Goal: Task Accomplishment & Management: Complete application form

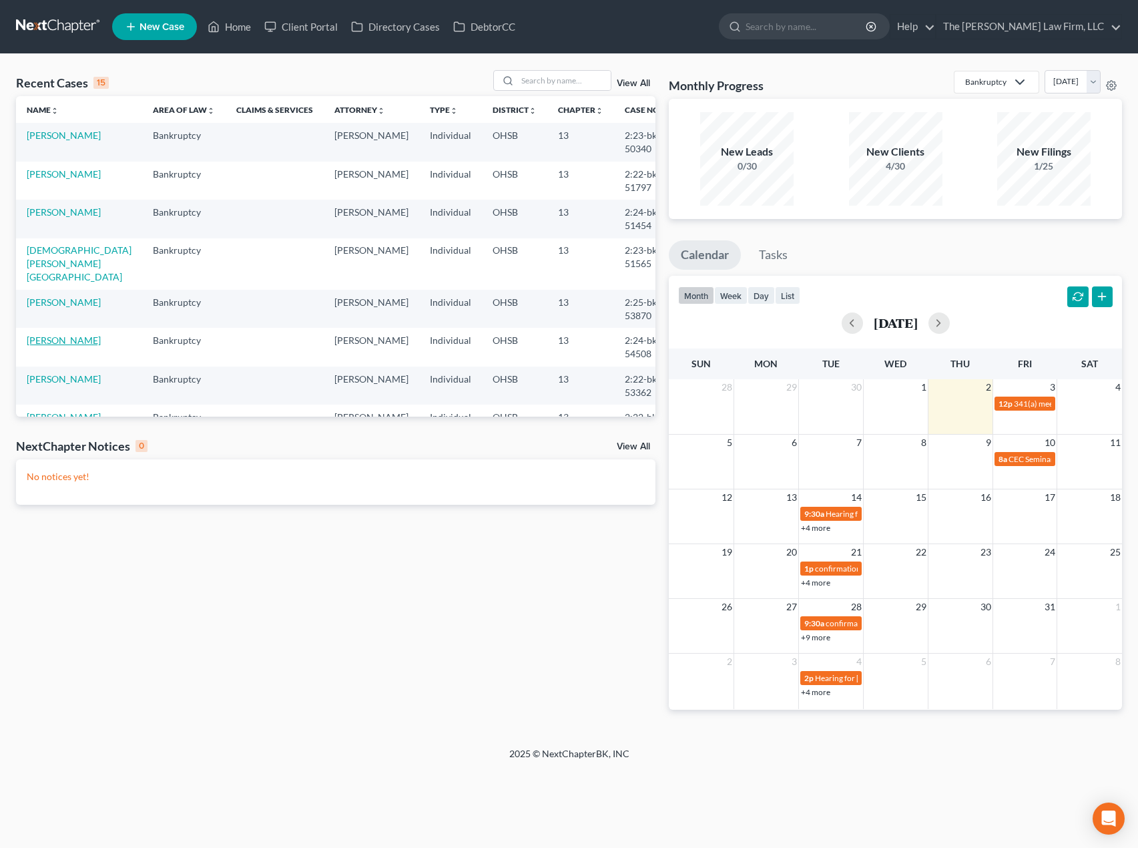
click at [53, 334] on link "[PERSON_NAME]" at bounding box center [64, 339] width 74 height 11
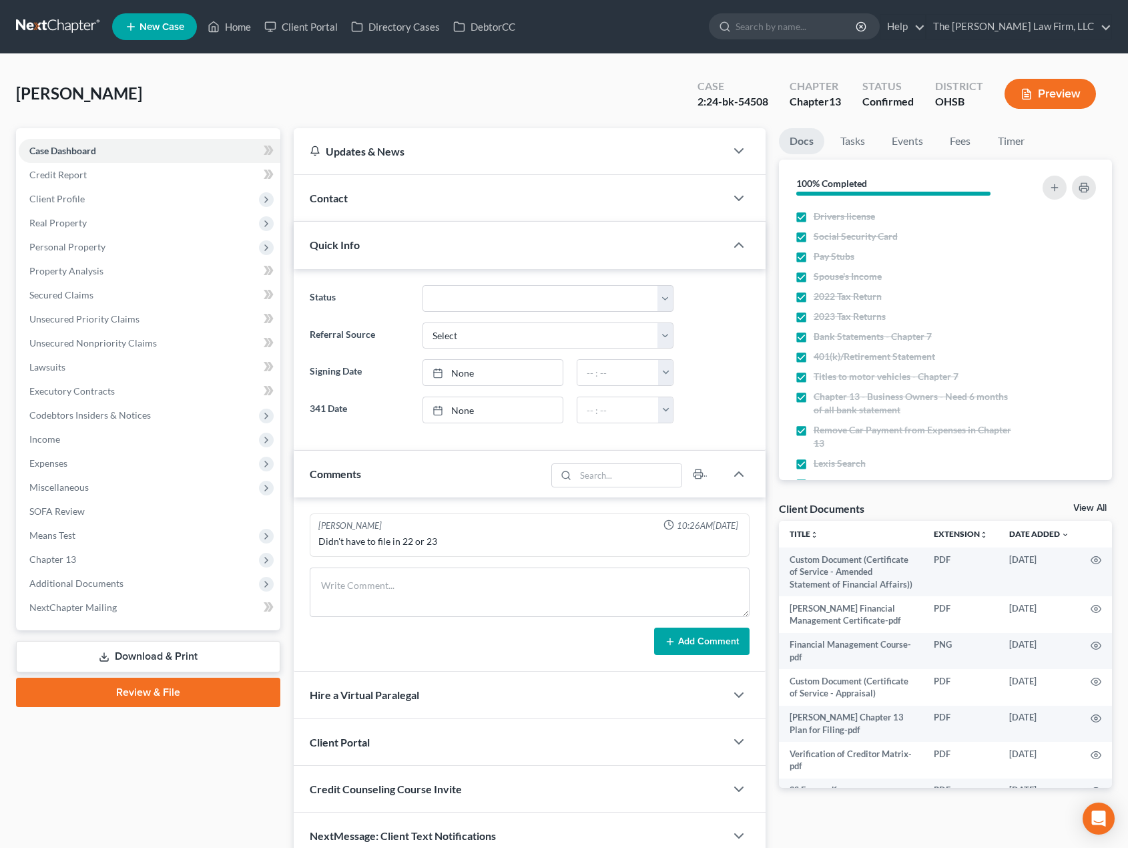
click at [95, 575] on span "Additional Documents" at bounding box center [150, 584] width 262 height 24
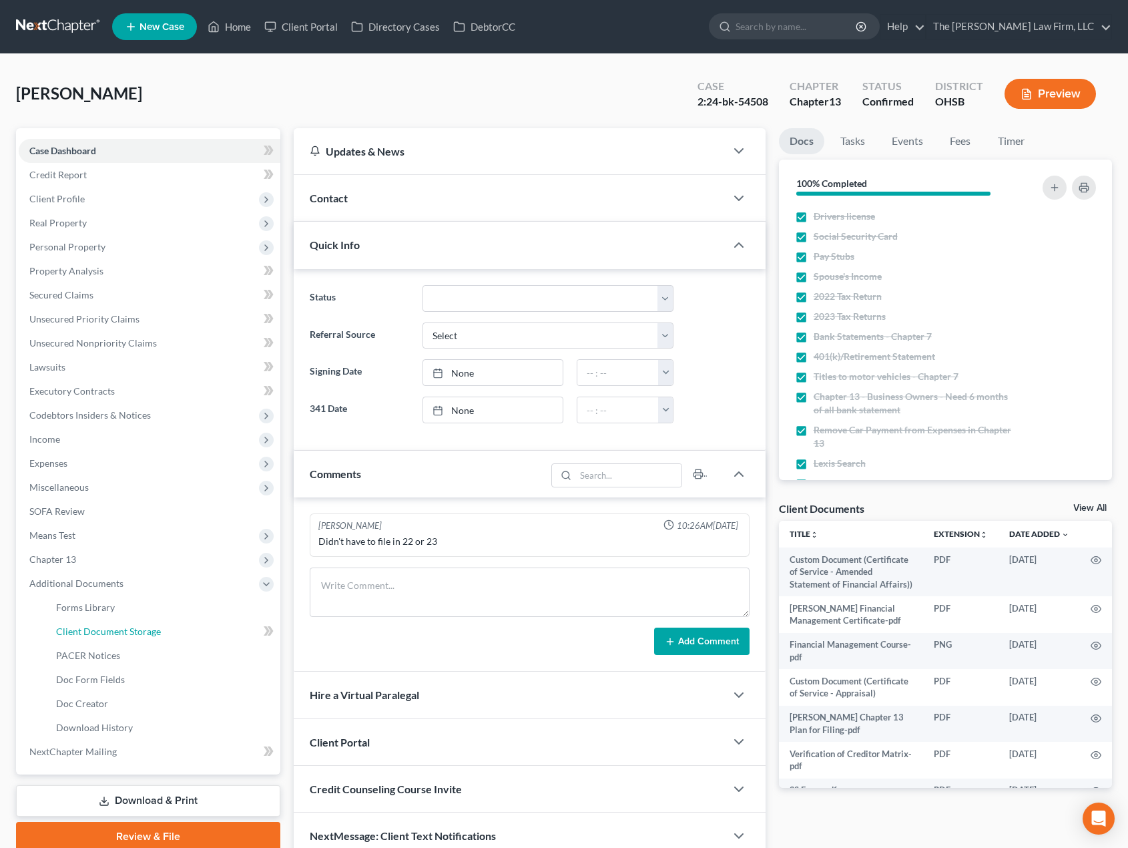
click at [105, 634] on span "Client Document Storage" at bounding box center [108, 631] width 105 height 11
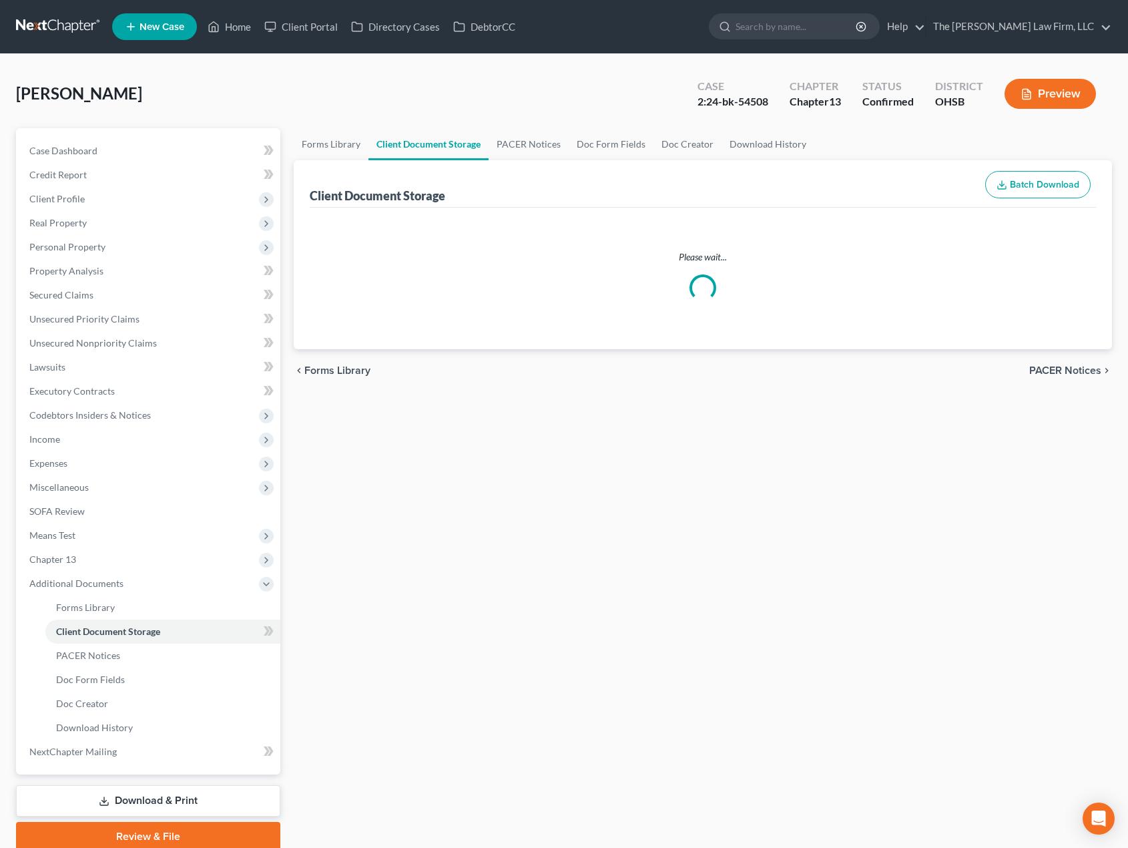
select select "7"
select select "52"
select select "61"
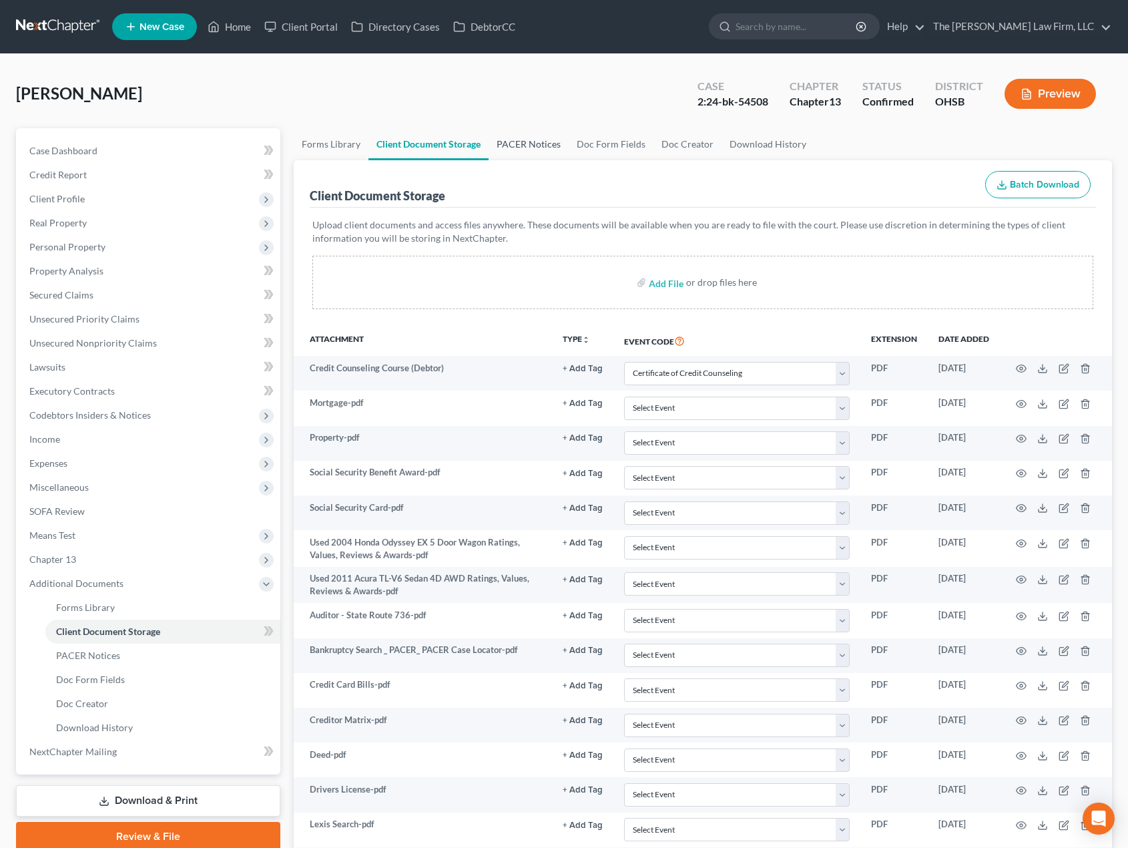
click at [535, 152] on link "PACER Notices" at bounding box center [529, 144] width 80 height 32
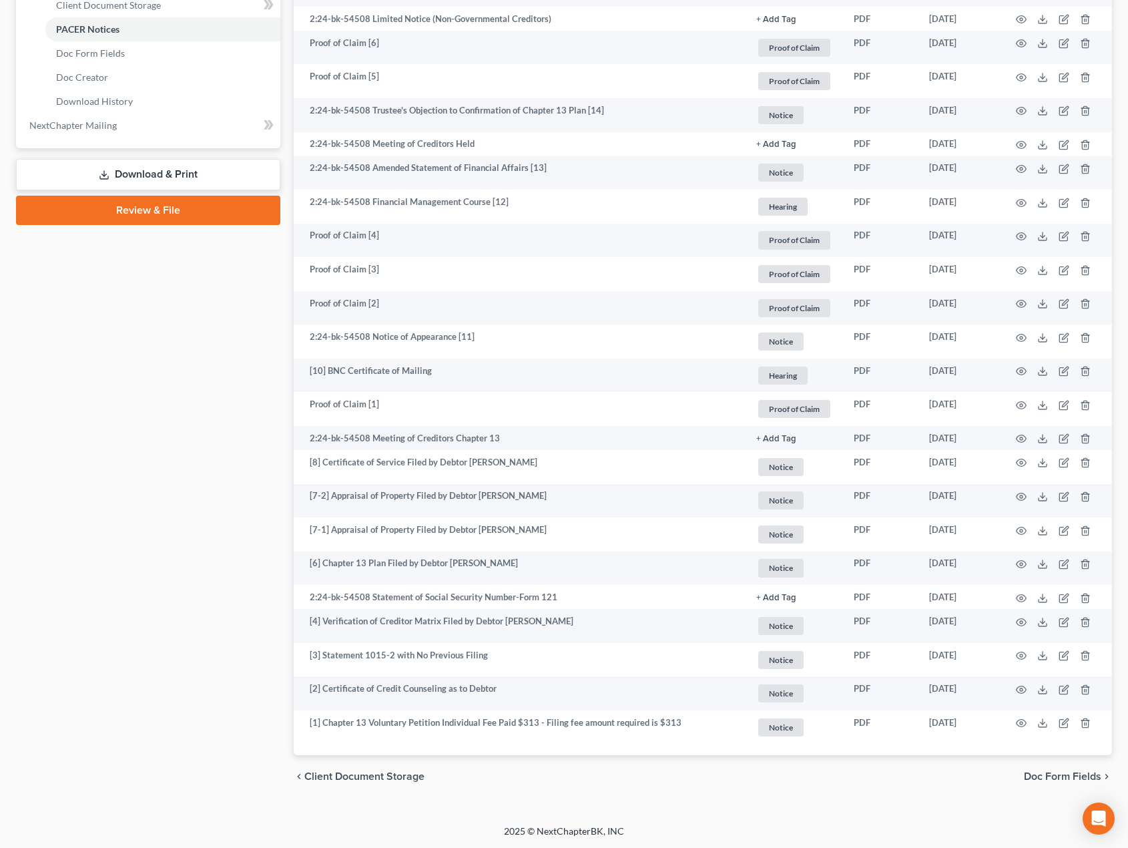
scroll to position [627, 0]
click at [1045, 560] on icon at bounding box center [1043, 563] width 11 height 11
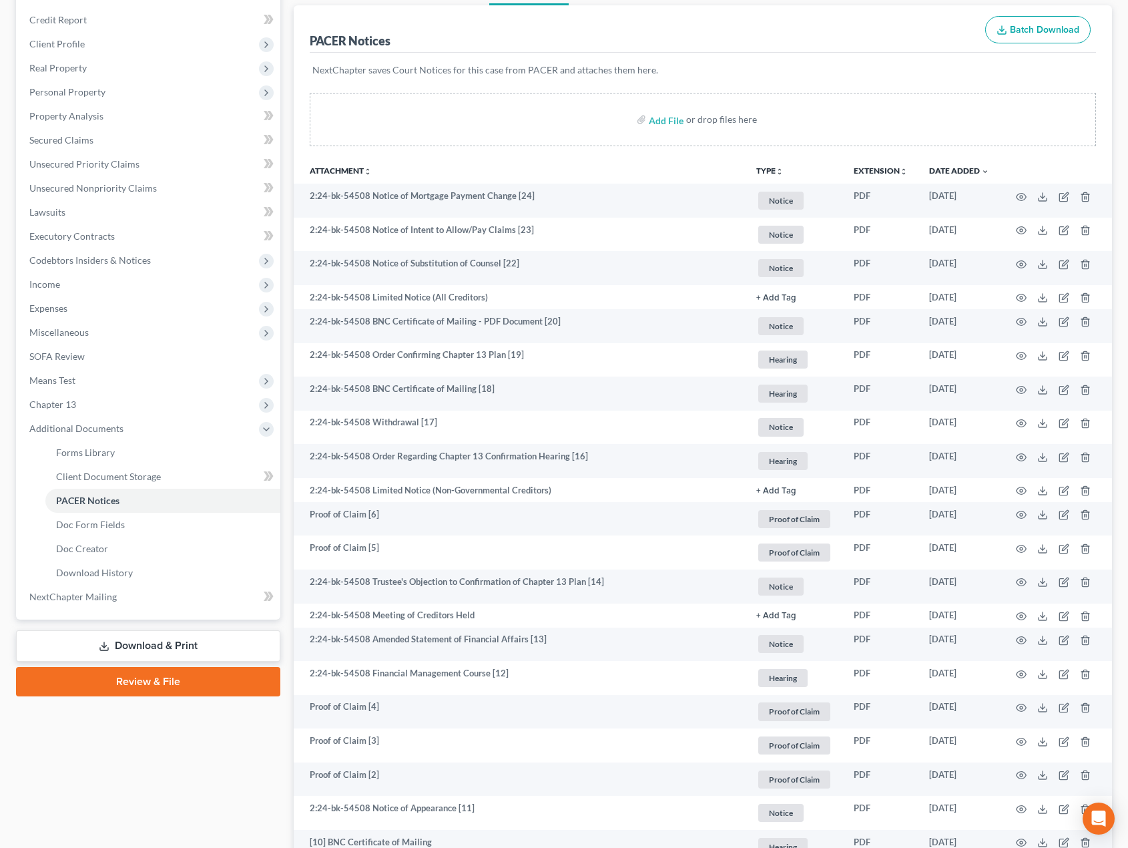
scroll to position [0, 0]
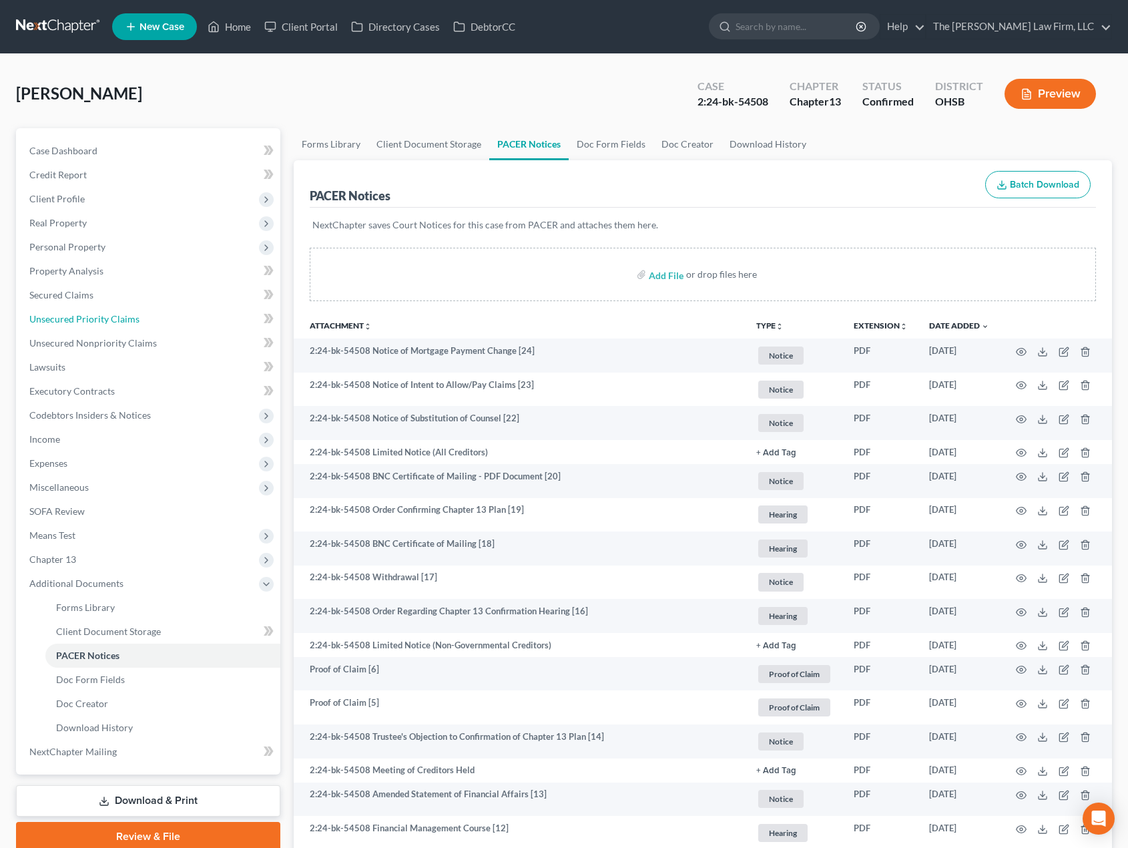
click at [116, 318] on span "Unsecured Priority Claims" at bounding box center [84, 318] width 110 height 11
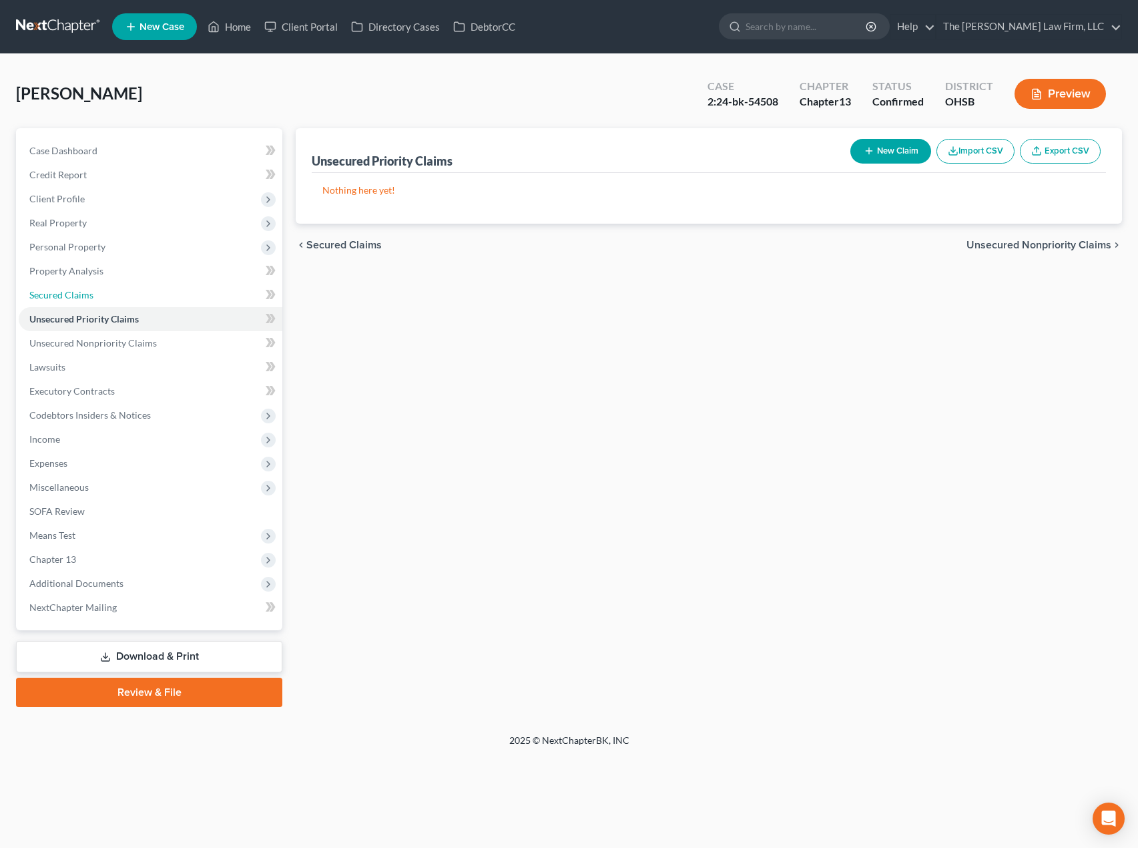
click at [66, 287] on link "Secured Claims" at bounding box center [151, 295] width 264 height 24
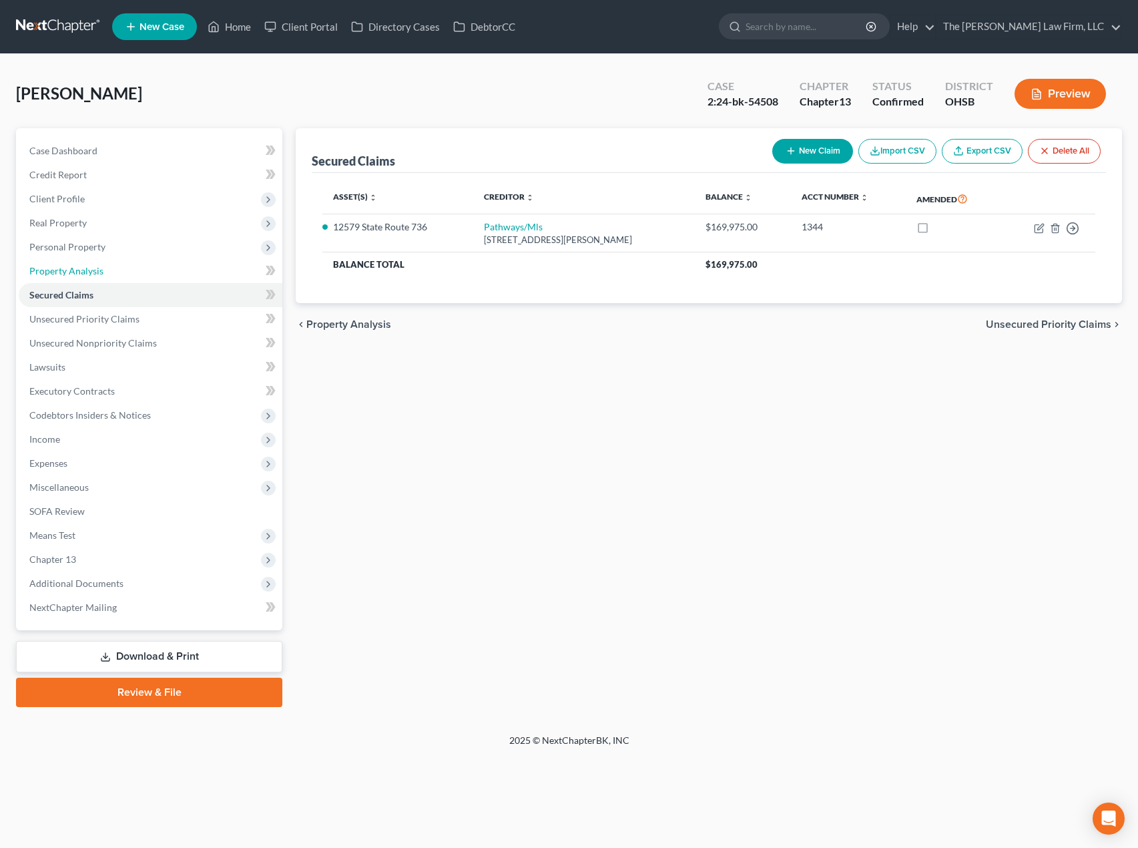
click at [102, 274] on link "Property Analysis" at bounding box center [151, 271] width 264 height 24
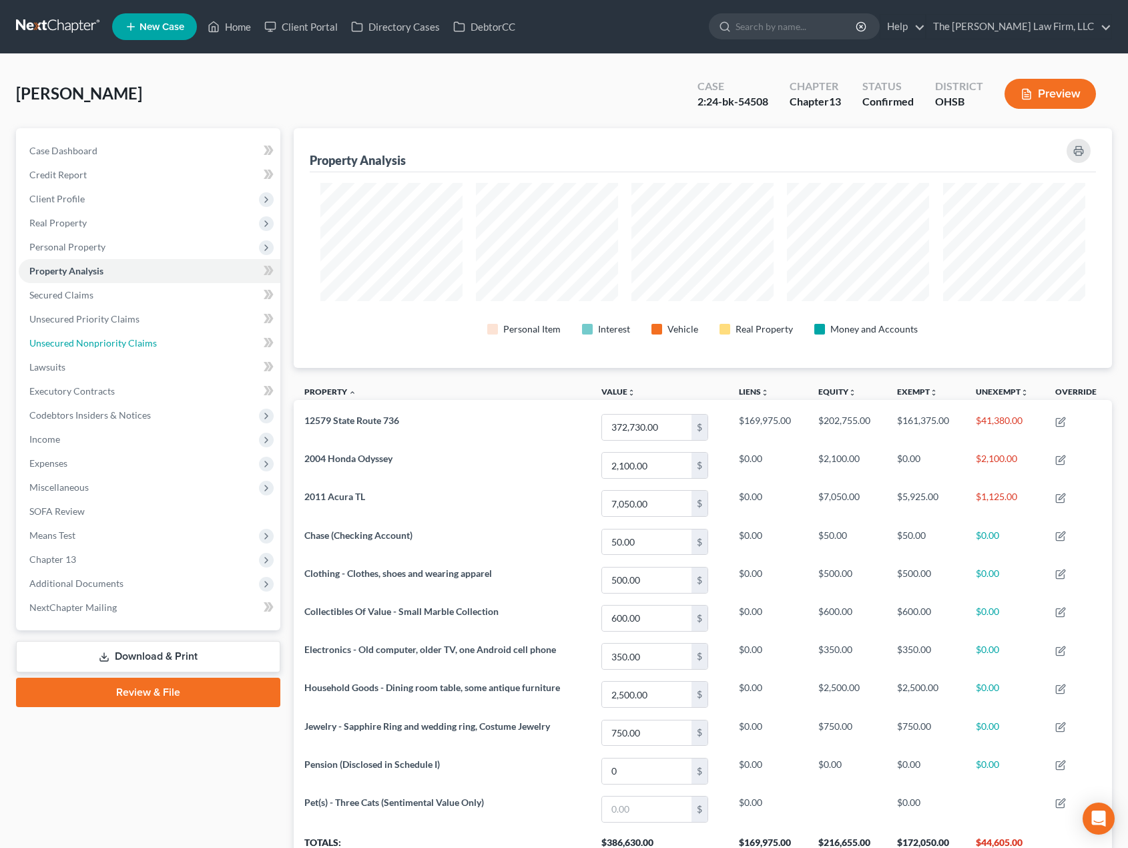
click at [102, 336] on link "Unsecured Nonpriority Claims" at bounding box center [150, 343] width 262 height 24
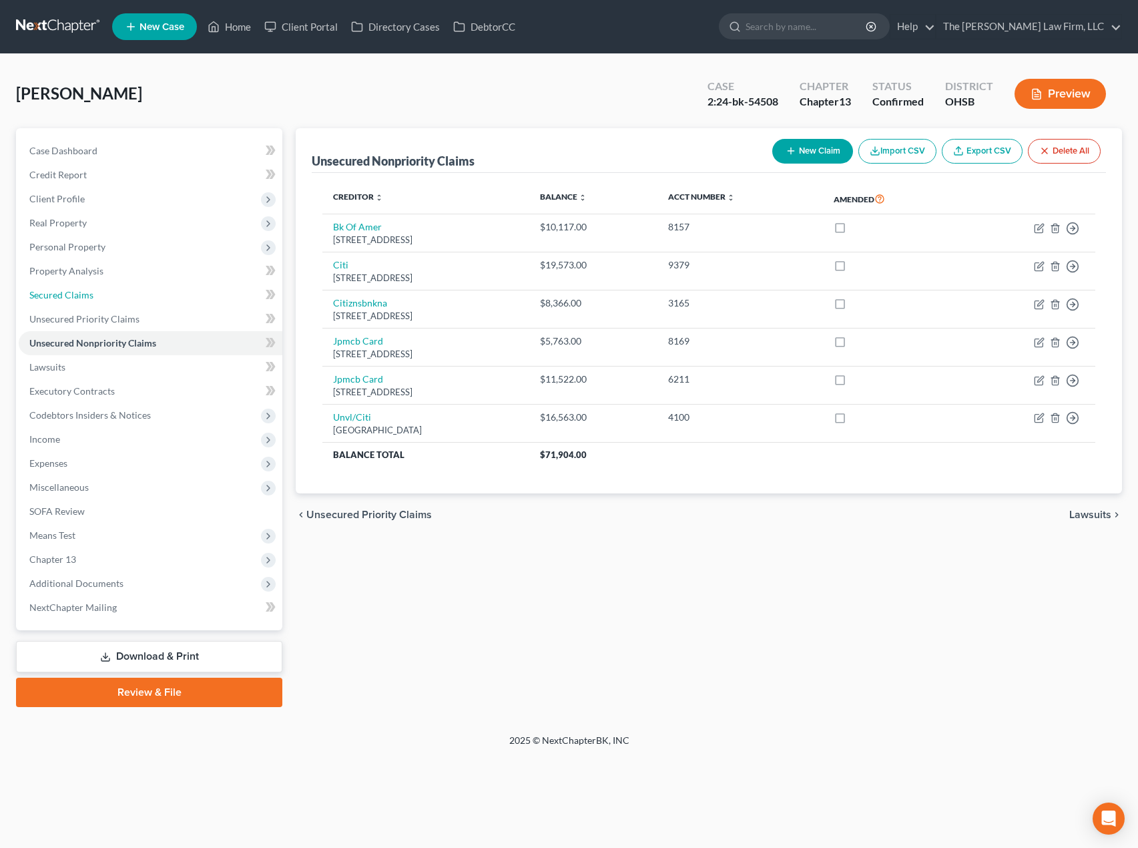
click at [121, 294] on link "Secured Claims" at bounding box center [151, 295] width 264 height 24
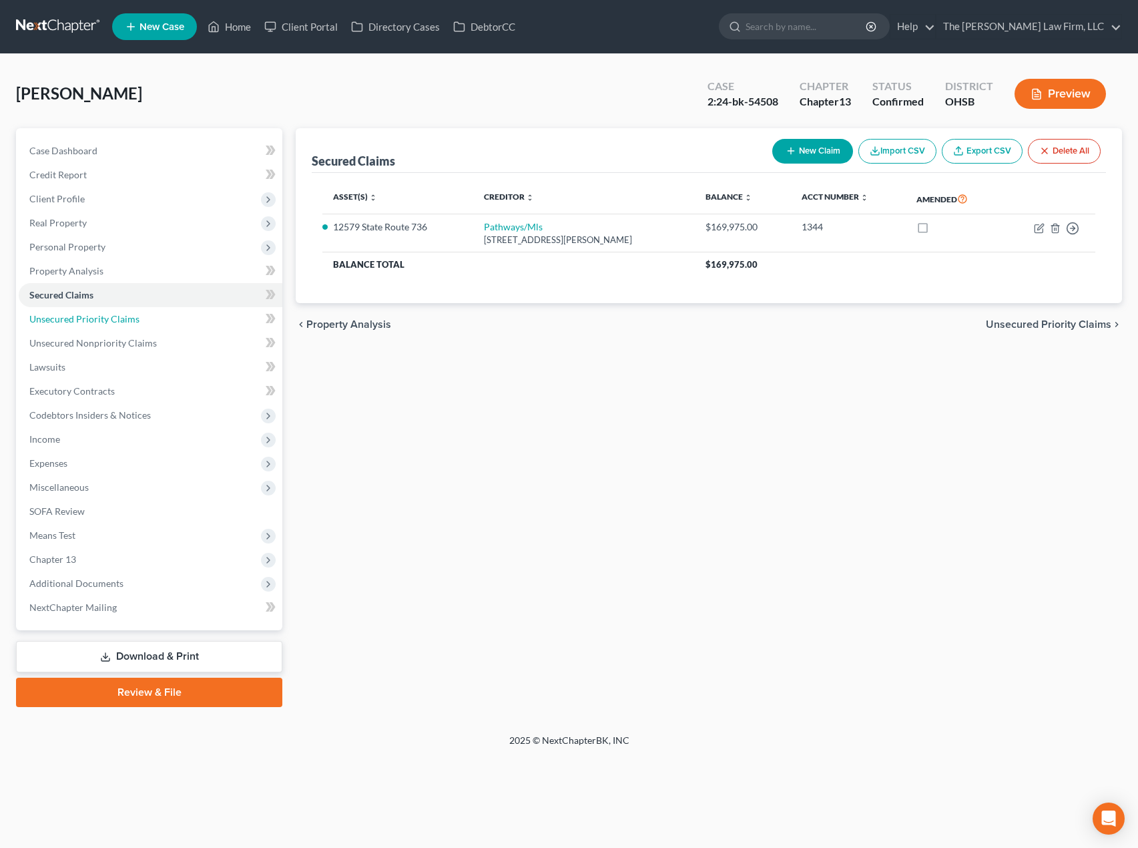
click at [111, 322] on span "Unsecured Priority Claims" at bounding box center [84, 318] width 110 height 11
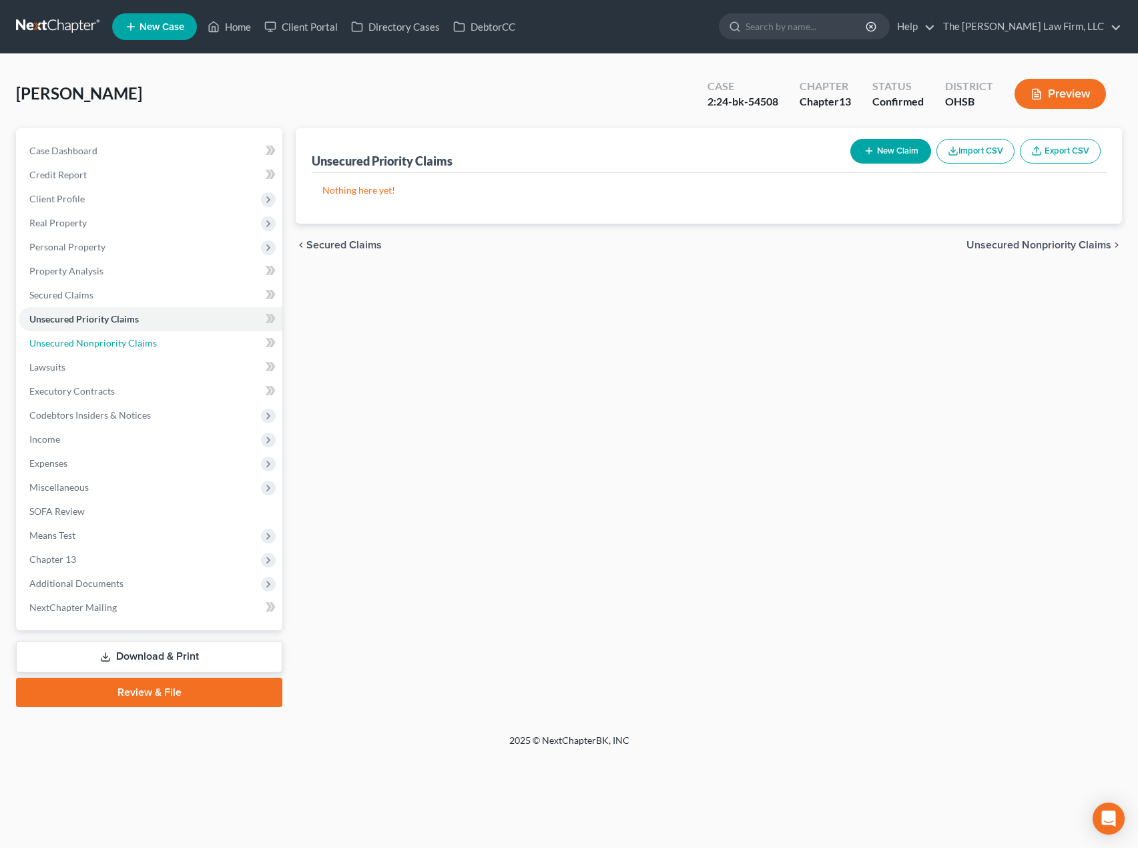
click at [101, 343] on span "Unsecured Nonpriority Claims" at bounding box center [93, 342] width 128 height 11
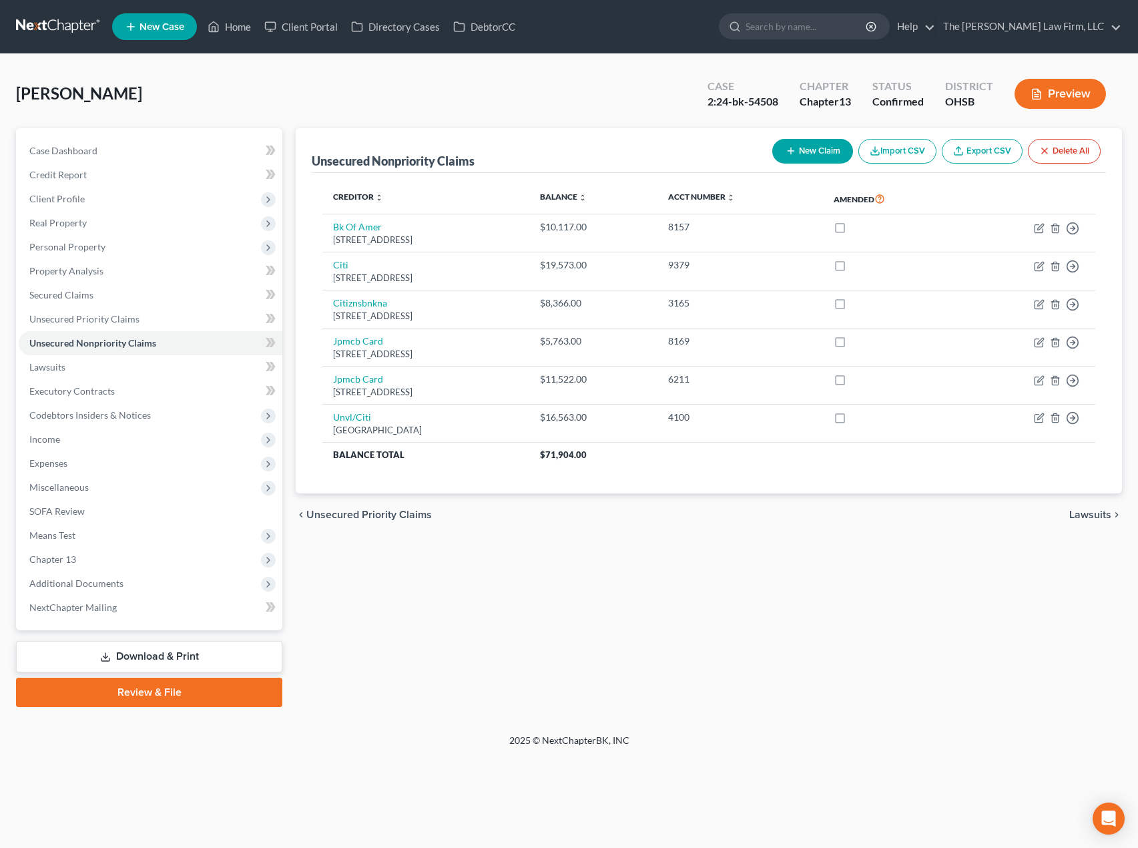
click at [72, 443] on span "Income" at bounding box center [151, 439] width 264 height 24
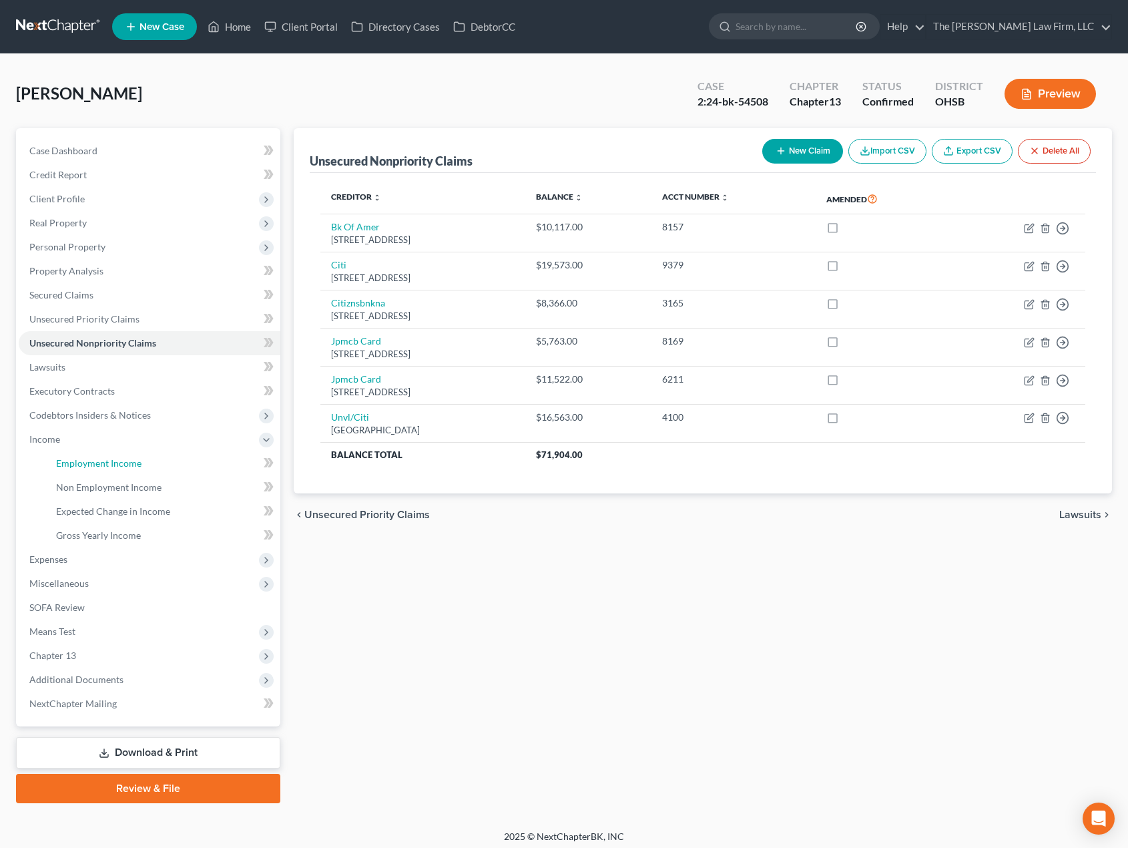
click at [75, 457] on span "Employment Income" at bounding box center [98, 462] width 85 height 11
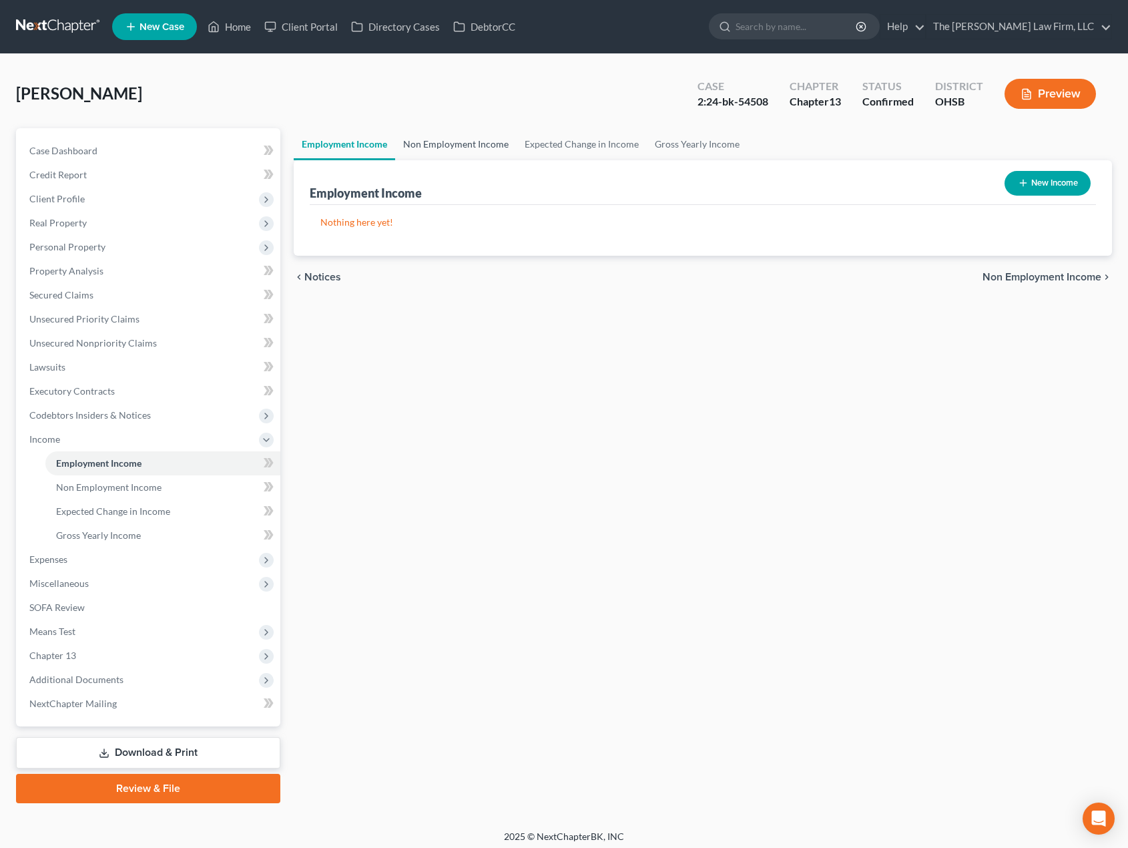
click at [457, 140] on link "Non Employment Income" at bounding box center [456, 144] width 122 height 32
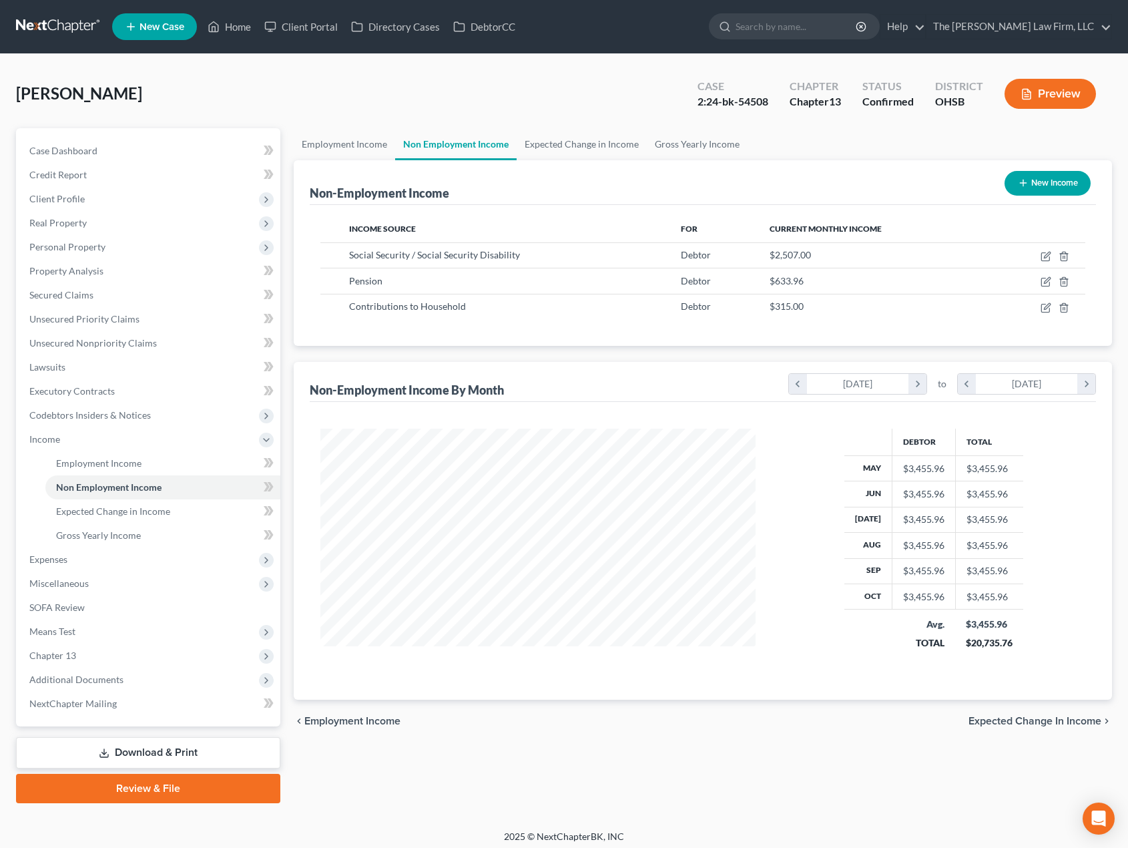
scroll to position [240, 462]
click at [86, 345] on span "Unsecured Nonpriority Claims" at bounding box center [93, 342] width 128 height 11
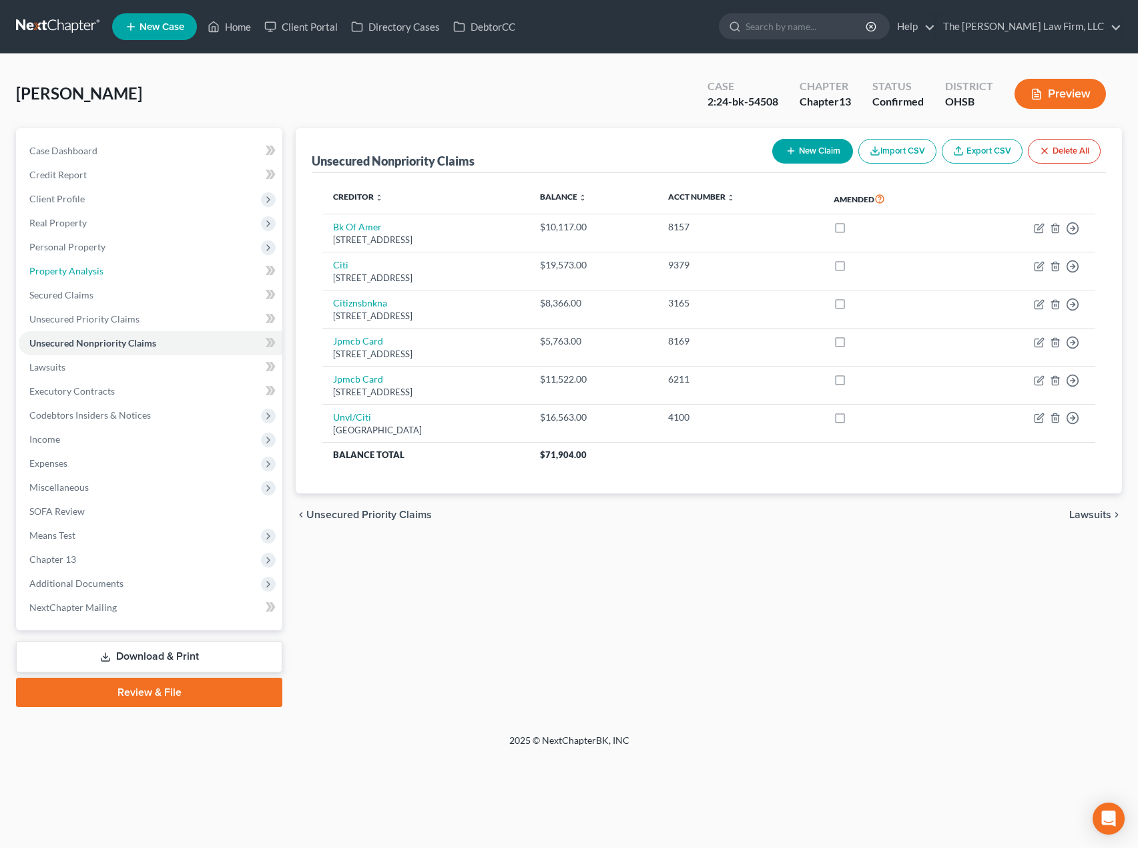
click at [91, 268] on span "Property Analysis" at bounding box center [66, 270] width 74 height 11
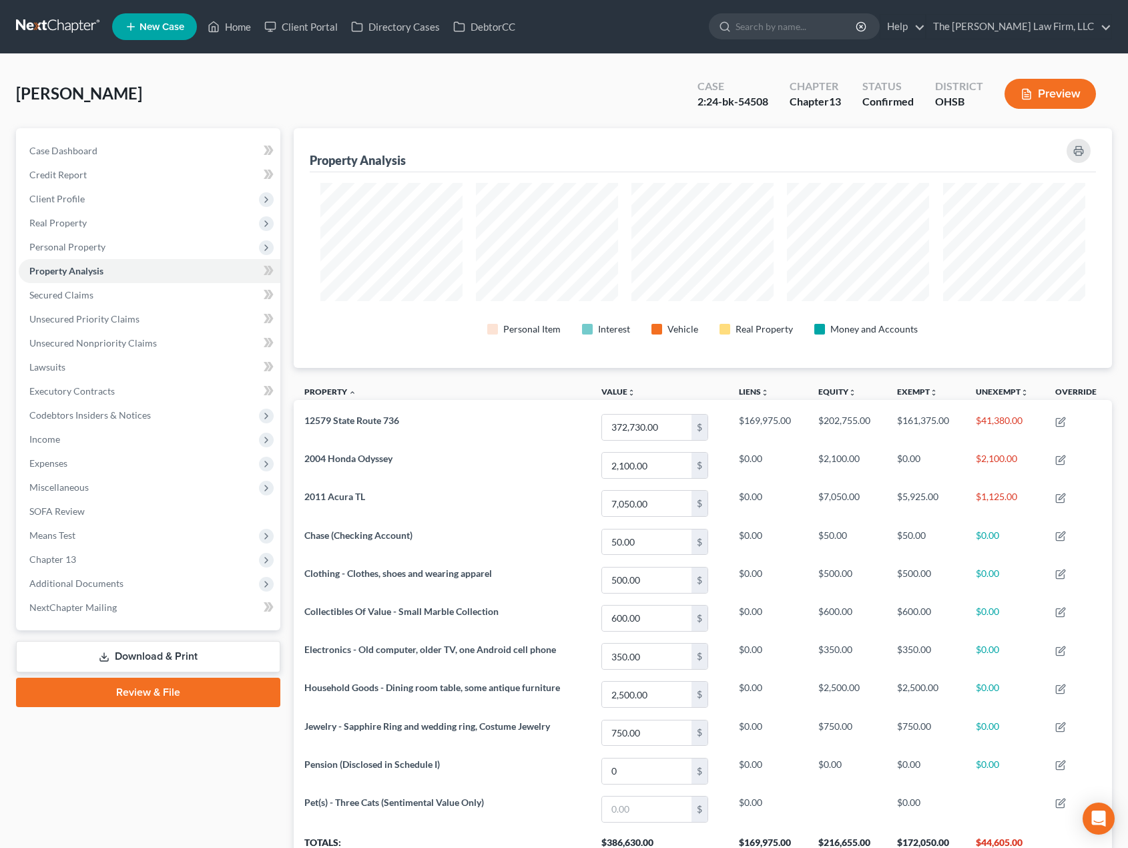
drag, startPoint x: 101, startPoint y: 589, endPoint x: 105, endPoint y: 596, distance: 8.4
click at [101, 589] on span "Additional Documents" at bounding box center [150, 584] width 262 height 24
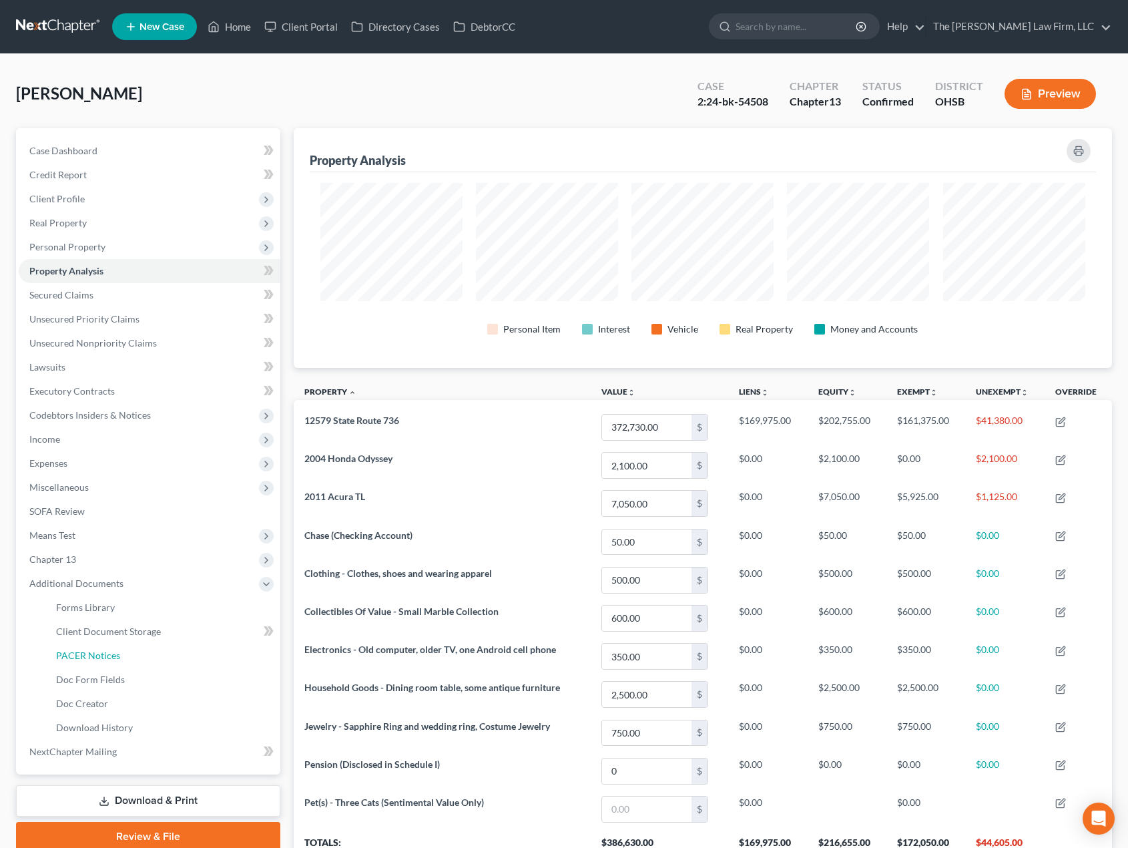
click at [113, 658] on span "PACER Notices" at bounding box center [88, 655] width 64 height 11
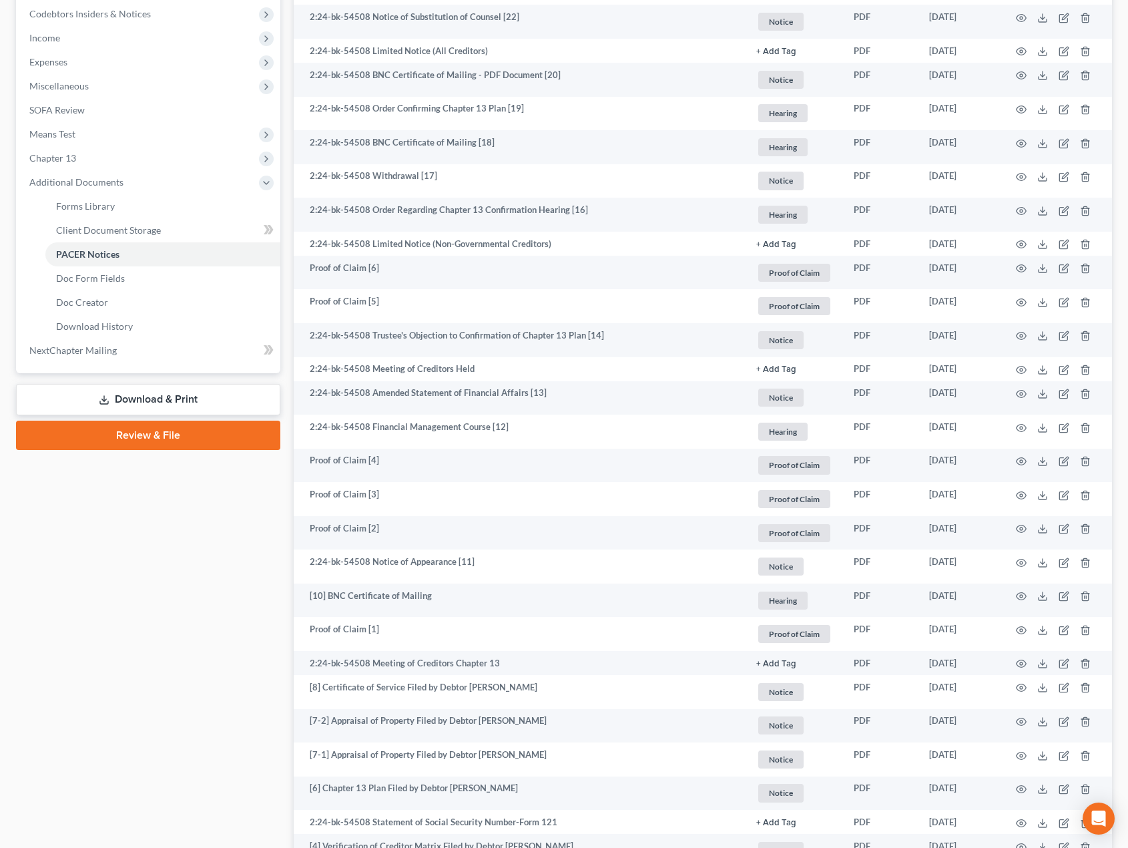
scroll to position [445, 0]
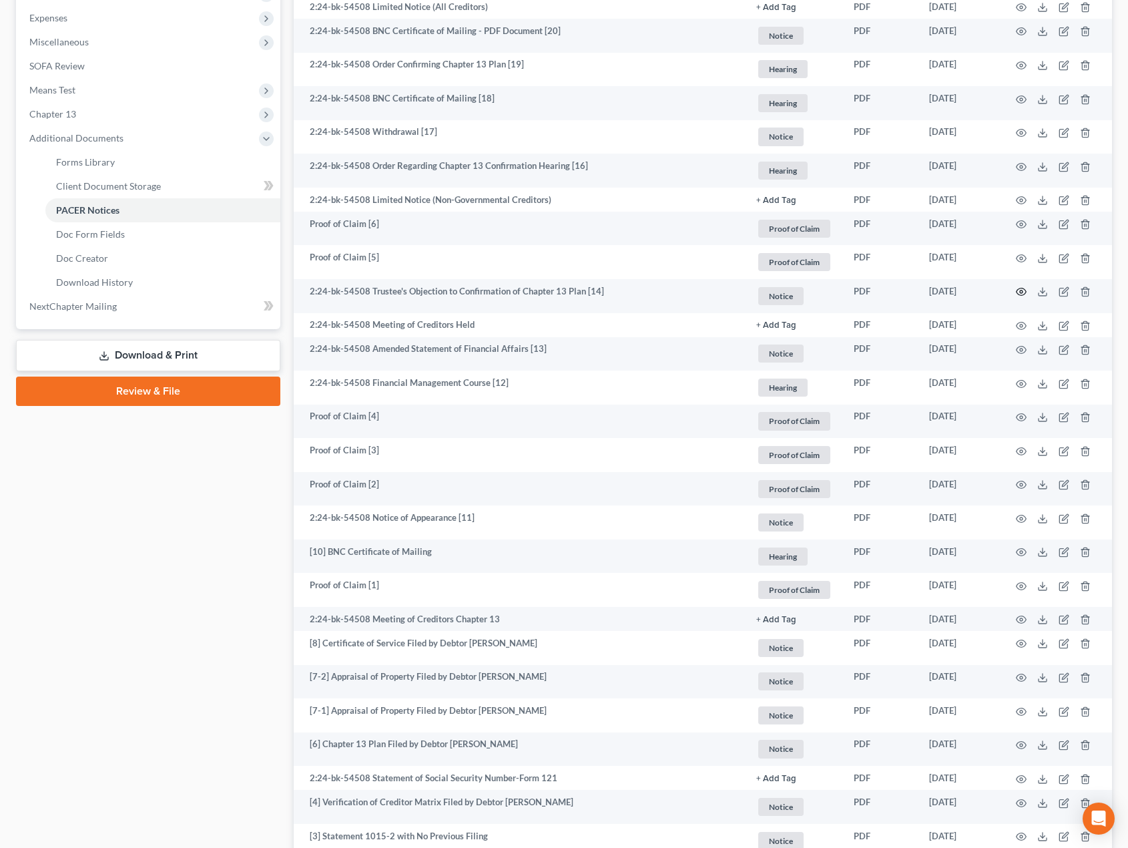
click at [1017, 289] on icon "button" at bounding box center [1021, 291] width 11 height 11
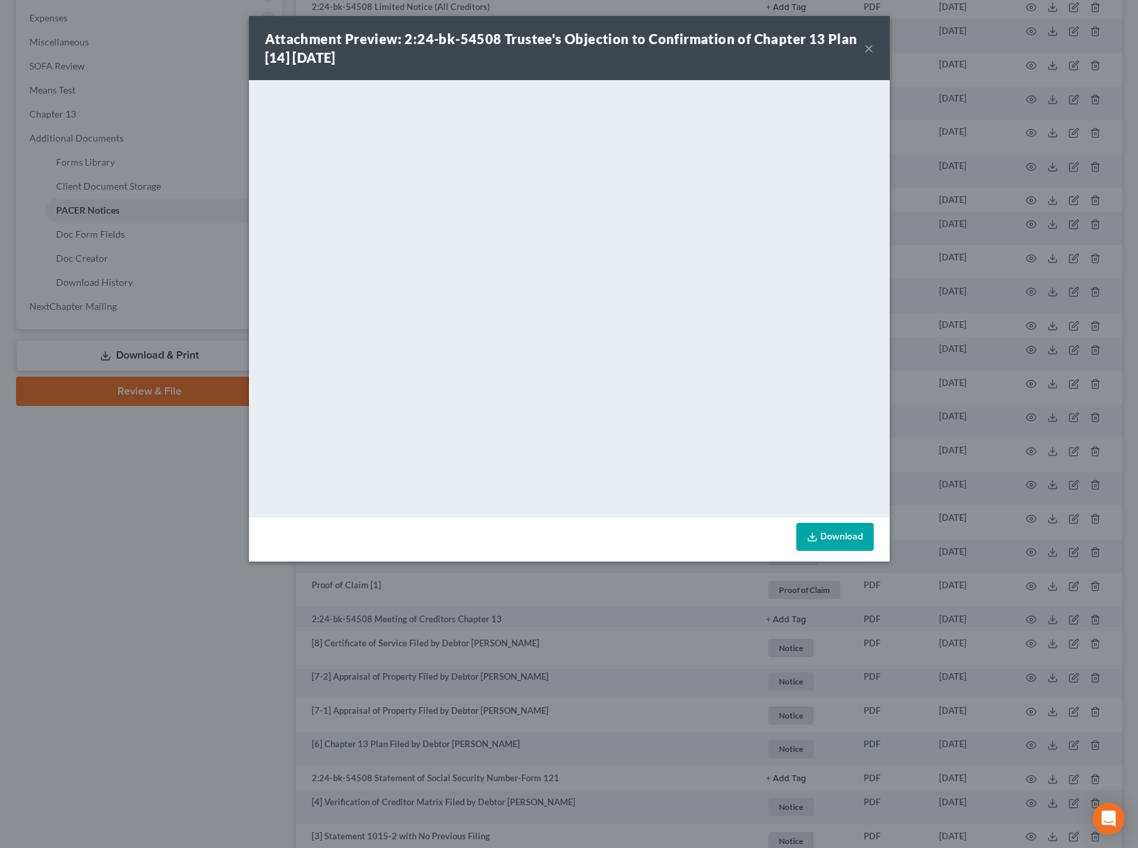
click at [160, 584] on div "Attachment Preview: 2:24-bk-54508 Trustee's Objection to Confirmation of Chapte…" at bounding box center [569, 424] width 1138 height 848
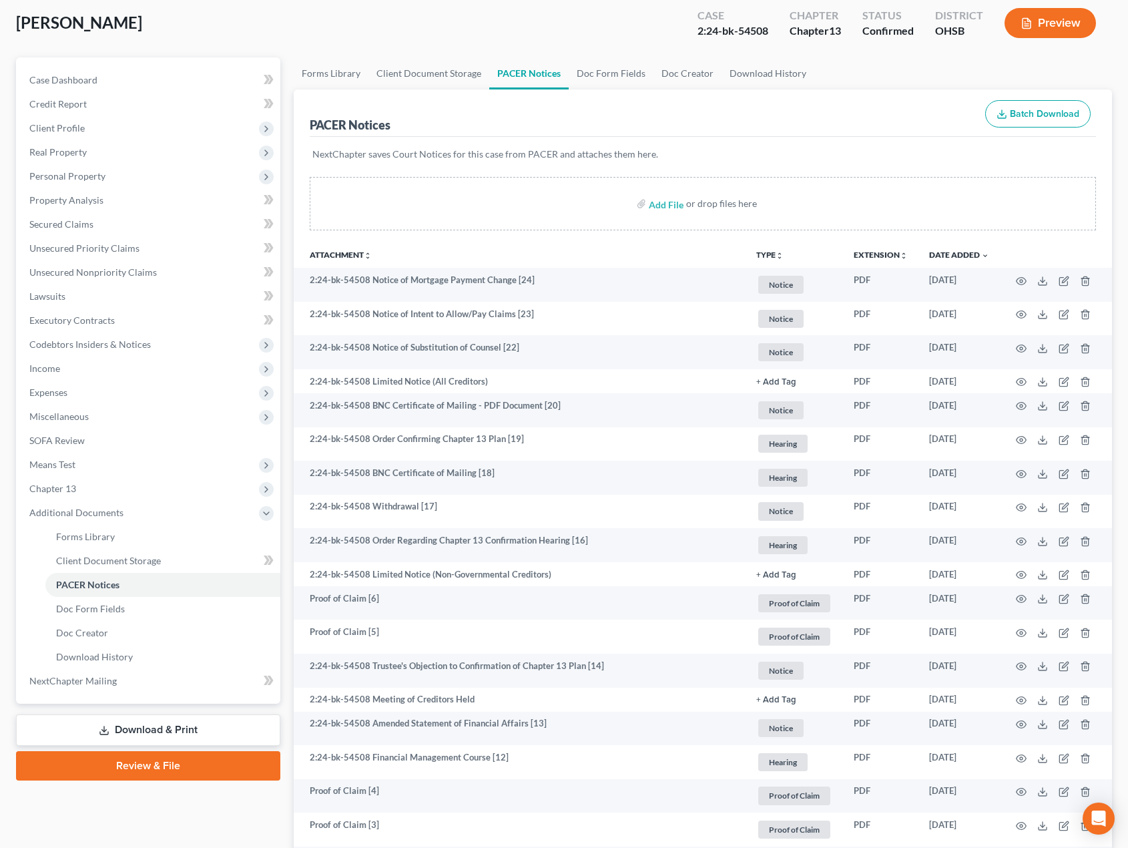
scroll to position [0, 0]
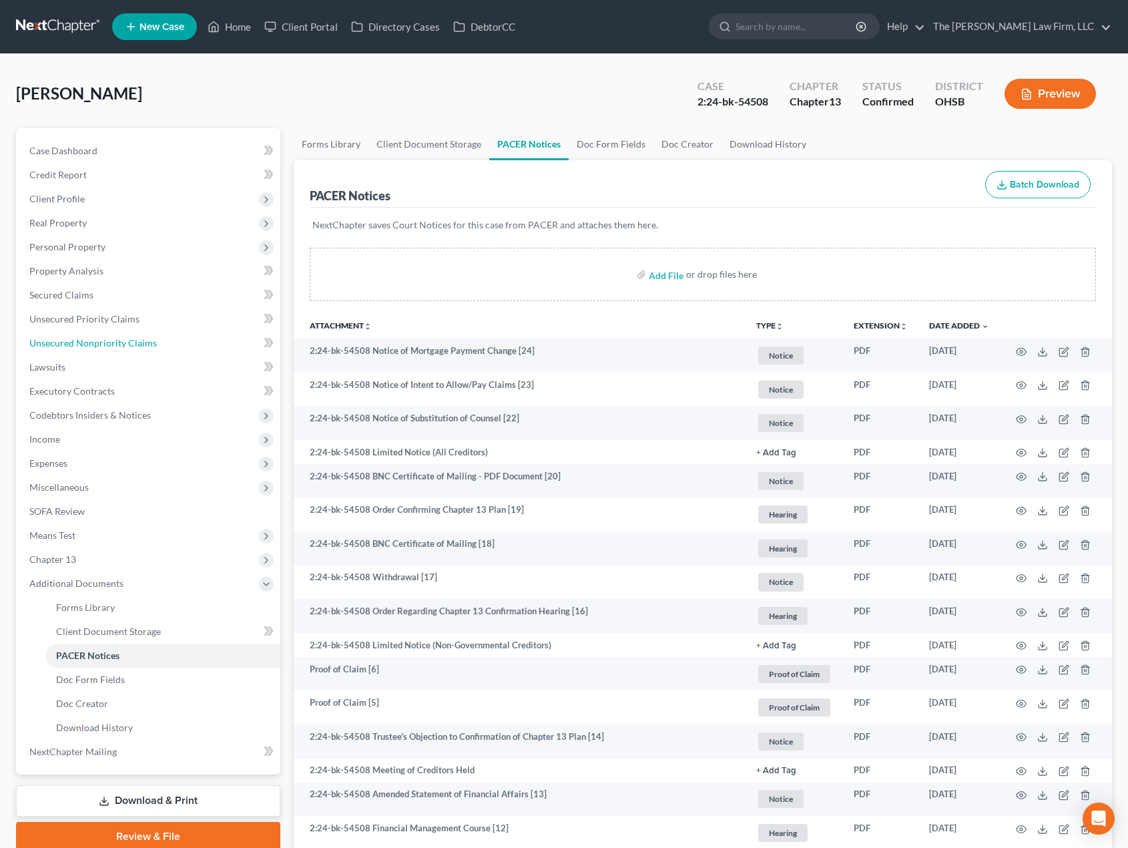
click at [104, 354] on link "Unsecured Nonpriority Claims" at bounding box center [150, 343] width 262 height 24
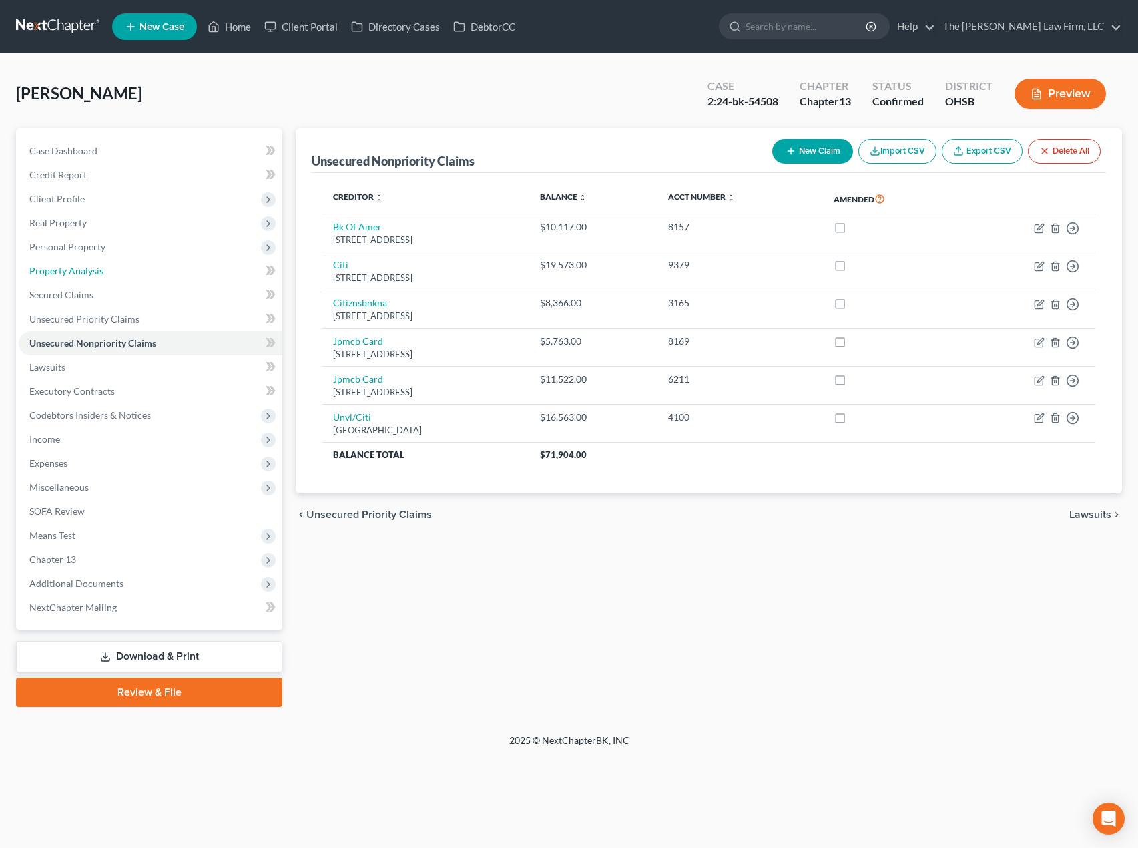
click at [101, 274] on span "Property Analysis" at bounding box center [66, 270] width 74 height 11
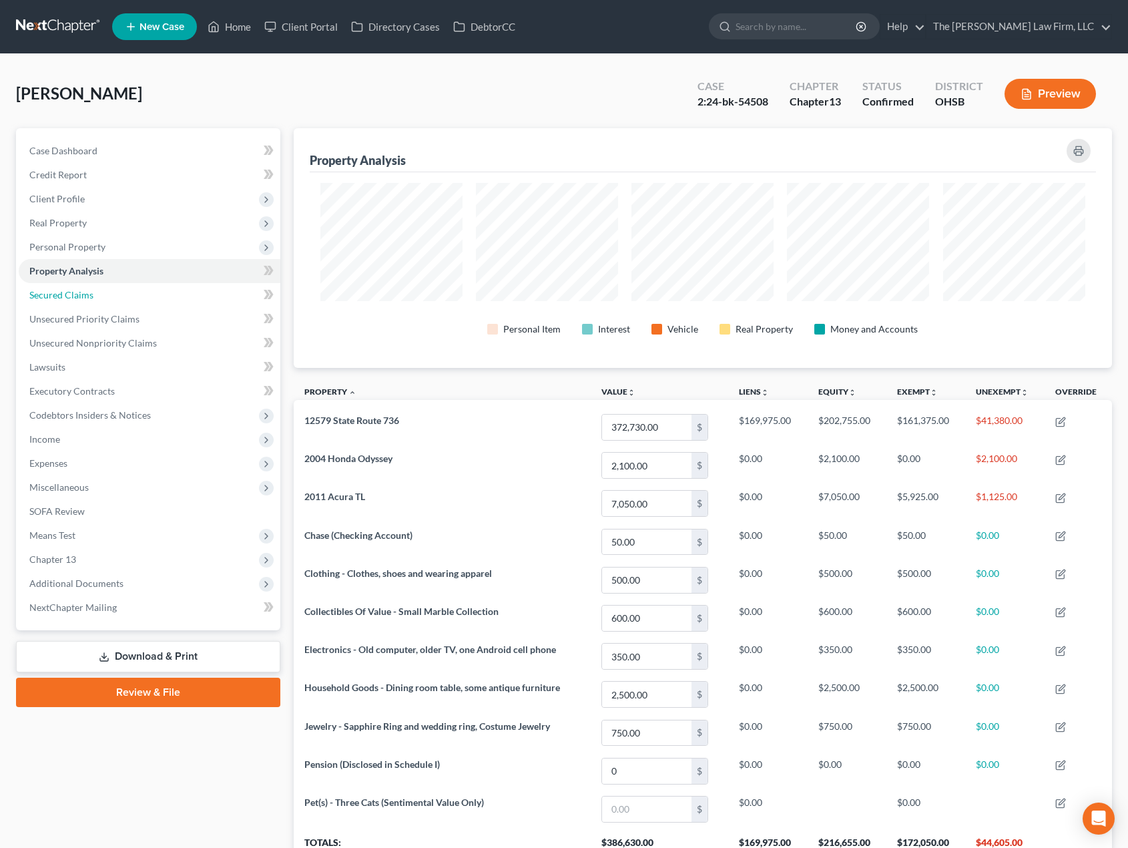
click at [65, 293] on span "Secured Claims" at bounding box center [61, 294] width 64 height 11
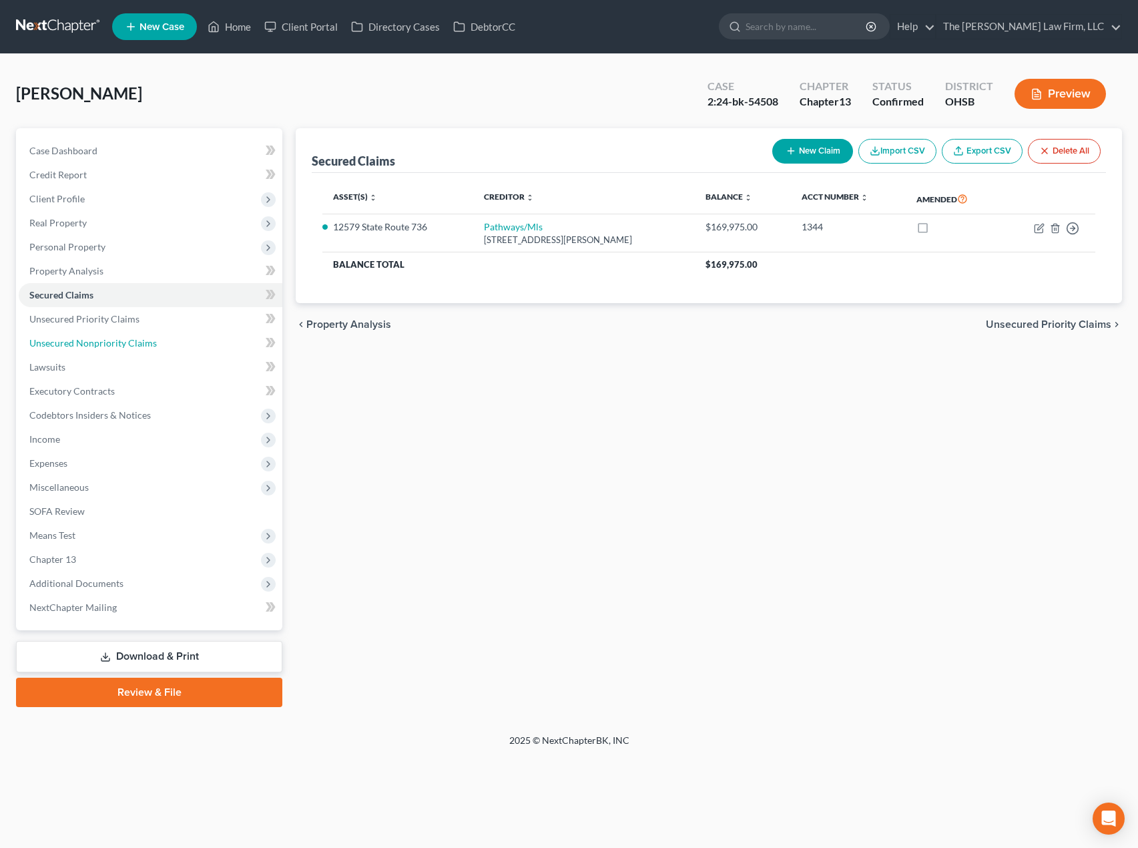
click at [144, 338] on span "Unsecured Nonpriority Claims" at bounding box center [93, 342] width 128 height 11
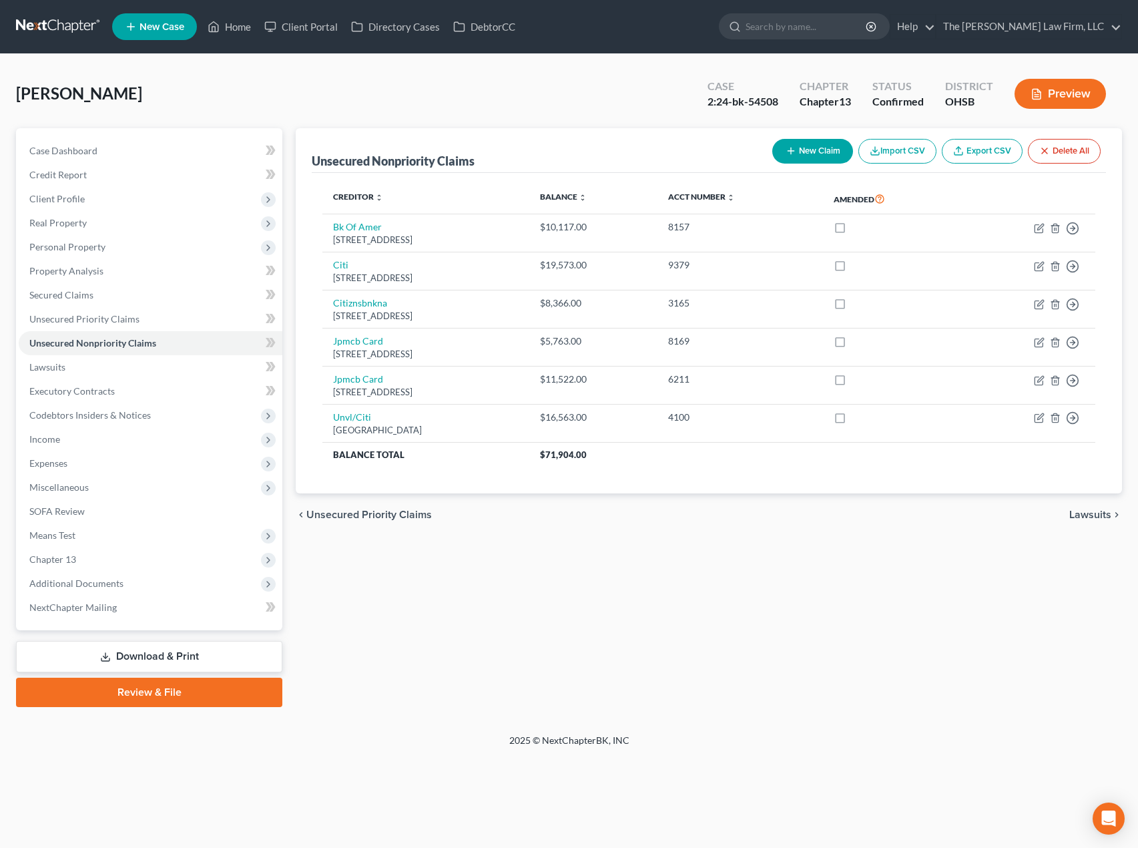
click at [32, 26] on link at bounding box center [58, 27] width 85 height 24
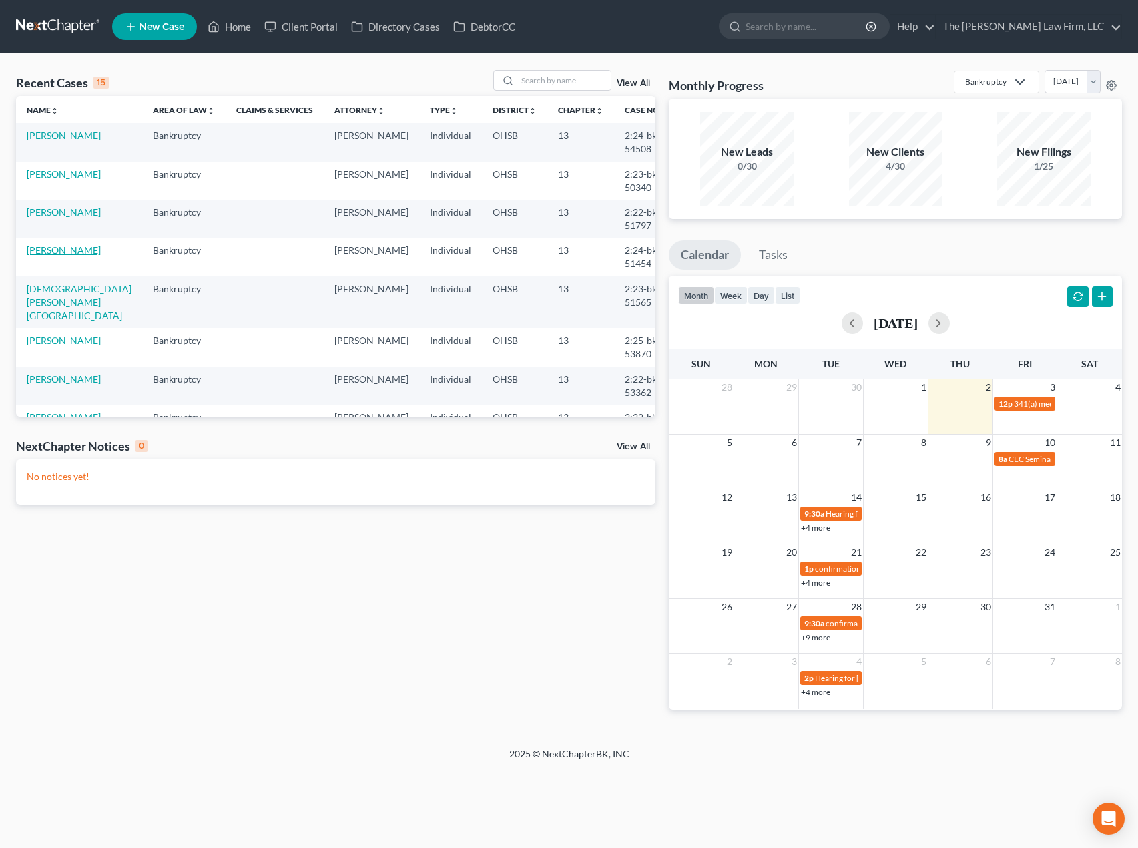
click at [65, 247] on link "[PERSON_NAME]" at bounding box center [64, 249] width 74 height 11
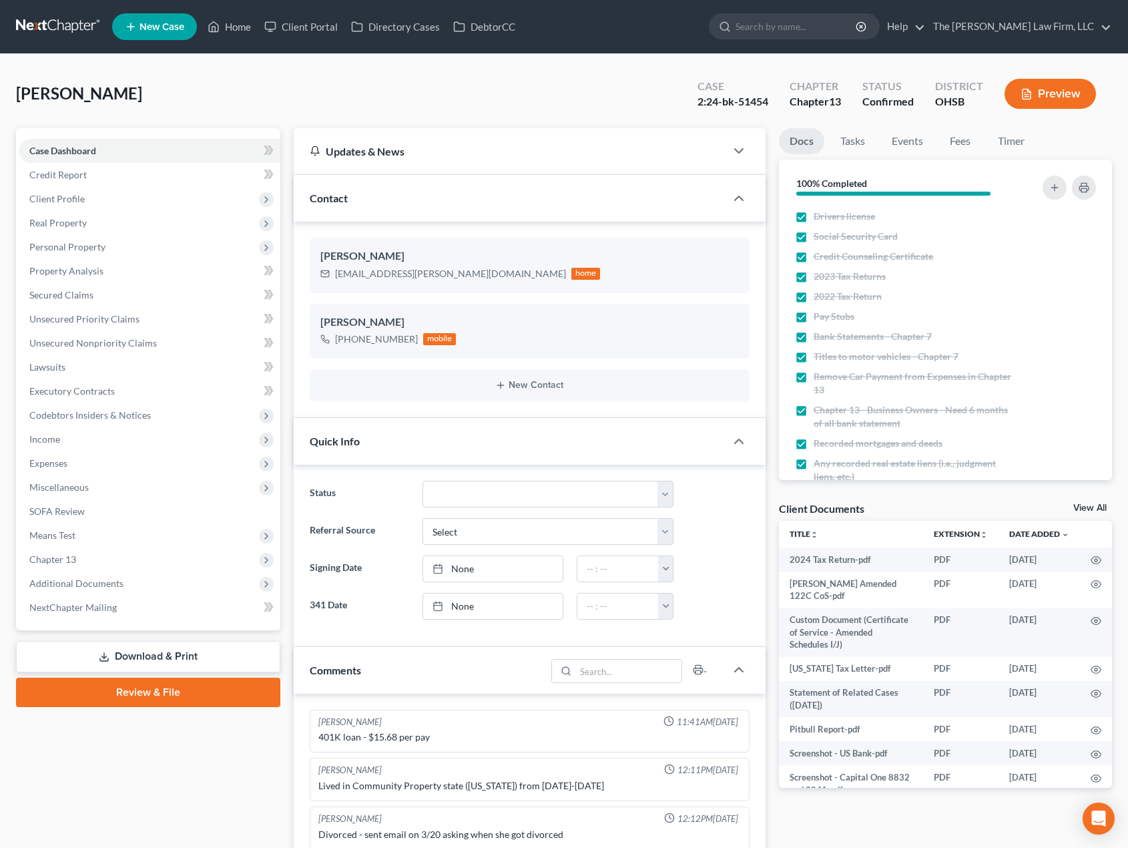
scroll to position [103, 0]
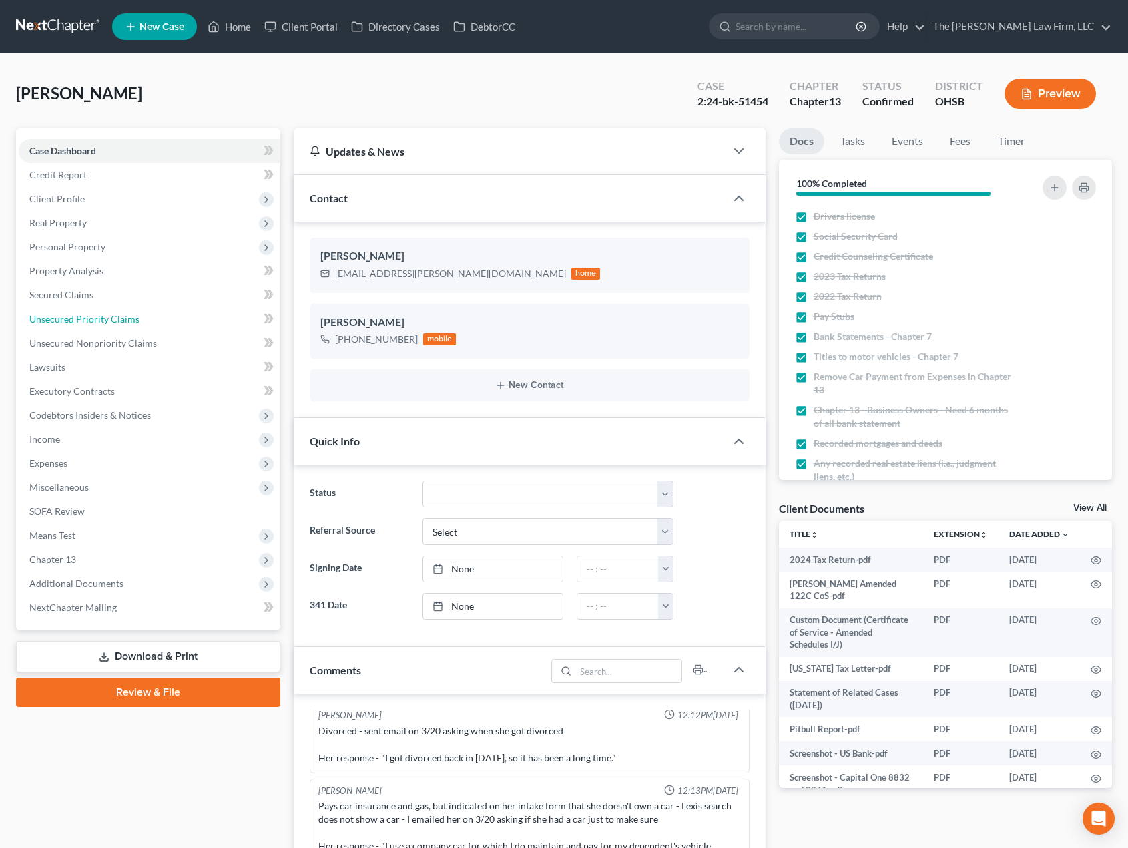
click at [97, 322] on span "Unsecured Priority Claims" at bounding box center [84, 318] width 110 height 11
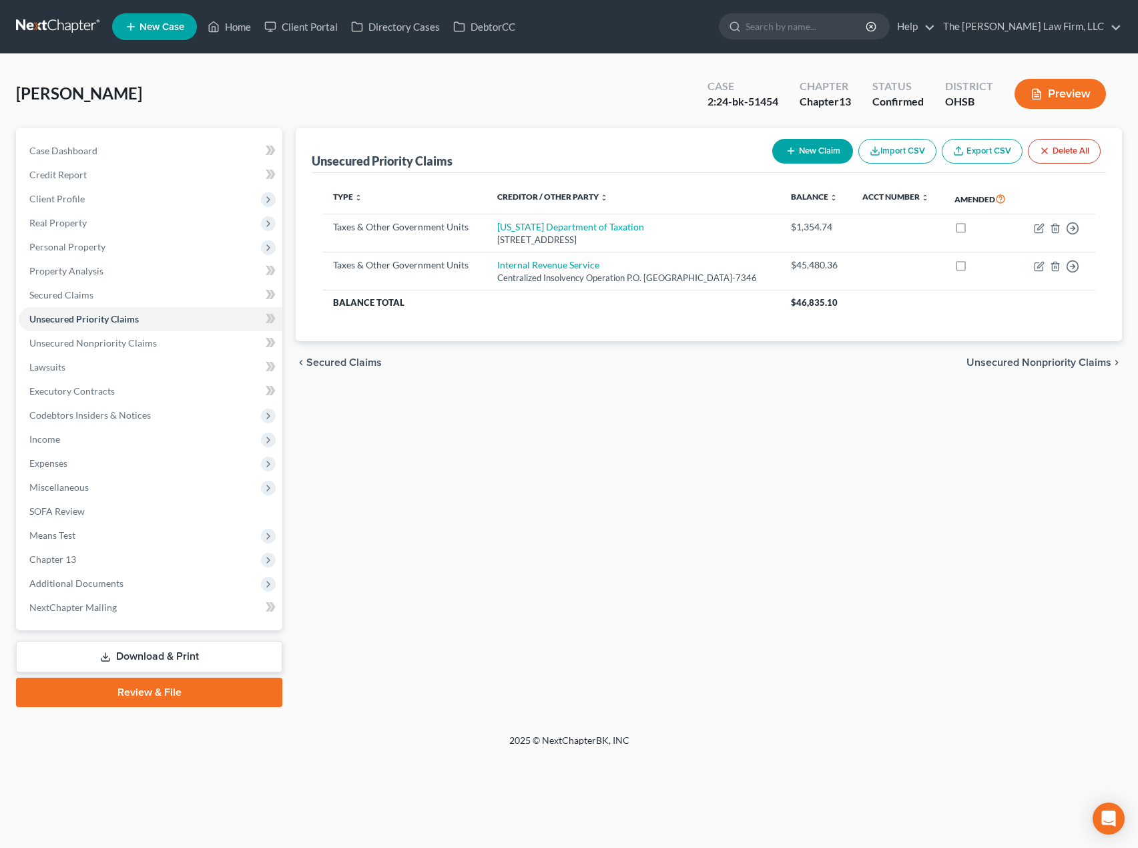
click at [94, 578] on span "Additional Documents" at bounding box center [76, 583] width 94 height 11
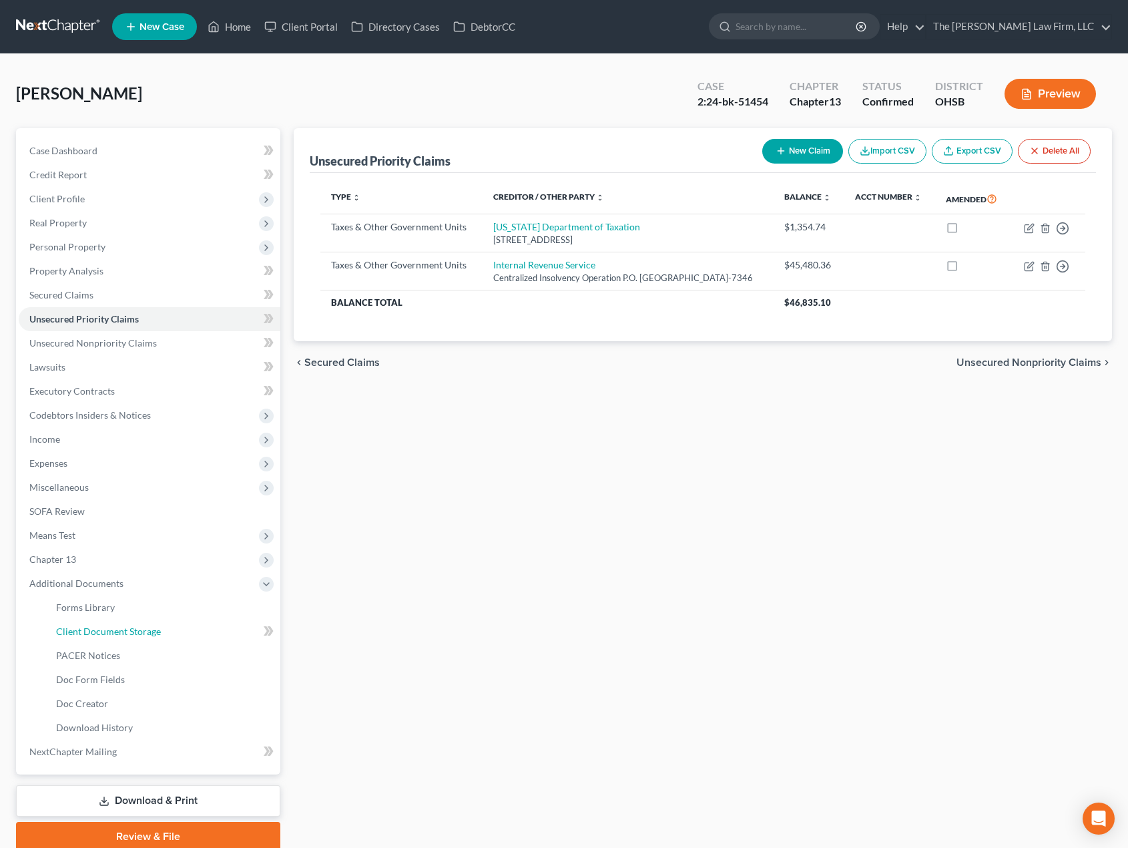
click at [100, 624] on link "Client Document Storage" at bounding box center [162, 632] width 235 height 24
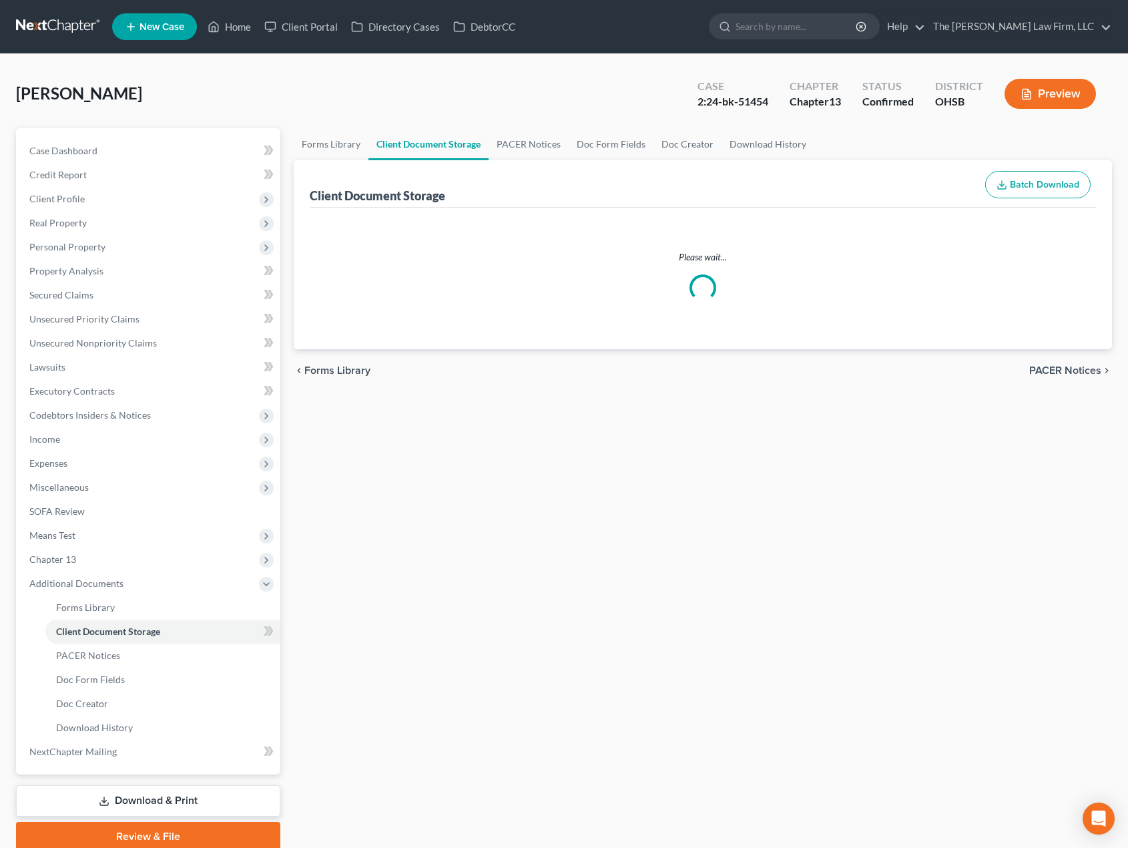
select select "7"
select select "61"
select select "53"
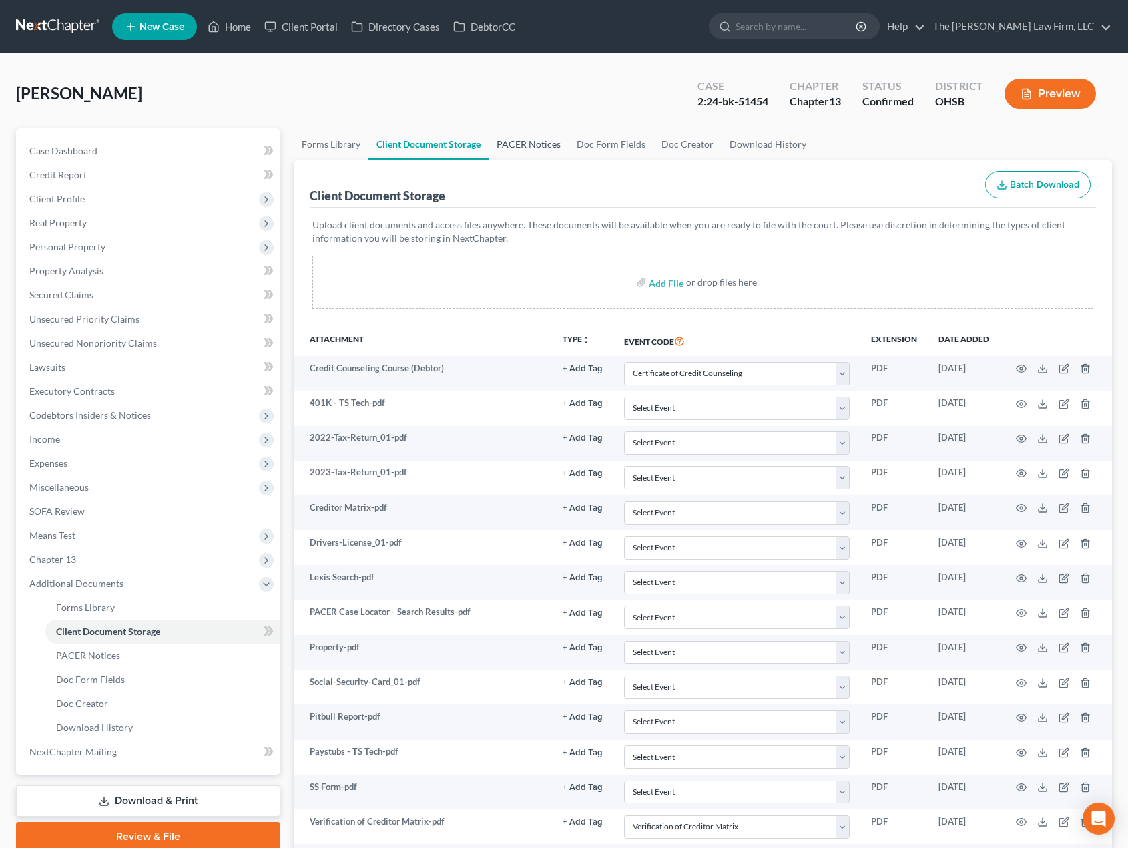
click at [518, 138] on link "PACER Notices" at bounding box center [529, 144] width 80 height 32
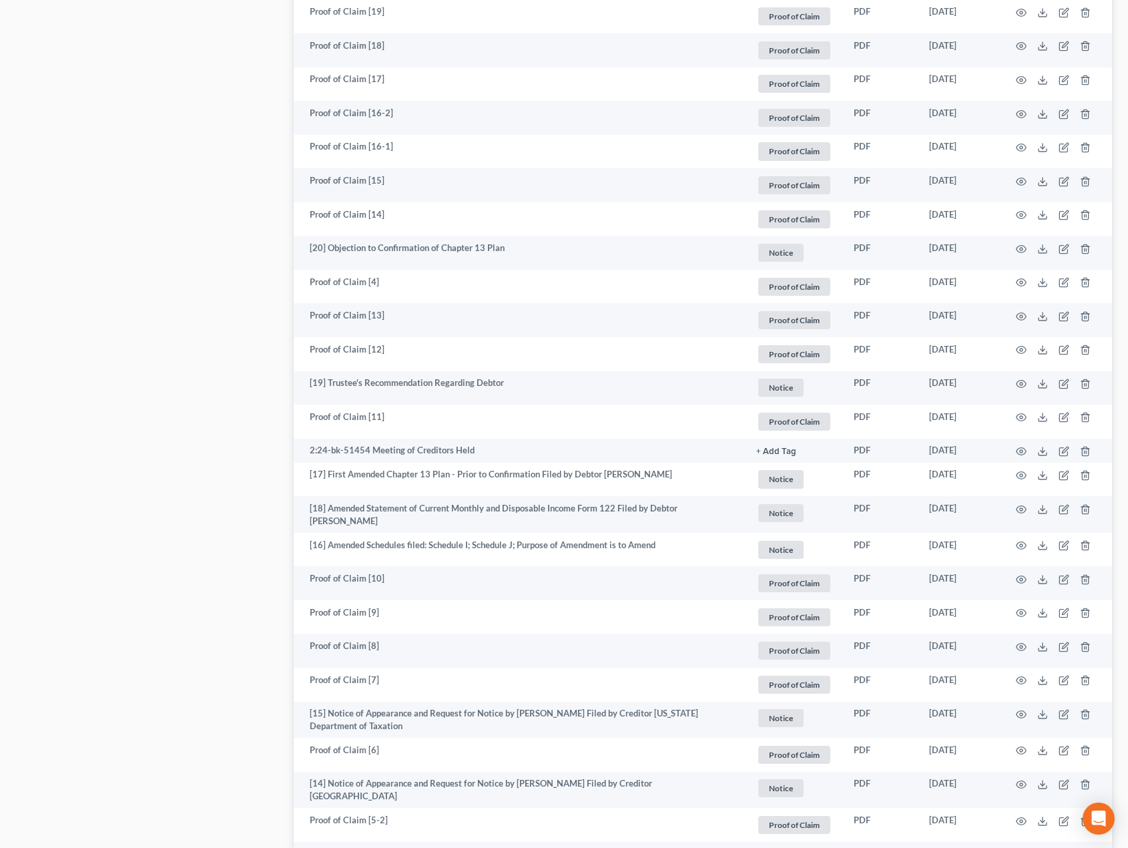
scroll to position [1113, 0]
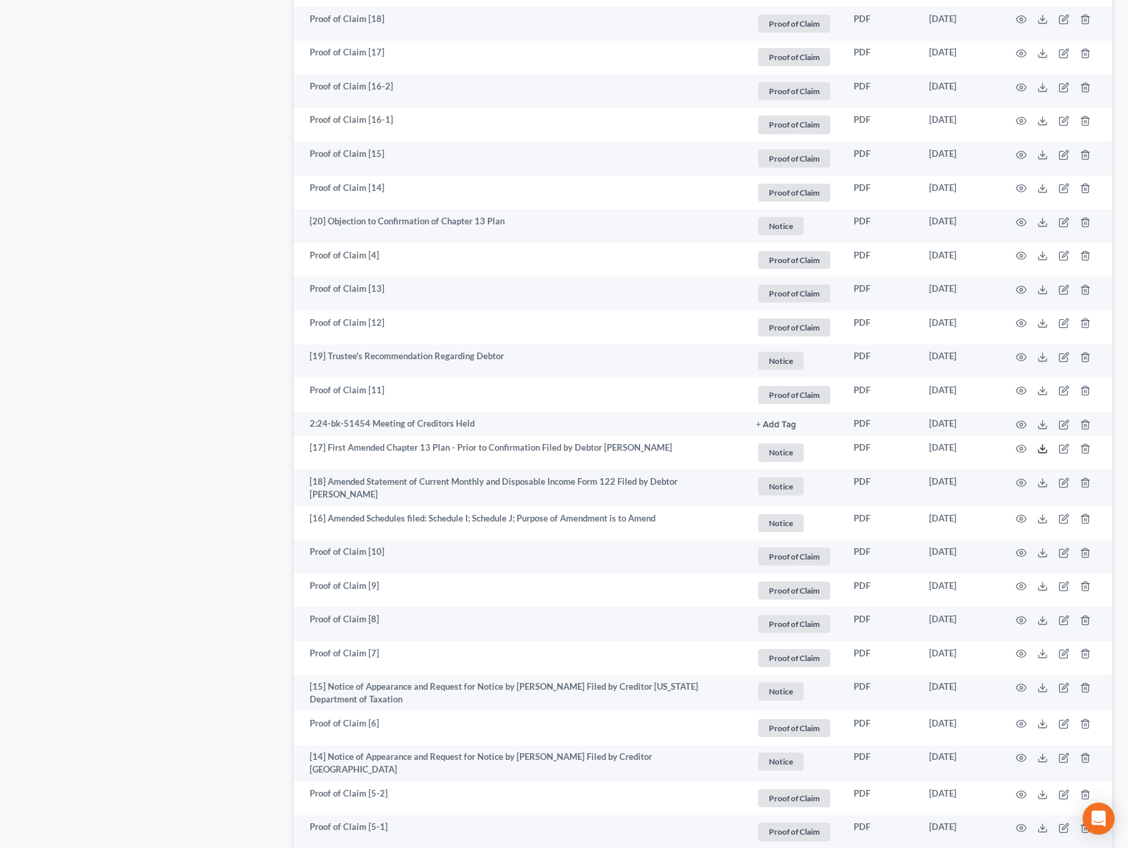
click at [1041, 446] on icon at bounding box center [1043, 448] width 11 height 11
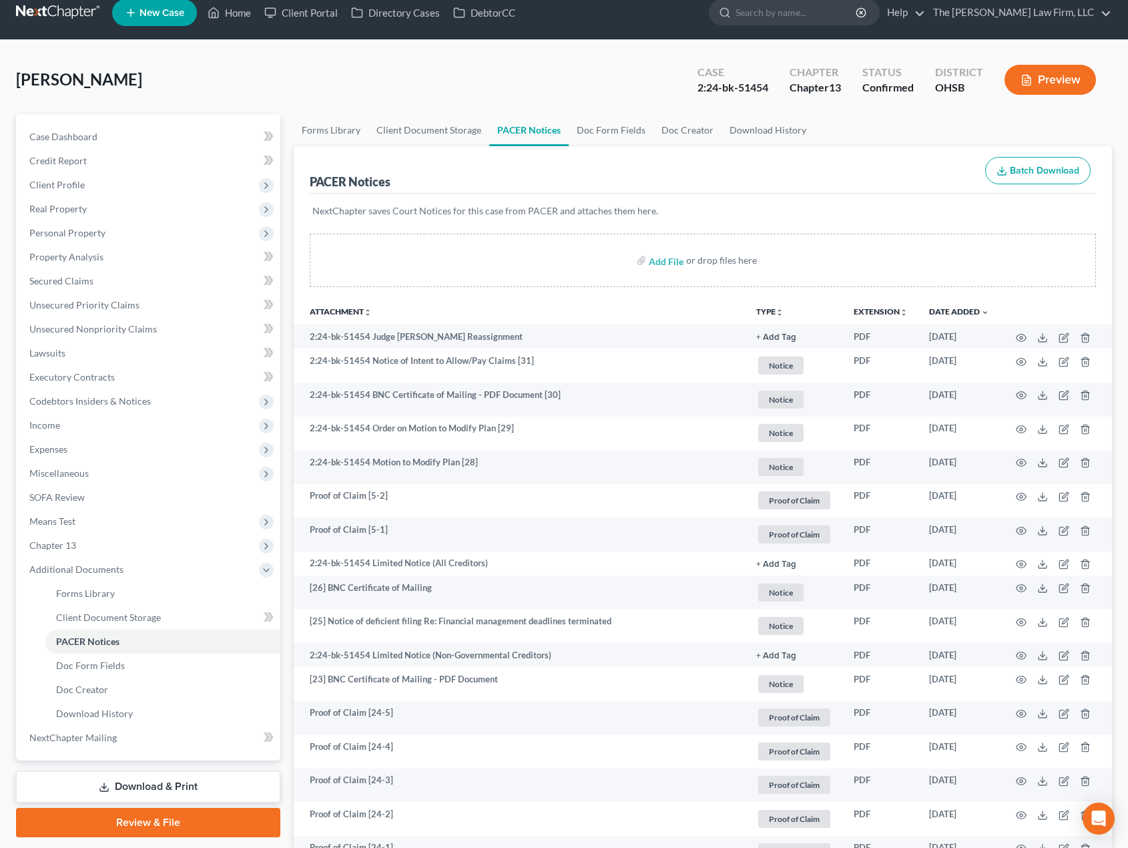
scroll to position [0, 0]
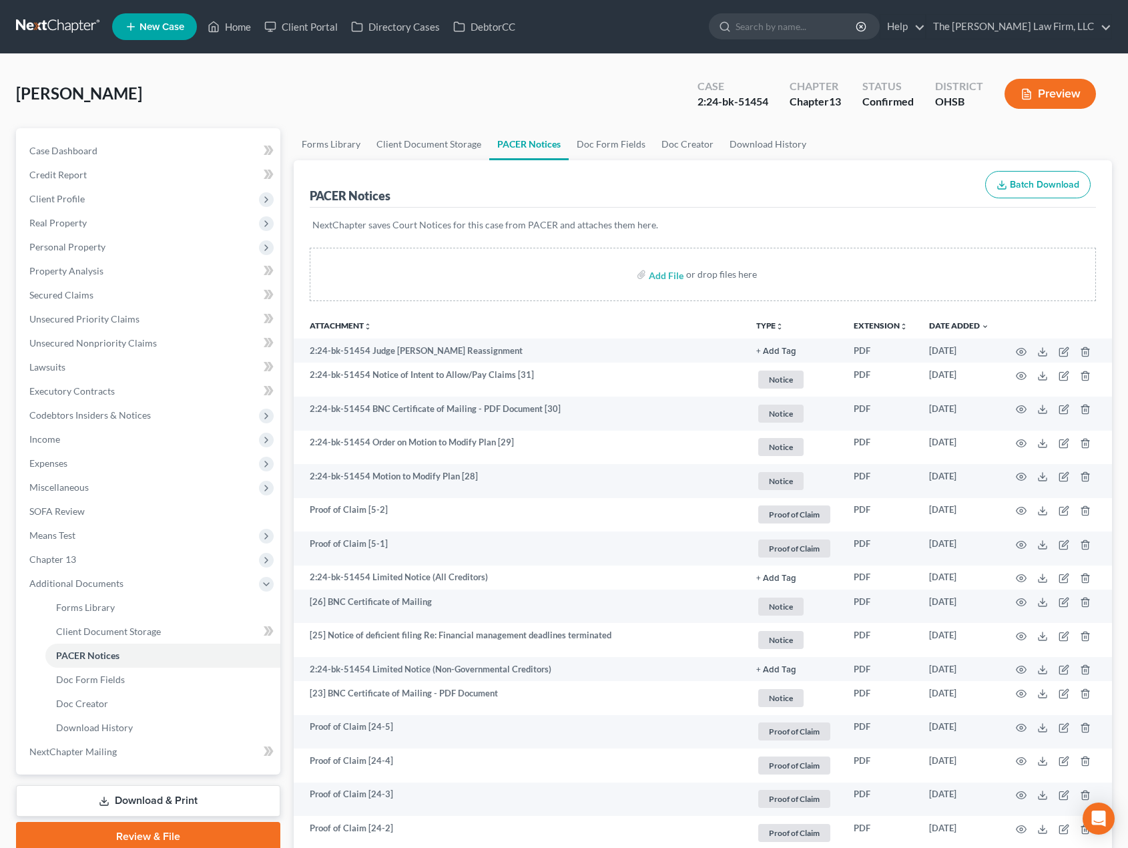
click at [110, 459] on span "Expenses" at bounding box center [150, 463] width 262 height 24
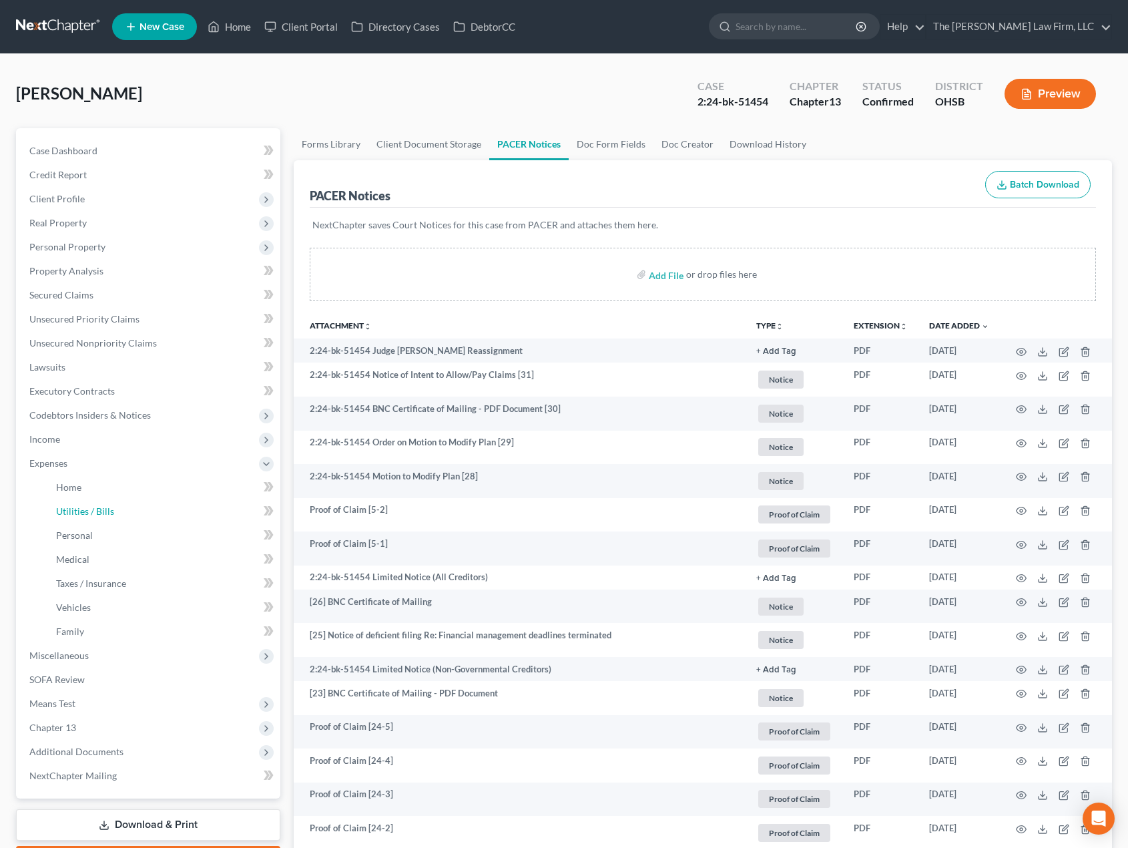
click at [110, 503] on link "Utilities / Bills" at bounding box center [162, 511] width 235 height 24
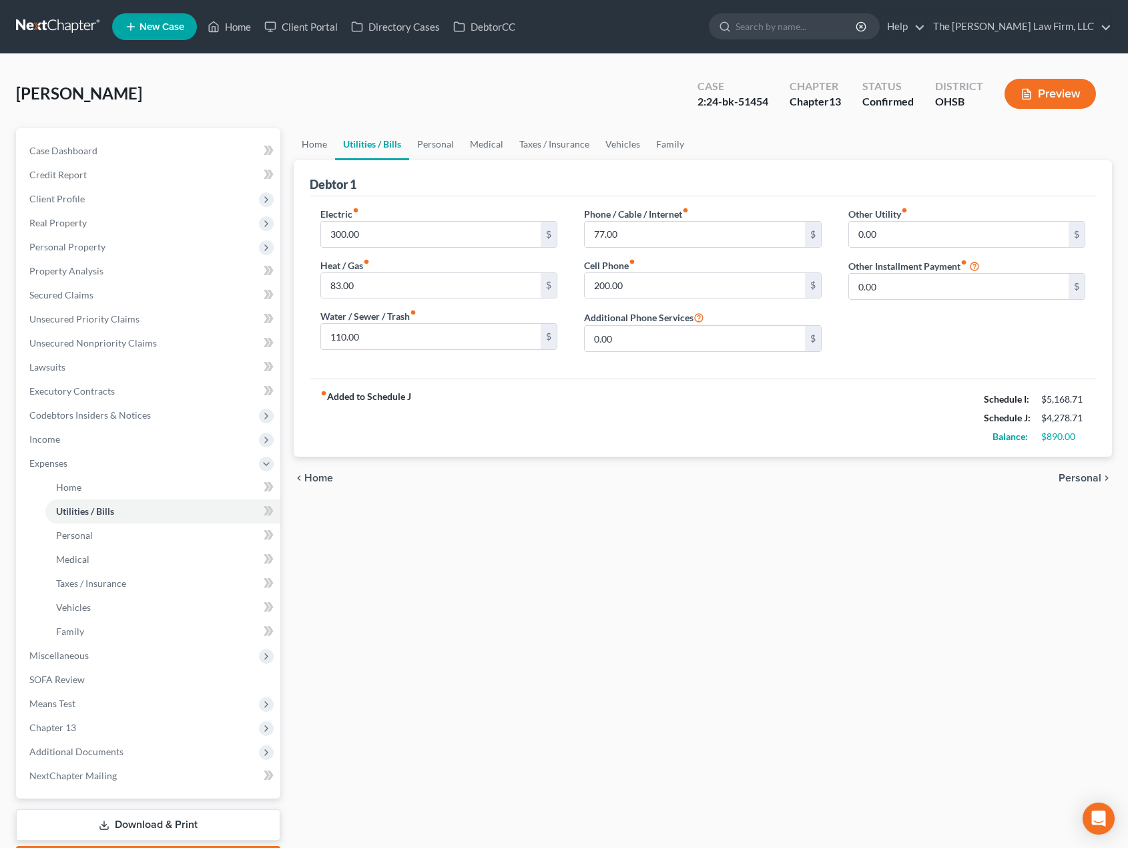
click at [126, 211] on span "Real Property" at bounding box center [150, 223] width 262 height 24
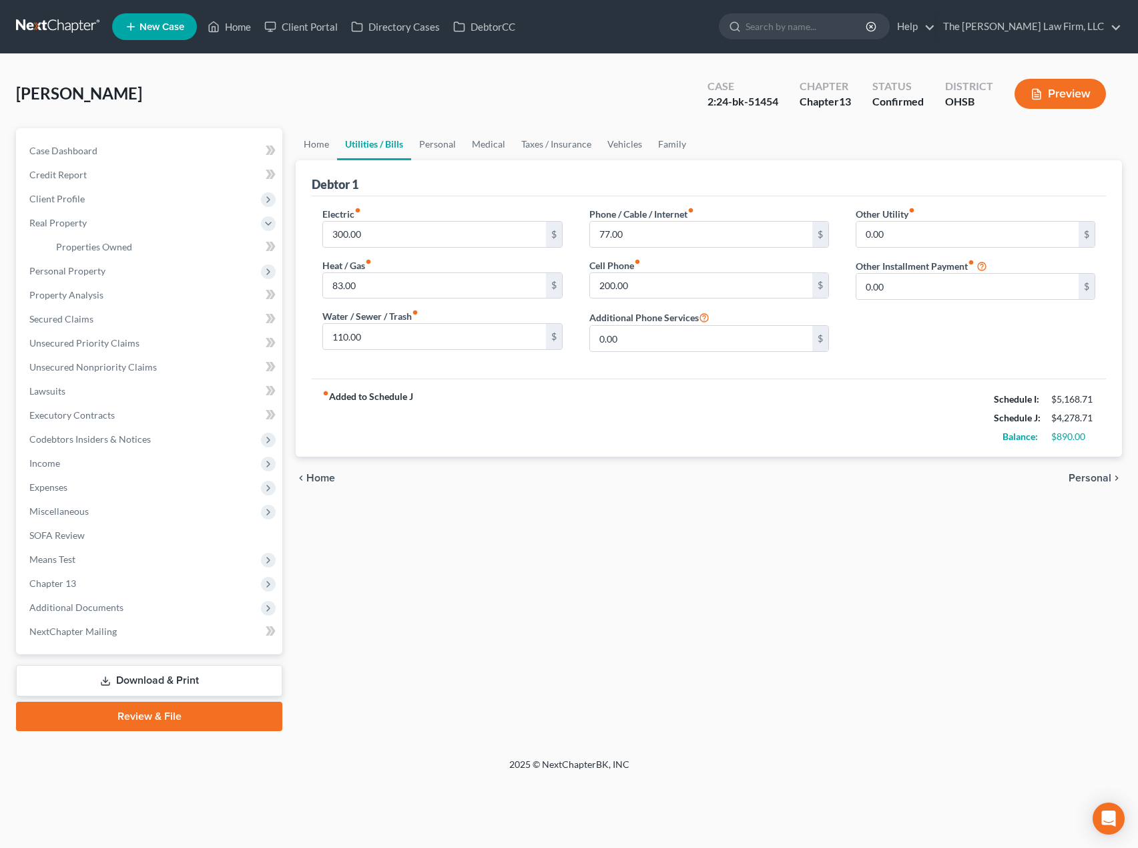
click at [126, 205] on span "Client Profile" at bounding box center [151, 199] width 264 height 24
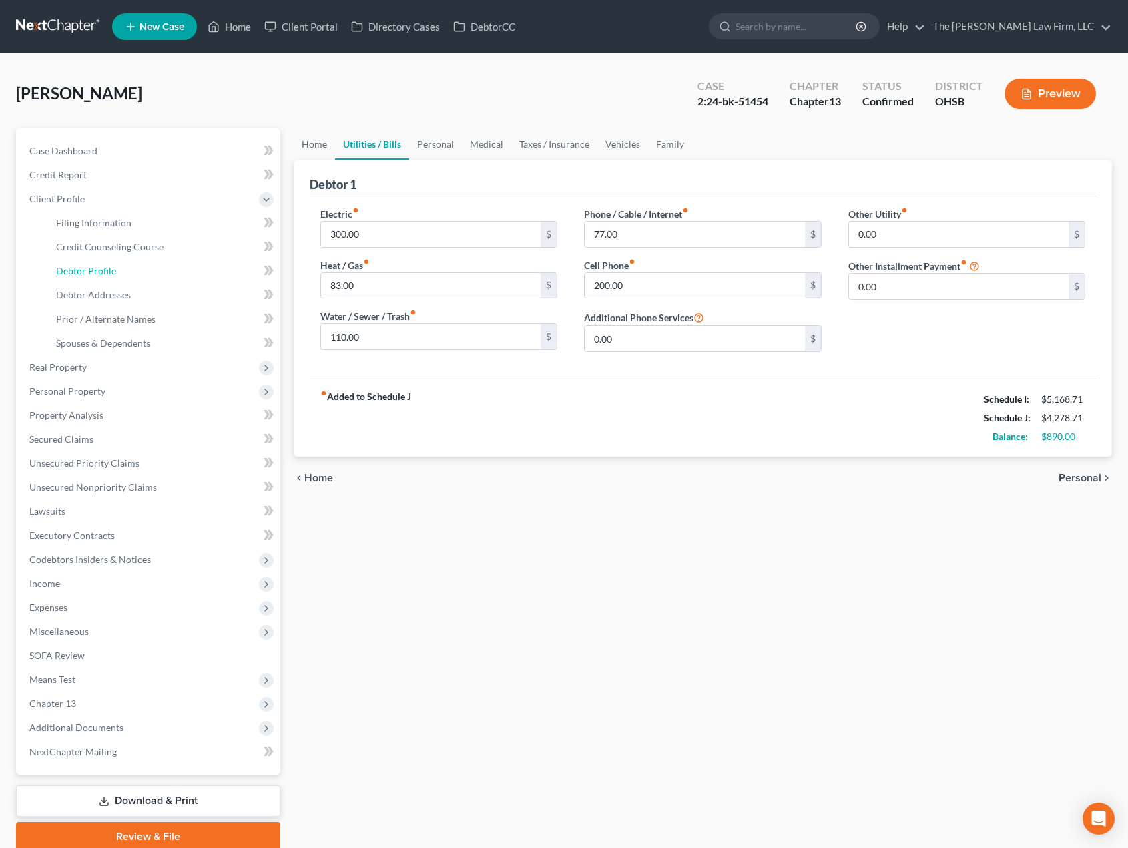
click at [120, 268] on link "Debtor Profile" at bounding box center [162, 271] width 235 height 24
select select "3"
select select "2"
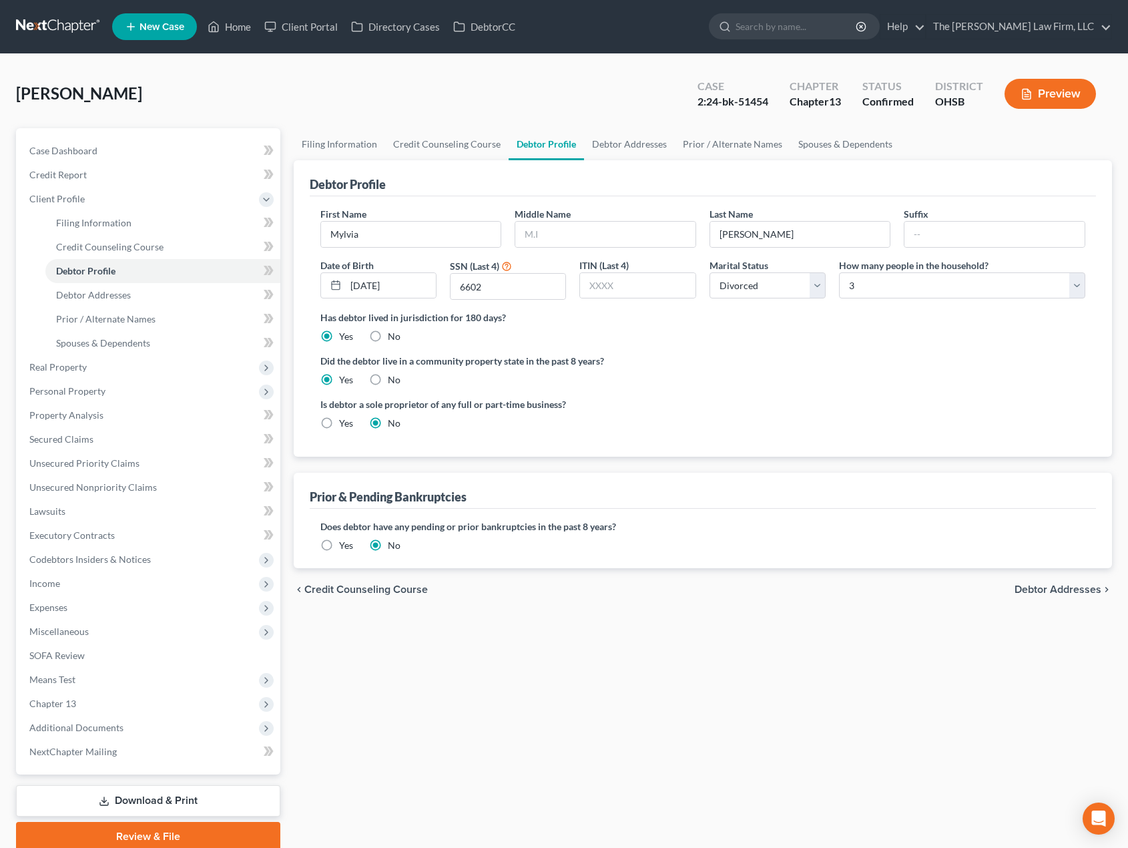
radio input "true"
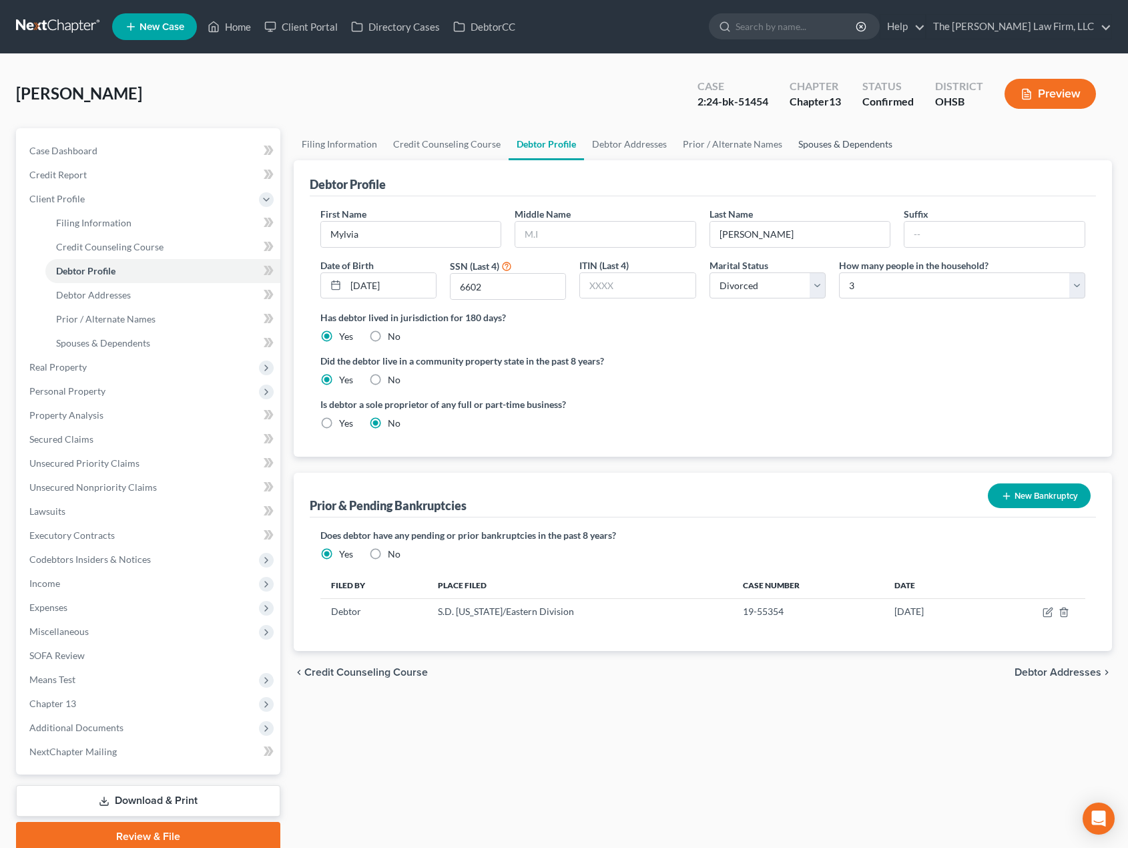
click at [833, 142] on link "Spouses & Dependents" at bounding box center [845, 144] width 110 height 32
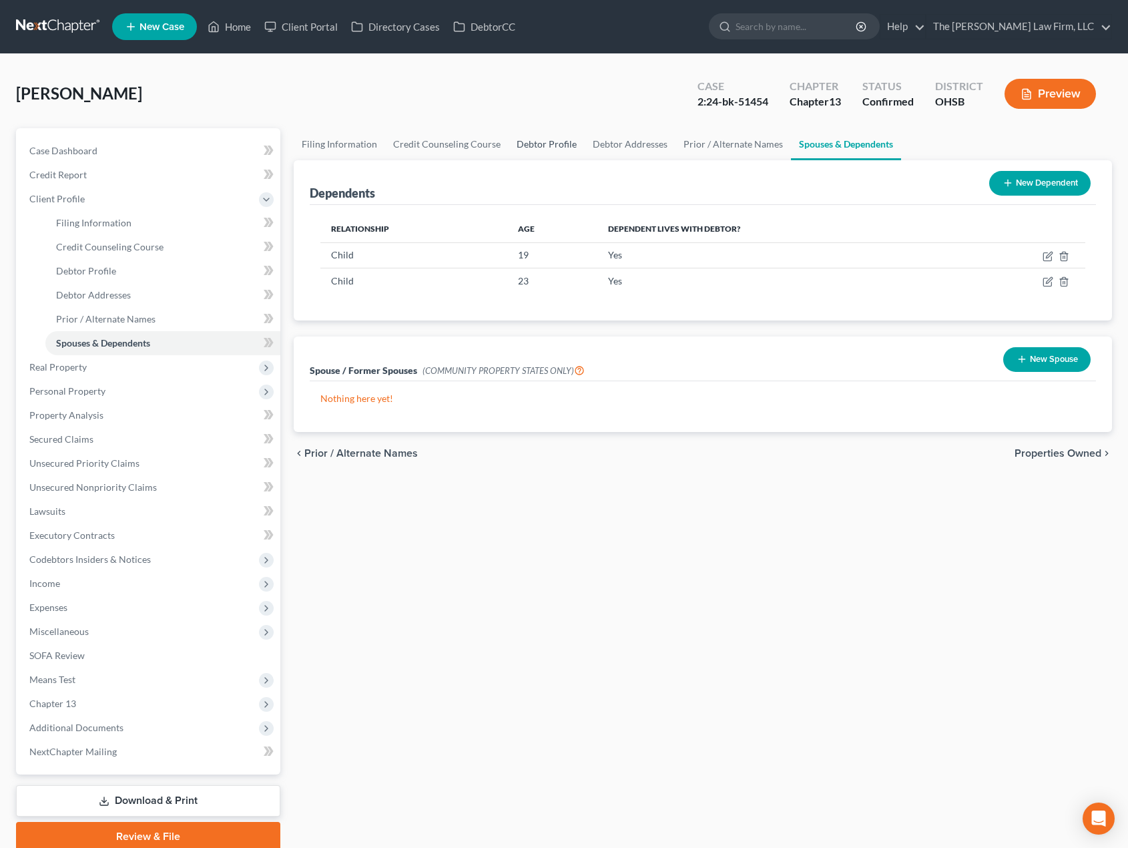
click at [527, 147] on link "Debtor Profile" at bounding box center [547, 144] width 76 height 32
select select "3"
select select "2"
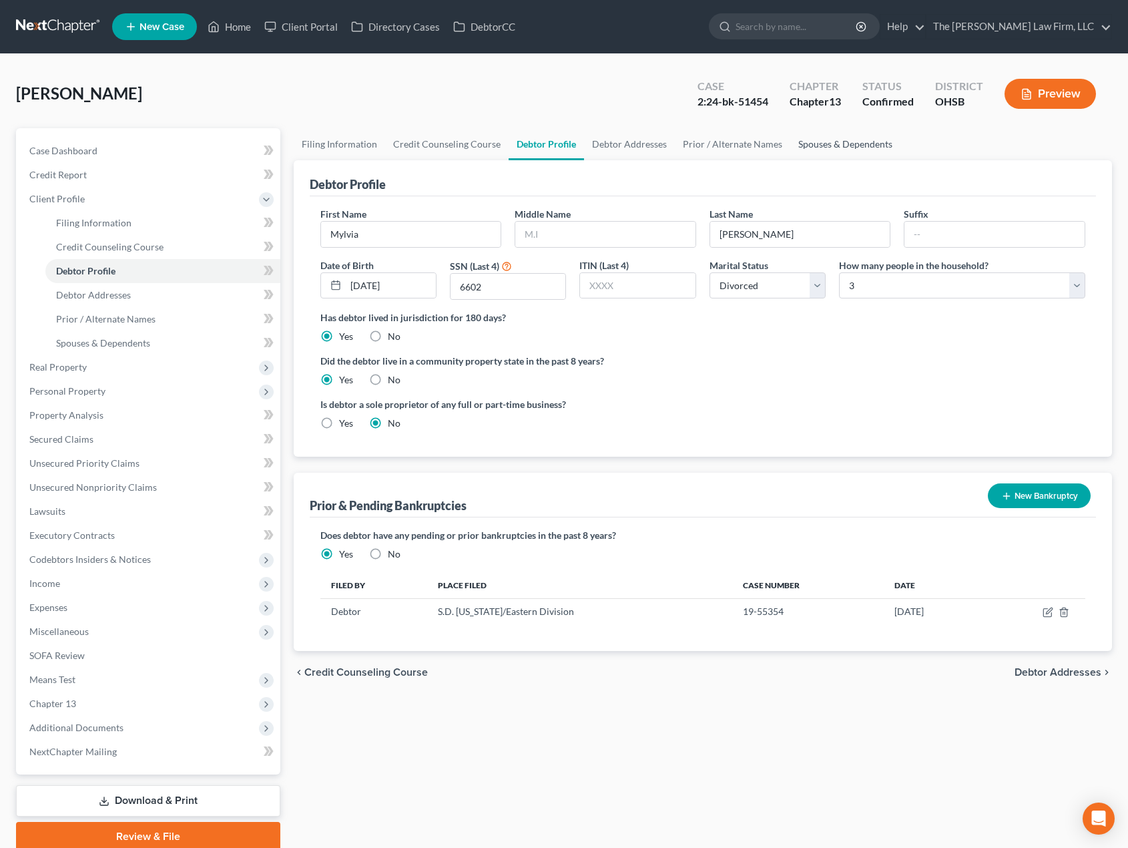
click at [853, 146] on link "Spouses & Dependents" at bounding box center [845, 144] width 110 height 32
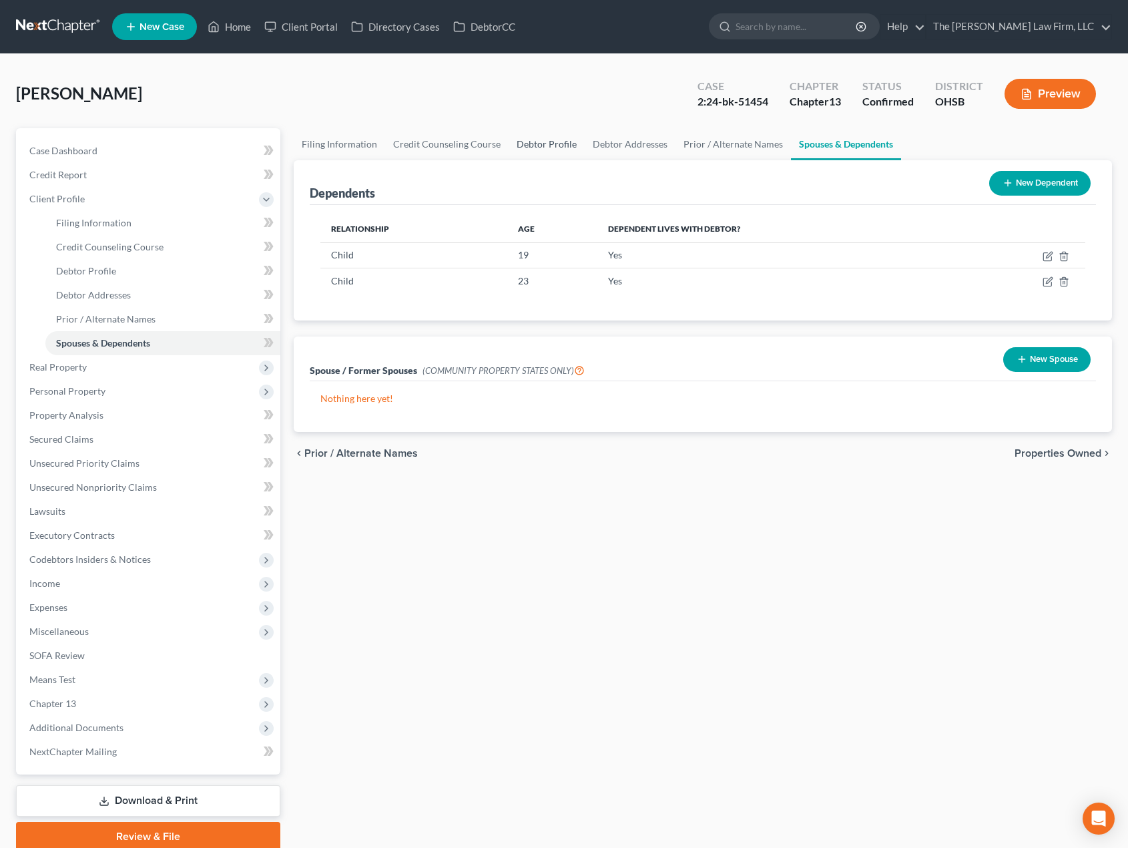
click at [562, 134] on link "Debtor Profile" at bounding box center [547, 144] width 76 height 32
select select "3"
select select "2"
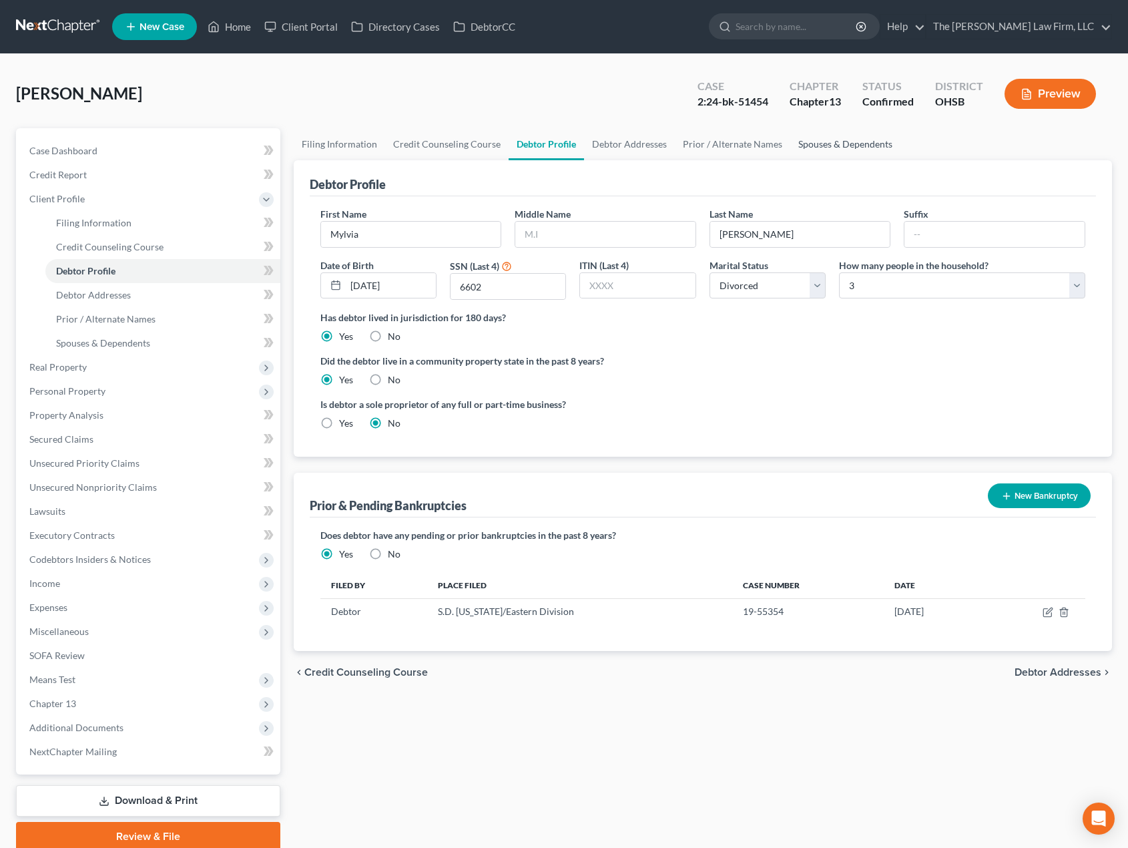
click at [819, 150] on link "Spouses & Dependents" at bounding box center [845, 144] width 110 height 32
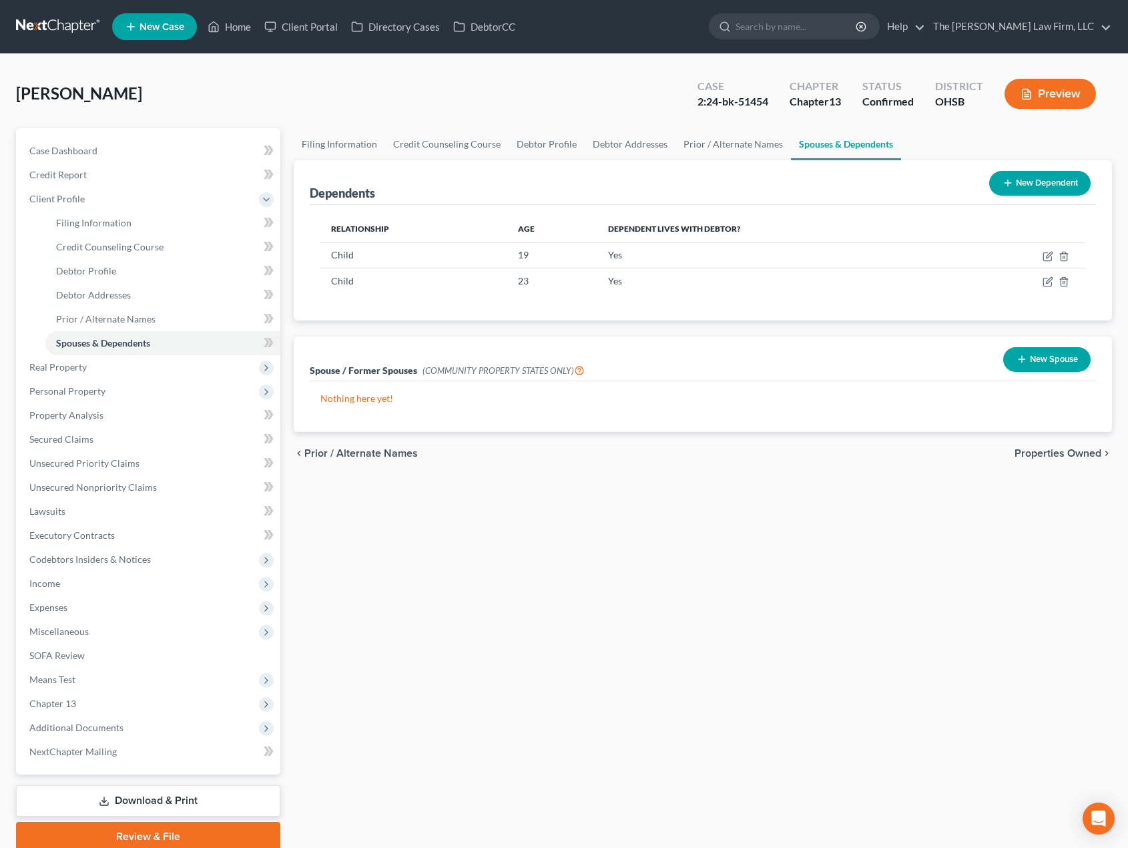
click at [93, 720] on span "Additional Documents" at bounding box center [150, 728] width 262 height 24
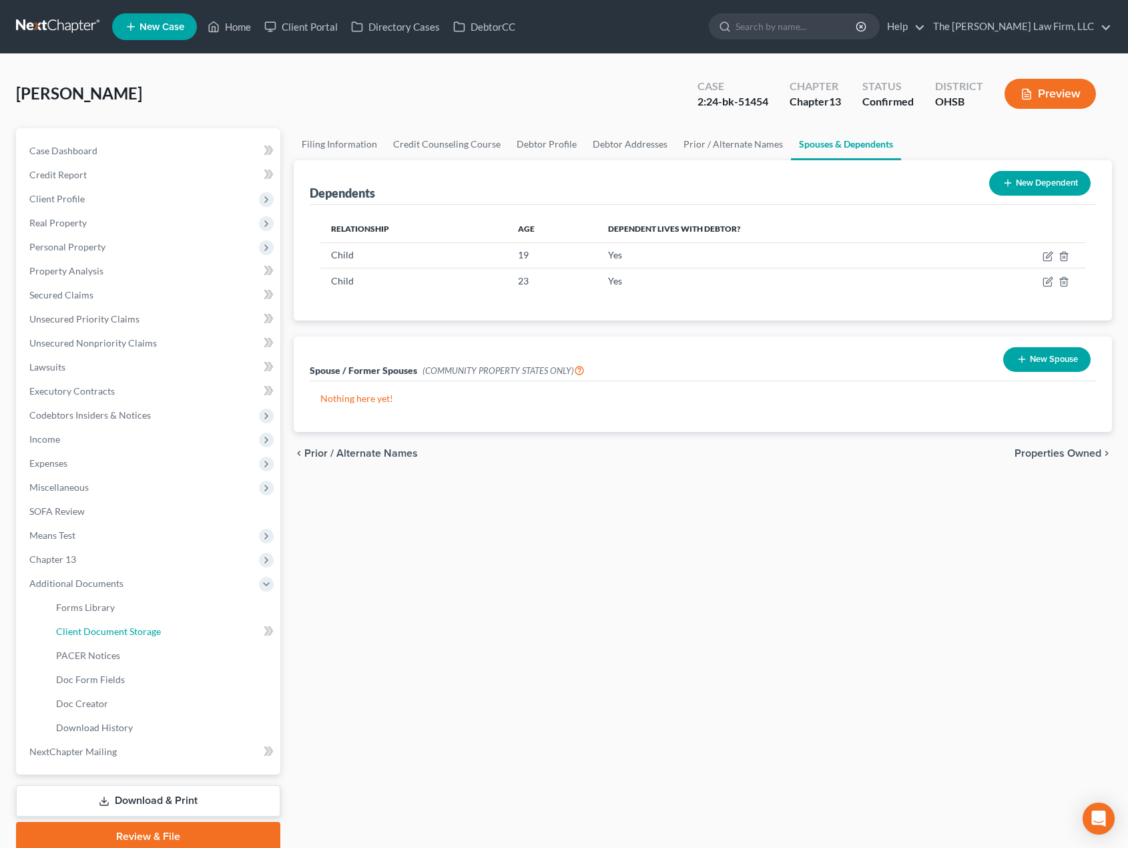
click at [120, 639] on link "Client Document Storage" at bounding box center [162, 632] width 235 height 24
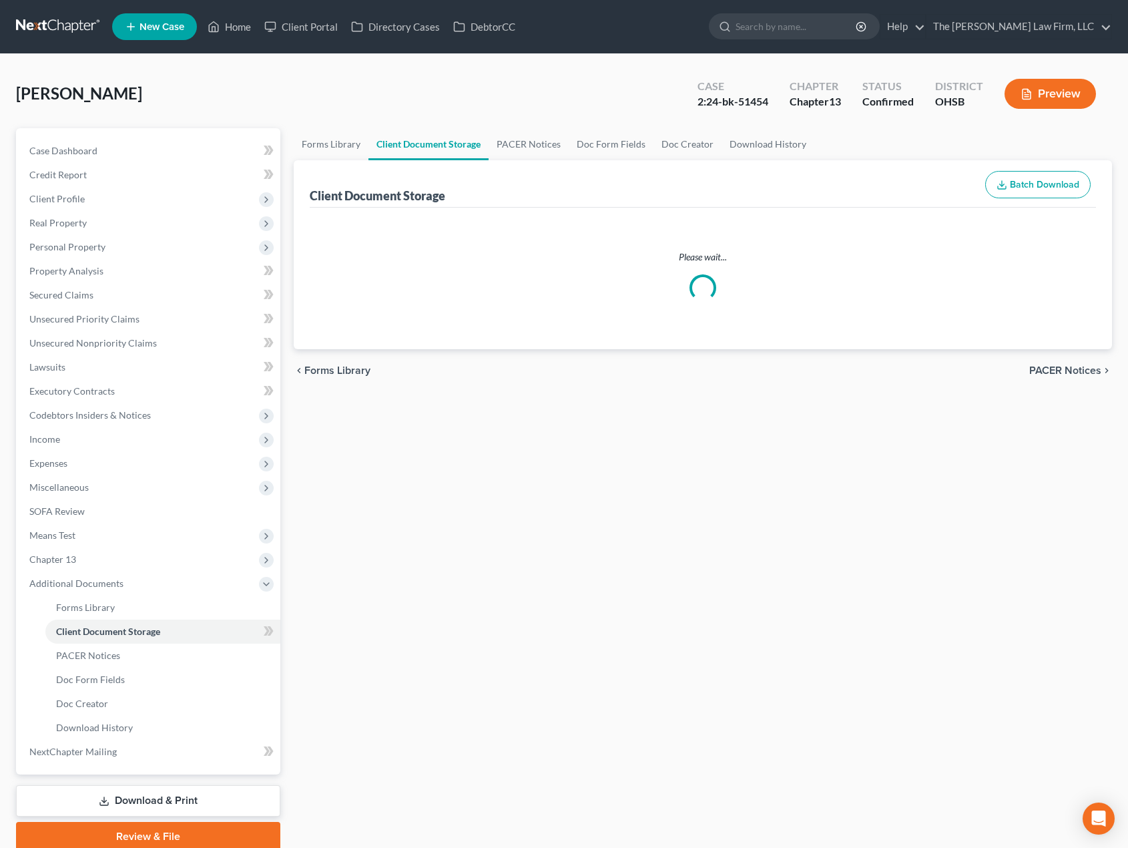
select select "7"
select select "61"
select select "53"
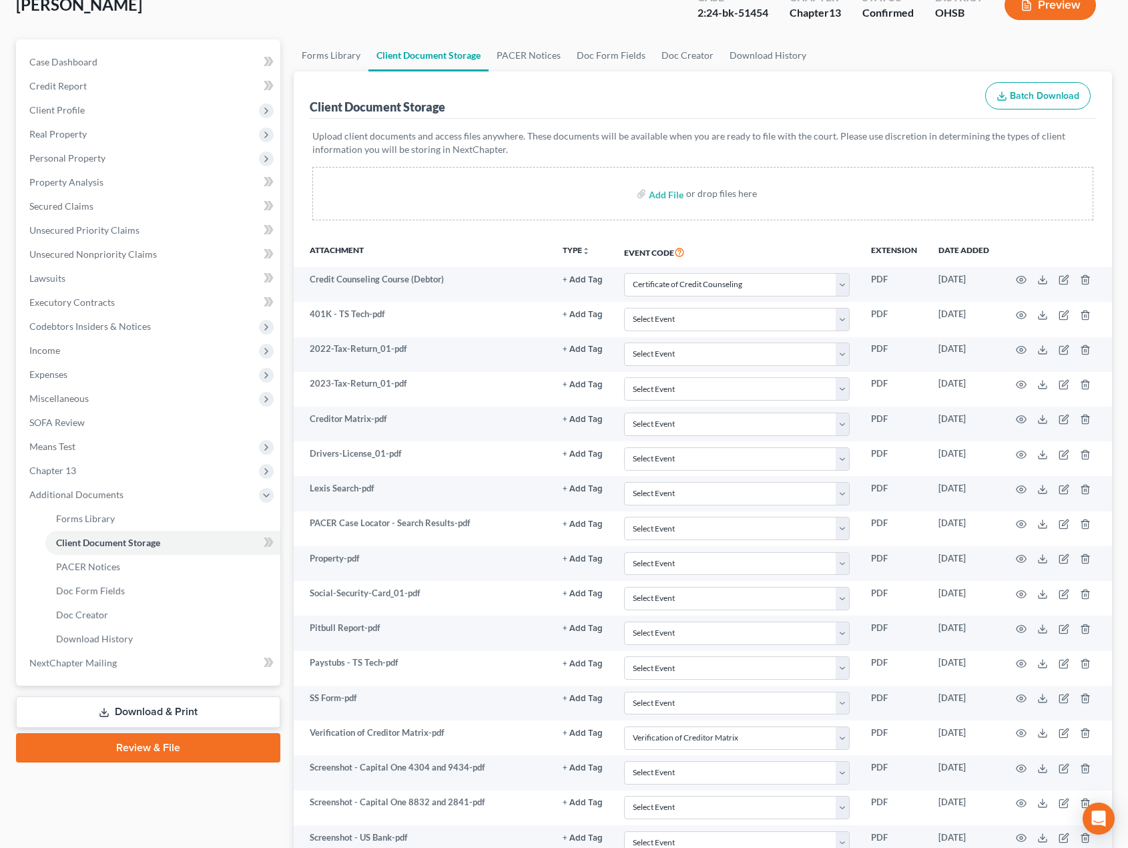
scroll to position [82, 0]
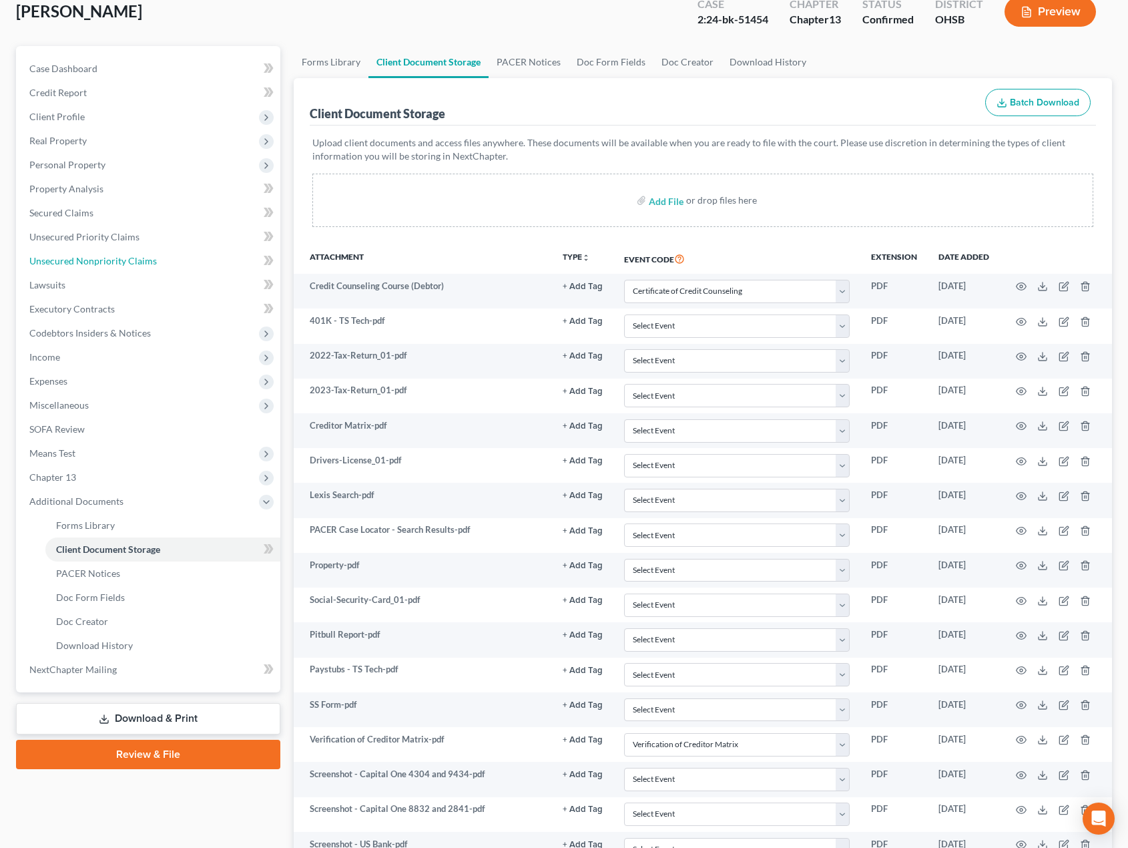
click at [112, 268] on link "Unsecured Nonpriority Claims" at bounding box center [150, 261] width 262 height 24
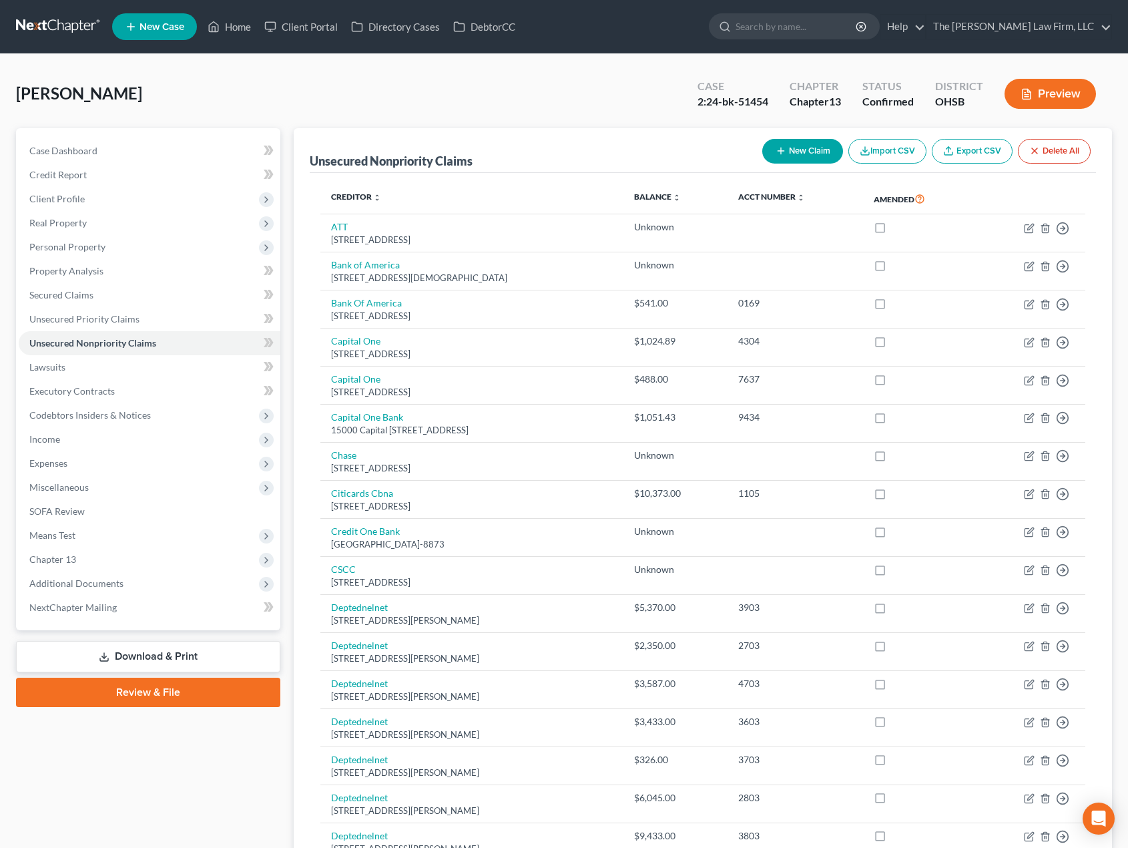
click at [70, 580] on span "Additional Documents" at bounding box center [76, 583] width 94 height 11
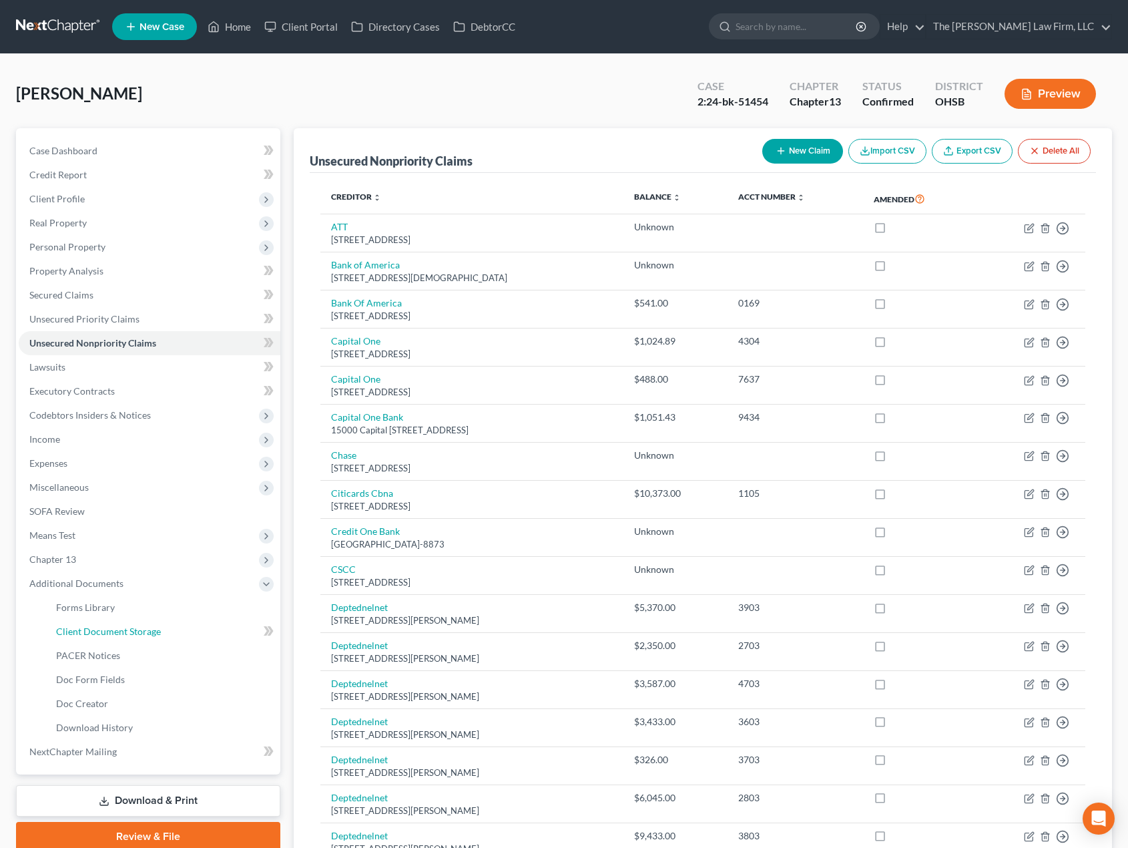
click at [124, 631] on span "Client Document Storage" at bounding box center [108, 631] width 105 height 11
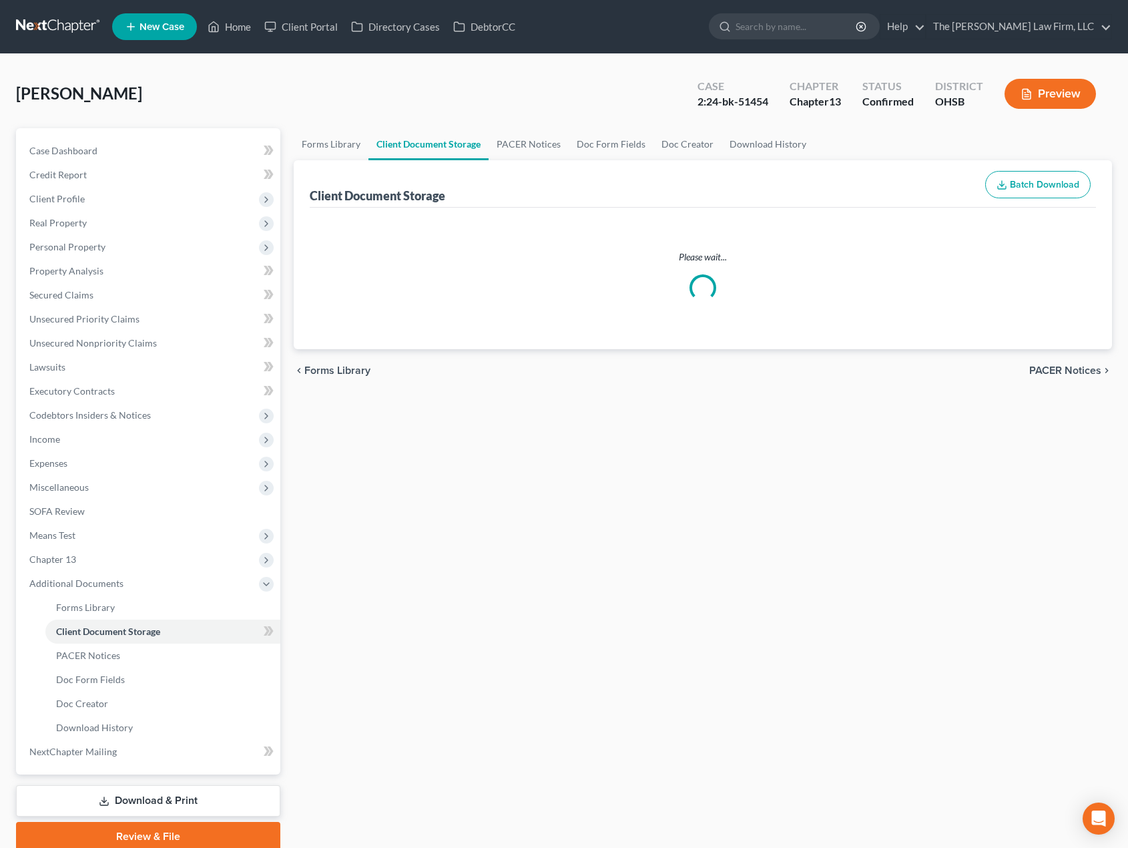
select select "7"
select select "61"
select select "53"
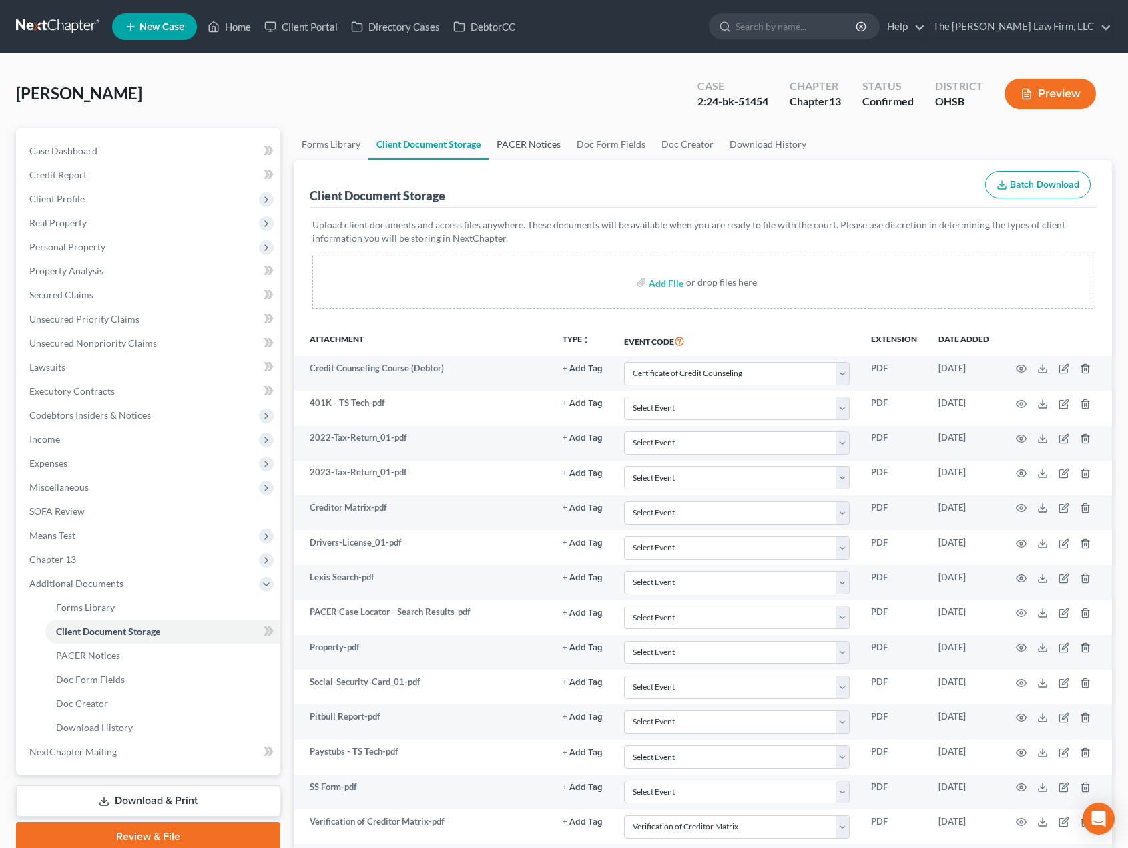
click at [529, 139] on link "PACER Notices" at bounding box center [529, 144] width 80 height 32
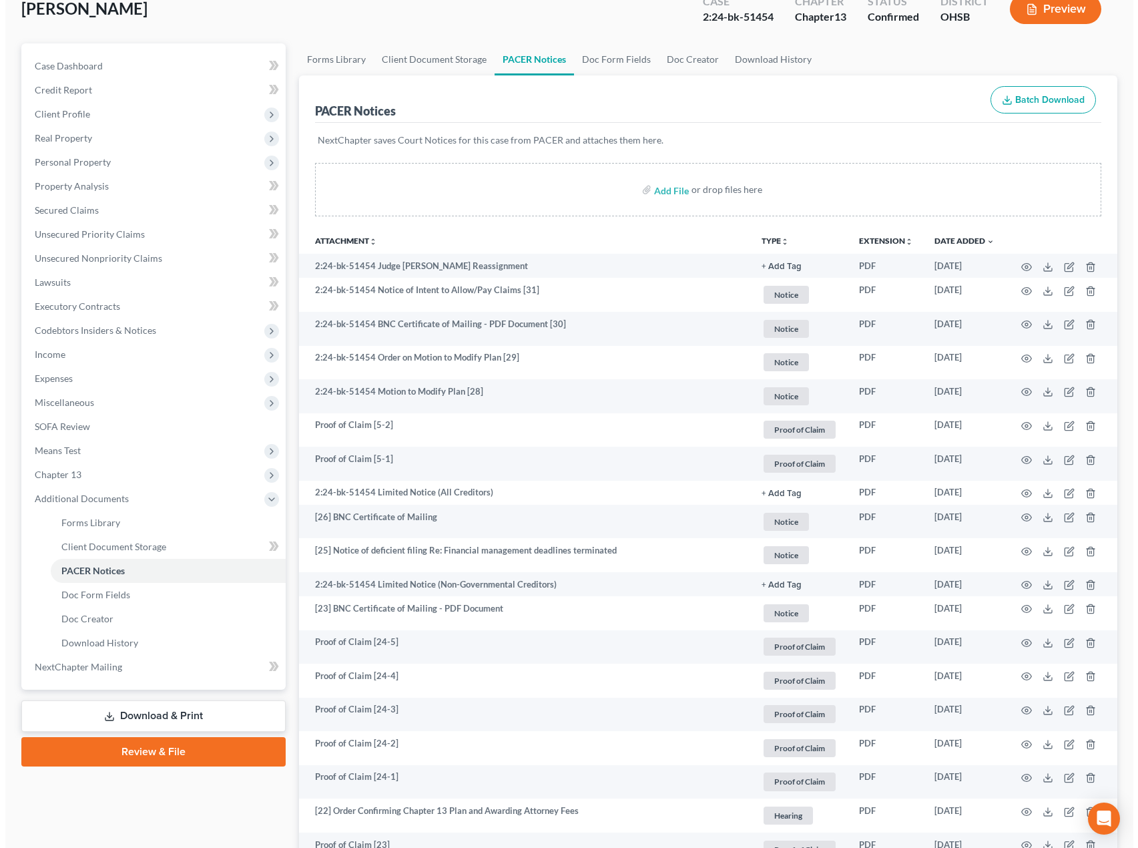
scroll to position [222, 0]
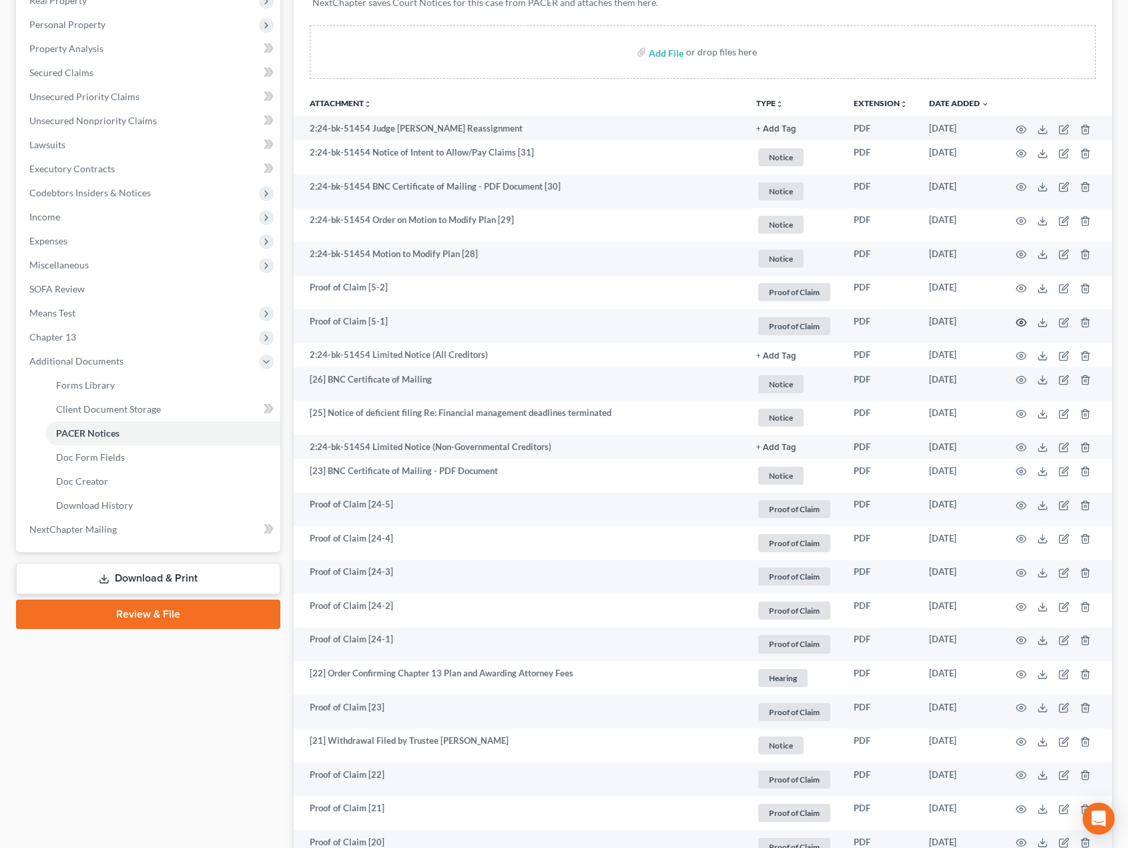
click at [1024, 324] on icon "button" at bounding box center [1021, 322] width 11 height 11
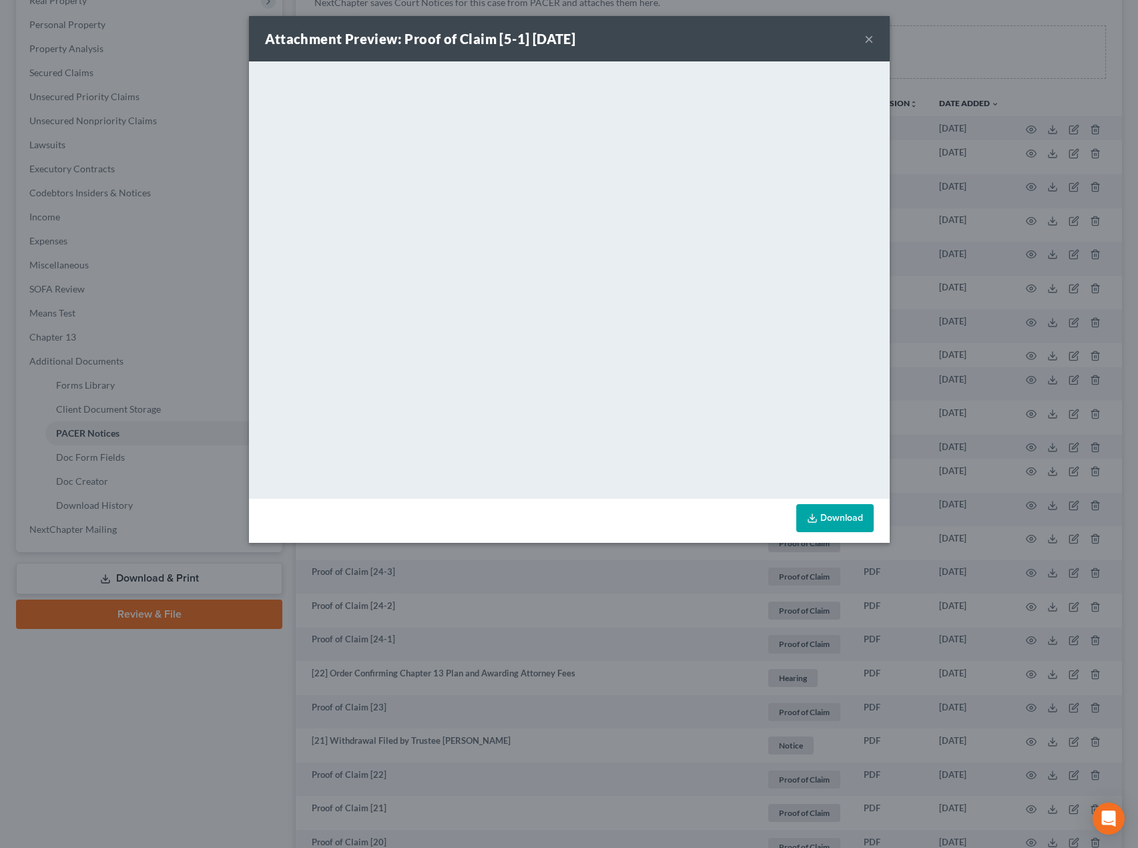
click at [388, 690] on div "Attachment Preview: Proof of Claim [5-1] 10/24/2024 × <object ng-attr-data='htt…" at bounding box center [569, 424] width 1138 height 848
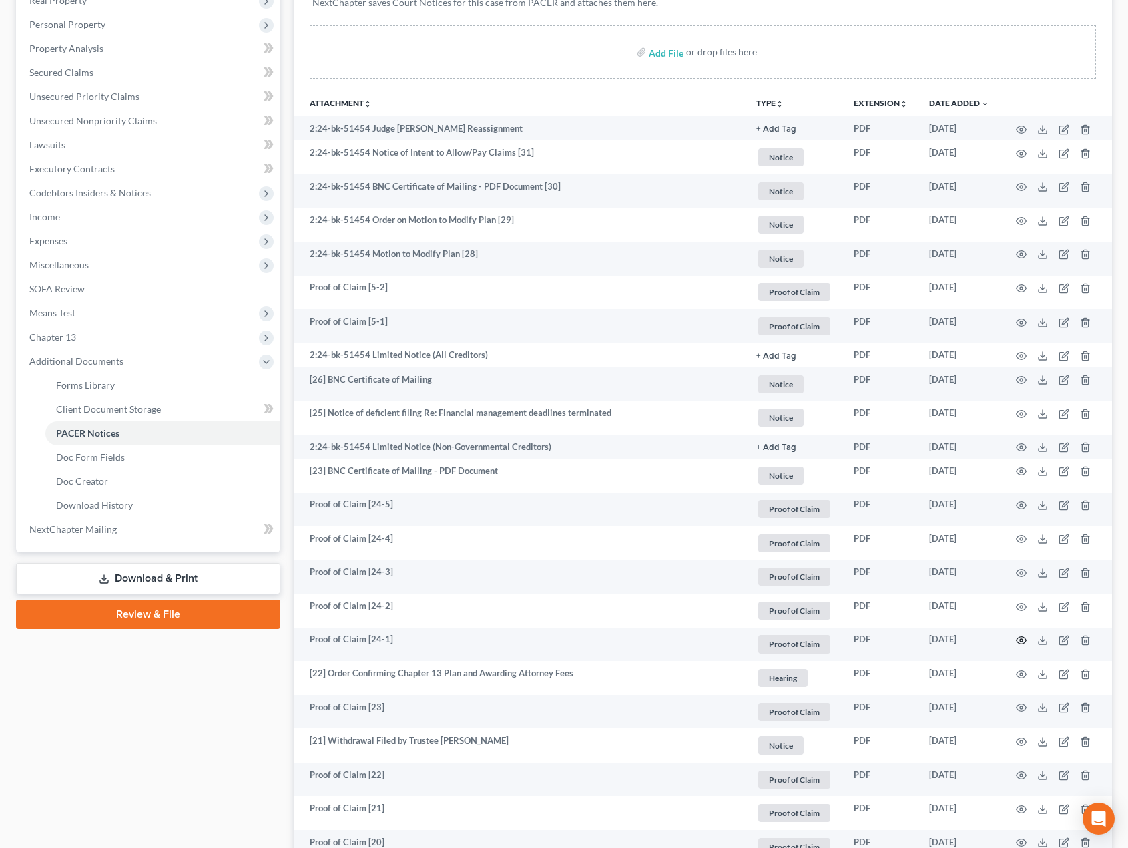
click at [1022, 641] on icon "button" at bounding box center [1021, 640] width 11 height 11
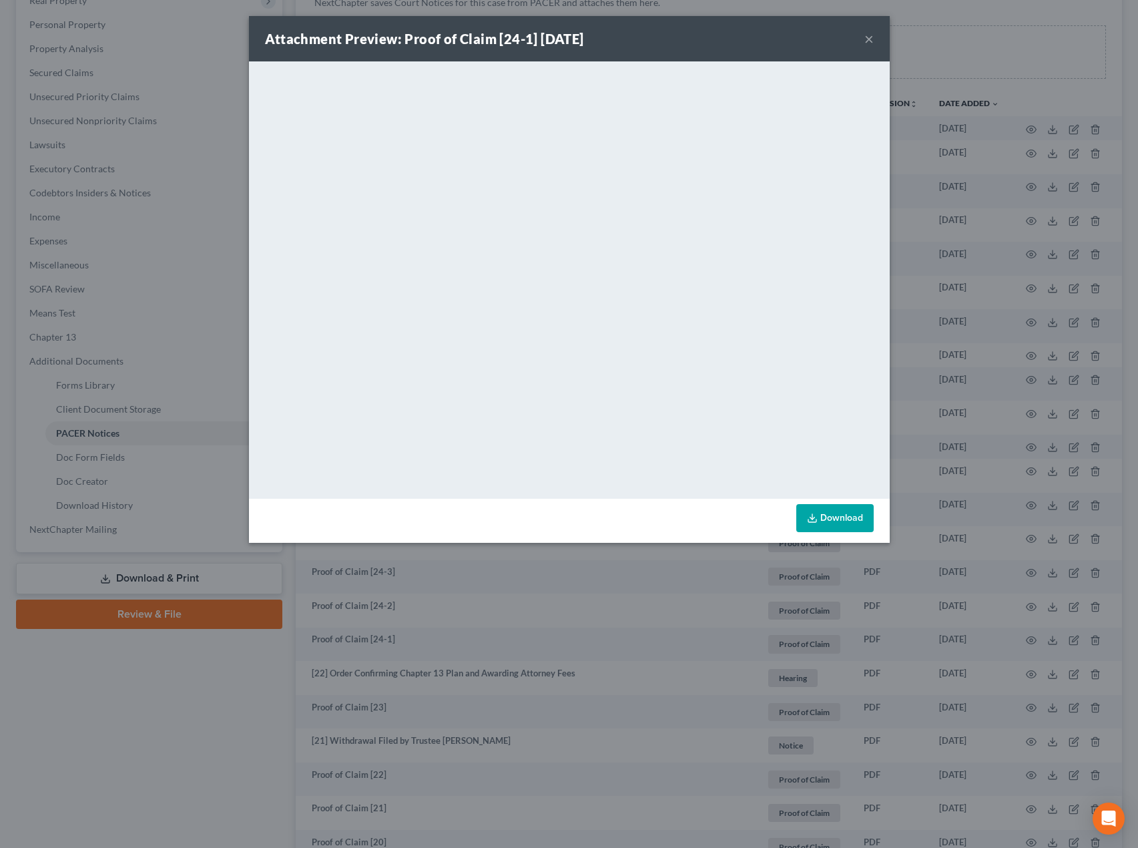
click at [515, 686] on div "Attachment Preview: Proof of Claim [24-1] 06/20/2024 × <object ng-attr-data='ht…" at bounding box center [569, 424] width 1138 height 848
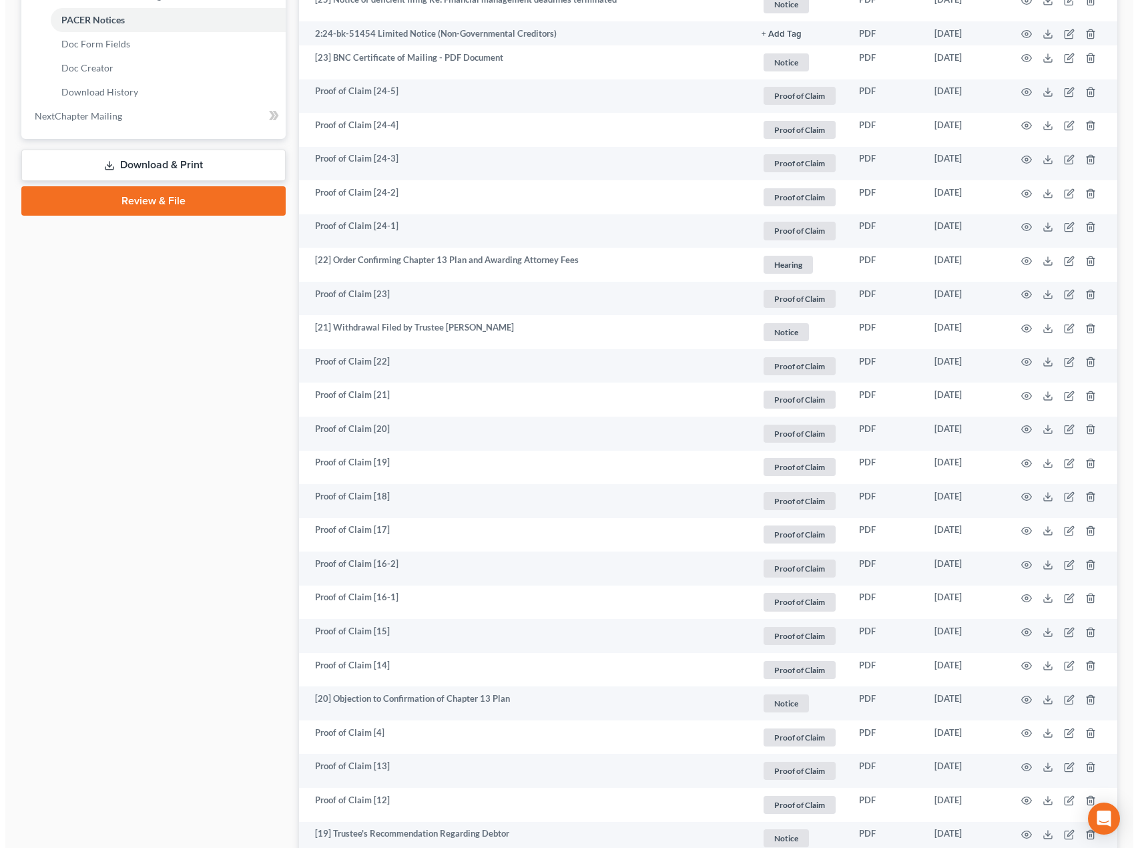
scroll to position [668, 0]
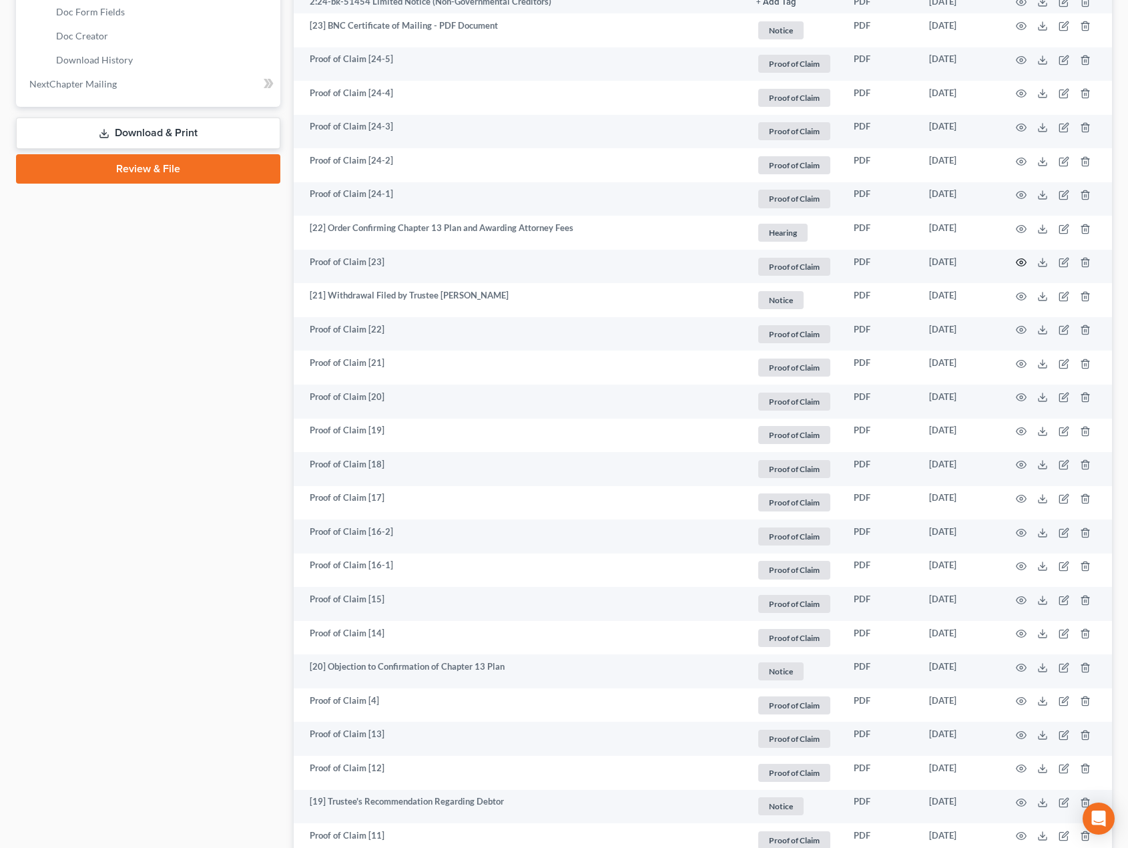
click at [1024, 263] on icon "button" at bounding box center [1021, 262] width 11 height 11
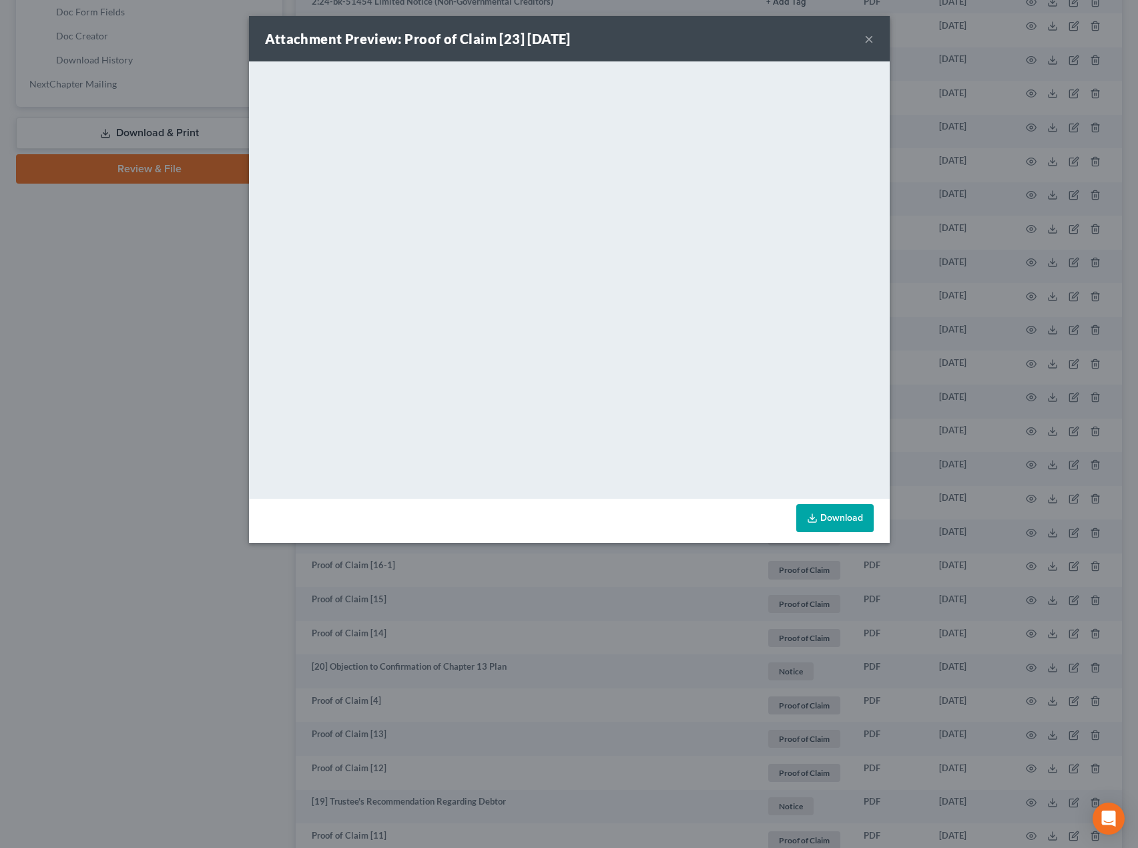
click at [324, 621] on div "Attachment Preview: Proof of Claim [23] 06/18/2024 × <object ng-attr-data='http…" at bounding box center [569, 424] width 1138 height 848
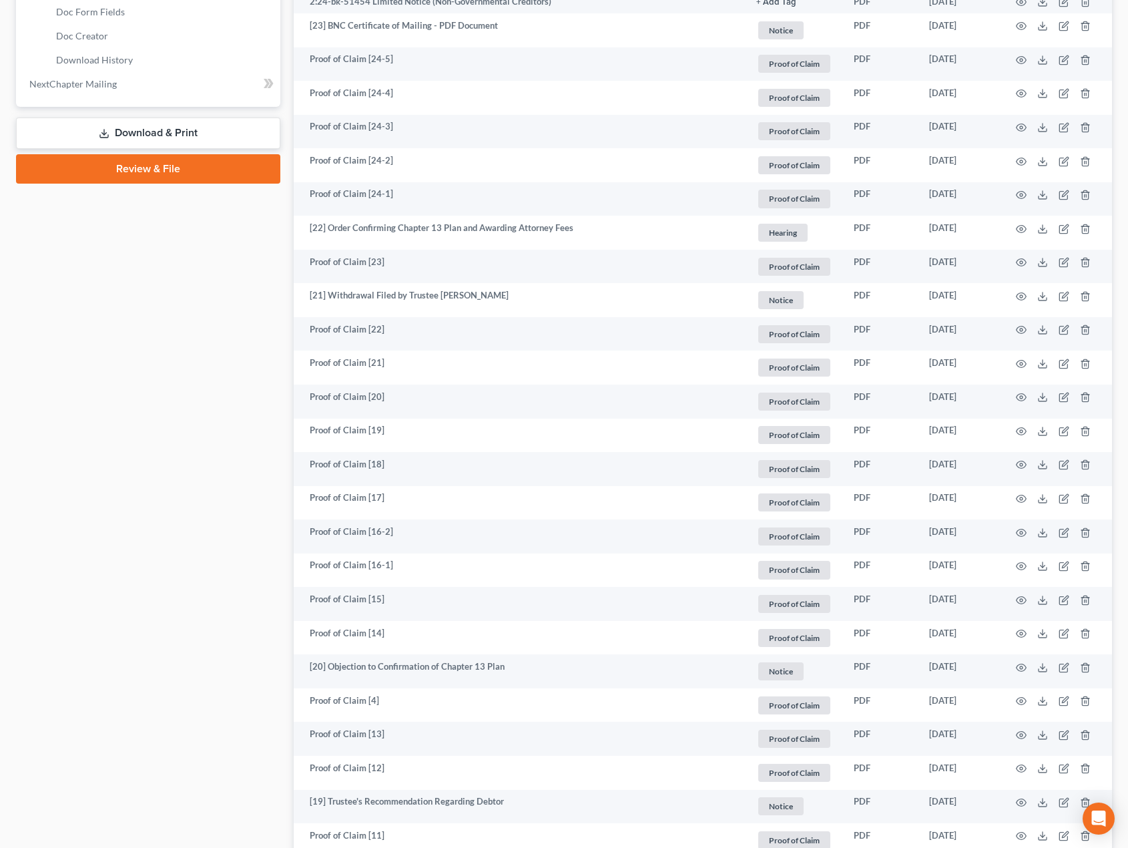
click at [1028, 328] on td at bounding box center [1056, 334] width 112 height 34
click at [1026, 328] on icon "button" at bounding box center [1022, 329] width 10 height 7
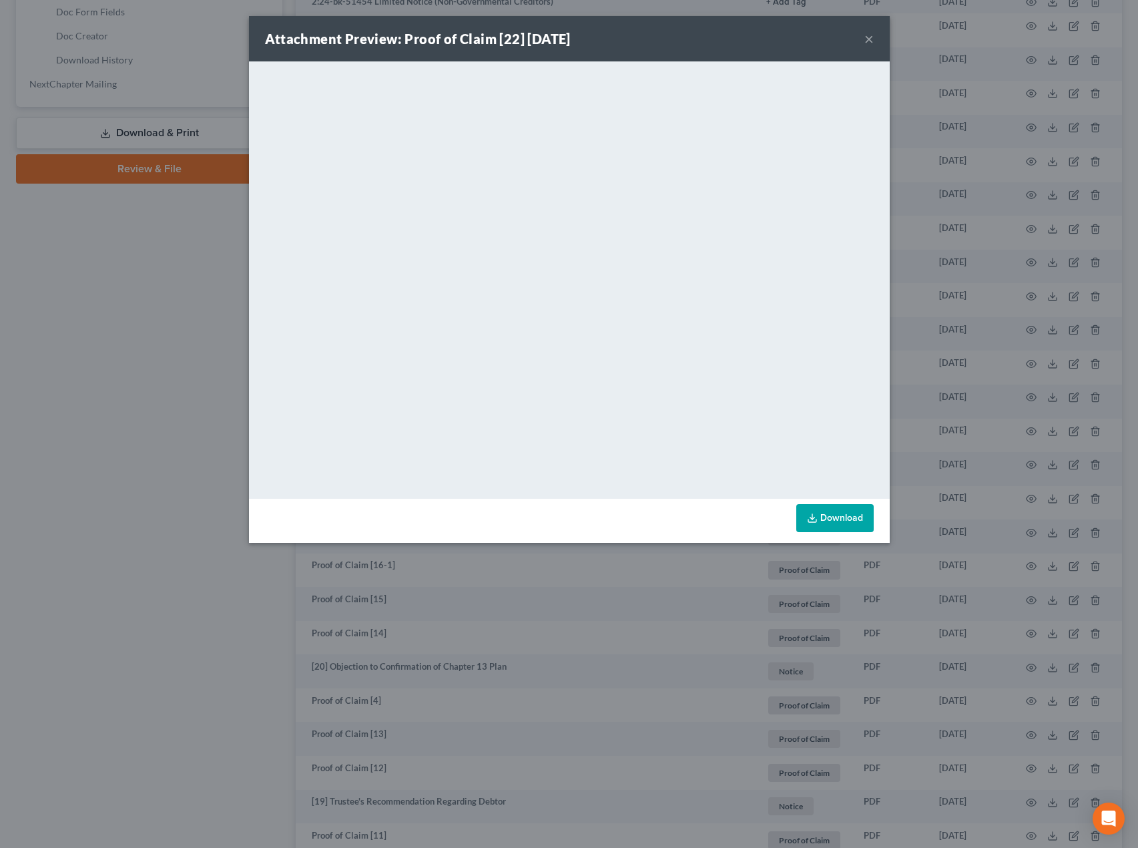
click at [541, 609] on div "Attachment Preview: Proof of Claim [22] 06/18/2024 × <object ng-attr-data='http…" at bounding box center [569, 424] width 1138 height 848
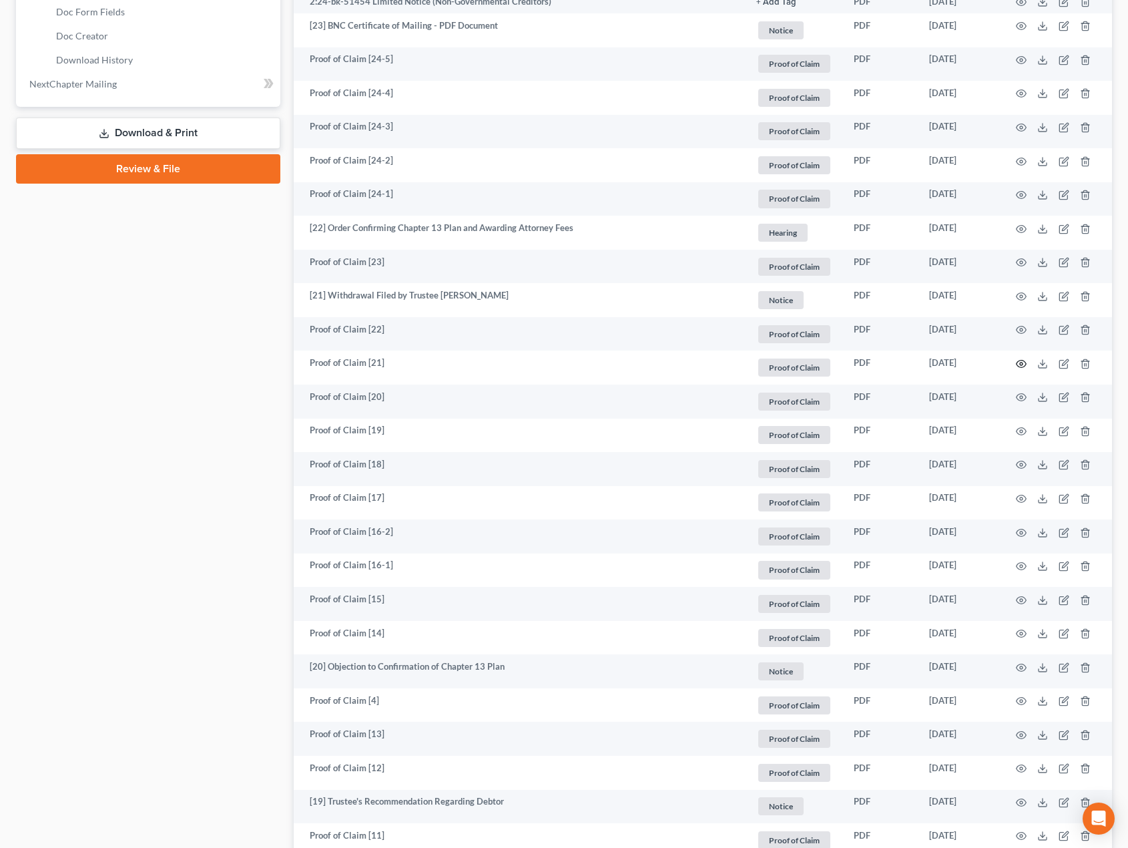
click at [1025, 361] on icon "button" at bounding box center [1021, 364] width 11 height 11
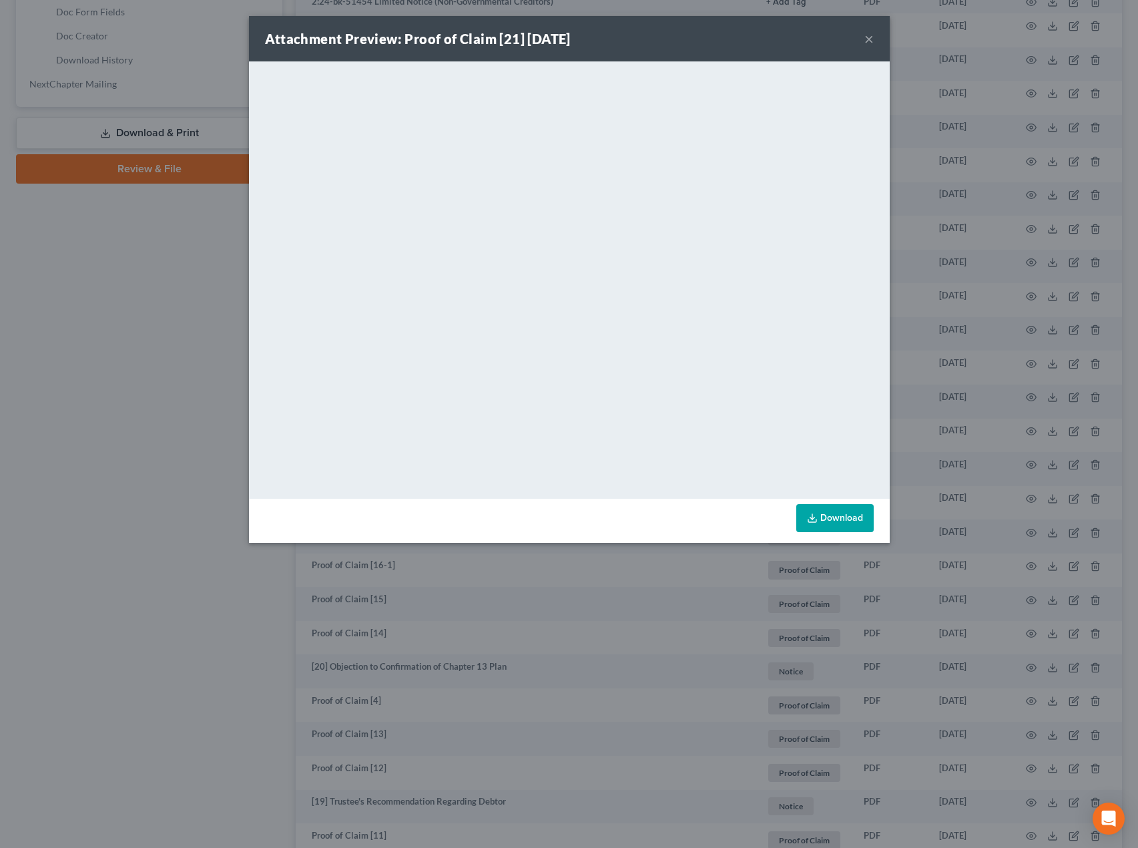
click at [501, 612] on div "Attachment Preview: Proof of Claim [21] 06/14/2024 × <object ng-attr-data='http…" at bounding box center [569, 424] width 1138 height 848
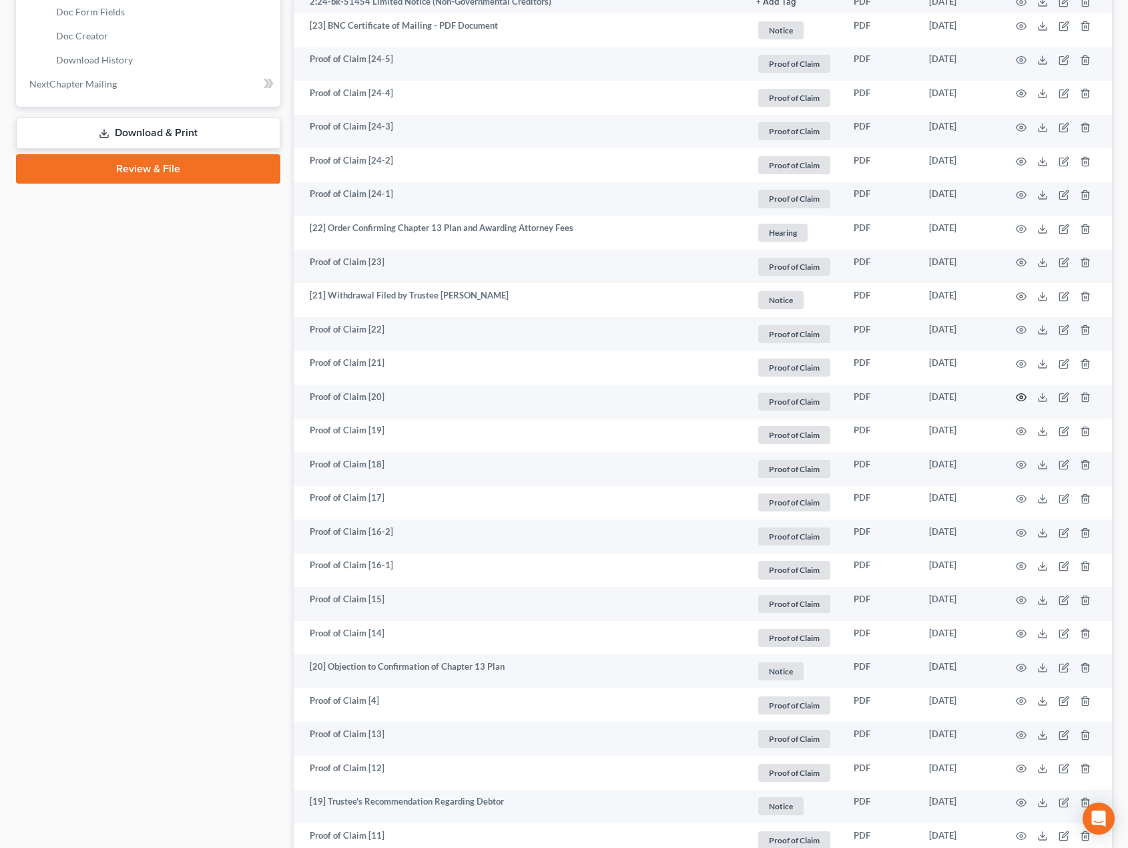
click at [1024, 399] on icon "button" at bounding box center [1021, 397] width 11 height 11
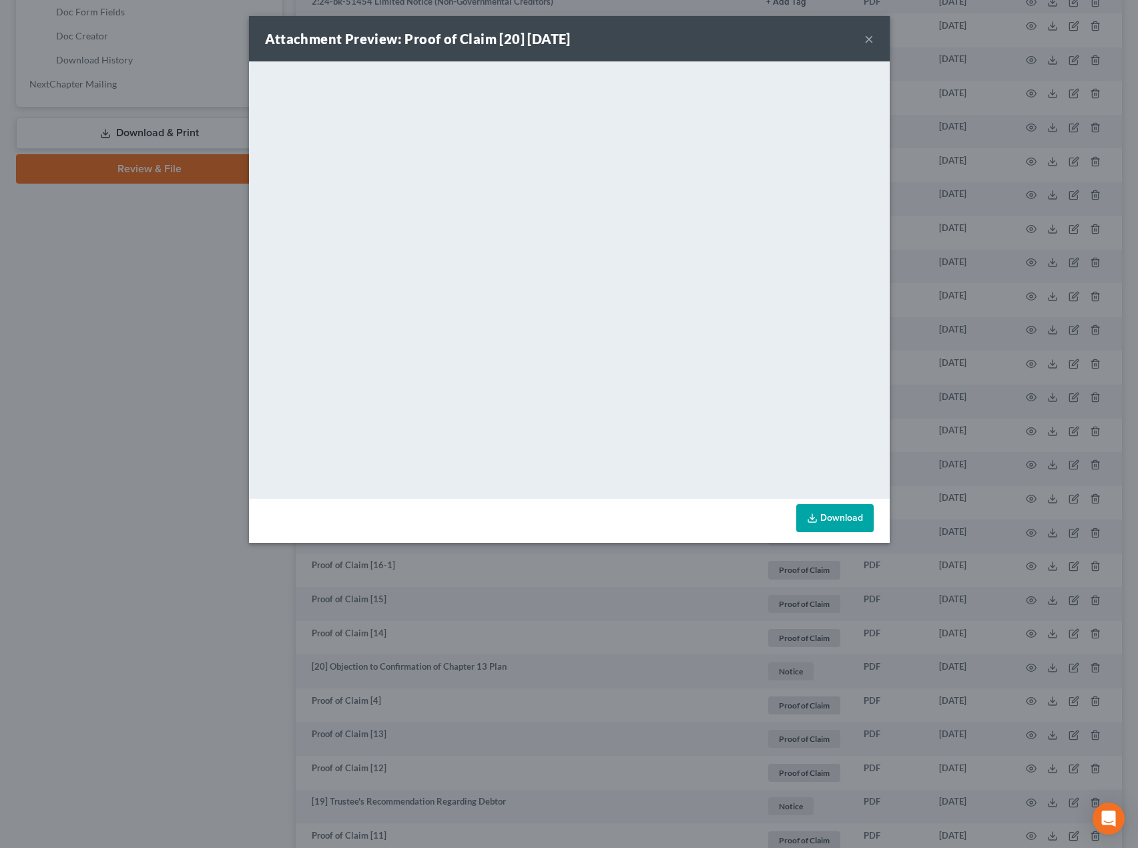
click at [461, 593] on div "Attachment Preview: Proof of Claim [20] 06/14/2024 × <object ng-attr-data='http…" at bounding box center [569, 424] width 1138 height 848
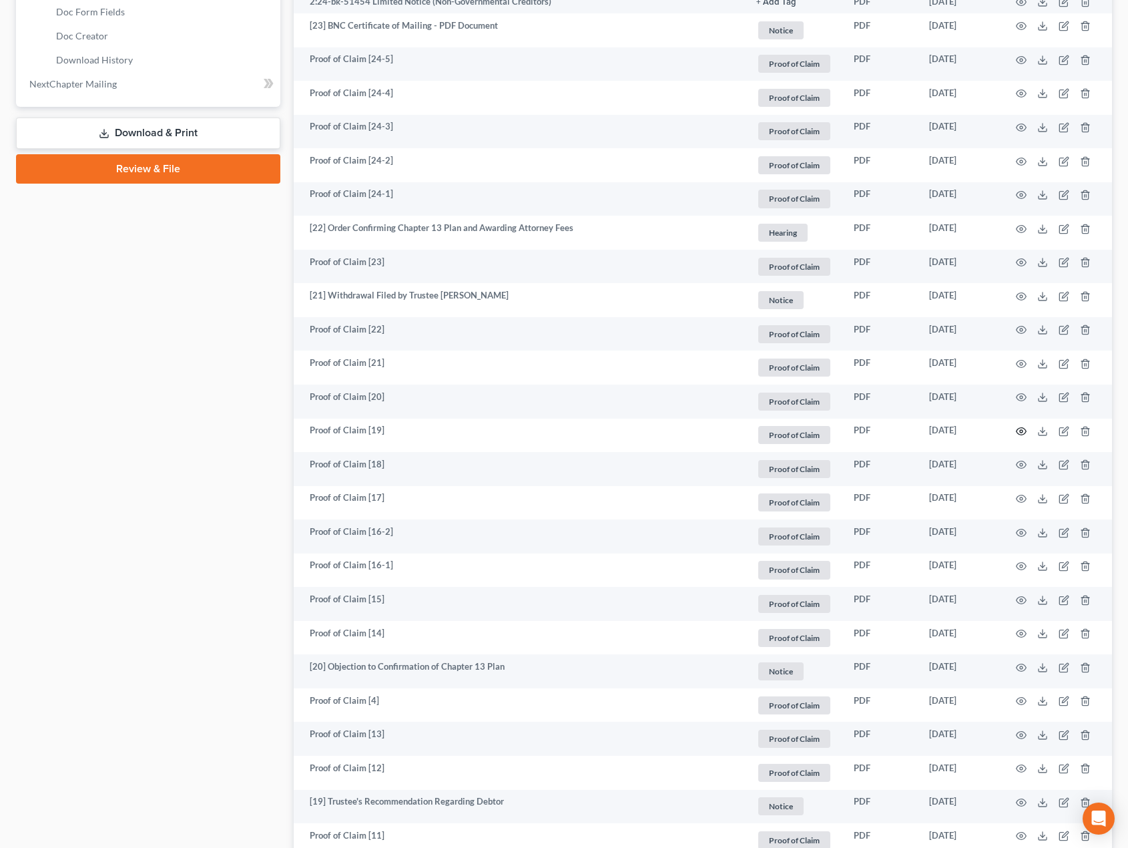
click at [1022, 434] on icon "button" at bounding box center [1021, 431] width 11 height 11
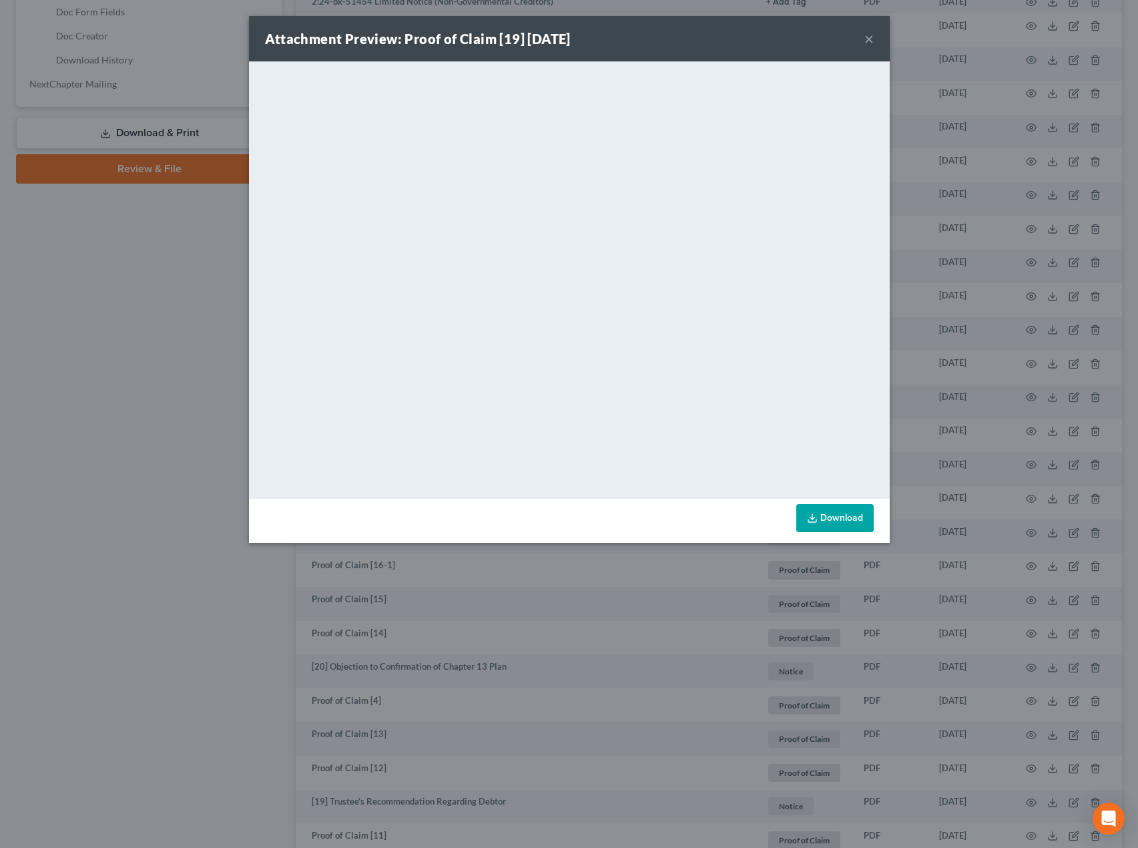
click at [503, 586] on div "Attachment Preview: Proof of Claim [19] 06/14/2024 × <object ng-attr-data='http…" at bounding box center [569, 424] width 1138 height 848
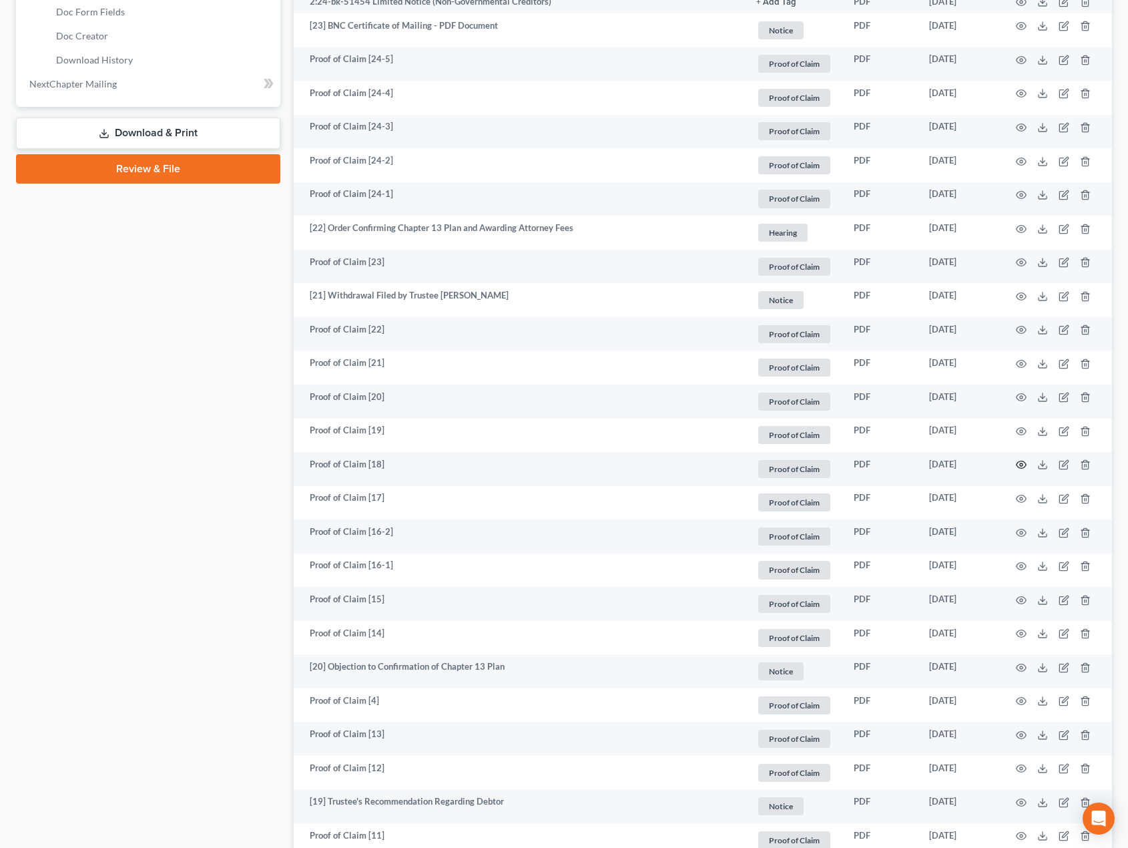
click at [1022, 459] on icon "button" at bounding box center [1021, 464] width 11 height 11
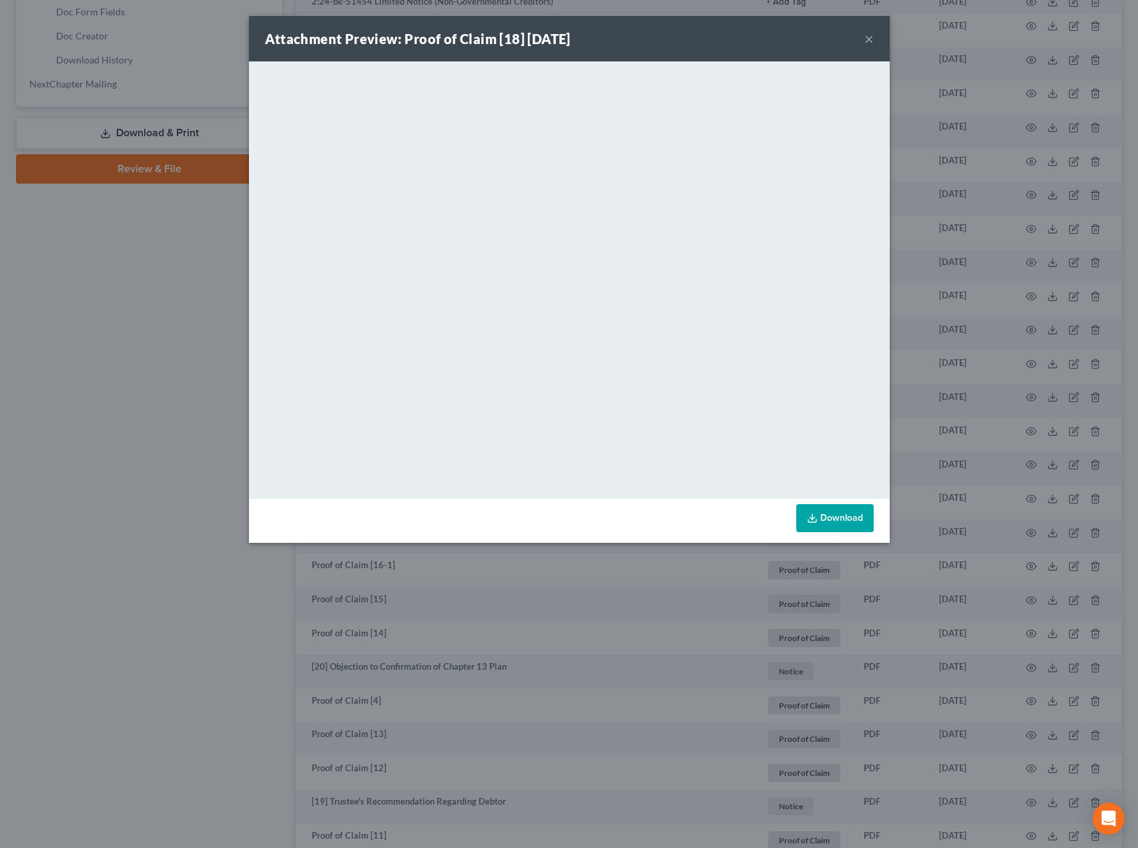
click at [467, 624] on div "Attachment Preview: Proof of Claim [18] 06/14/2024 × <object ng-attr-data='http…" at bounding box center [569, 424] width 1138 height 848
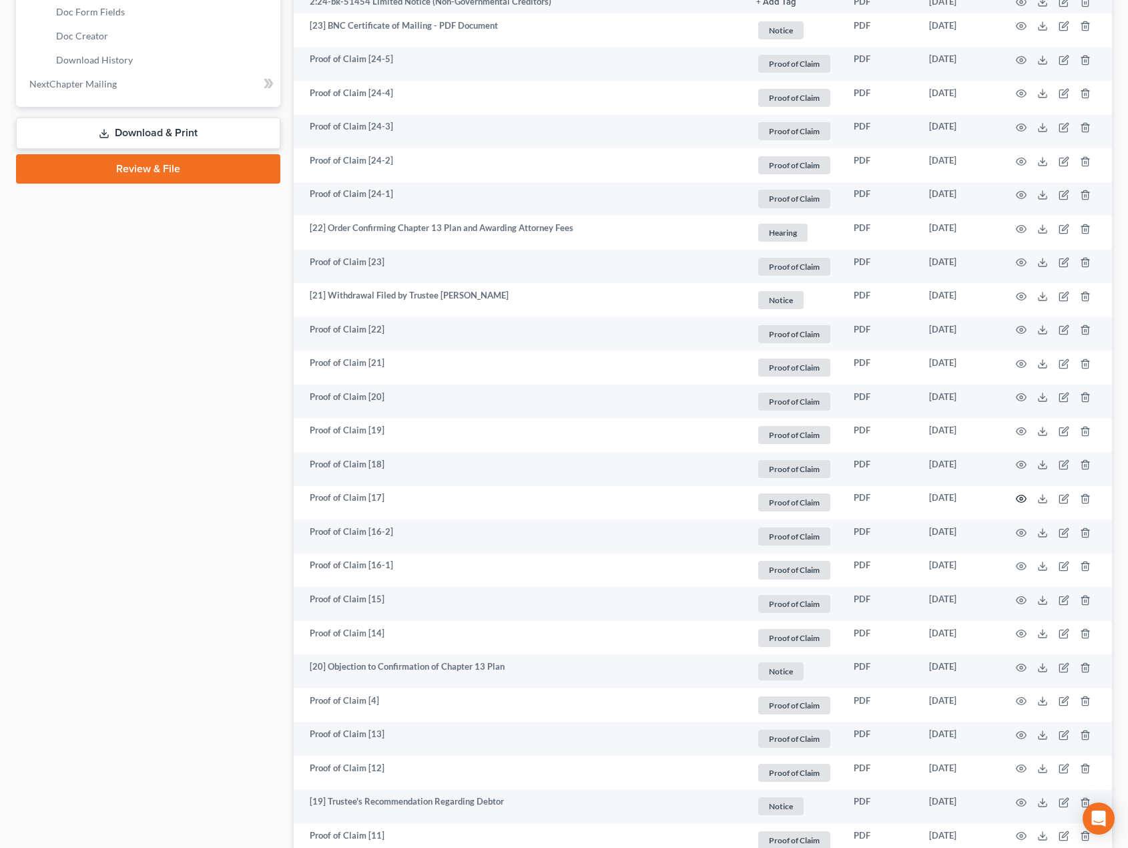
click at [1020, 496] on icon "button" at bounding box center [1021, 498] width 11 height 11
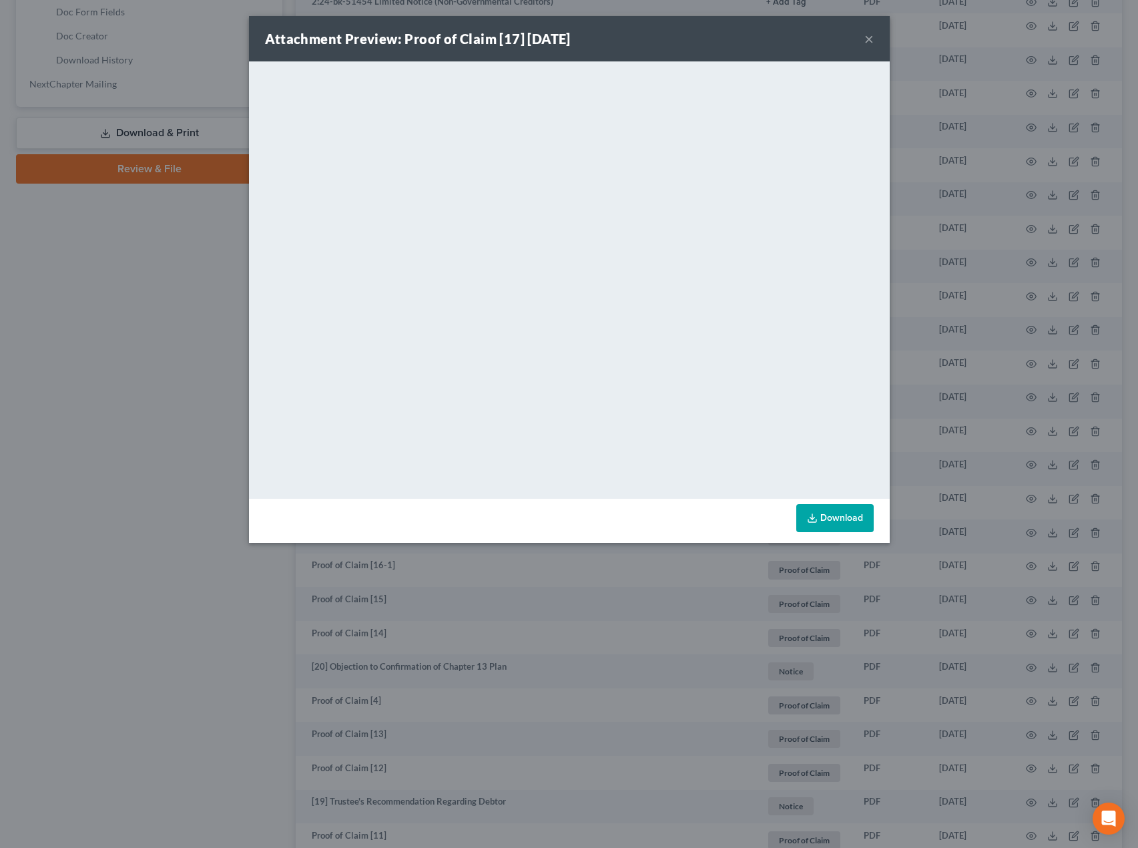
click at [391, 633] on div "Attachment Preview: Proof of Claim [17] 06/14/2024 × <object ng-attr-data='http…" at bounding box center [569, 424] width 1138 height 848
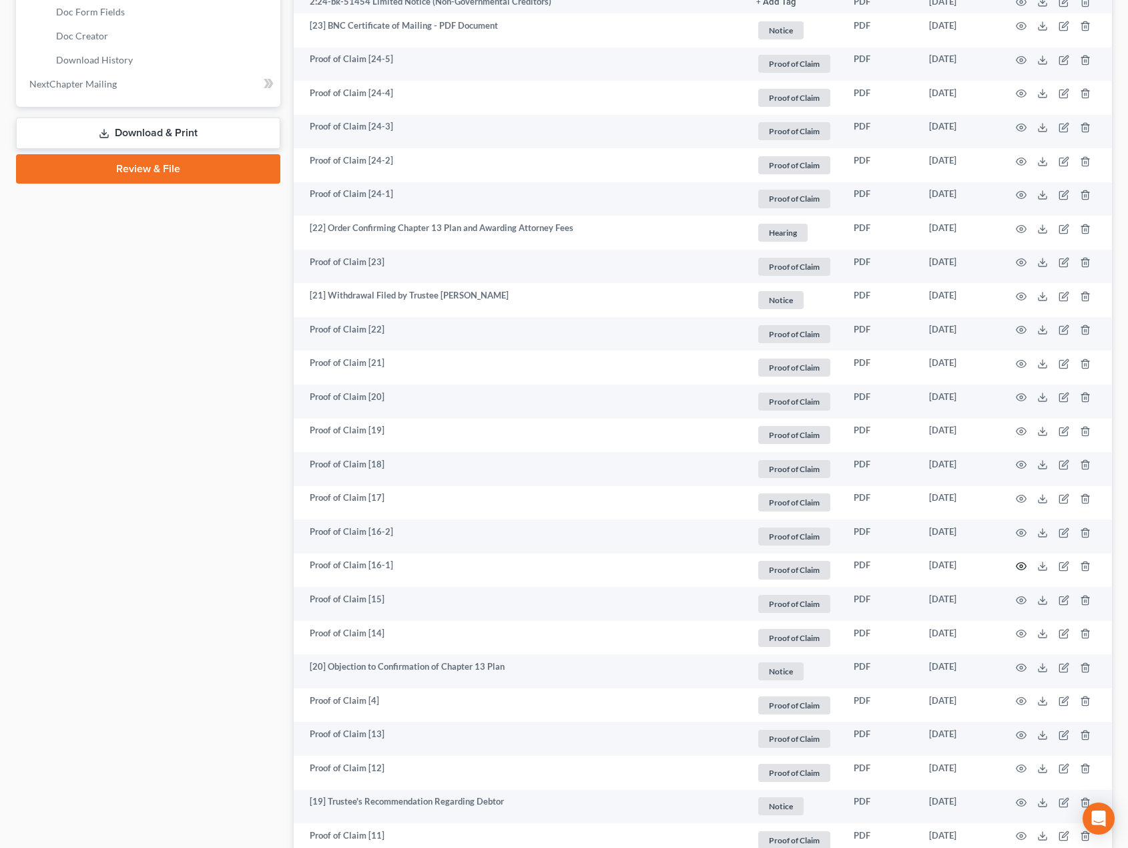
click at [1017, 567] on icon "button" at bounding box center [1022, 566] width 10 height 7
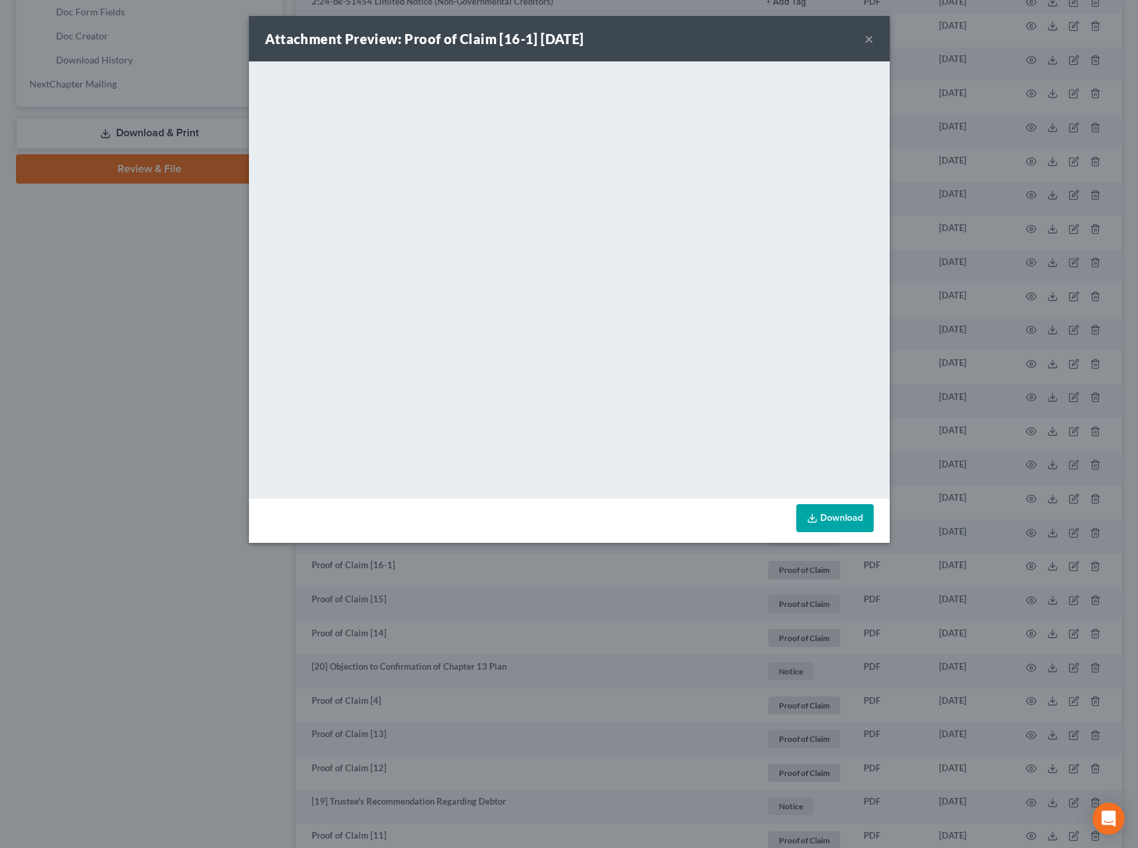
click at [489, 626] on div "Attachment Preview: Proof of Claim [16-1] 06/13/2024 × <object ng-attr-data='ht…" at bounding box center [569, 424] width 1138 height 848
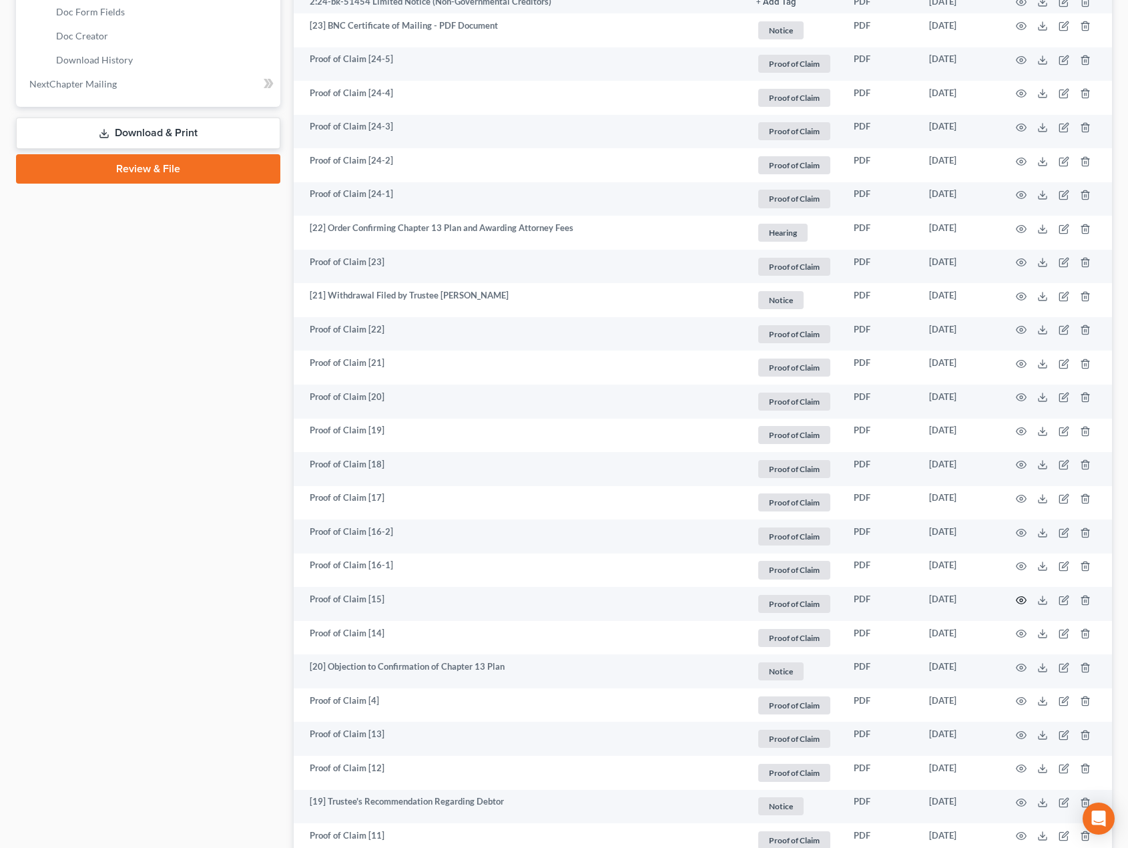
click at [1018, 600] on icon "button" at bounding box center [1021, 600] width 11 height 11
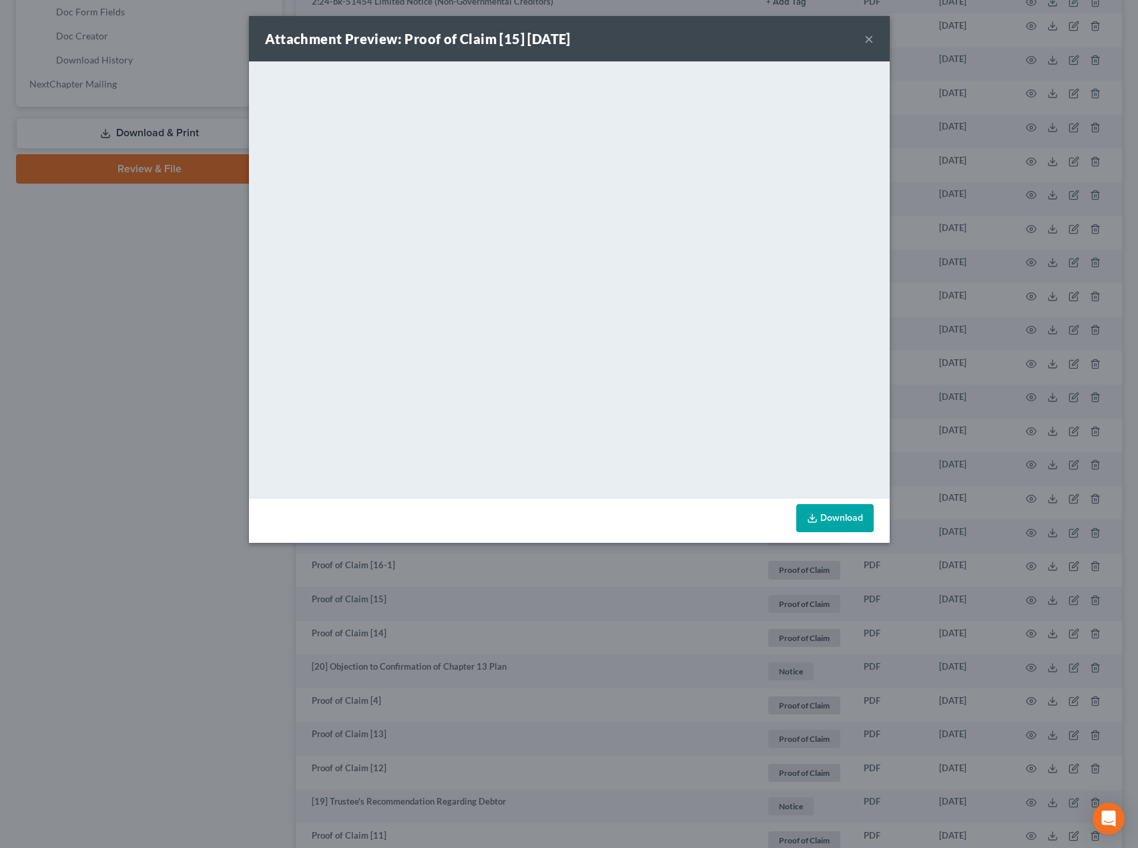
click at [522, 597] on div "Attachment Preview: Proof of Claim [15] 06/11/2024 × <object ng-attr-data='http…" at bounding box center [569, 424] width 1138 height 848
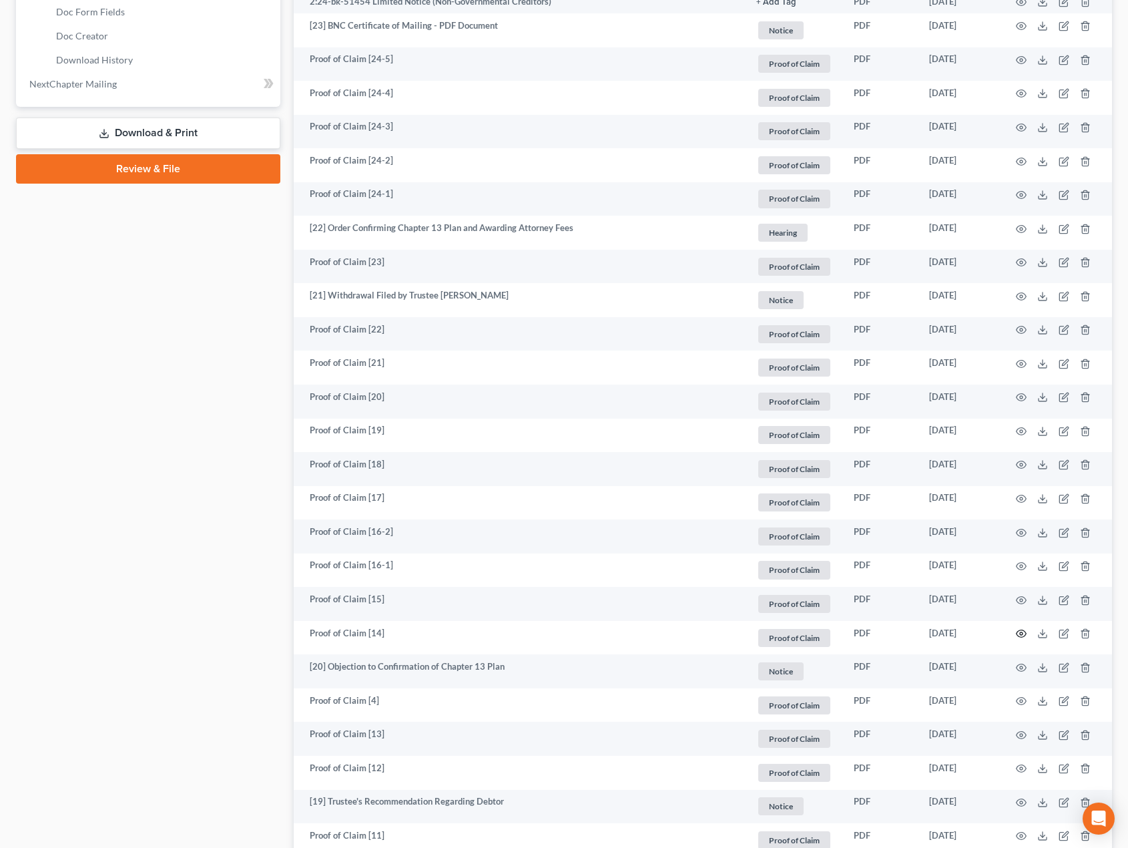
click at [1019, 636] on icon "button" at bounding box center [1021, 633] width 11 height 11
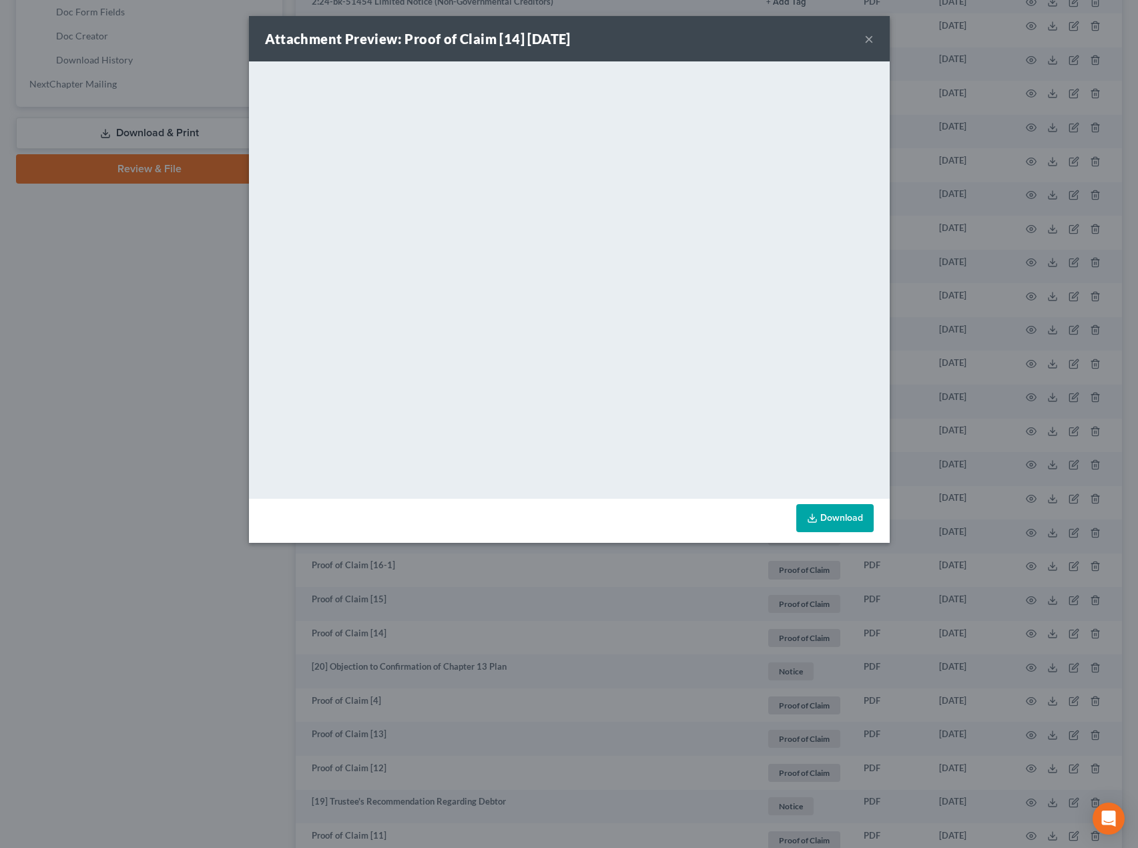
click at [481, 660] on div "Attachment Preview: Proof of Claim [14] 06/11/2024 × <object ng-attr-data='http…" at bounding box center [569, 424] width 1138 height 848
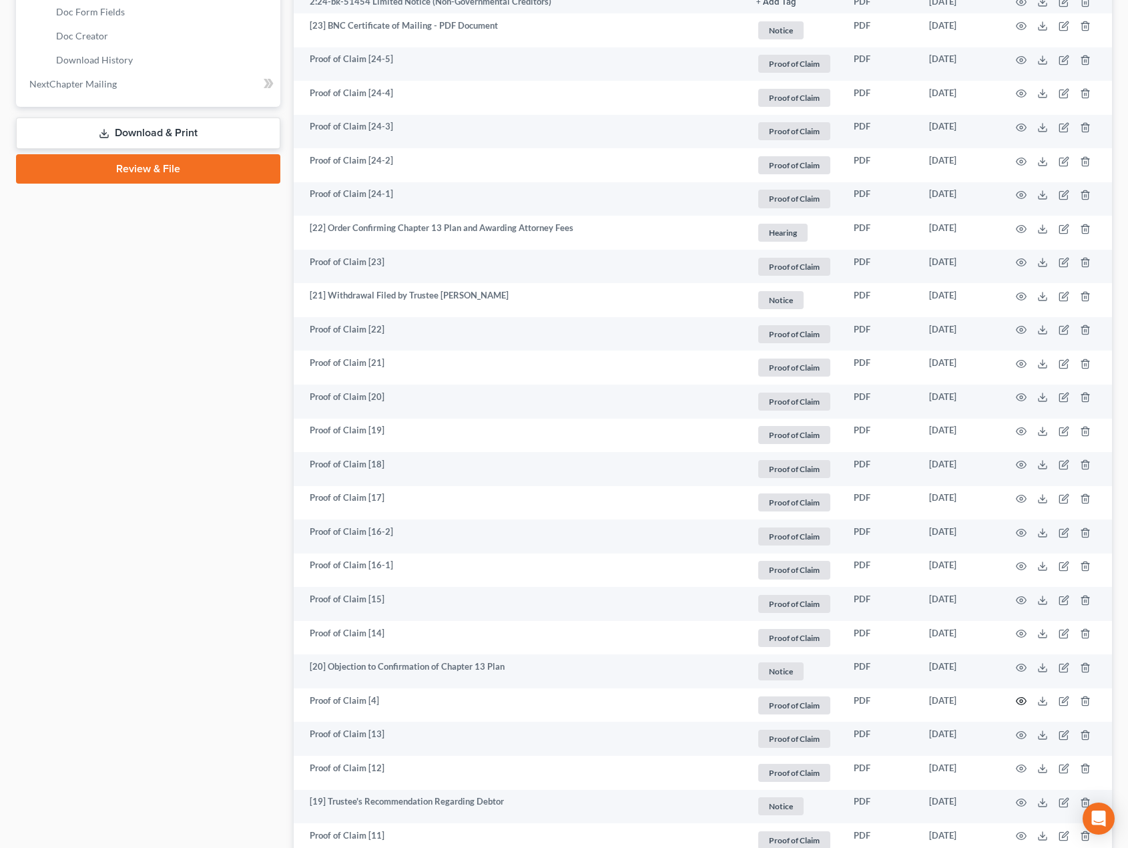
click at [1024, 702] on icon "button" at bounding box center [1021, 701] width 11 height 11
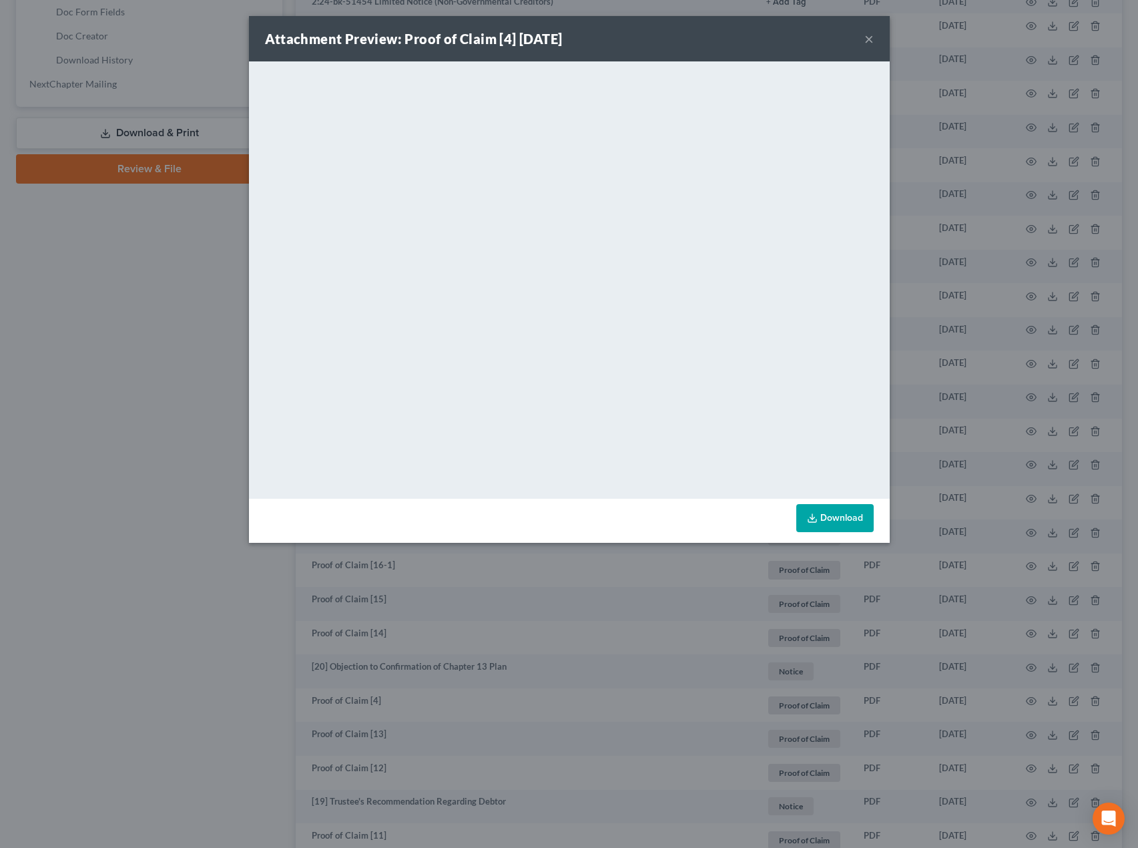
click at [171, 457] on div "Attachment Preview: Proof of Claim [4] 06/04/2024 × <object ng-attr-data='https…" at bounding box center [569, 424] width 1138 height 848
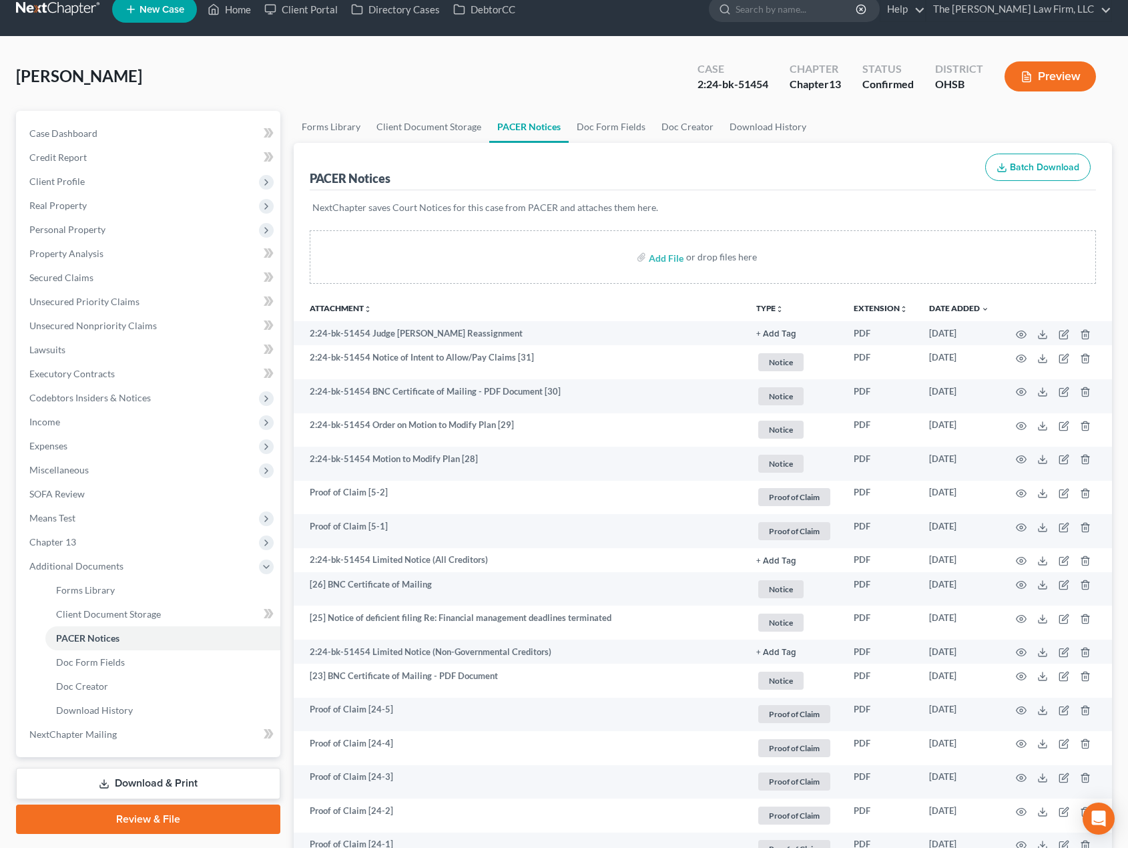
scroll to position [0, 0]
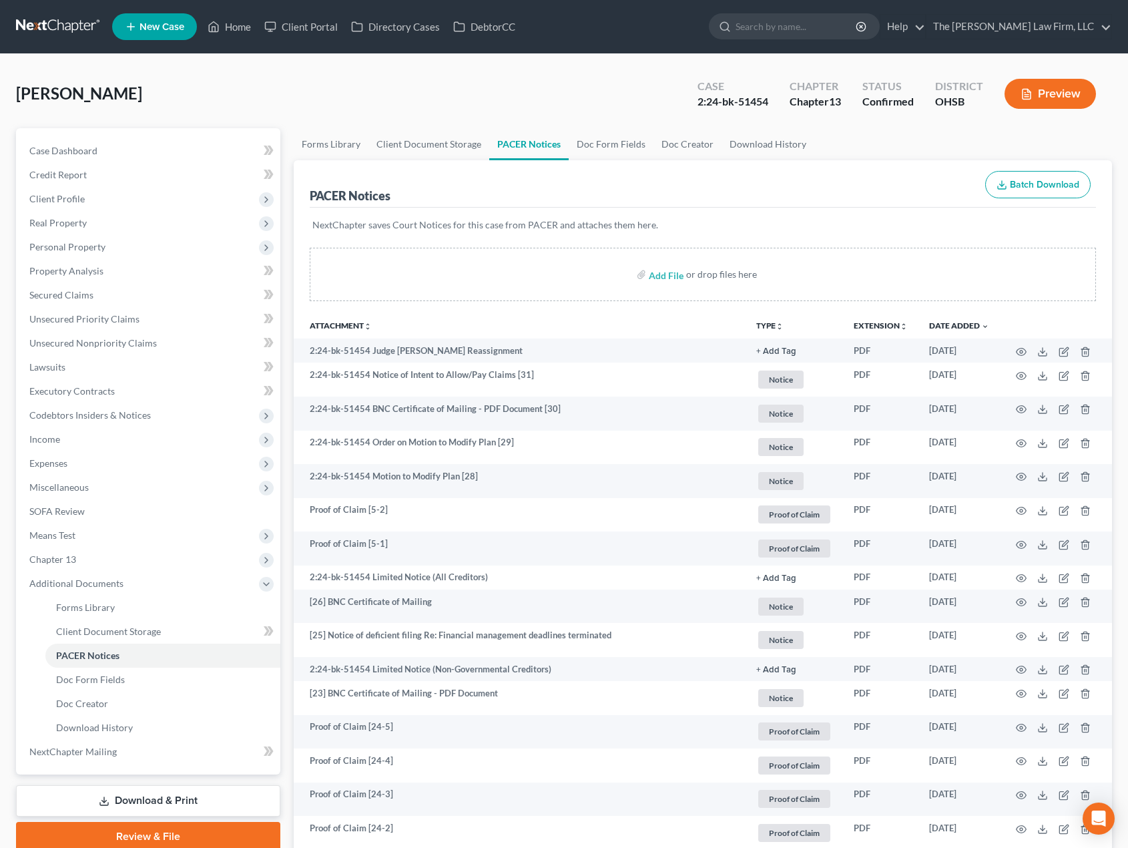
click at [498, 226] on p "NextChapter saves Court Notices for this case from PACER and attaches them here." at bounding box center [703, 224] width 782 height 13
click at [733, 218] on p "NextChapter saves Court Notices for this case from PACER and attaches them here." at bounding box center [703, 224] width 782 height 13
click at [580, 226] on p "NextChapter saves Court Notices for this case from PACER and attaches them here." at bounding box center [703, 224] width 782 height 13
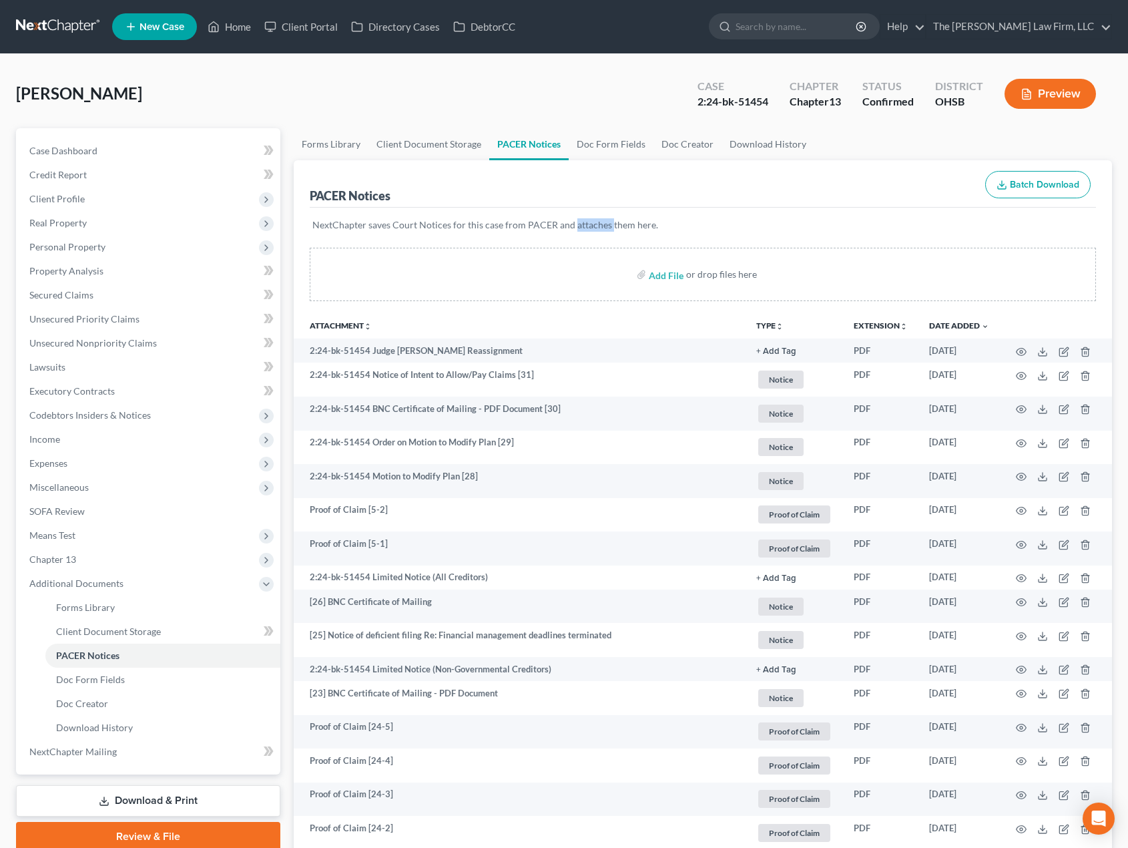
click at [580, 226] on p "NextChapter saves Court Notices for this case from PACER and attaches them here." at bounding box center [703, 224] width 782 height 13
click at [693, 222] on p "NextChapter saves Court Notices for this case from PACER and attaches them here." at bounding box center [703, 224] width 782 height 13
click at [899, 103] on div "Confirmed" at bounding box center [888, 101] width 51 height 15
click at [826, 97] on div "Chapter 13" at bounding box center [815, 101] width 51 height 15
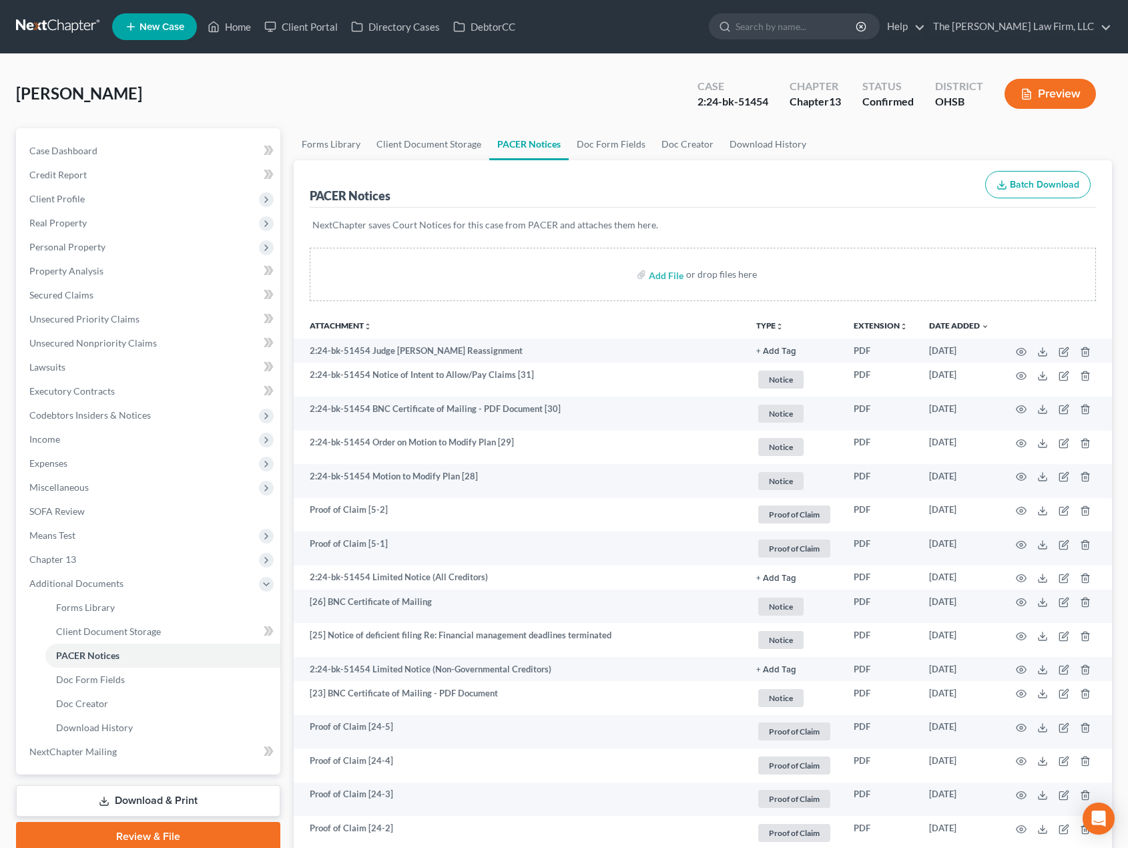
click at [826, 97] on div "Chapter 13" at bounding box center [815, 101] width 51 height 15
click at [852, 123] on div "Carrillo, Mylvia Upgraded Case 2:24-bk-51454 Chapter Chapter 13 Status Confirme…" at bounding box center [564, 99] width 1096 height 58
click at [939, 103] on div "OHSB" at bounding box center [959, 101] width 48 height 15
click at [940, 103] on div "OHSB" at bounding box center [959, 101] width 48 height 15
click at [926, 132] on ul "Forms Library Client Document Storage PACER Notices Doc Form Fields Doc Creator…" at bounding box center [703, 144] width 819 height 32
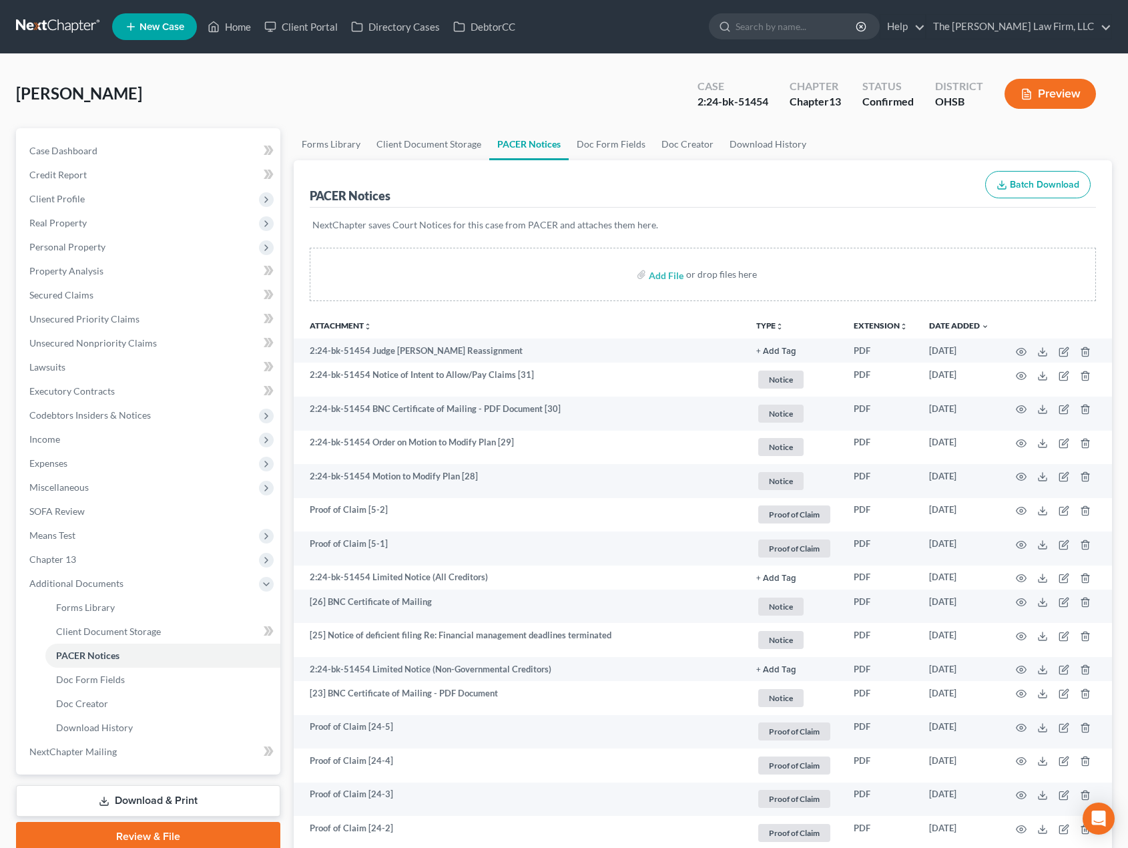
click at [760, 104] on div "2:24-bk-51454" at bounding box center [733, 101] width 71 height 15
click at [917, 134] on ul "Forms Library Client Document Storage PACER Notices Doc Form Fields Doc Creator…" at bounding box center [703, 144] width 819 height 32
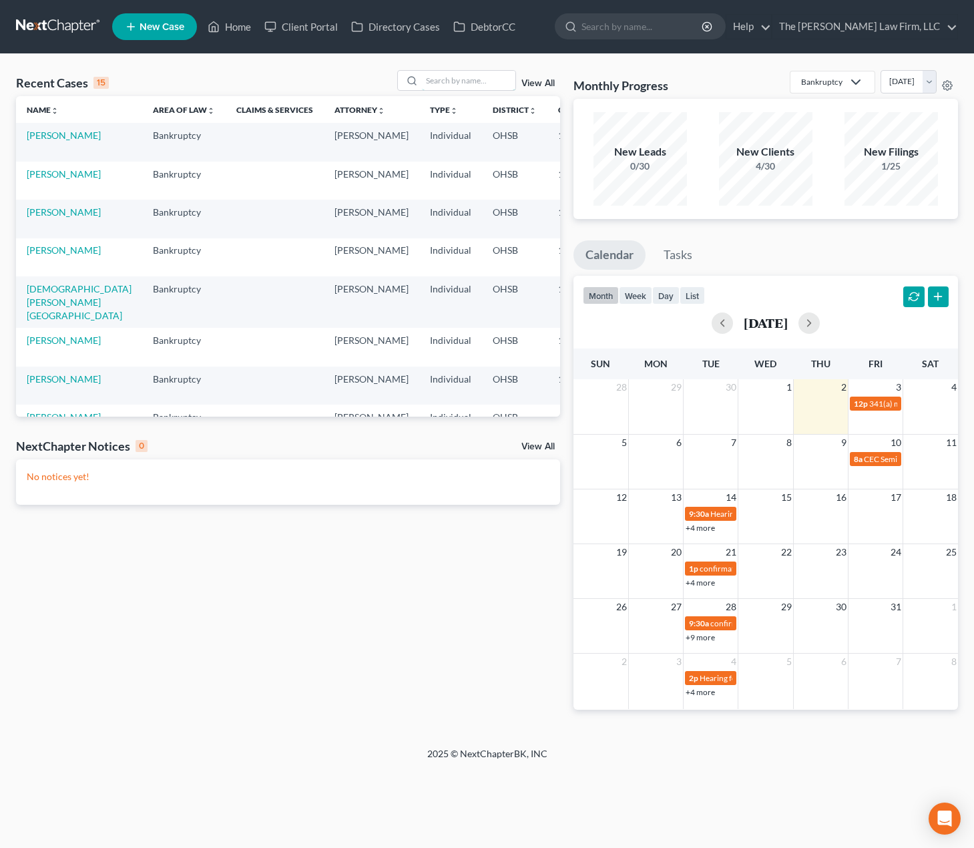
click at [455, 75] on input "search" at bounding box center [468, 80] width 93 height 19
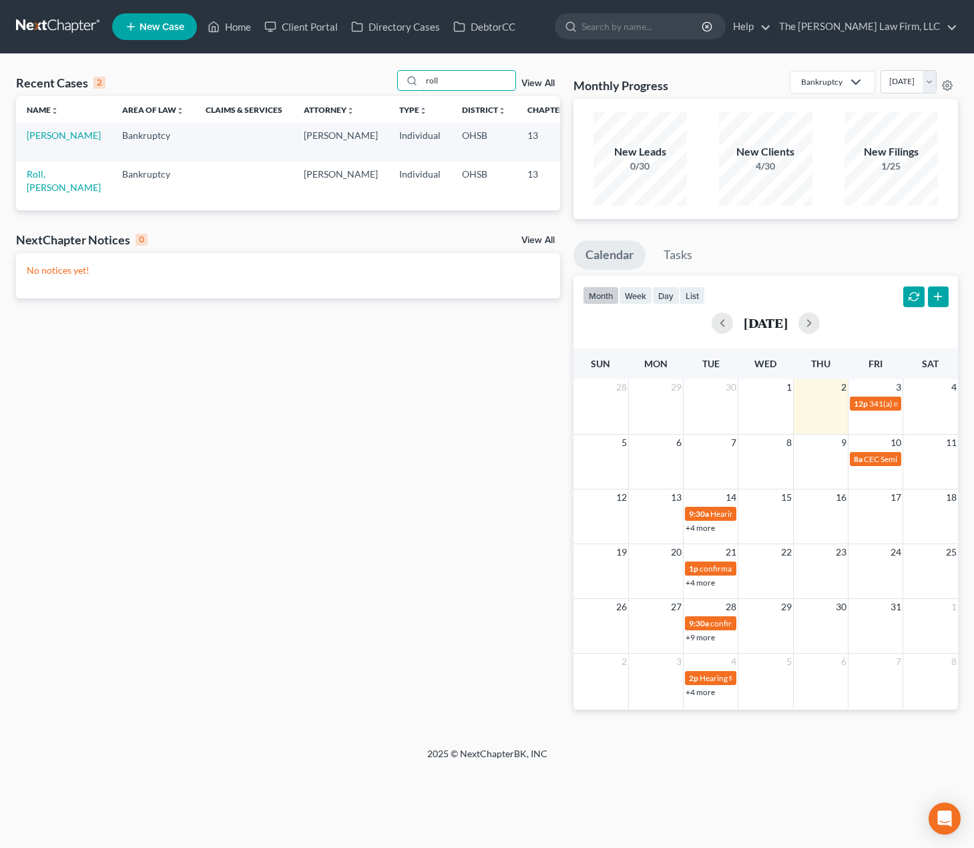
type input "roll"
click at [41, 188] on link "Roll, [PERSON_NAME]" at bounding box center [64, 180] width 74 height 25
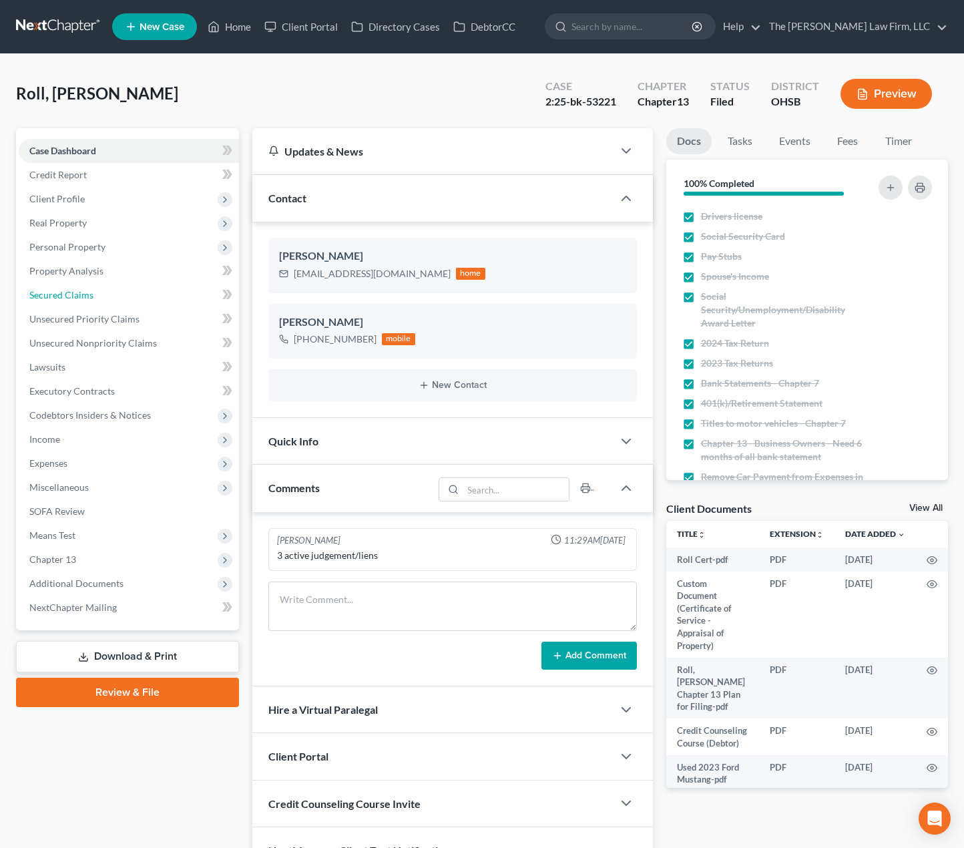
click at [95, 288] on link "Secured Claims" at bounding box center [129, 295] width 220 height 24
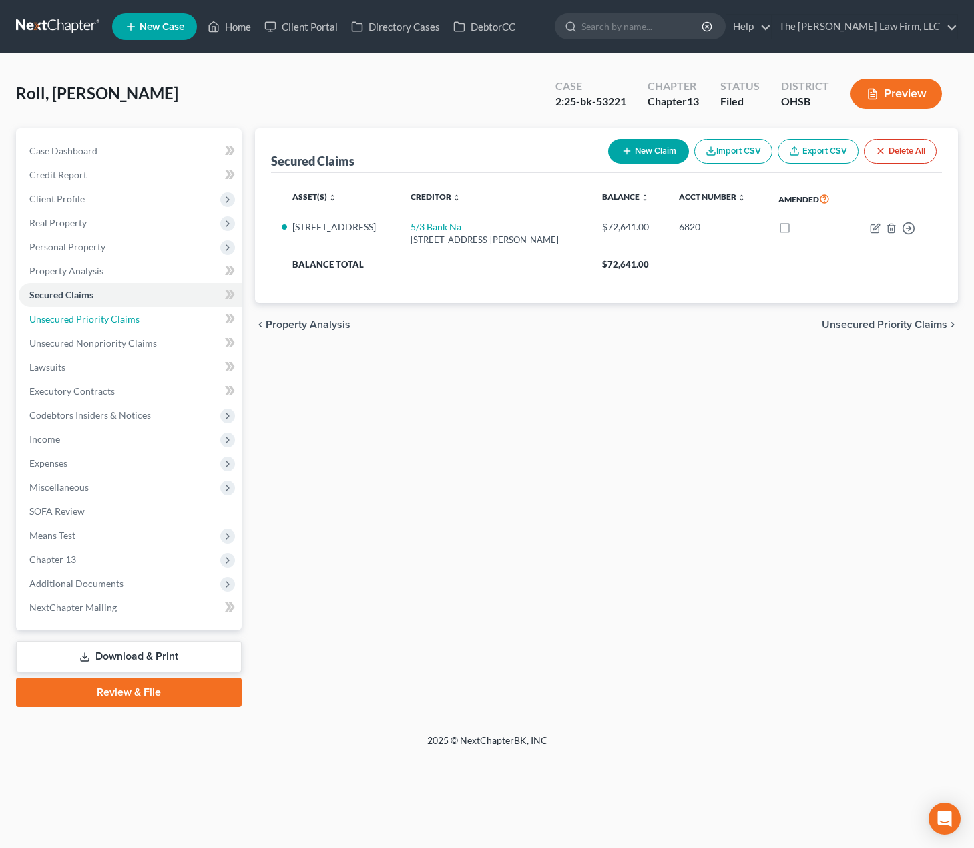
click at [146, 328] on link "Unsecured Priority Claims" at bounding box center [130, 319] width 223 height 24
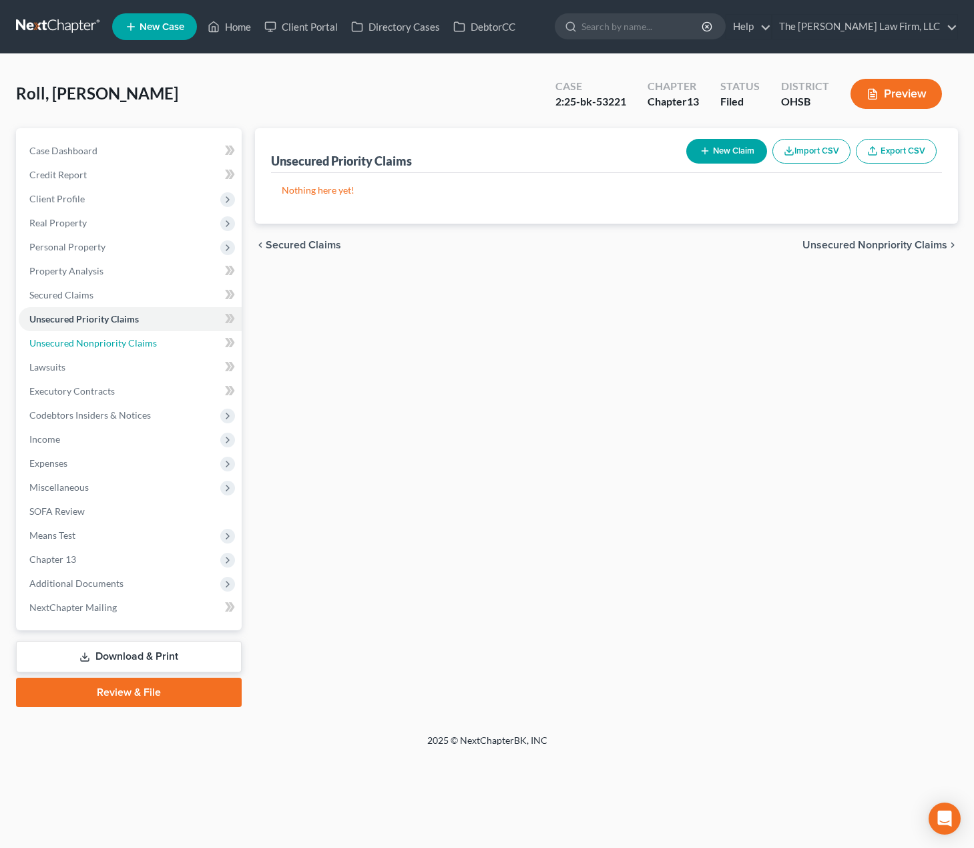
click at [138, 342] on span "Unsecured Nonpriority Claims" at bounding box center [93, 342] width 128 height 11
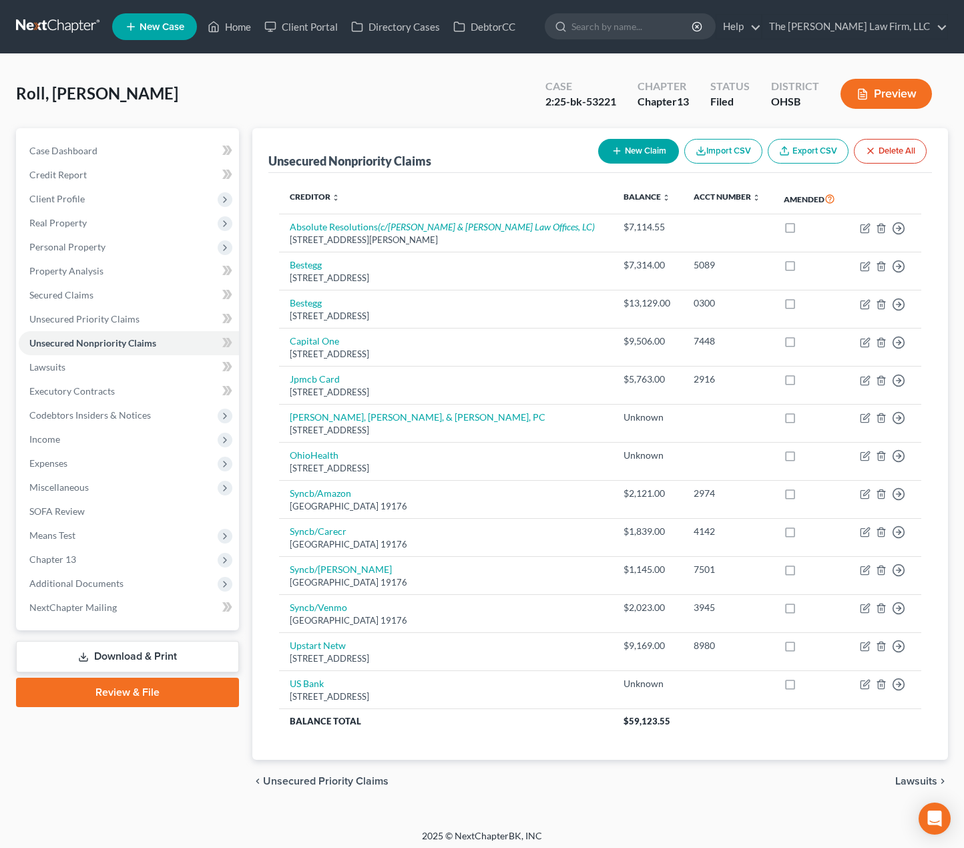
click at [93, 411] on span "Codebtors Insiders & Notices" at bounding box center [90, 414] width 122 height 11
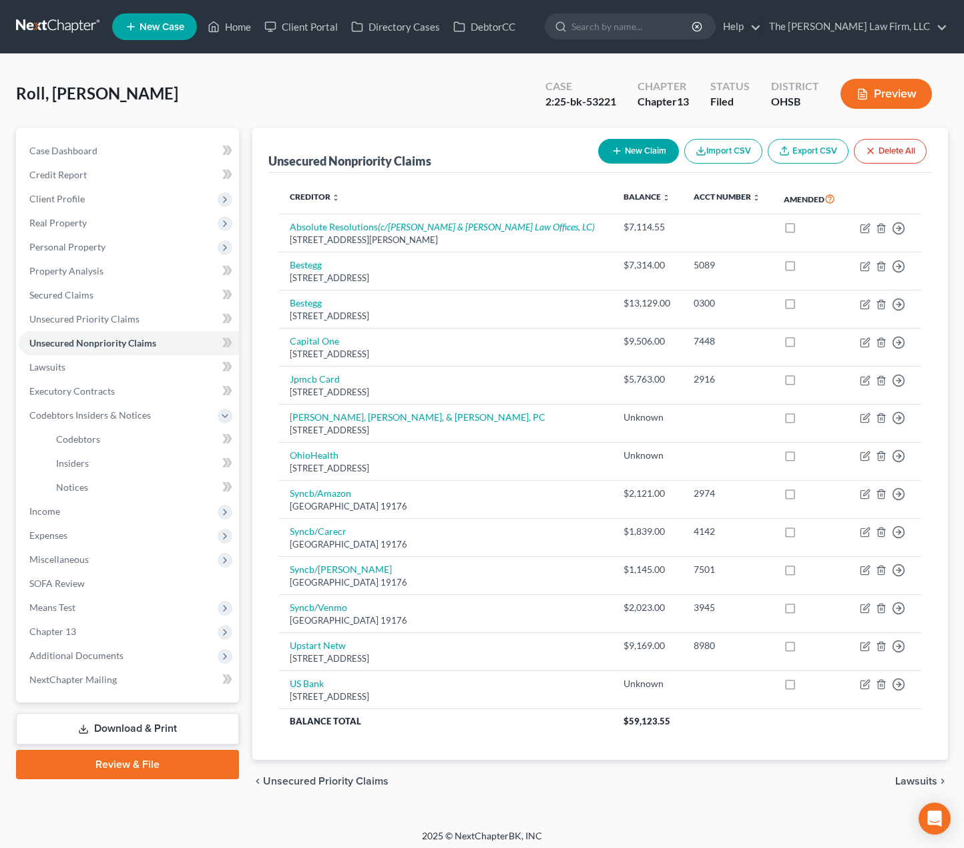
click at [75, 646] on span "Additional Documents" at bounding box center [129, 656] width 220 height 24
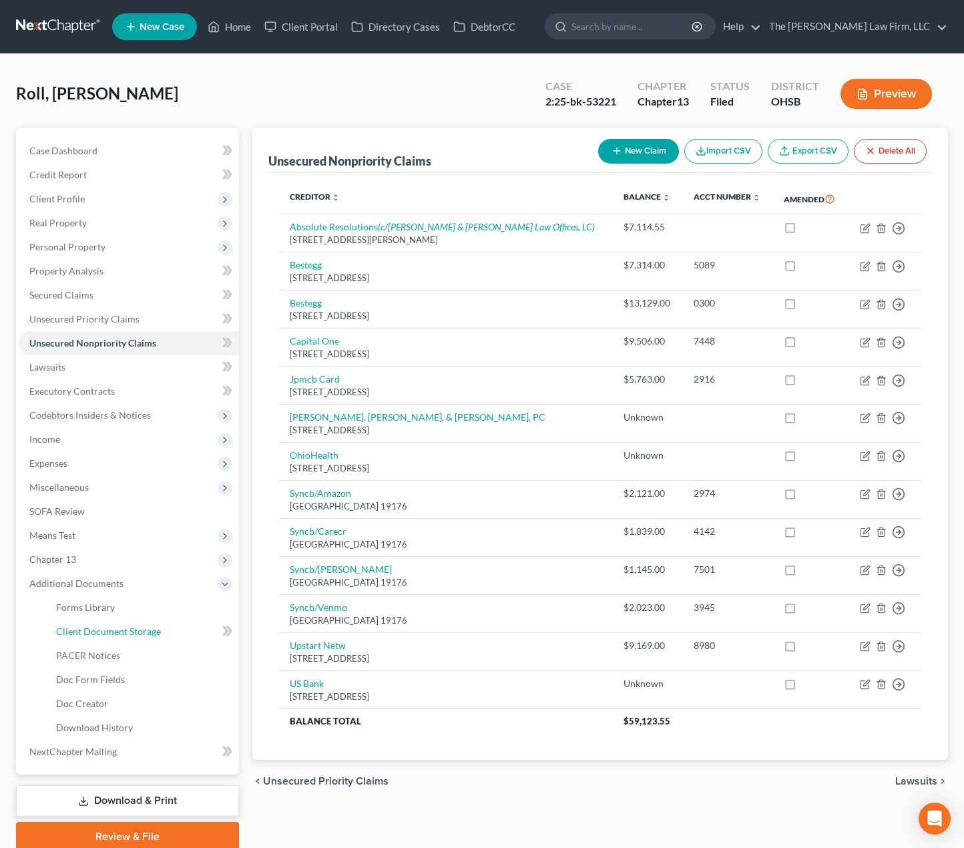
click at [106, 630] on span "Client Document Storage" at bounding box center [108, 631] width 105 height 11
select select "52"
select select "61"
select select "7"
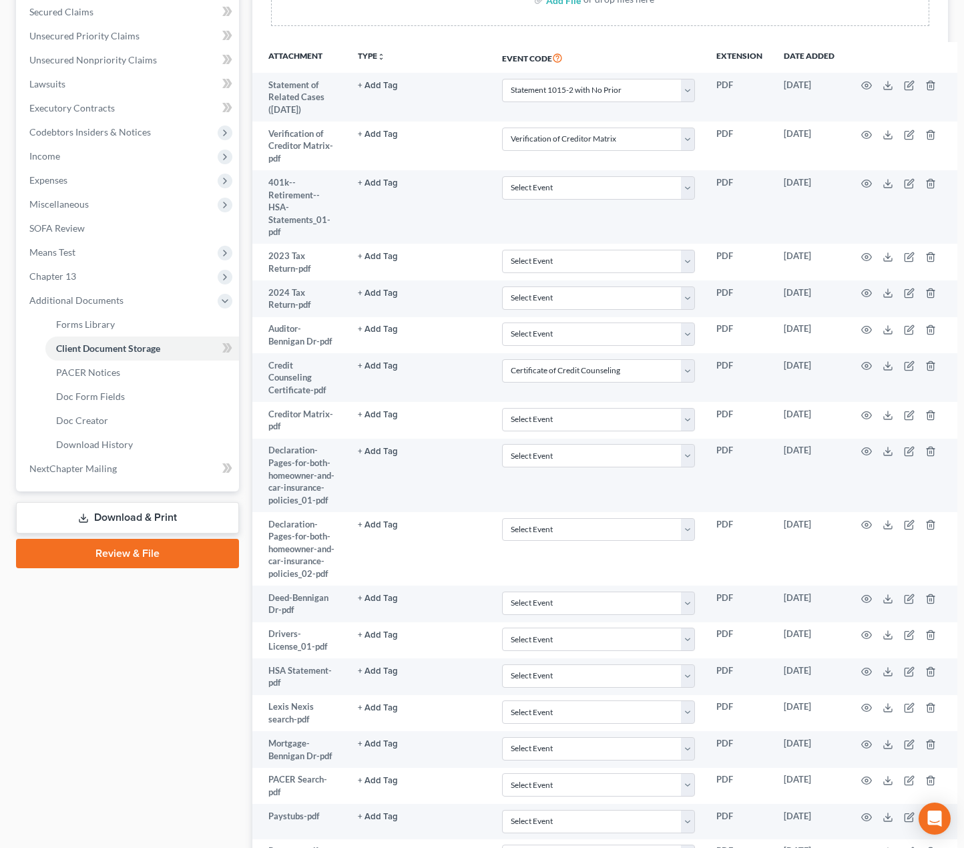
scroll to position [863, 0]
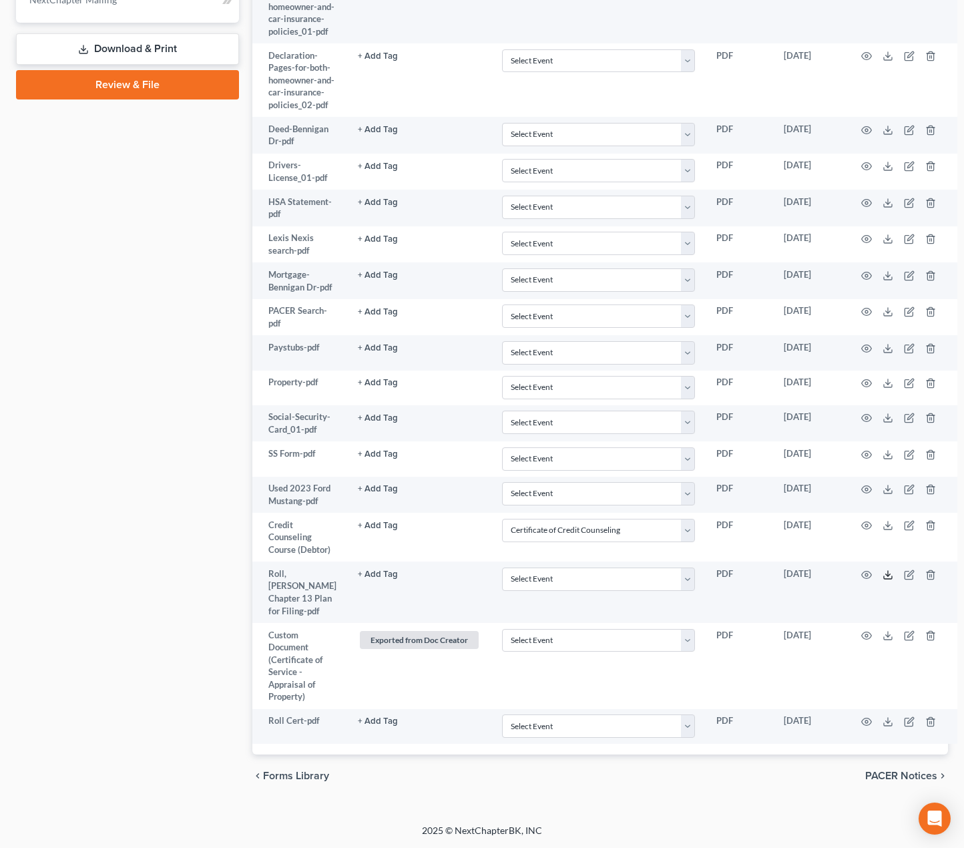
click at [886, 573] on icon at bounding box center [888, 575] width 11 height 11
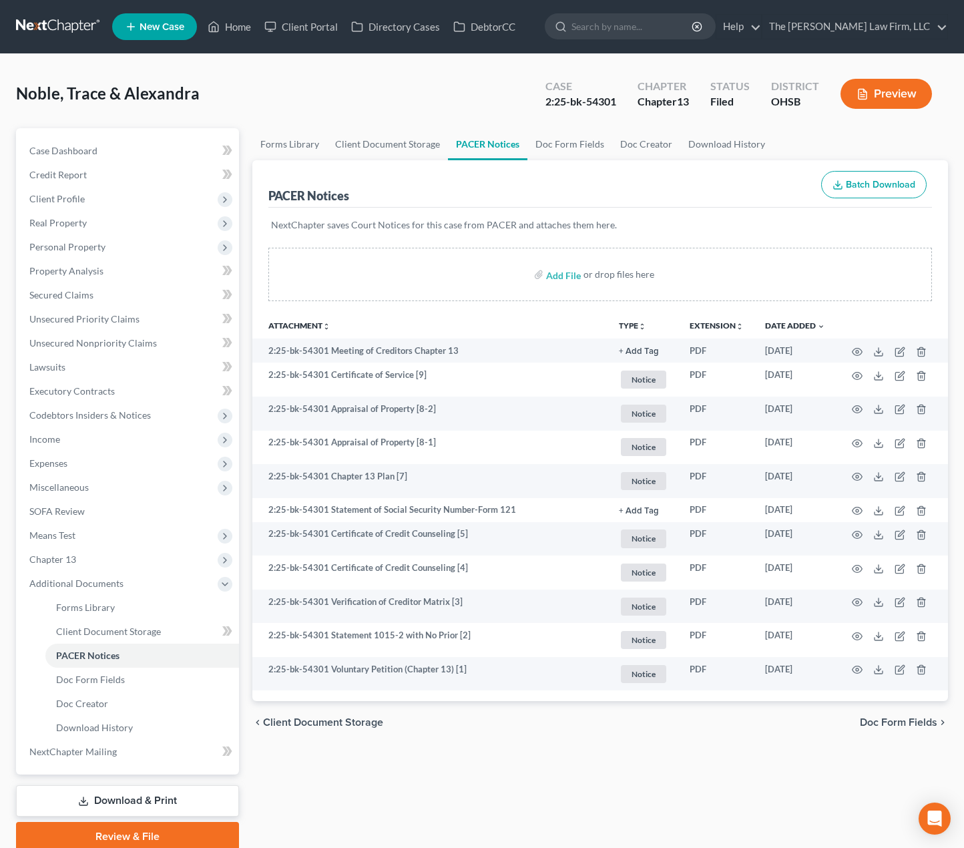
click at [73, 33] on link at bounding box center [58, 27] width 85 height 24
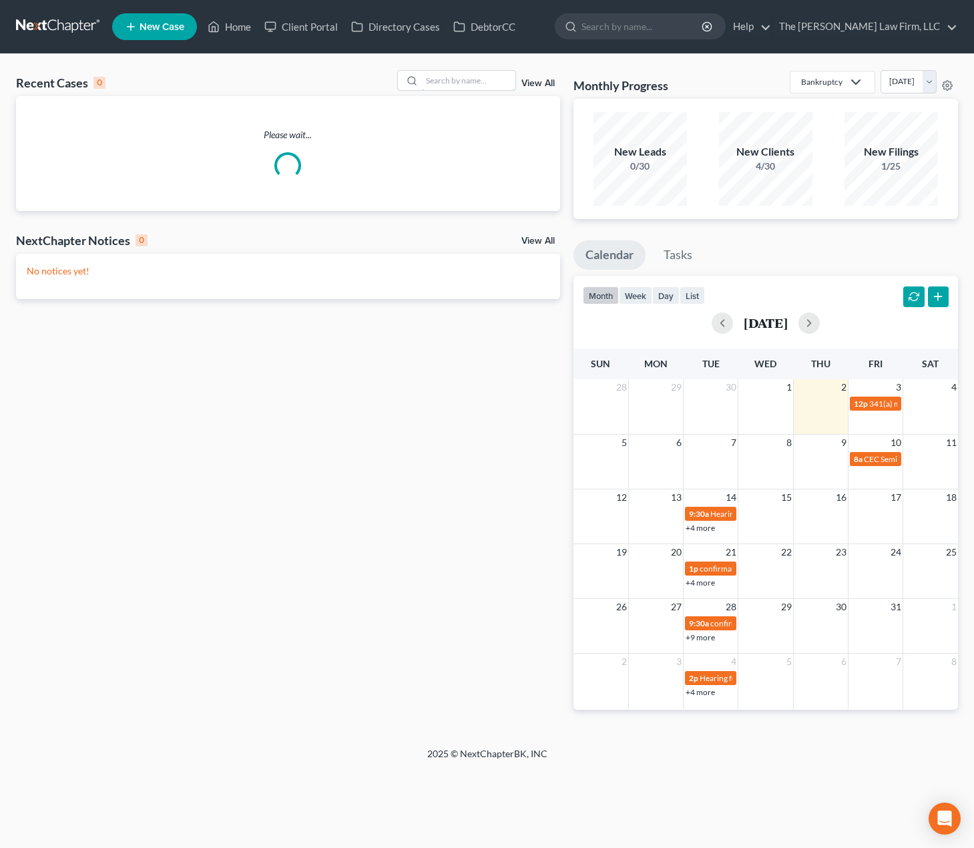
click at [442, 75] on input "search" at bounding box center [468, 80] width 93 height 19
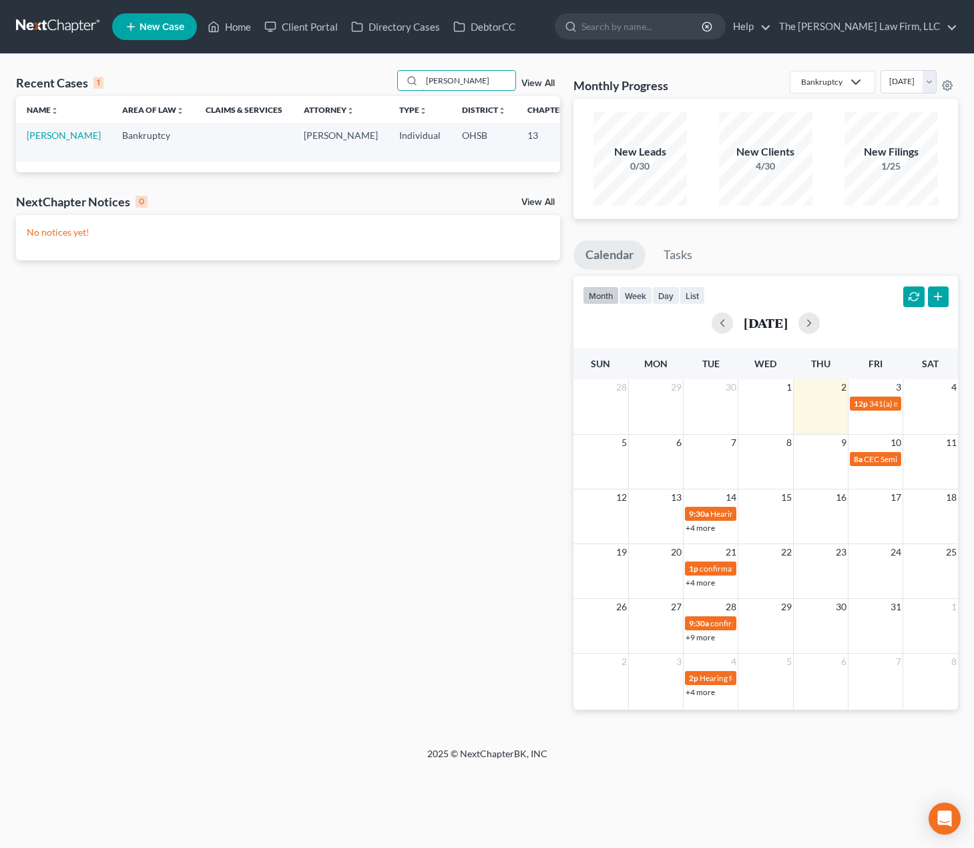
type input "[PERSON_NAME]"
click at [27, 137] on link "[PERSON_NAME]" at bounding box center [64, 135] width 74 height 11
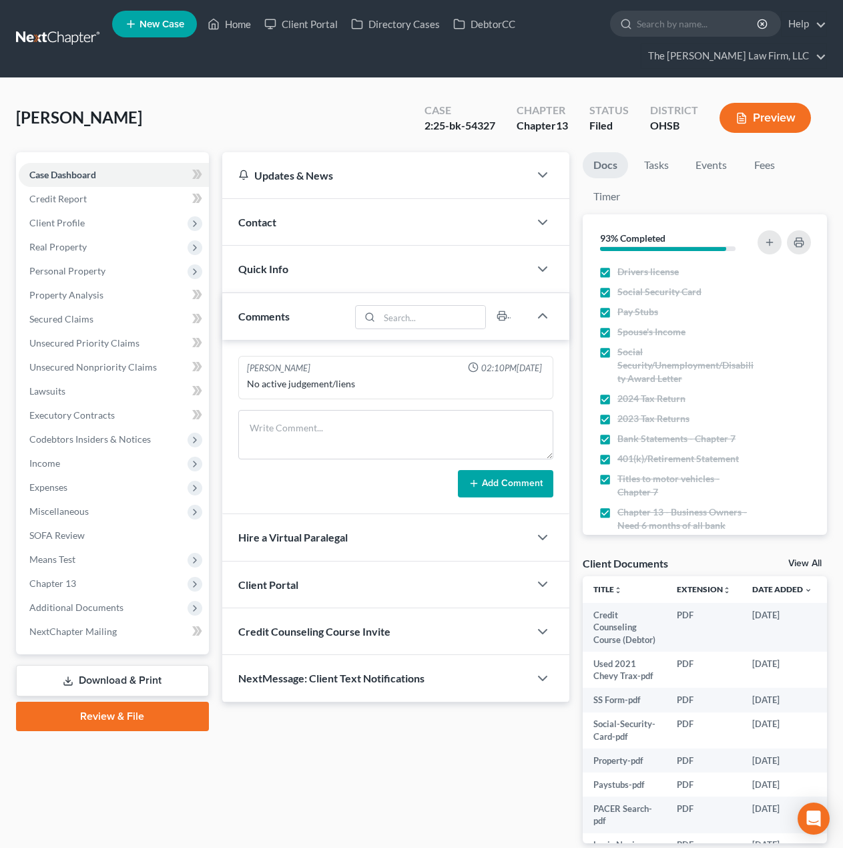
drag, startPoint x: 50, startPoint y: 557, endPoint x: 66, endPoint y: 570, distance: 20.0
click at [50, 557] on span "Means Test" at bounding box center [52, 558] width 46 height 11
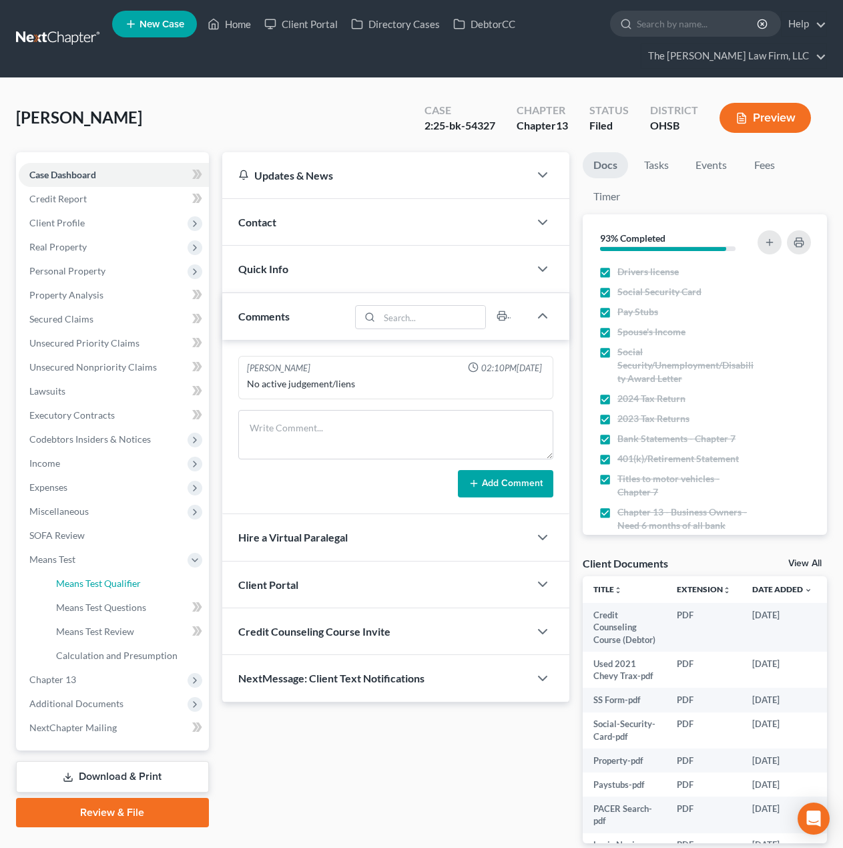
click at [75, 591] on link "Means Test Qualifier" at bounding box center [127, 584] width 164 height 24
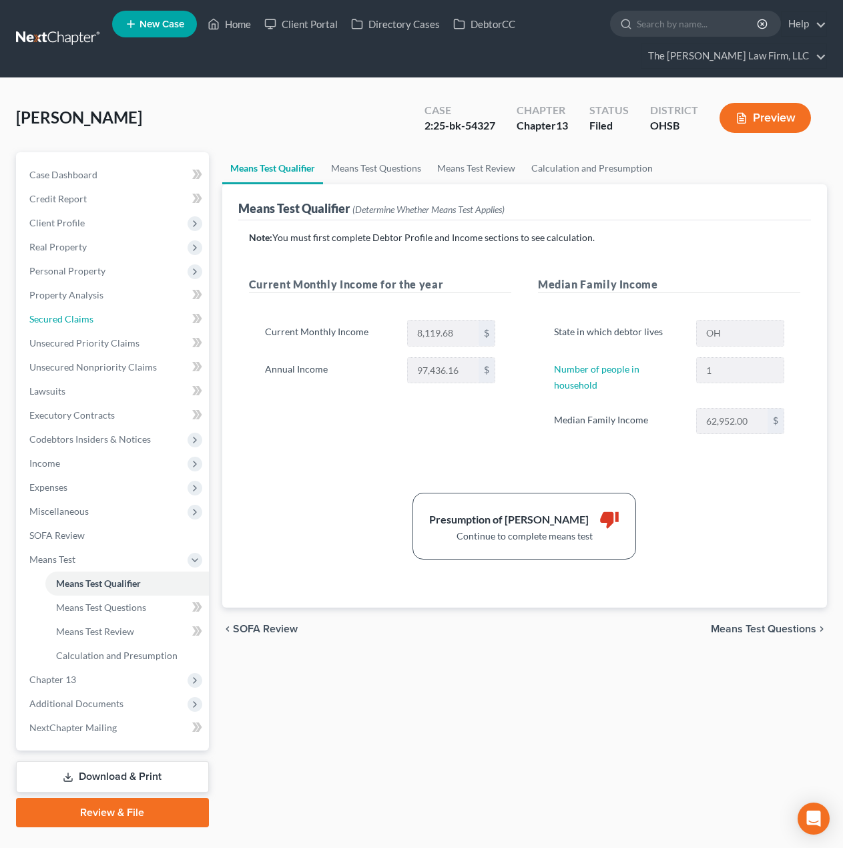
click at [50, 320] on span "Secured Claims" at bounding box center [61, 318] width 64 height 11
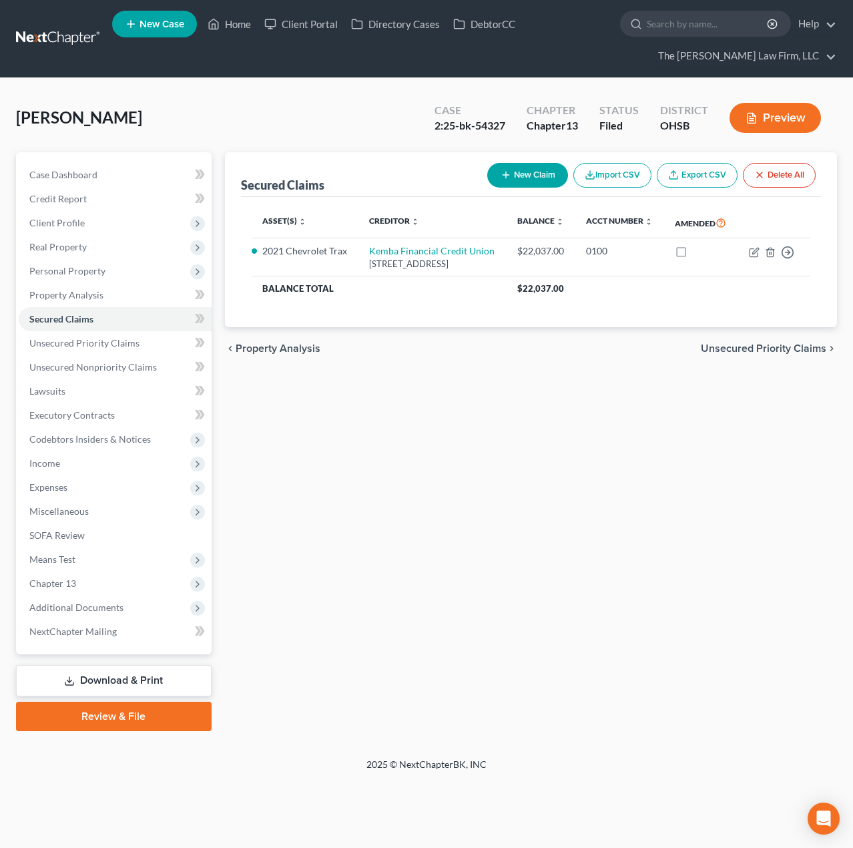
click at [59, 231] on span "Client Profile" at bounding box center [115, 223] width 193 height 24
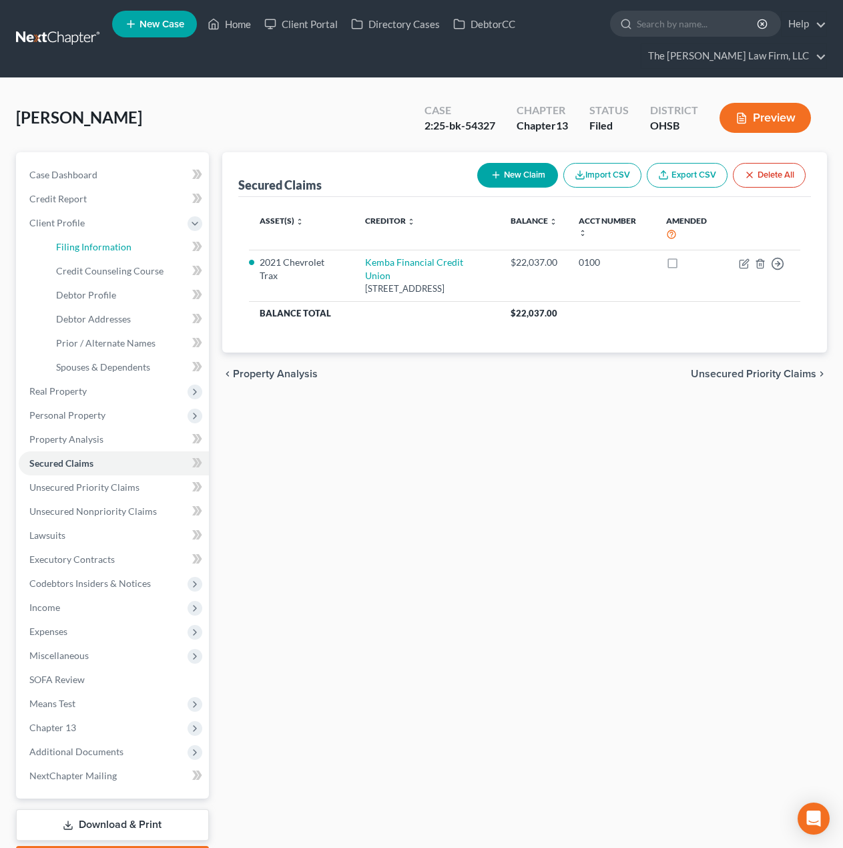
click at [75, 248] on span "Filing Information" at bounding box center [93, 246] width 75 height 11
select select "1"
select select "0"
select select "3"
select select "36"
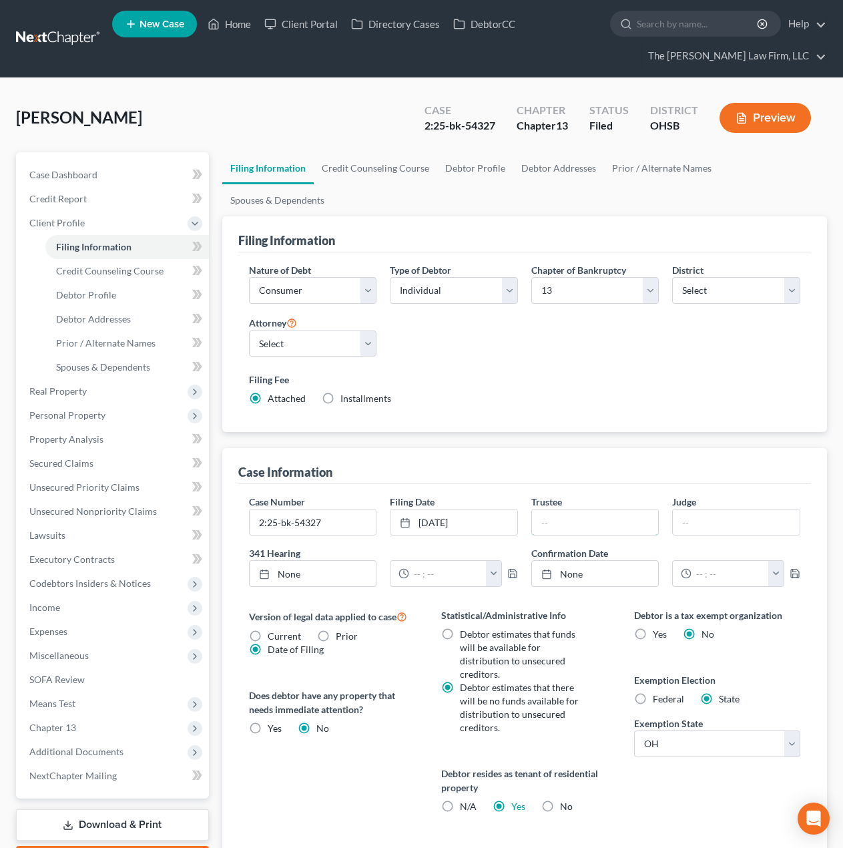
click at [576, 509] on input "text" at bounding box center [595, 521] width 127 height 25
type input "[PERSON_NAME]"
drag, startPoint x: 721, startPoint y: 493, endPoint x: 730, endPoint y: 503, distance: 13.8
click at [721, 509] on input "text" at bounding box center [736, 521] width 127 height 25
type input "[PERSON_NAME]"
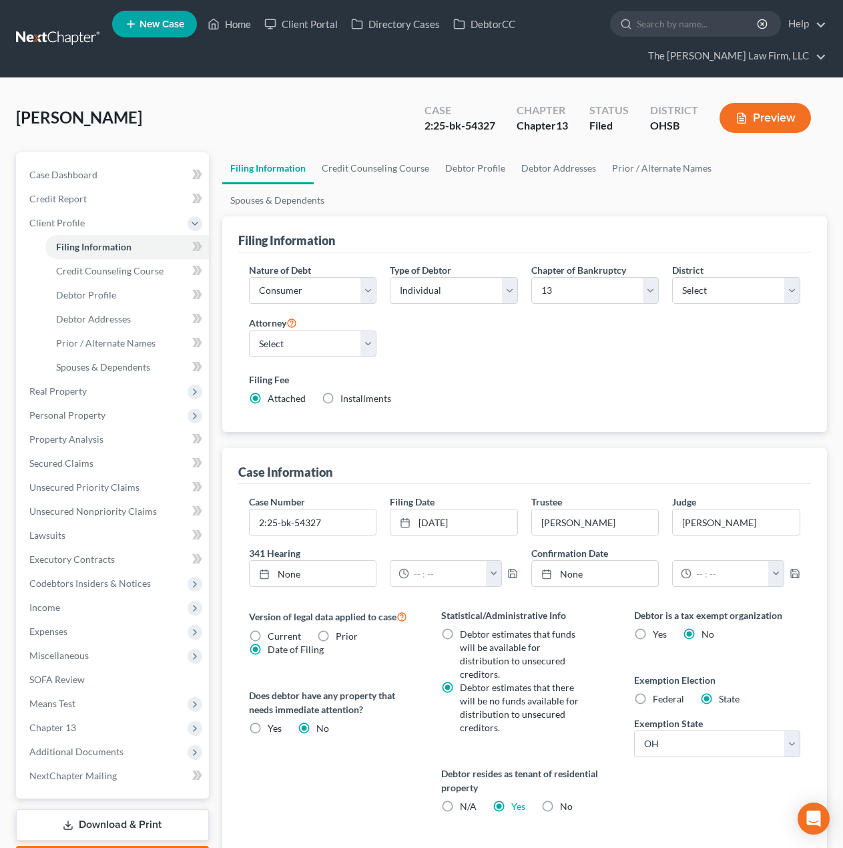
scroll to position [124, 0]
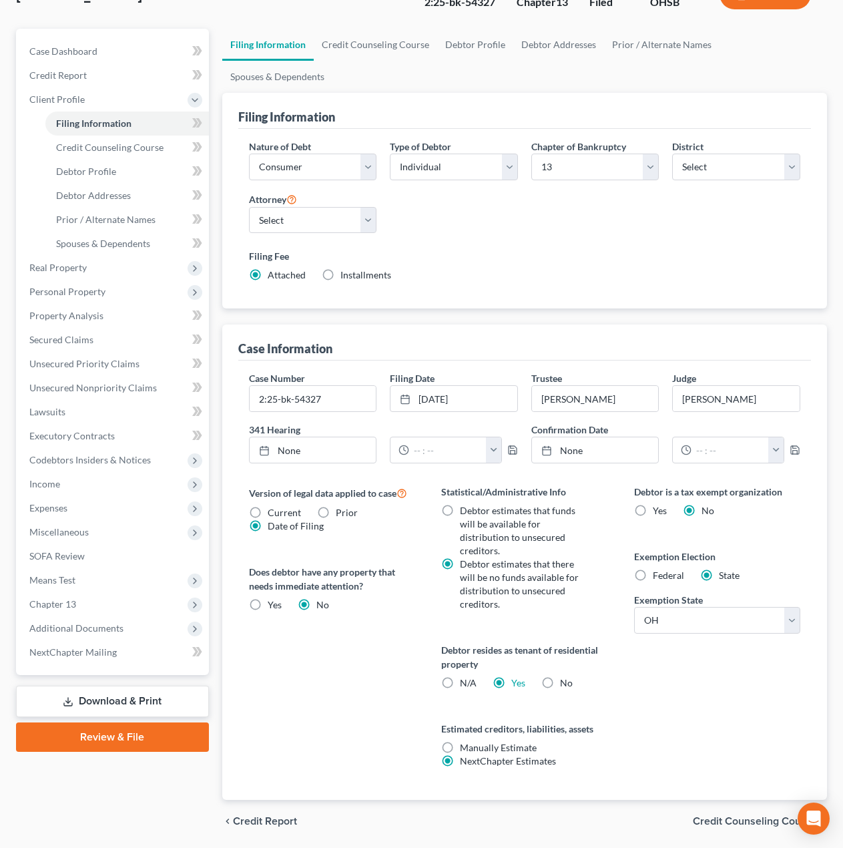
click at [65, 628] on span "Additional Documents" at bounding box center [76, 627] width 94 height 11
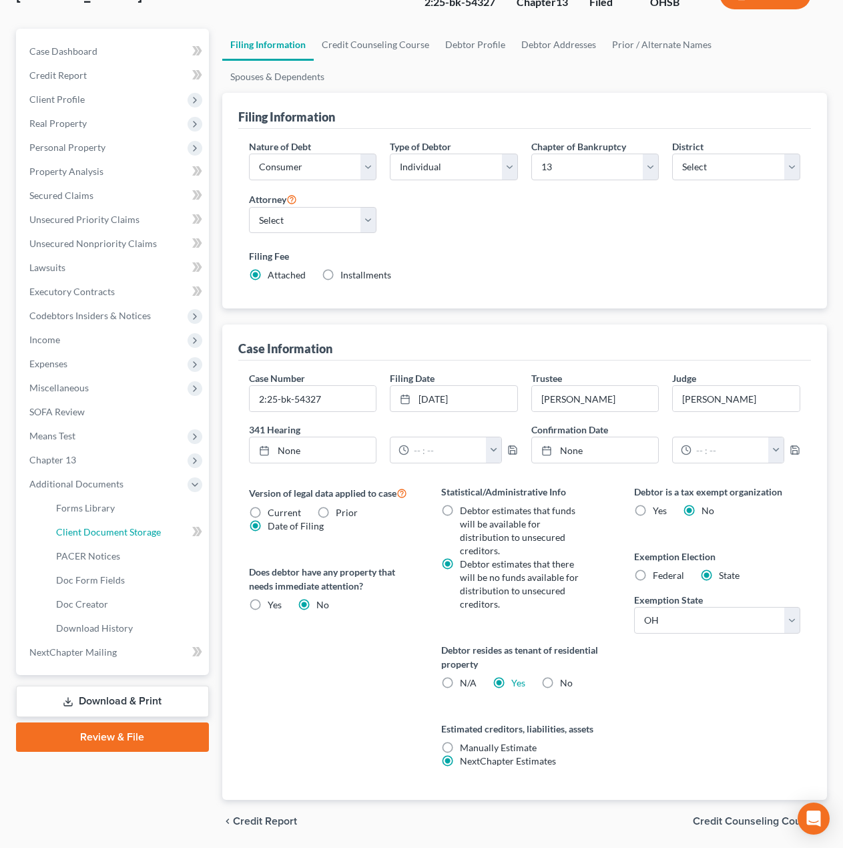
click at [124, 541] on link "Client Document Storage" at bounding box center [127, 532] width 164 height 24
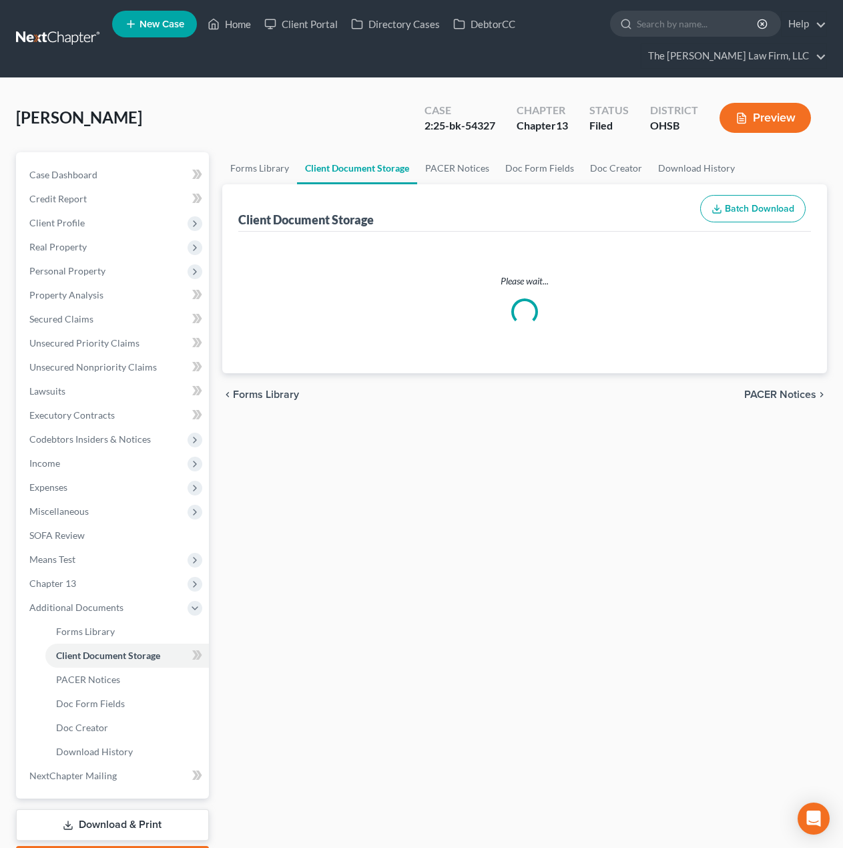
select select "52"
select select "61"
select select "7"
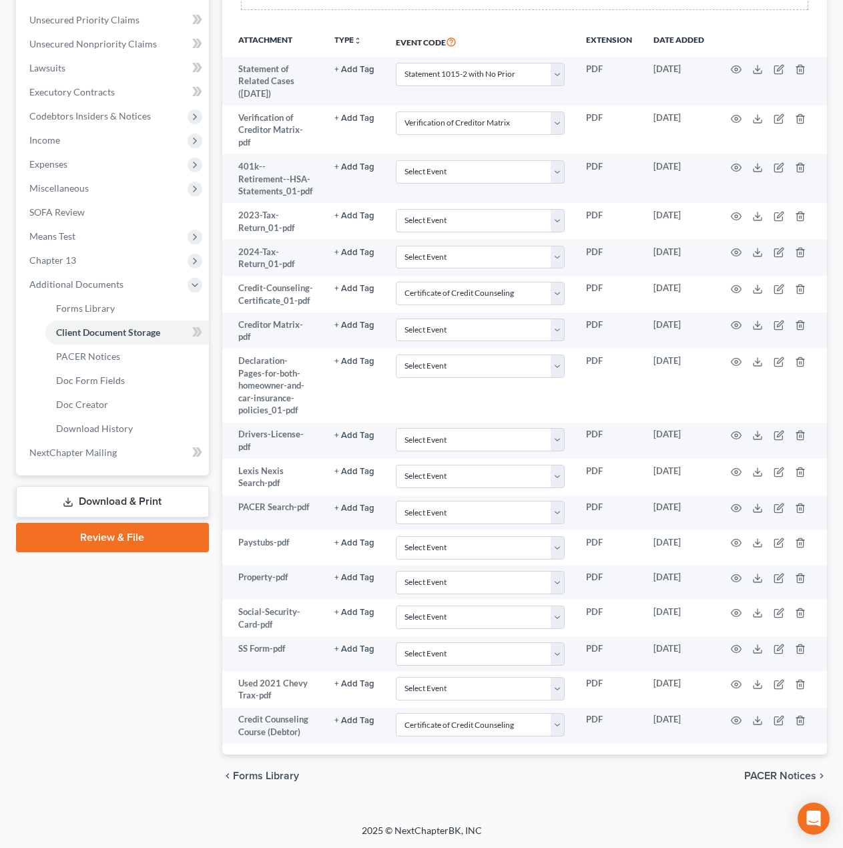
scroll to position [326, 0]
select select "52"
select select "61"
select select "7"
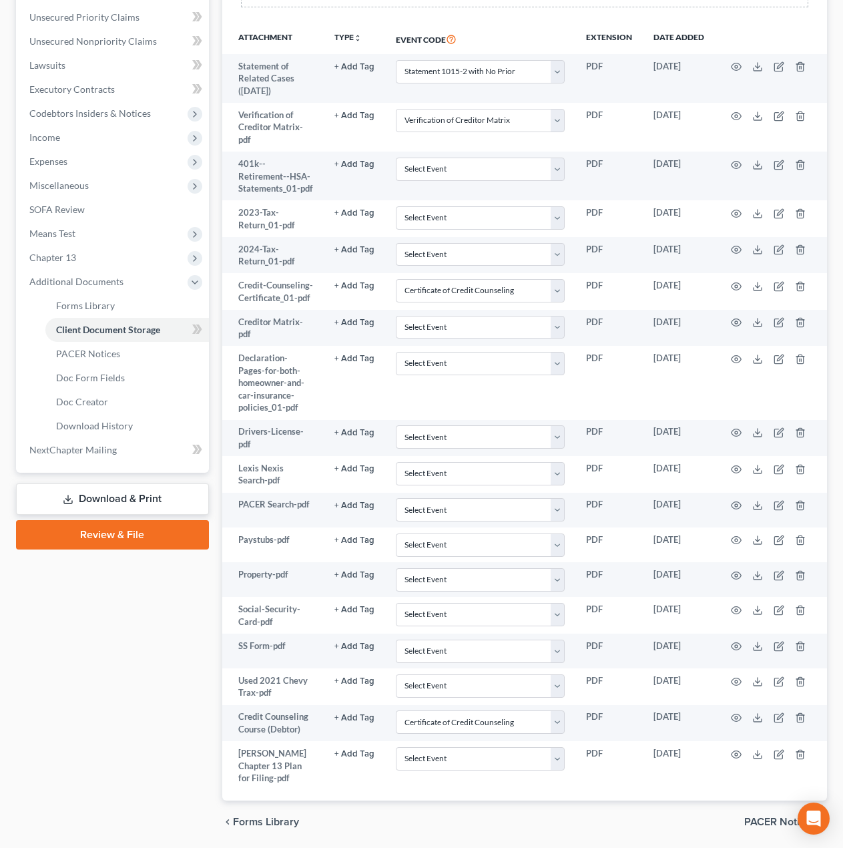
click at [164, 530] on link "Review & File" at bounding box center [112, 534] width 193 height 29
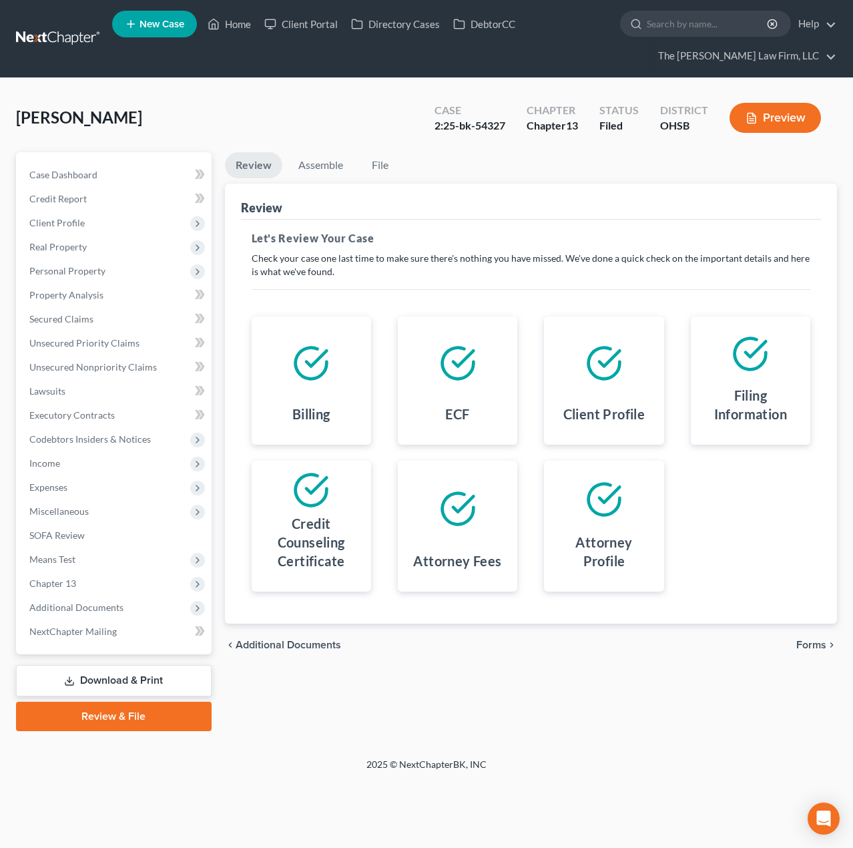
click at [807, 650] on span "Forms" at bounding box center [812, 645] width 30 height 11
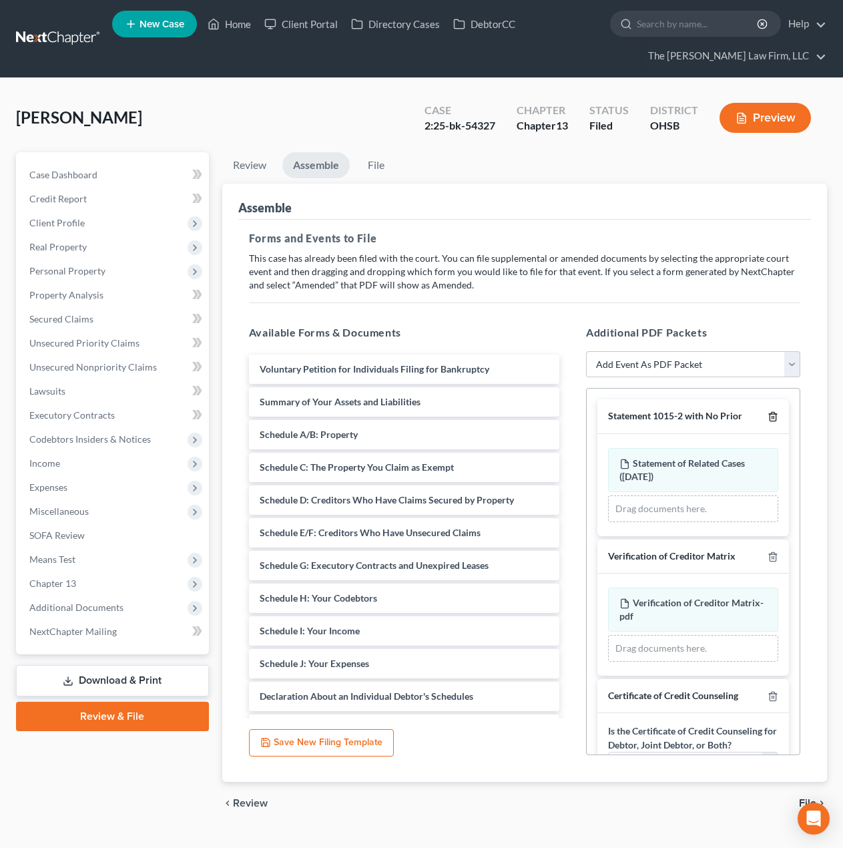
click at [772, 418] on line "button" at bounding box center [772, 418] width 0 height 3
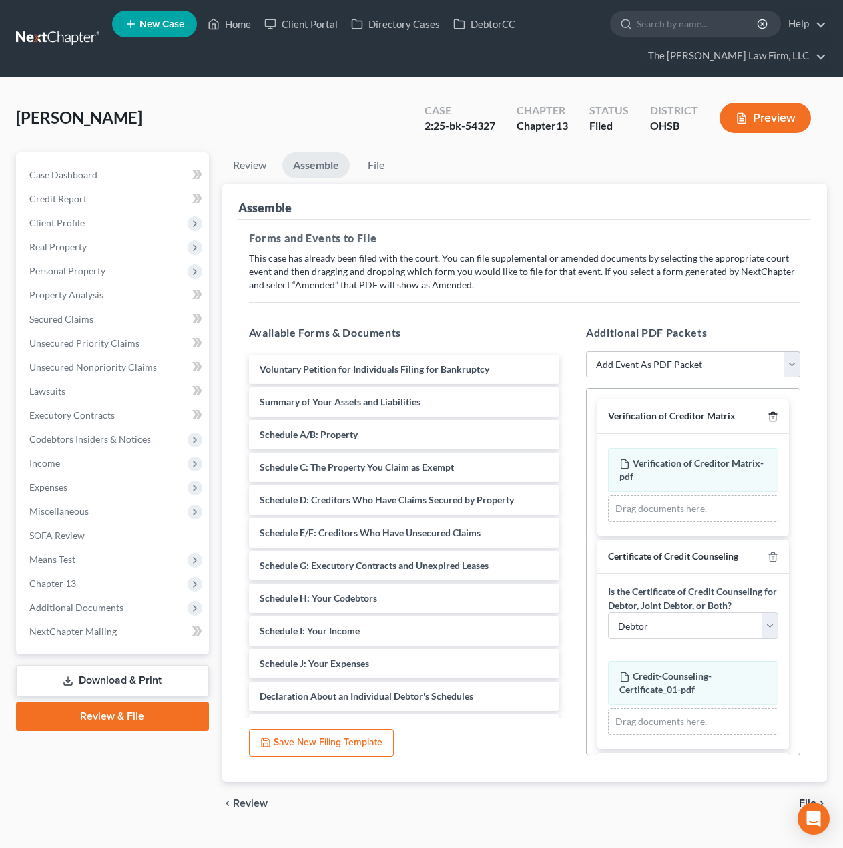
click at [768, 416] on icon "button" at bounding box center [773, 416] width 11 height 11
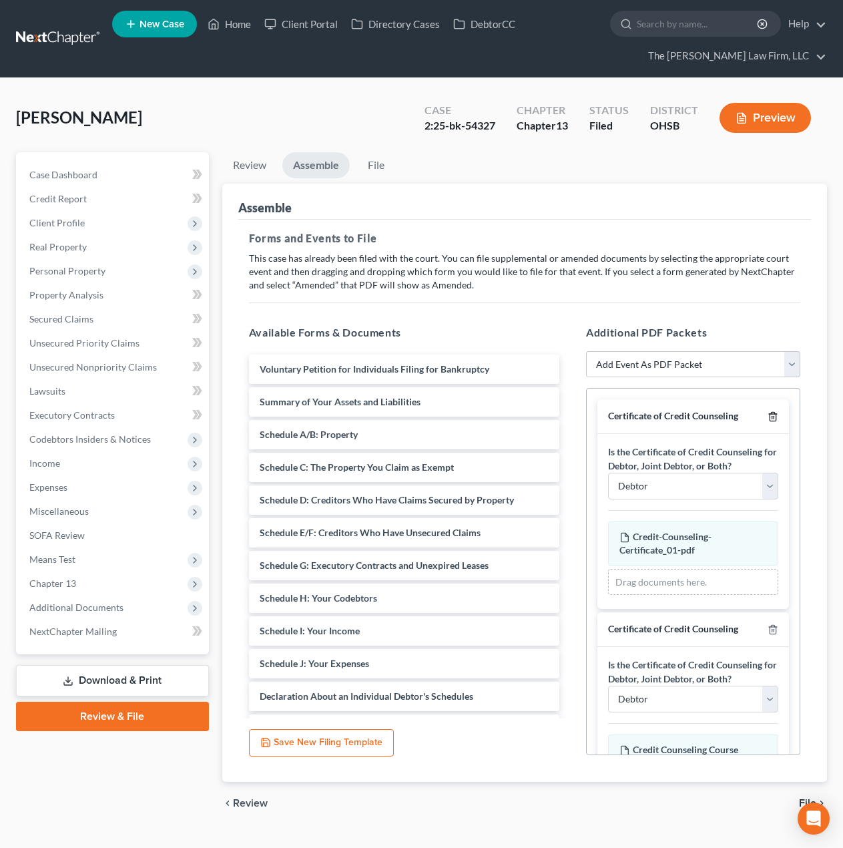
click at [768, 416] on icon "button" at bounding box center [773, 416] width 11 height 11
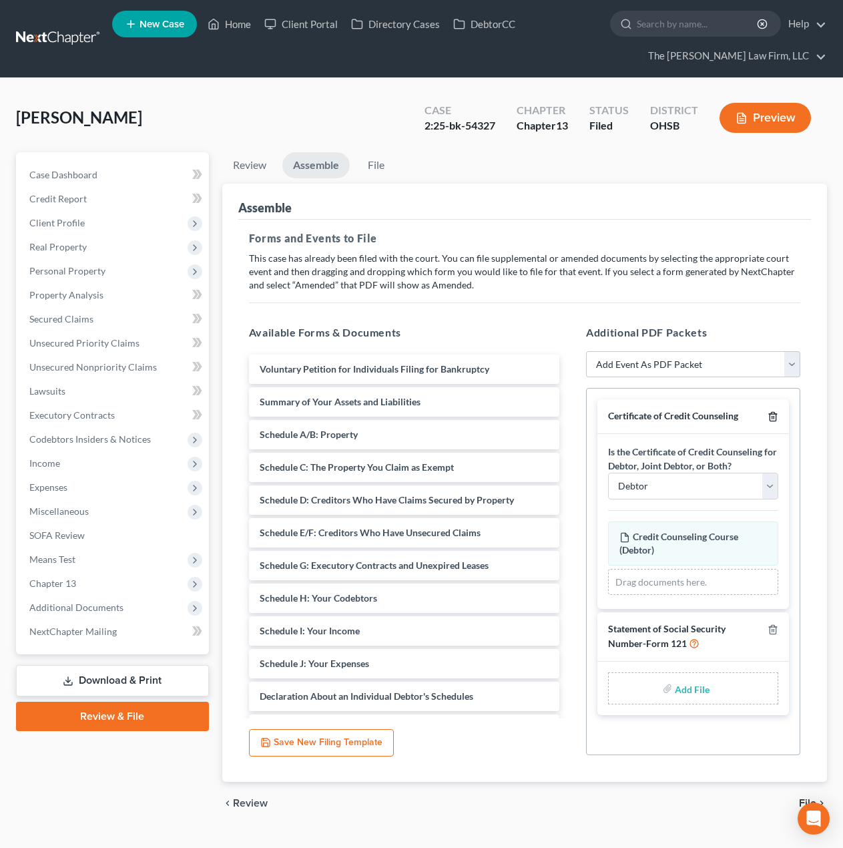
click at [770, 415] on icon "button" at bounding box center [773, 417] width 6 height 9
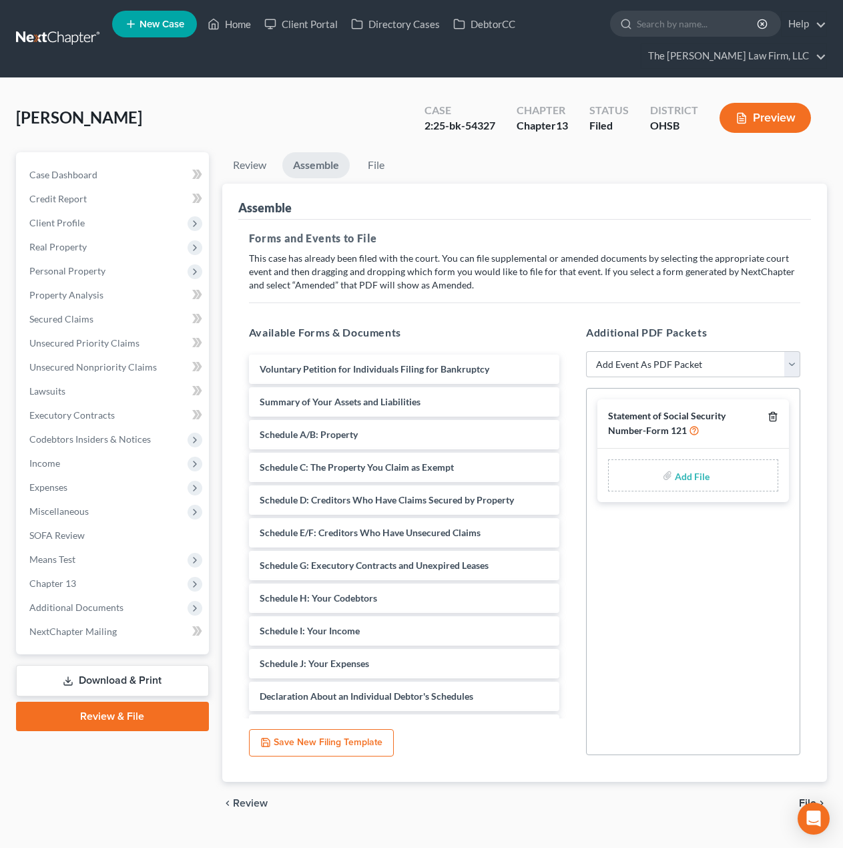
click at [771, 415] on icon "button" at bounding box center [773, 416] width 11 height 11
click at [698, 370] on select "Add Event As PDF Packet 20 Largest Unsecured Creditors Amended Document Amended…" at bounding box center [693, 364] width 214 height 27
select select "15"
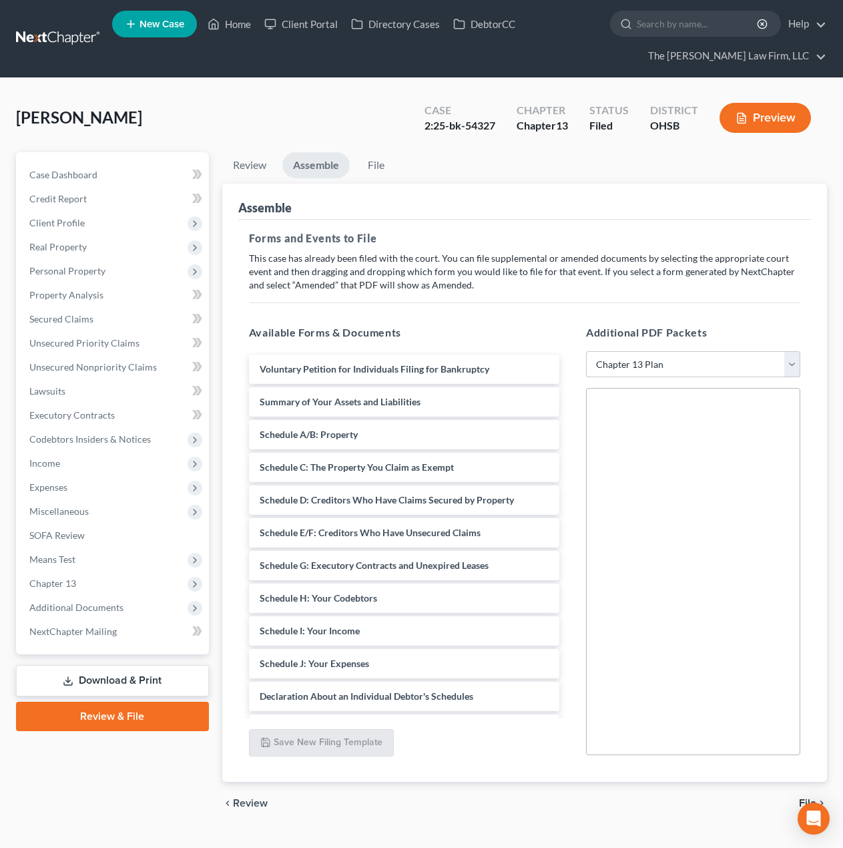
click at [586, 351] on select "Add Event As PDF Packet 20 Largest Unsecured Creditors Amended Document Amended…" at bounding box center [693, 364] width 214 height 27
select select
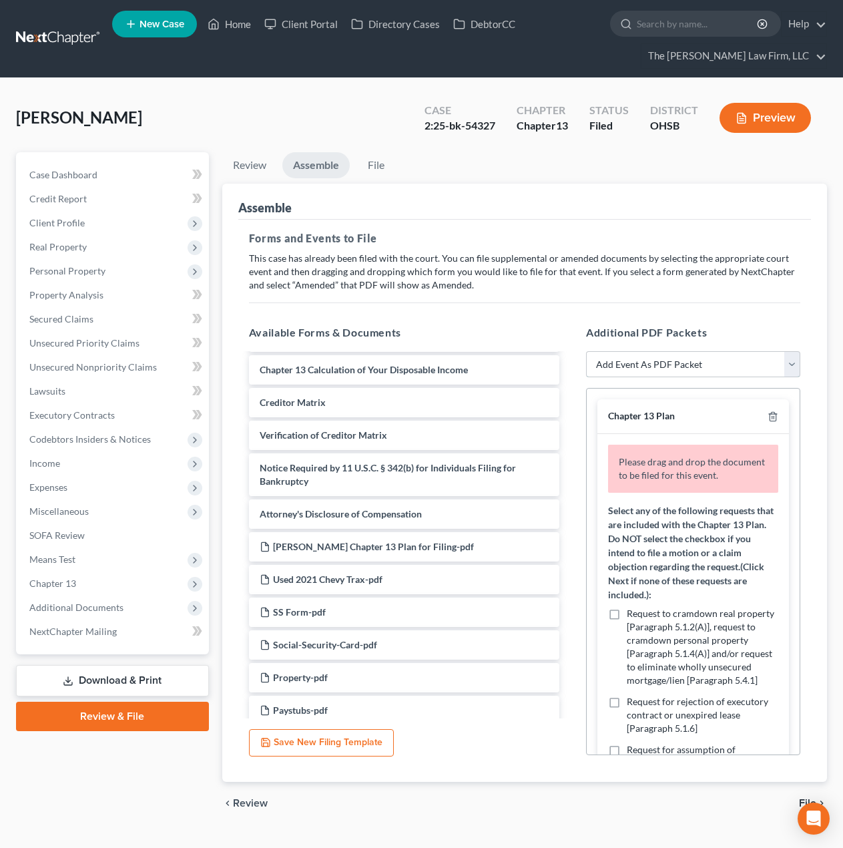
scroll to position [445, 0]
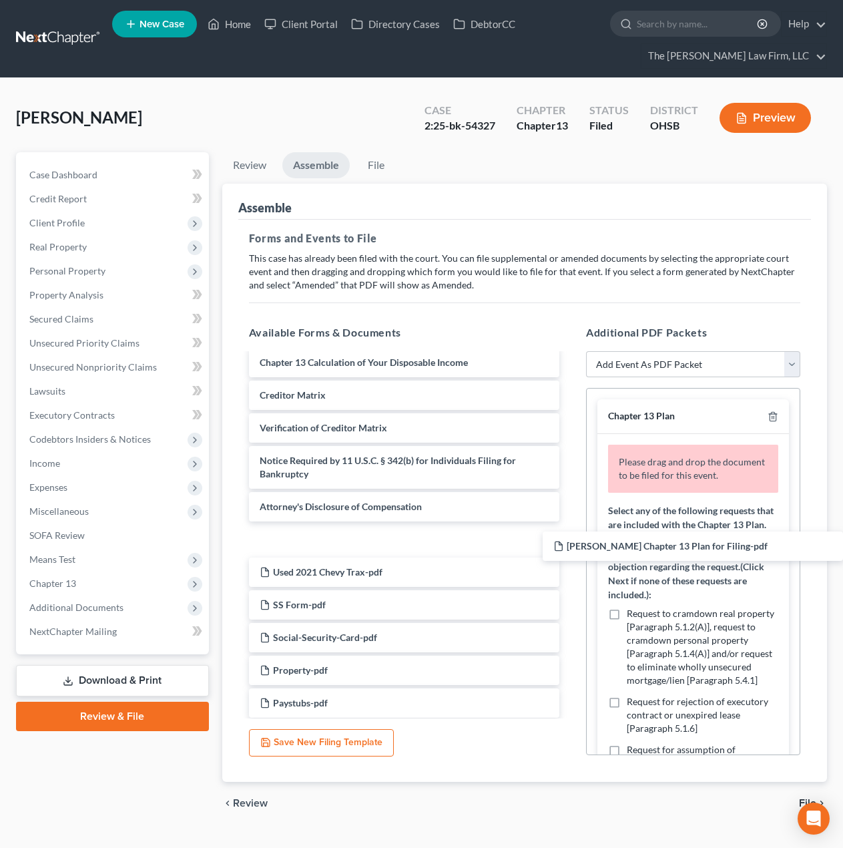
click at [570, 546] on div "[PERSON_NAME] Chapter 13 Plan for Filing-pdf Voluntary Petition for Individuals…" at bounding box center [404, 516] width 332 height 1214
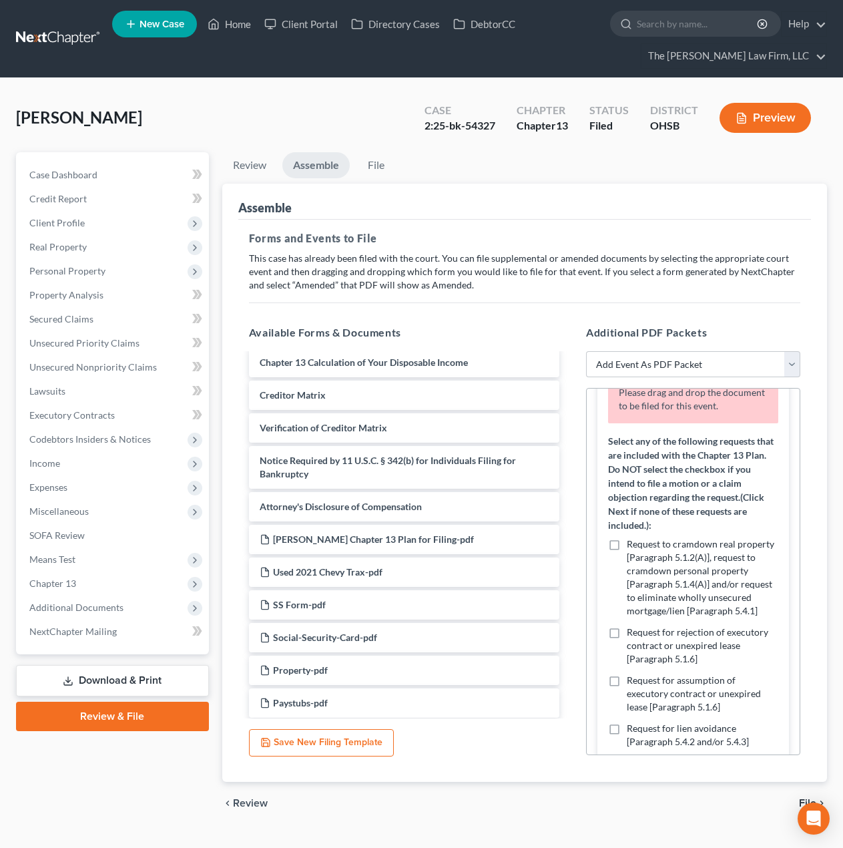
scroll to position [111, 0]
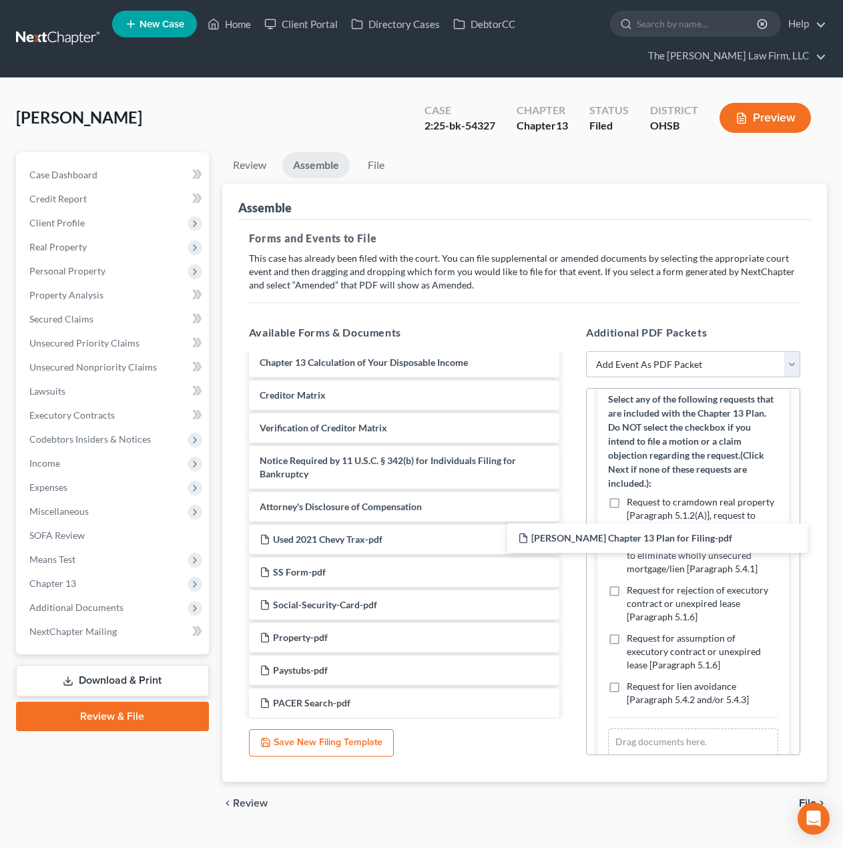
drag, startPoint x: 448, startPoint y: 543, endPoint x: 718, endPoint y: 545, distance: 270.4
click at [570, 542] on div "[PERSON_NAME] Chapter 13 Plan for Filing-pdf Voluntary Petition for Individuals…" at bounding box center [404, 500] width 332 height 1182
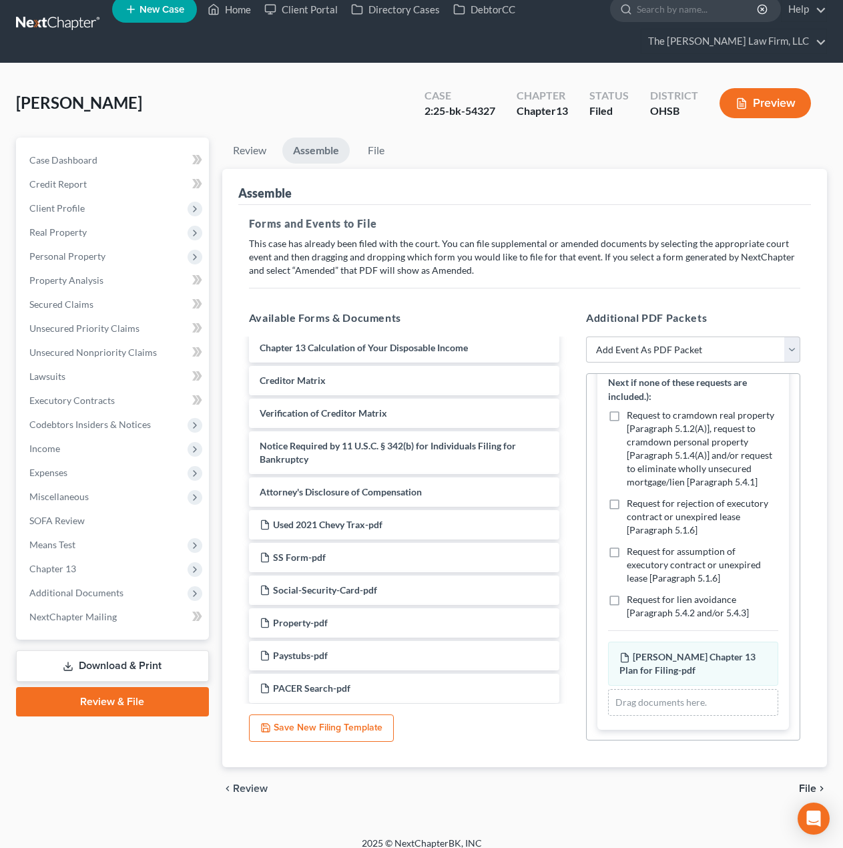
scroll to position [27, 0]
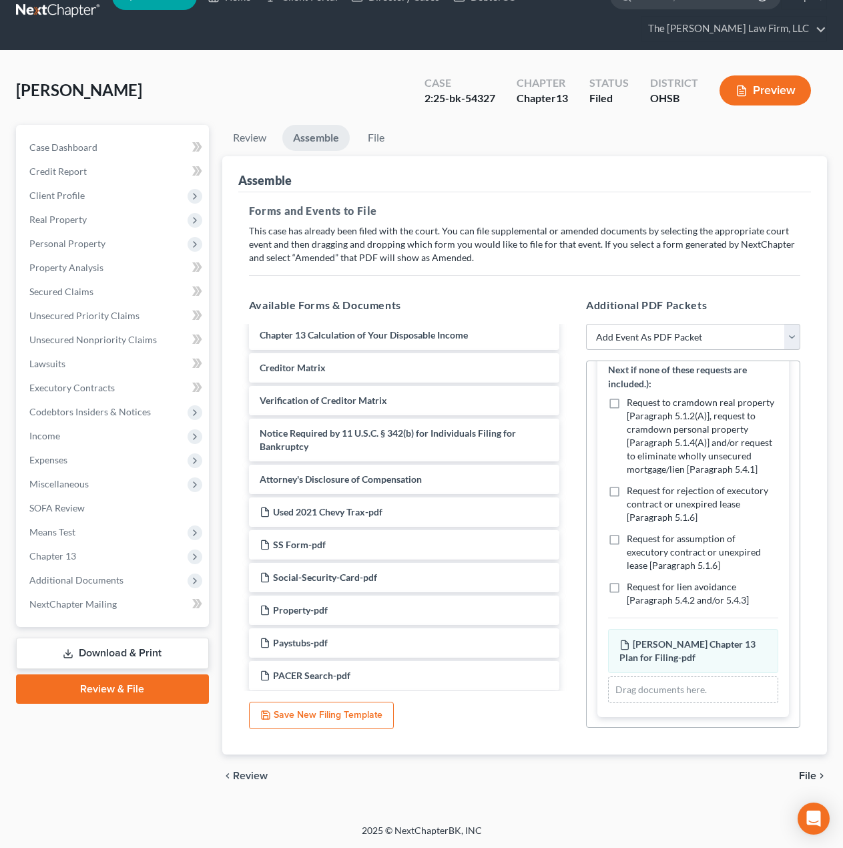
click at [597, 769] on div "chevron_left Review File chevron_right" at bounding box center [524, 775] width 605 height 43
click at [812, 770] on span "File" at bounding box center [807, 775] width 17 height 11
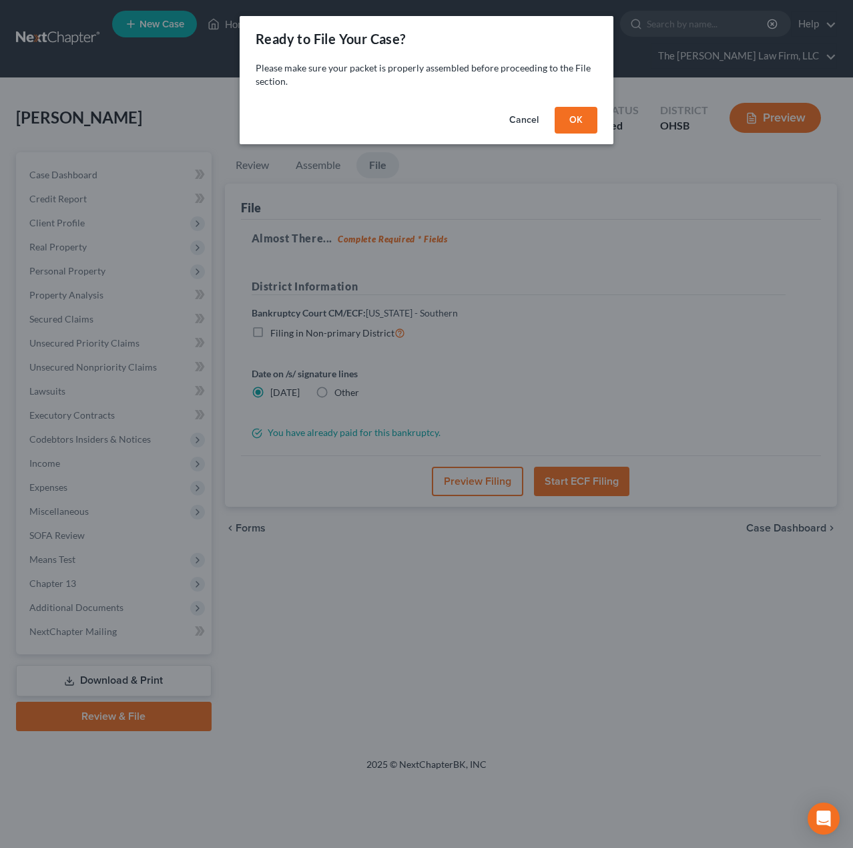
click at [586, 121] on button "OK" at bounding box center [576, 120] width 43 height 27
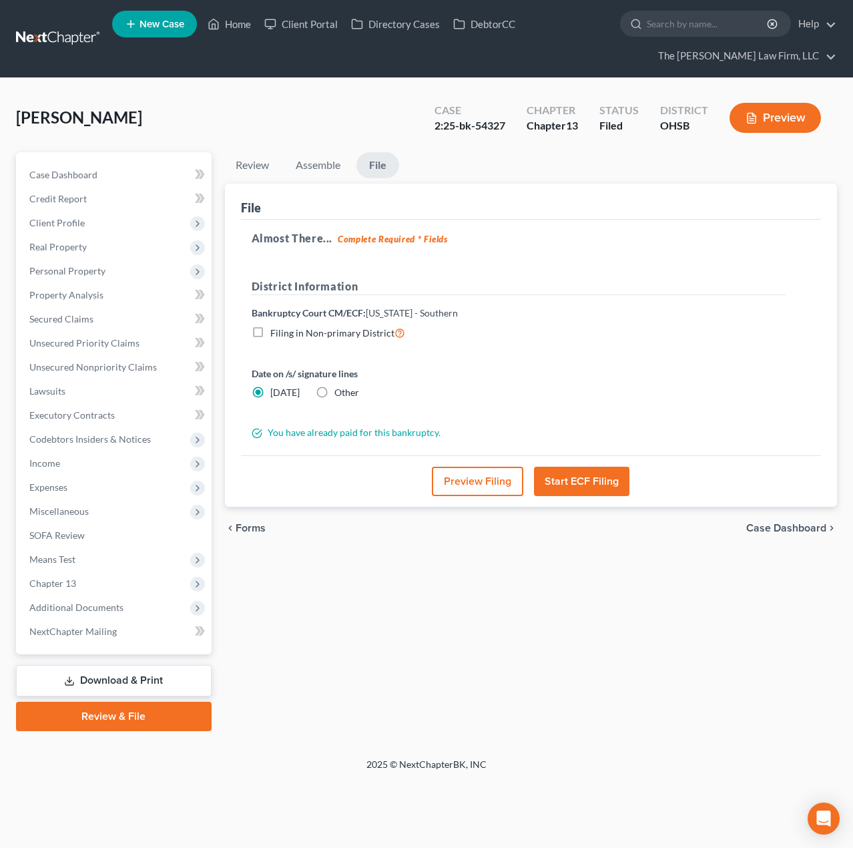
click at [468, 485] on button "Preview Filing" at bounding box center [477, 481] width 91 height 29
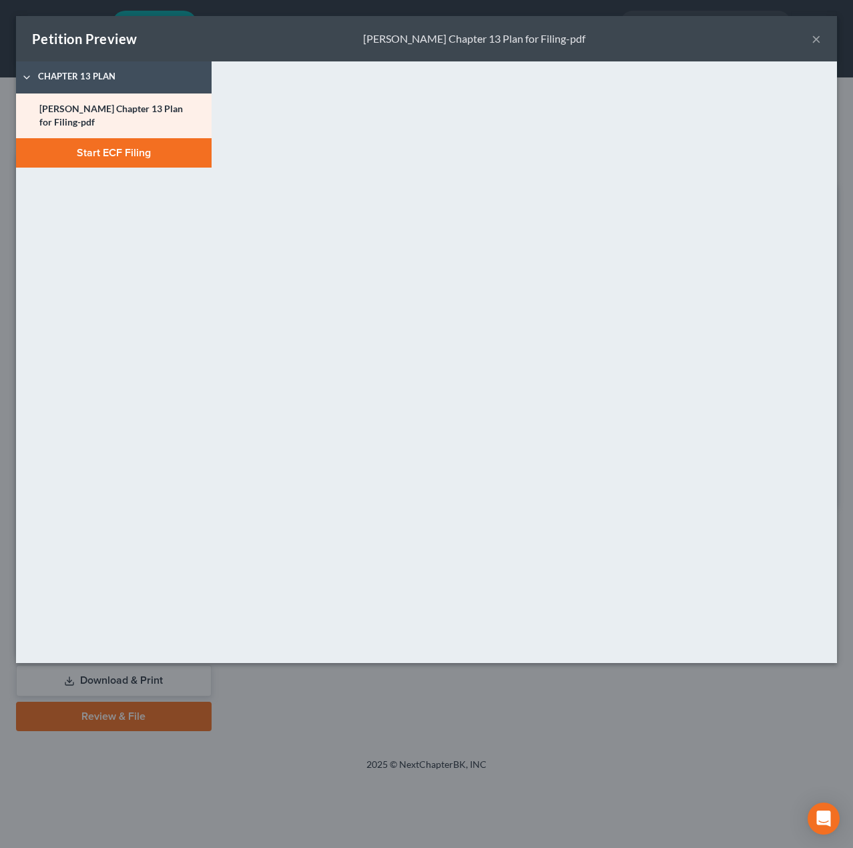
click at [817, 37] on button "×" at bounding box center [816, 39] width 9 height 16
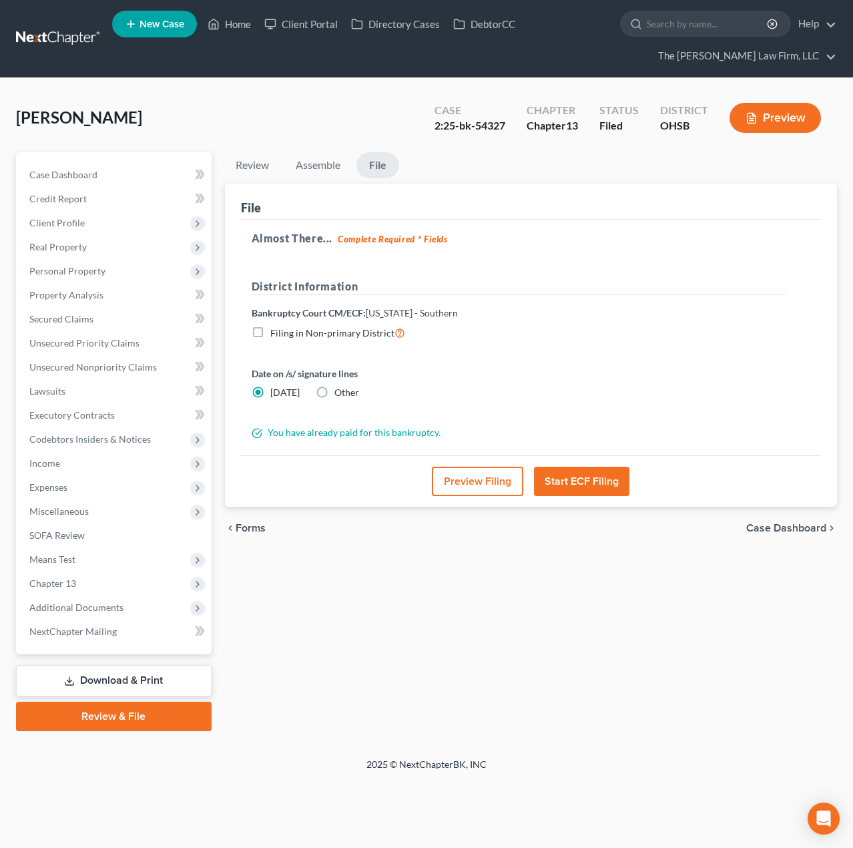
click at [457, 485] on button "Preview Filing" at bounding box center [477, 481] width 91 height 29
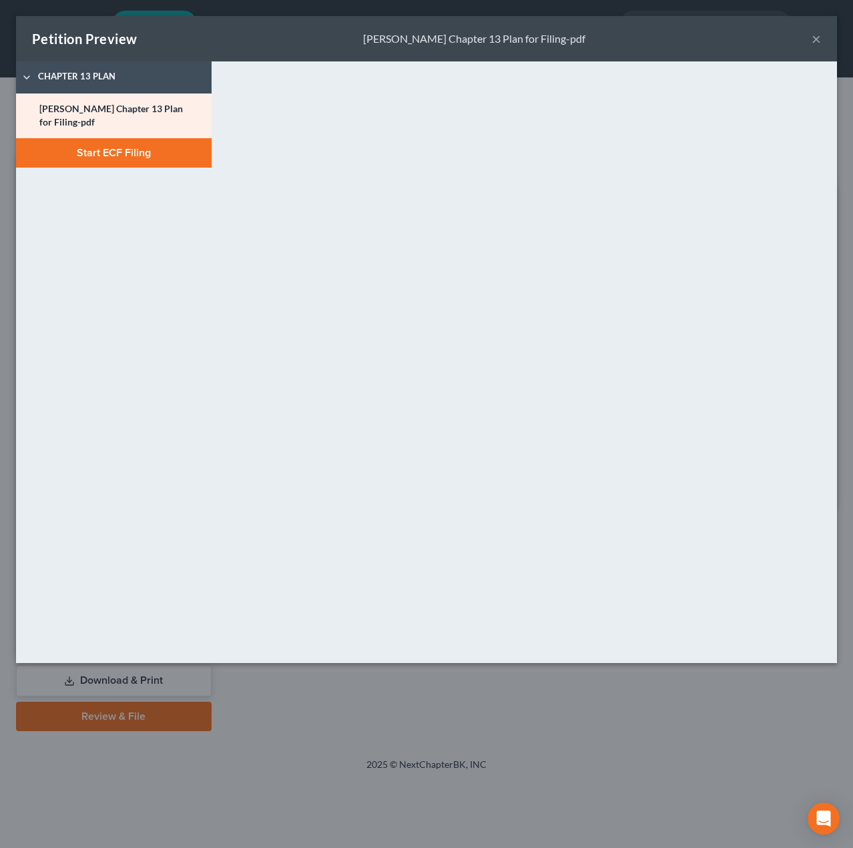
click at [111, 154] on button "Start ECF Filing" at bounding box center [114, 152] width 196 height 29
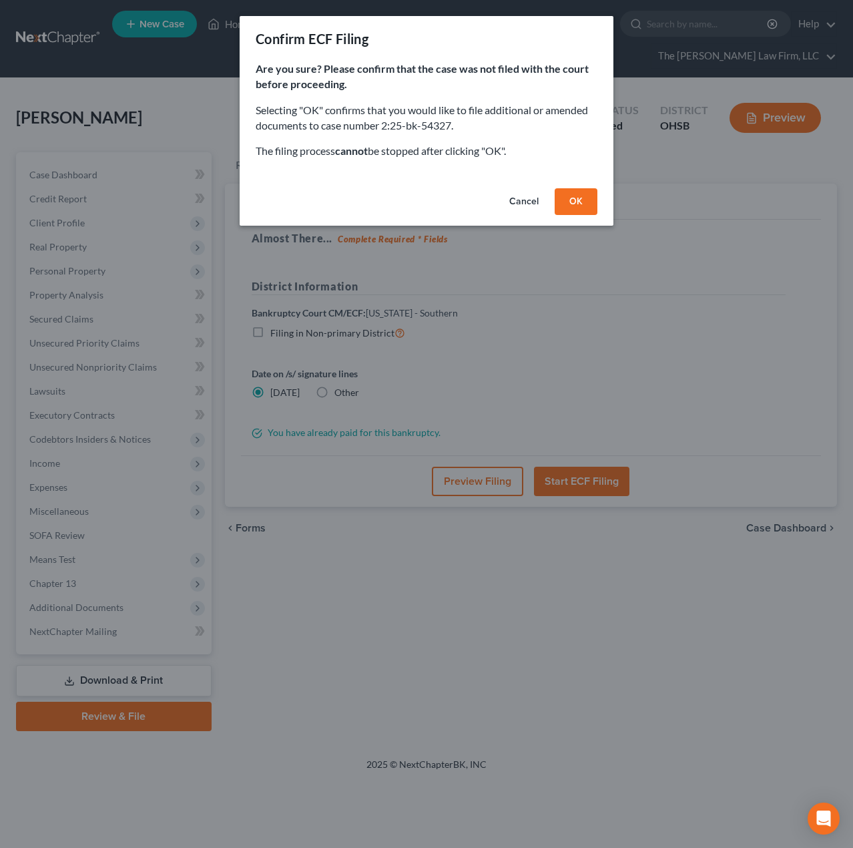
click at [578, 195] on button "OK" at bounding box center [576, 201] width 43 height 27
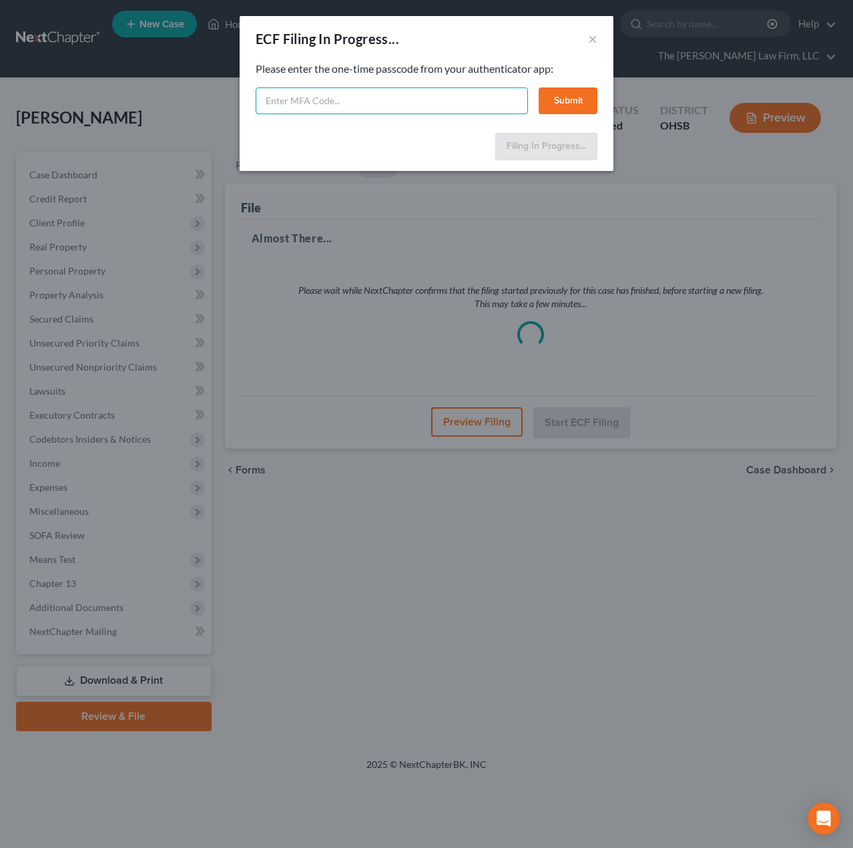
click at [362, 105] on input "text" at bounding box center [392, 100] width 272 height 27
type input "092179"
click at [565, 104] on button "Submit" at bounding box center [568, 100] width 59 height 27
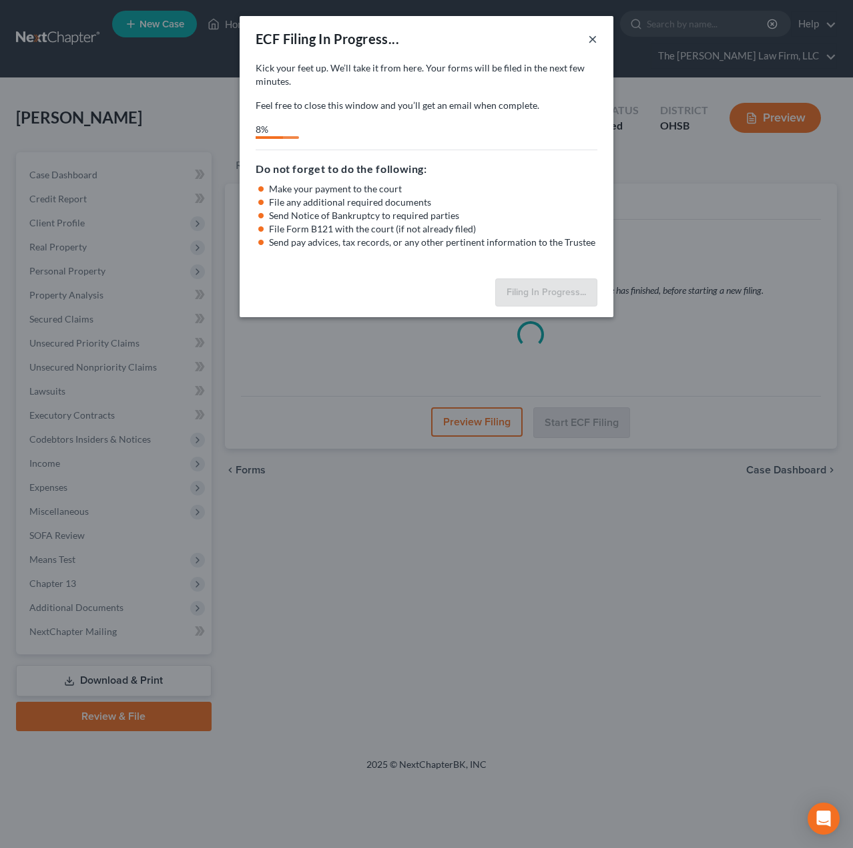
click at [590, 45] on button "×" at bounding box center [592, 39] width 9 height 16
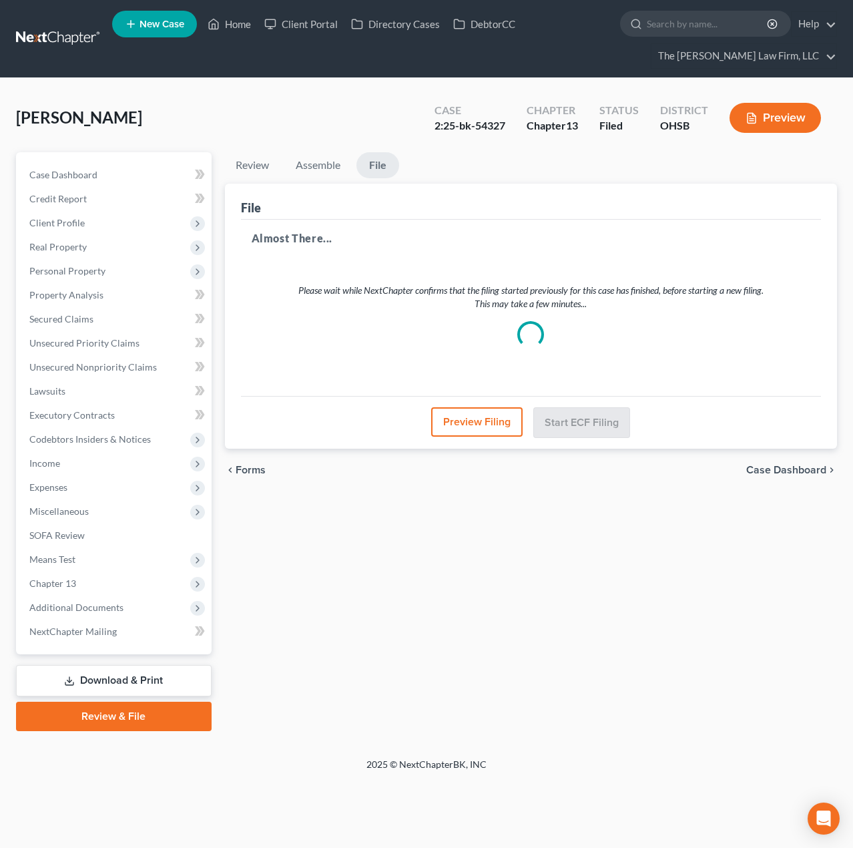
drag, startPoint x: 65, startPoint y: 226, endPoint x: 65, endPoint y: 242, distance: 16.0
click at [65, 226] on span "Client Profile" at bounding box center [56, 222] width 55 height 11
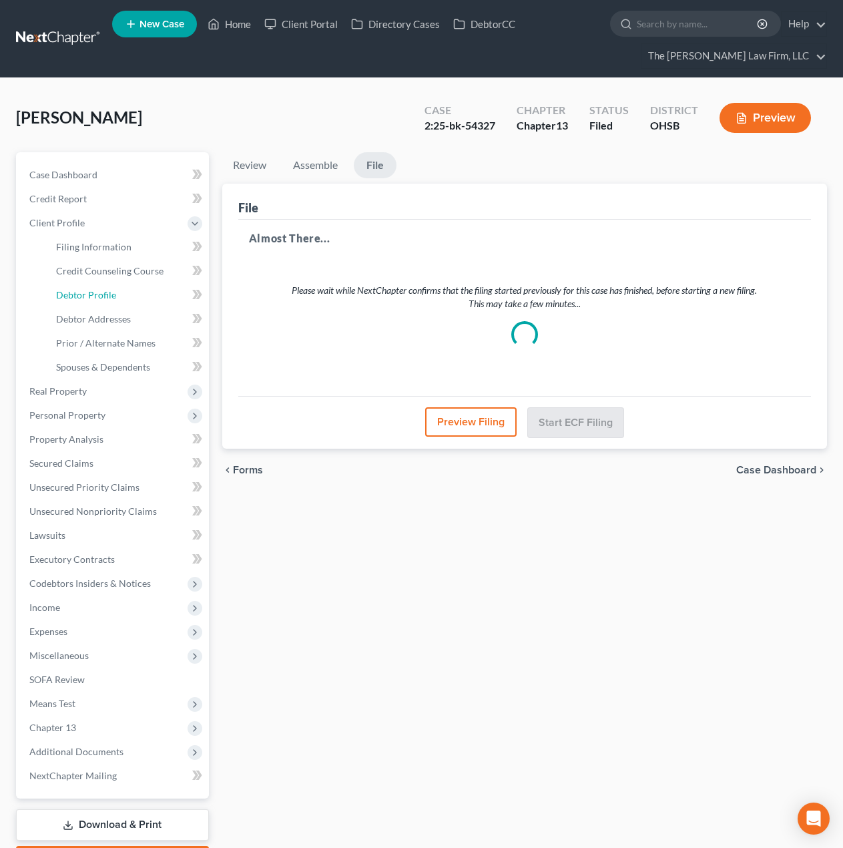
click at [73, 292] on span "Debtor Profile" at bounding box center [86, 294] width 60 height 11
select select "0"
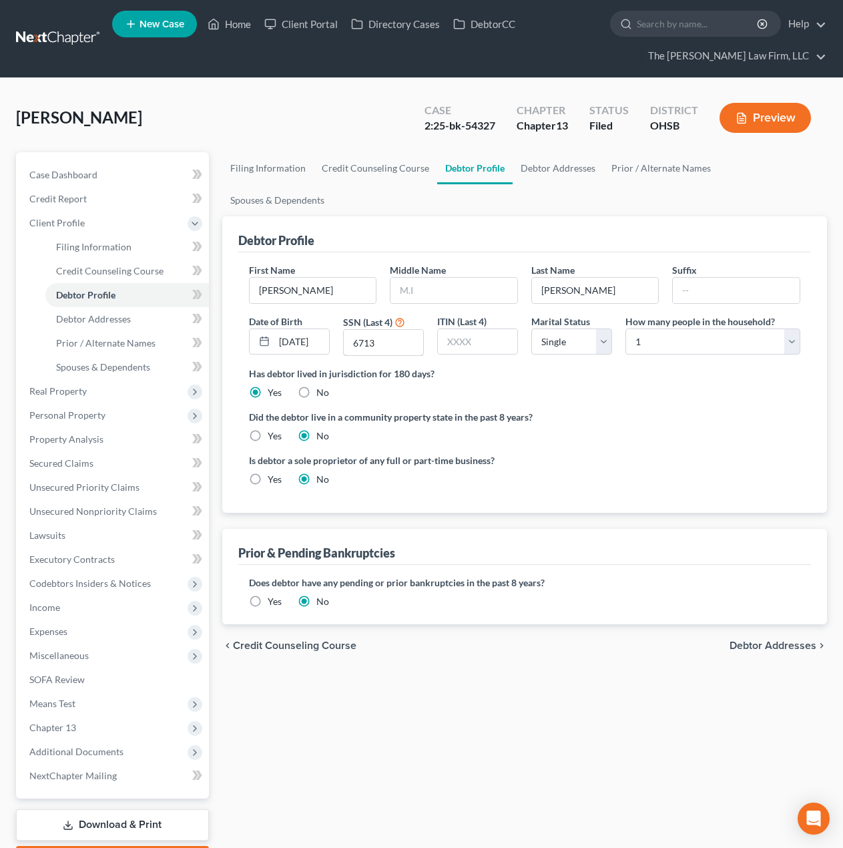
click at [389, 330] on input "6713" at bounding box center [383, 342] width 79 height 25
click at [74, 620] on span "Expenses" at bounding box center [114, 632] width 190 height 24
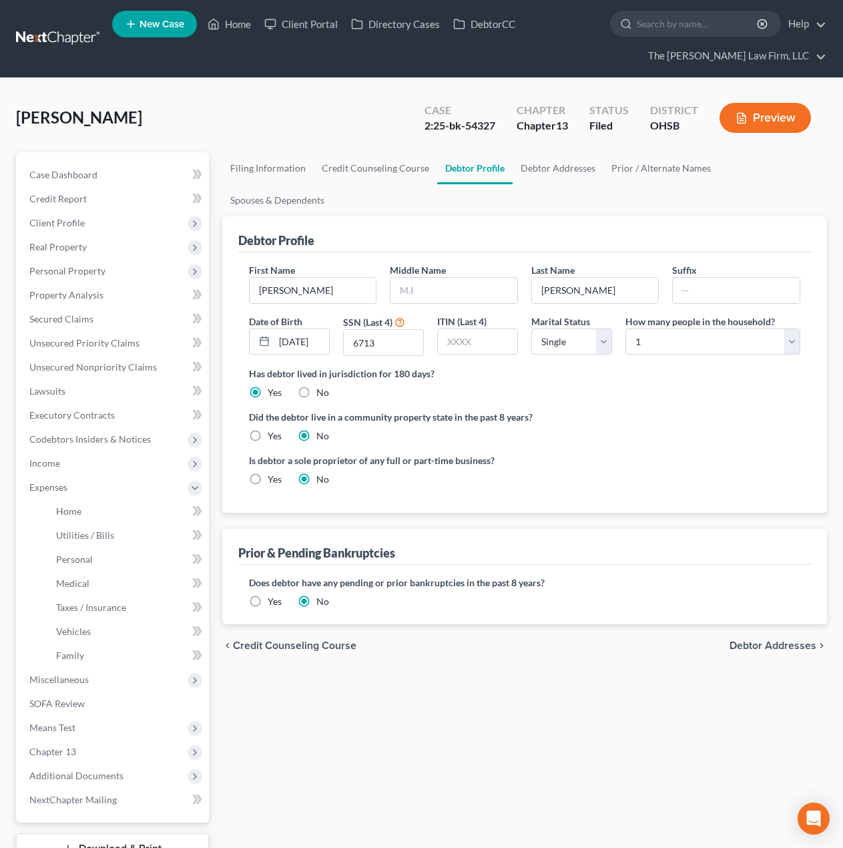
click at [87, 467] on span "Income" at bounding box center [114, 463] width 190 height 24
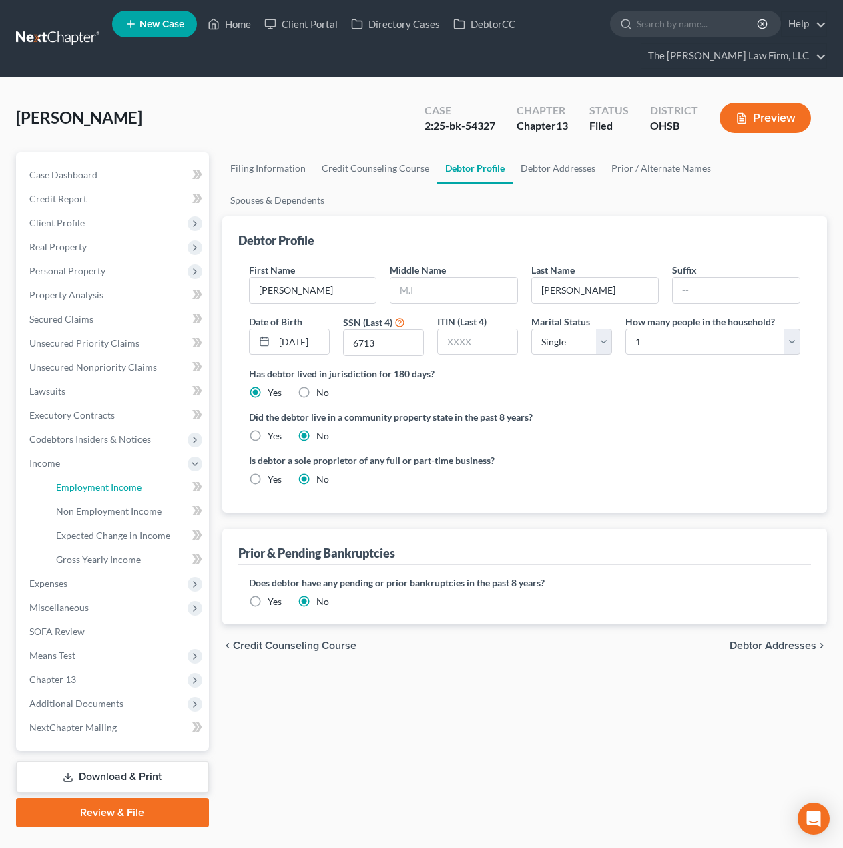
click at [85, 479] on link "Employment Income" at bounding box center [127, 487] width 164 height 24
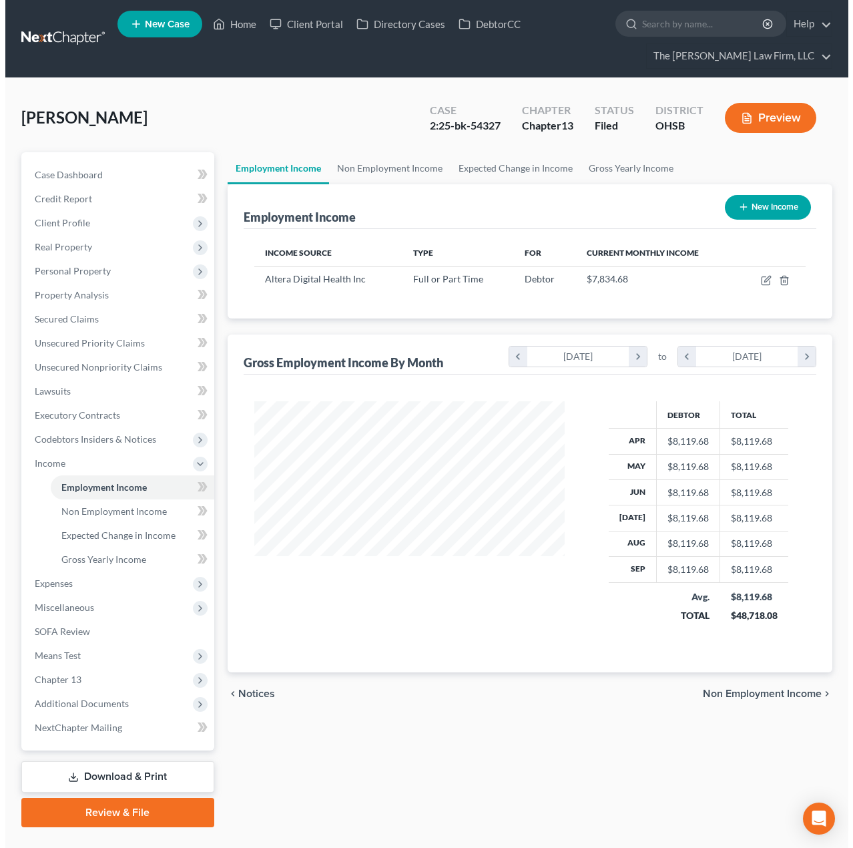
scroll to position [240, 338]
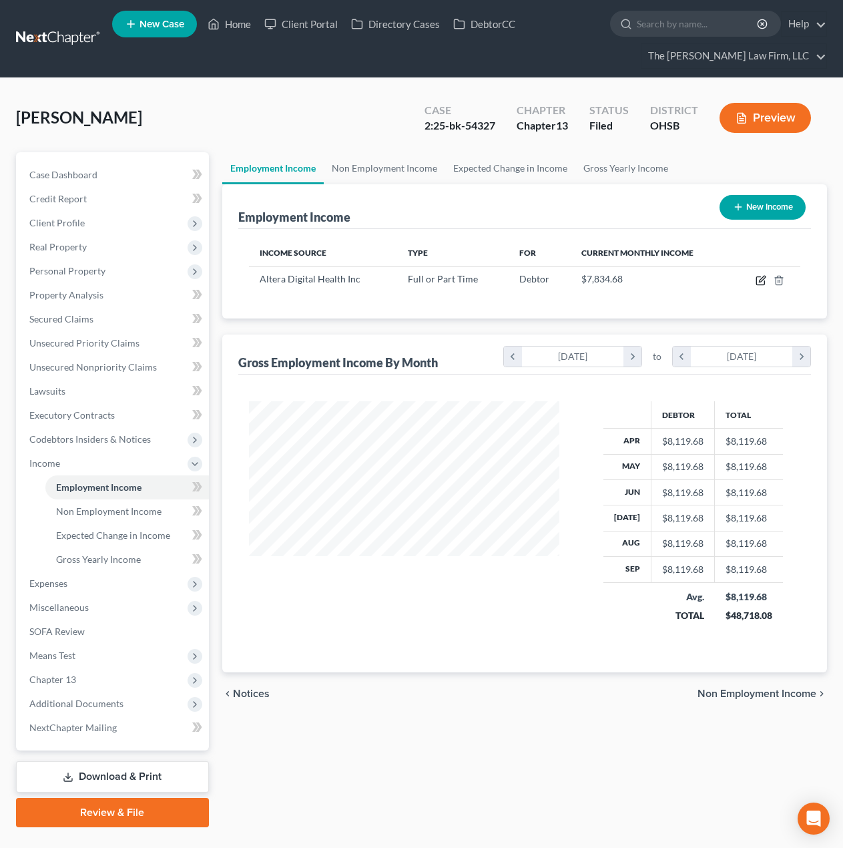
click at [760, 279] on icon "button" at bounding box center [761, 280] width 11 height 11
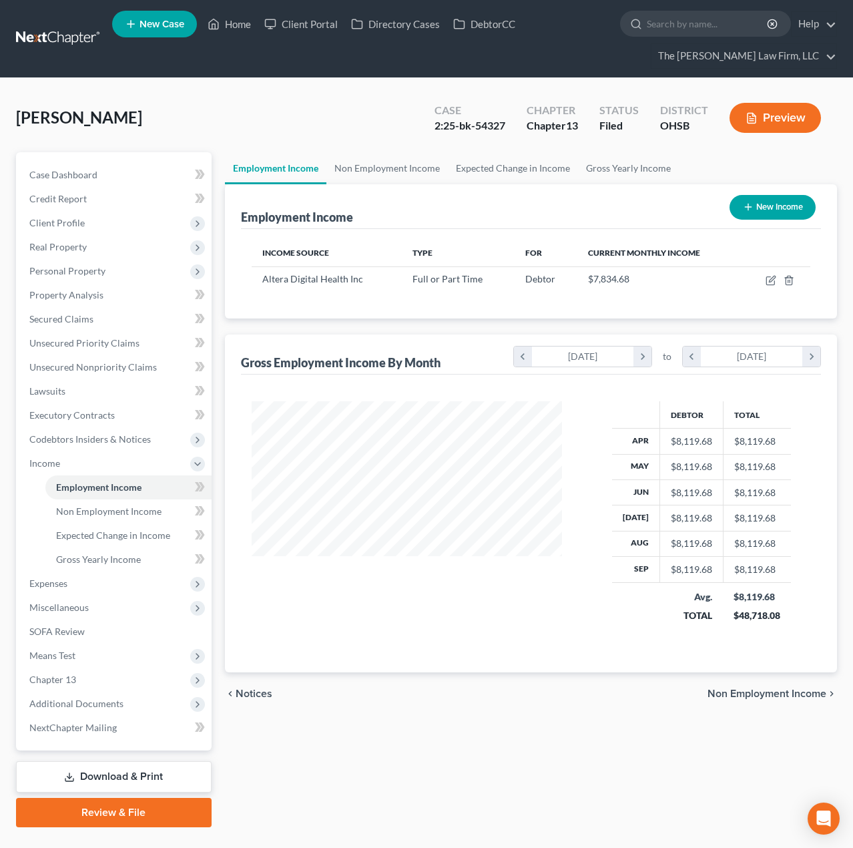
select select "0"
select select "28"
select select "1"
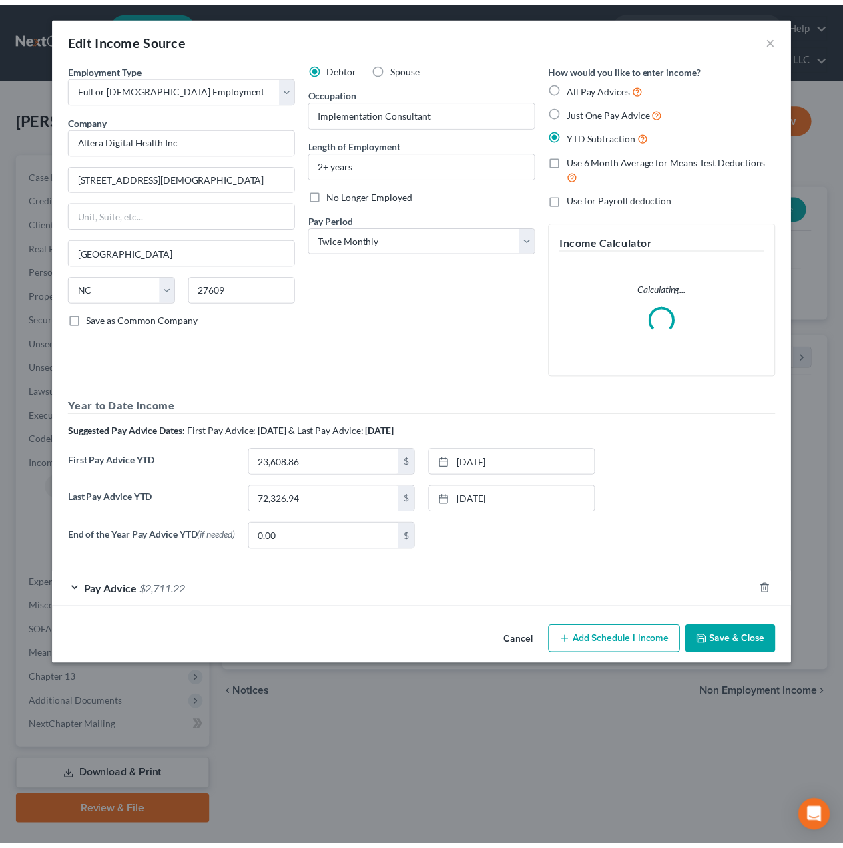
scroll to position [240, 342]
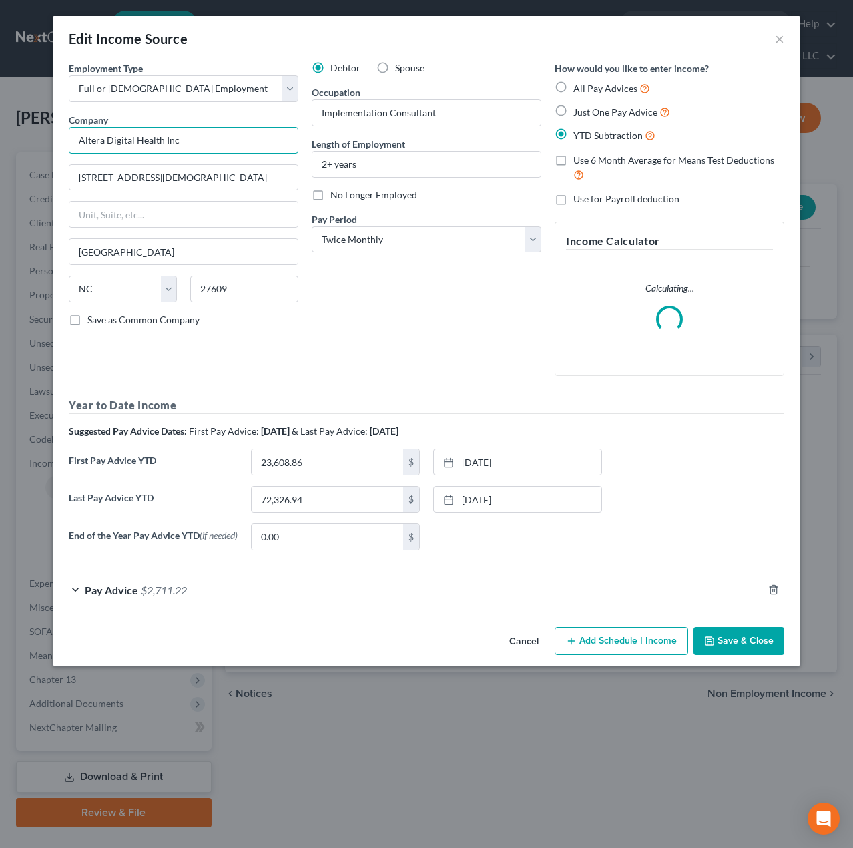
click at [195, 138] on input "Altera Digital Health Inc" at bounding box center [184, 140] width 230 height 27
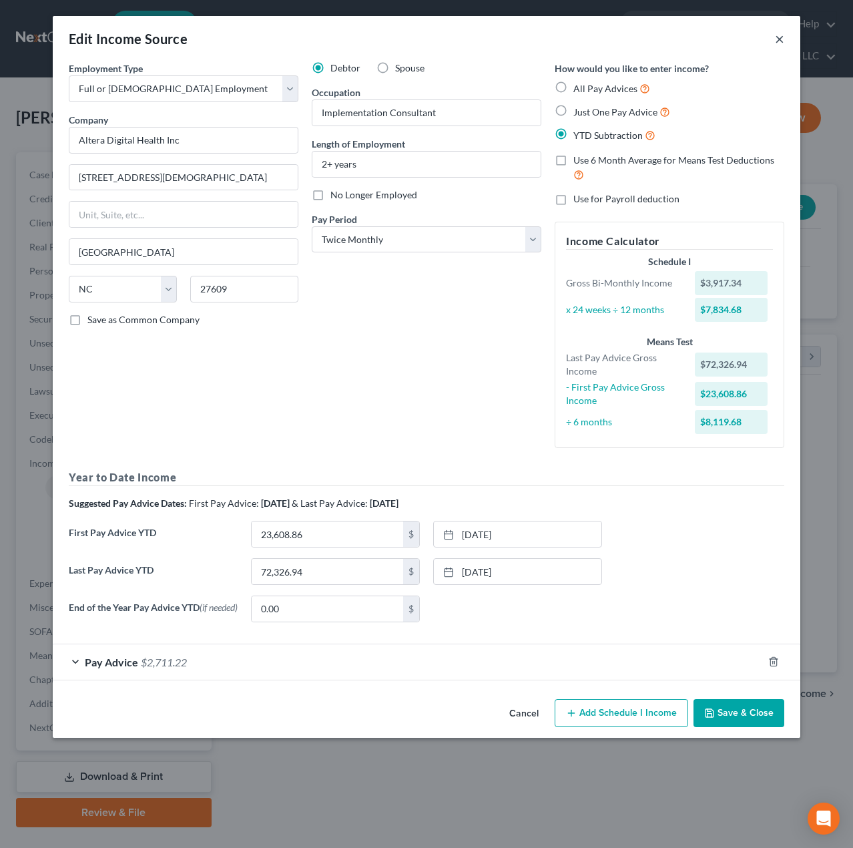
click at [779, 39] on button "×" at bounding box center [779, 39] width 9 height 16
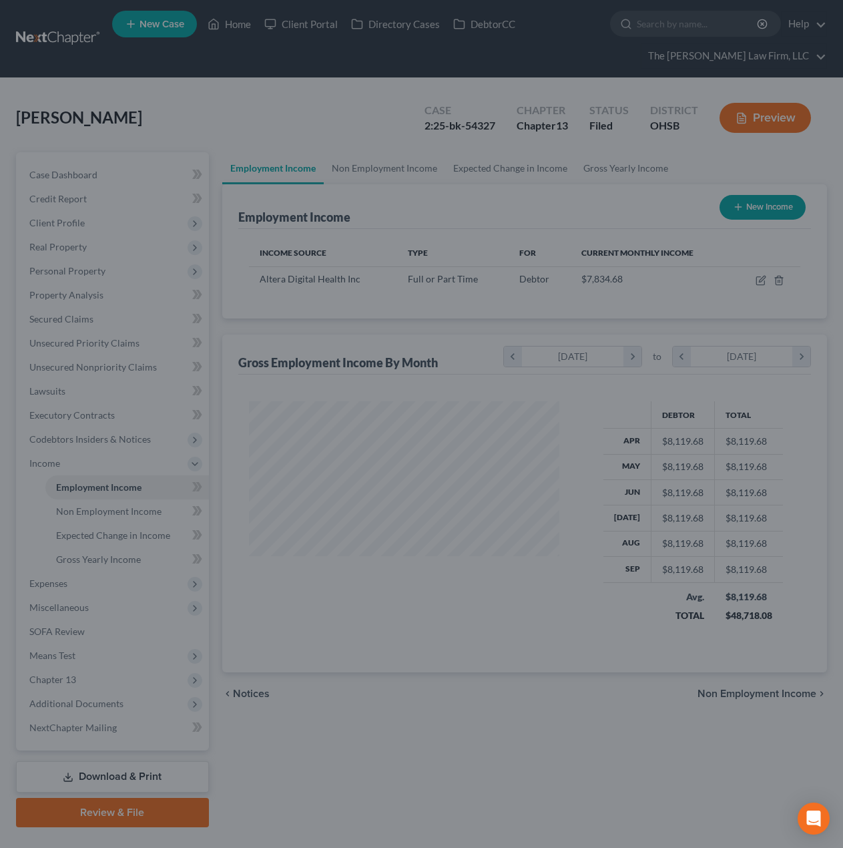
scroll to position [667412, 667314]
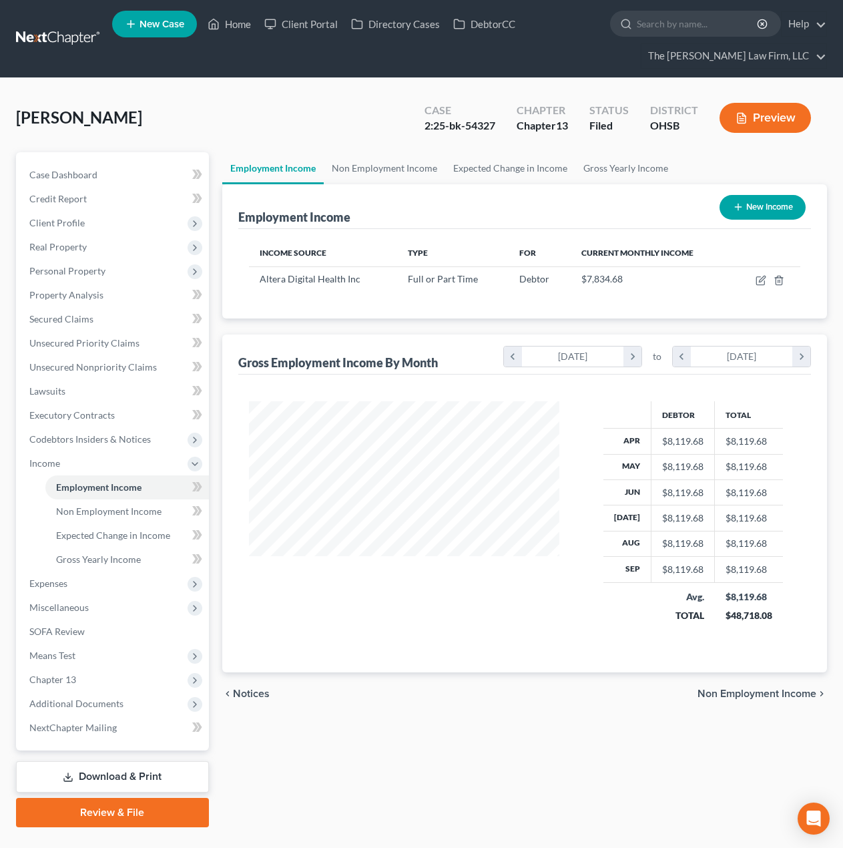
click at [65, 700] on span "Additional Documents" at bounding box center [76, 703] width 94 height 11
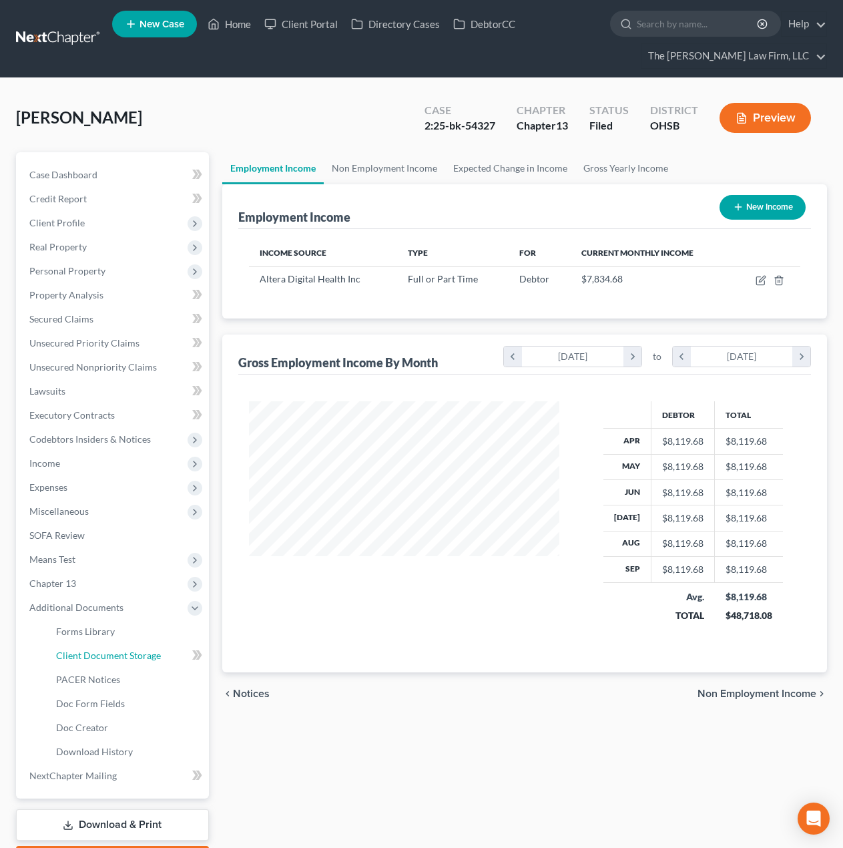
click at [140, 650] on span "Client Document Storage" at bounding box center [108, 655] width 105 height 11
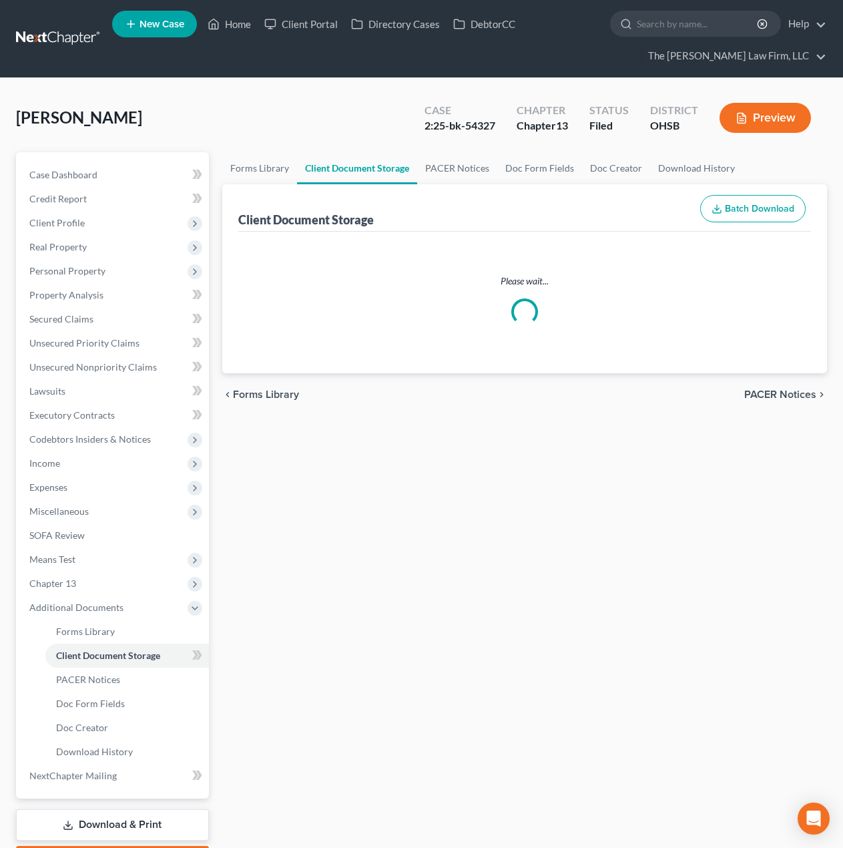
select select "52"
select select "61"
select select "7"
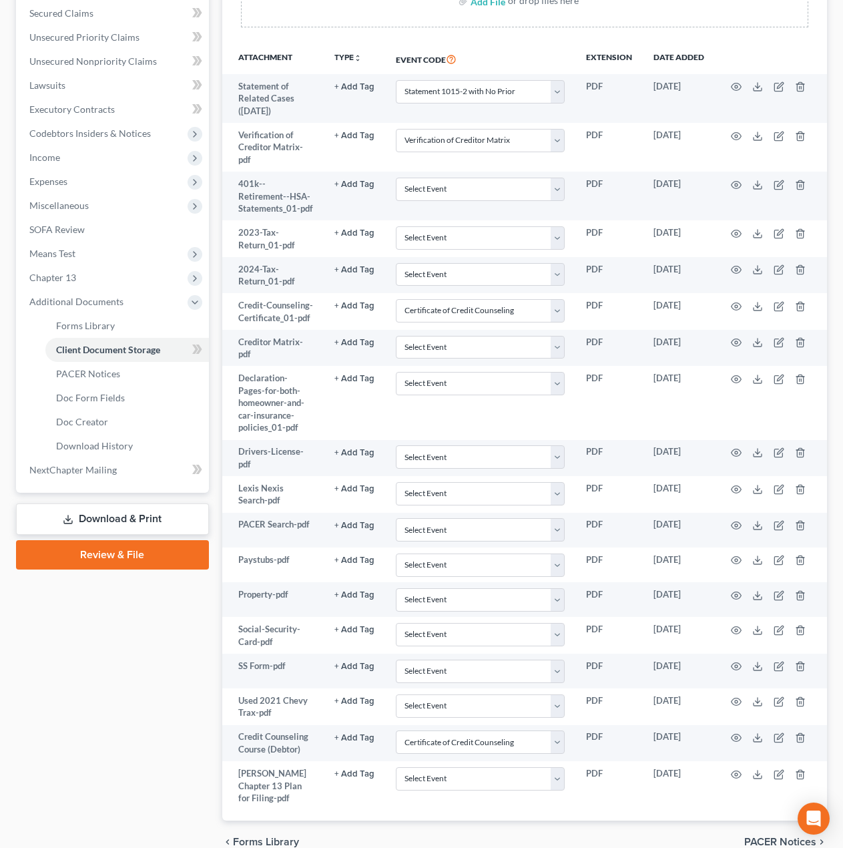
scroll to position [372, 0]
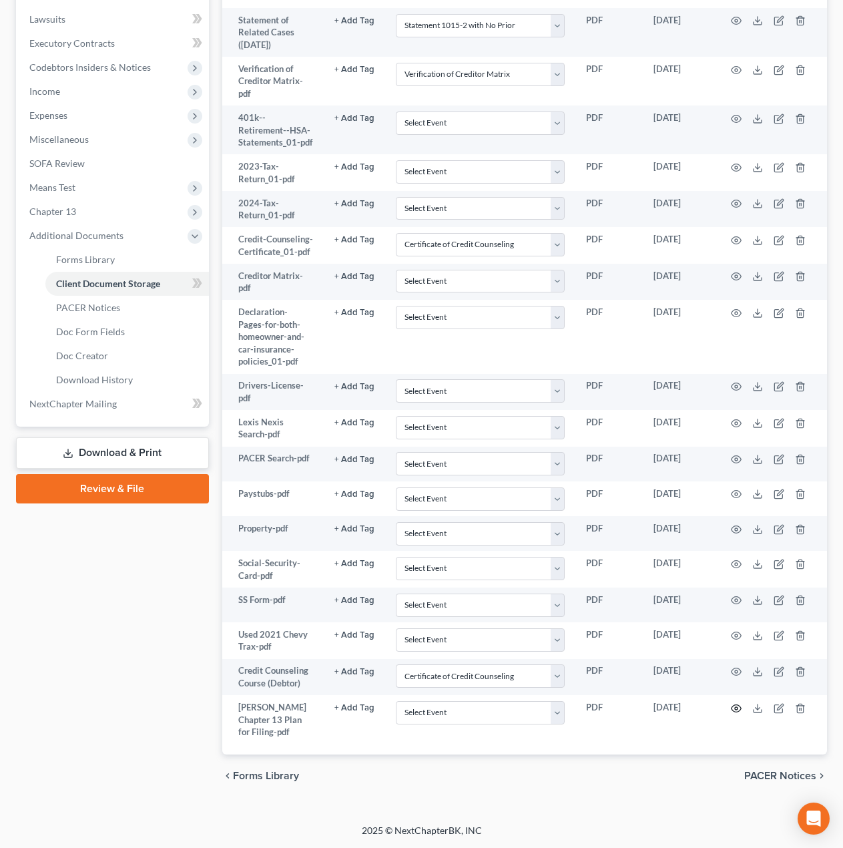
click at [736, 708] on icon "button" at bounding box center [736, 708] width 11 height 11
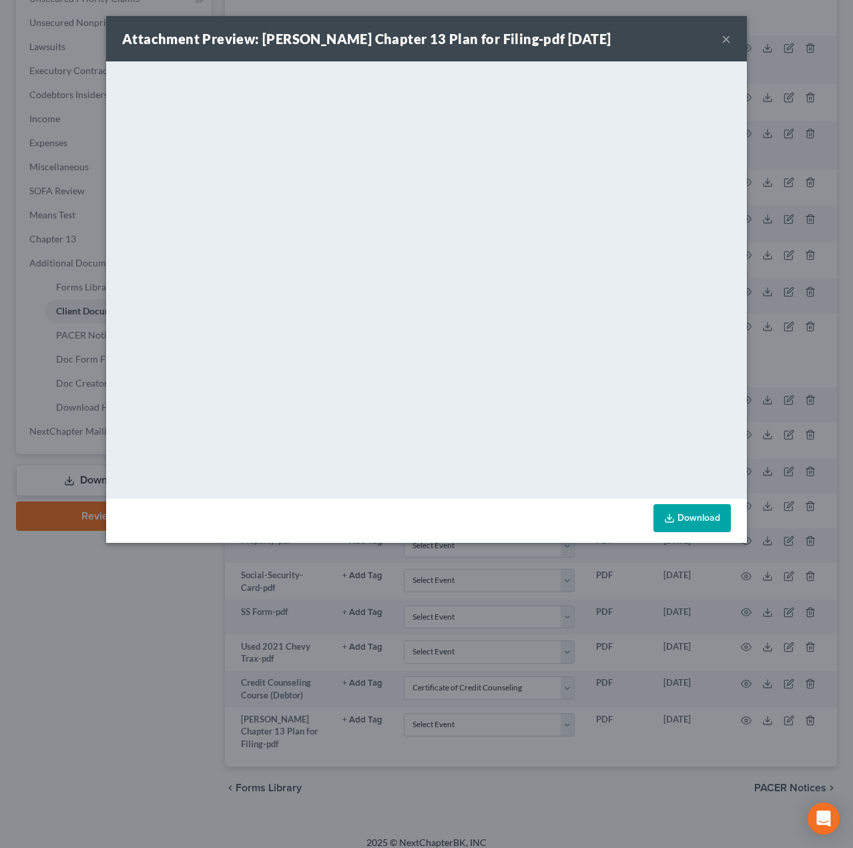
click at [728, 39] on button "×" at bounding box center [726, 39] width 9 height 16
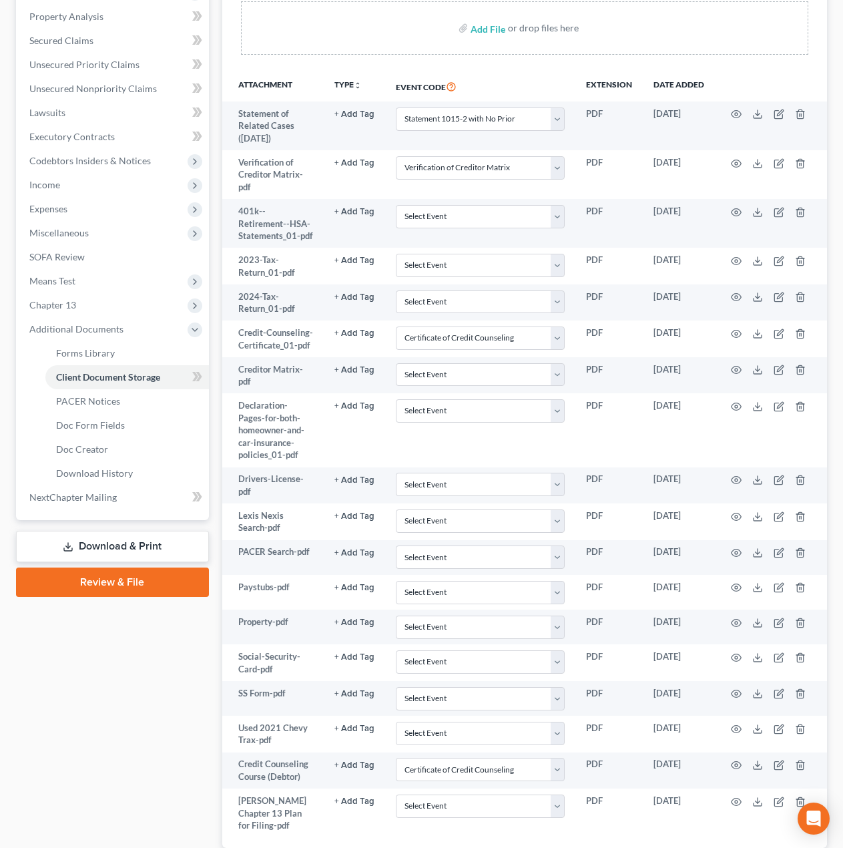
scroll to position [233, 0]
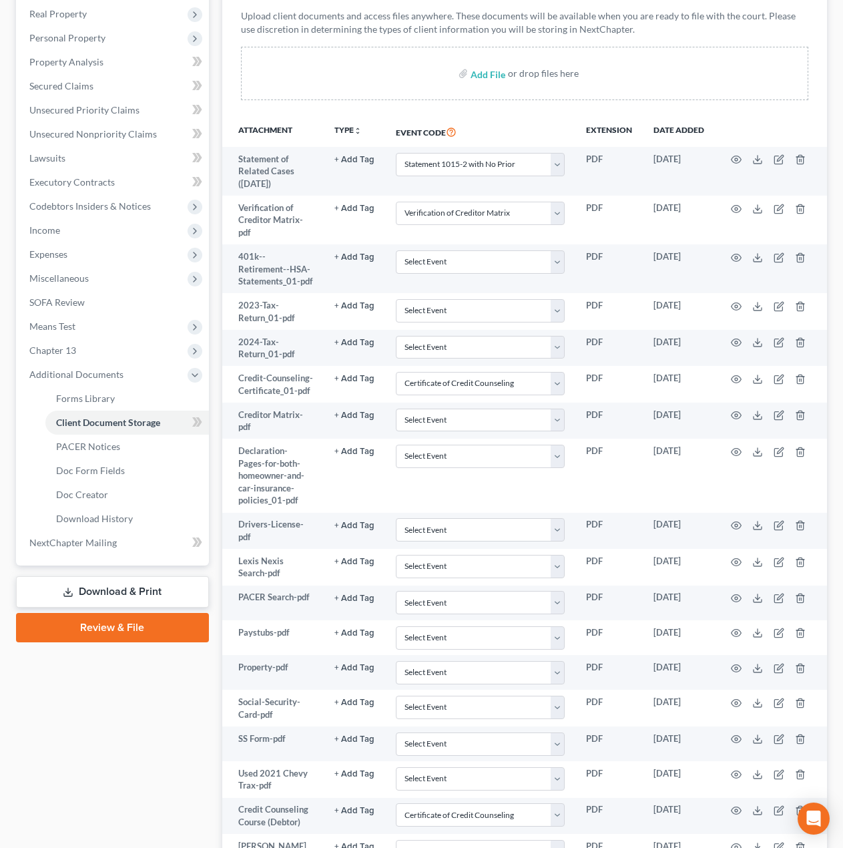
drag, startPoint x: 71, startPoint y: 234, endPoint x: 73, endPoint y: 242, distance: 7.8
click at [71, 234] on span "Income" at bounding box center [114, 230] width 190 height 24
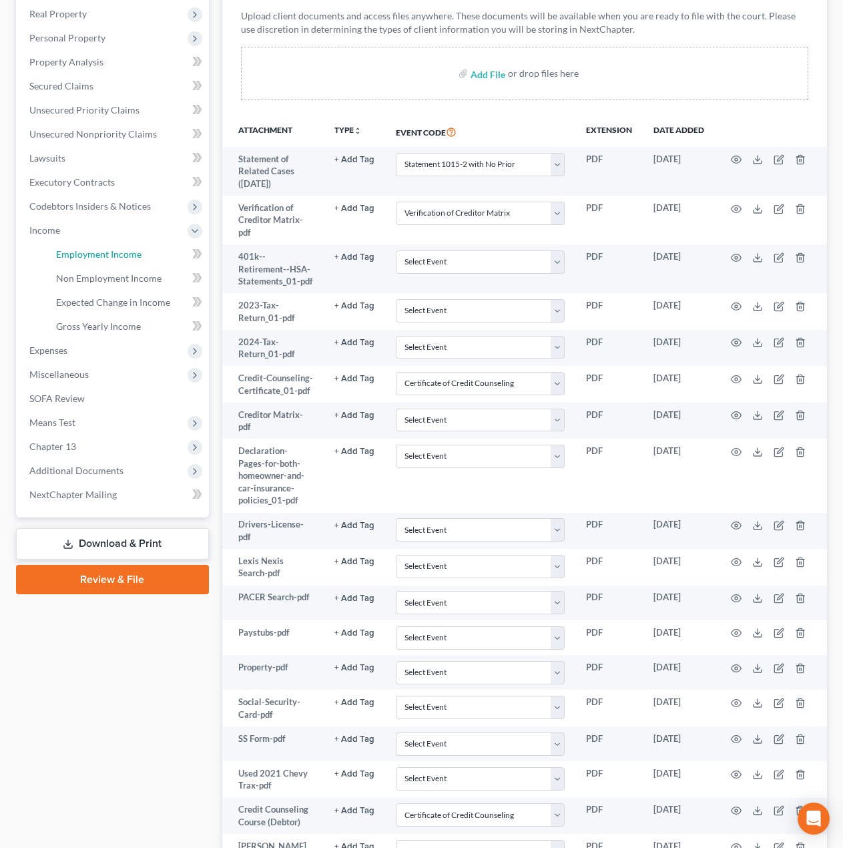
click at [76, 256] on span "Employment Income" at bounding box center [98, 253] width 85 height 11
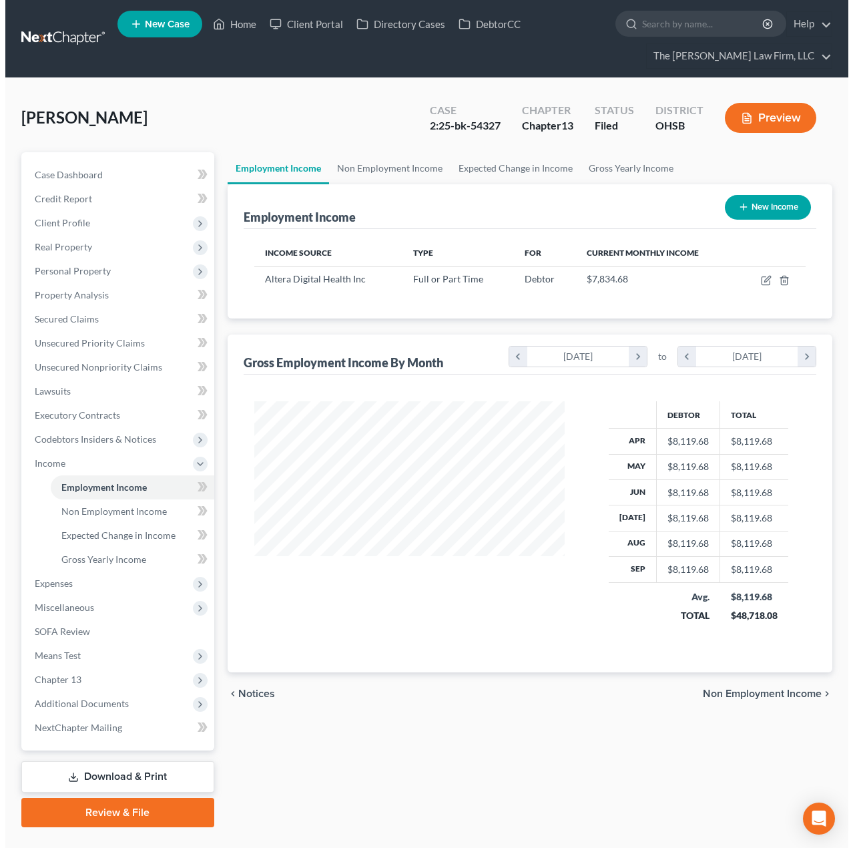
scroll to position [240, 338]
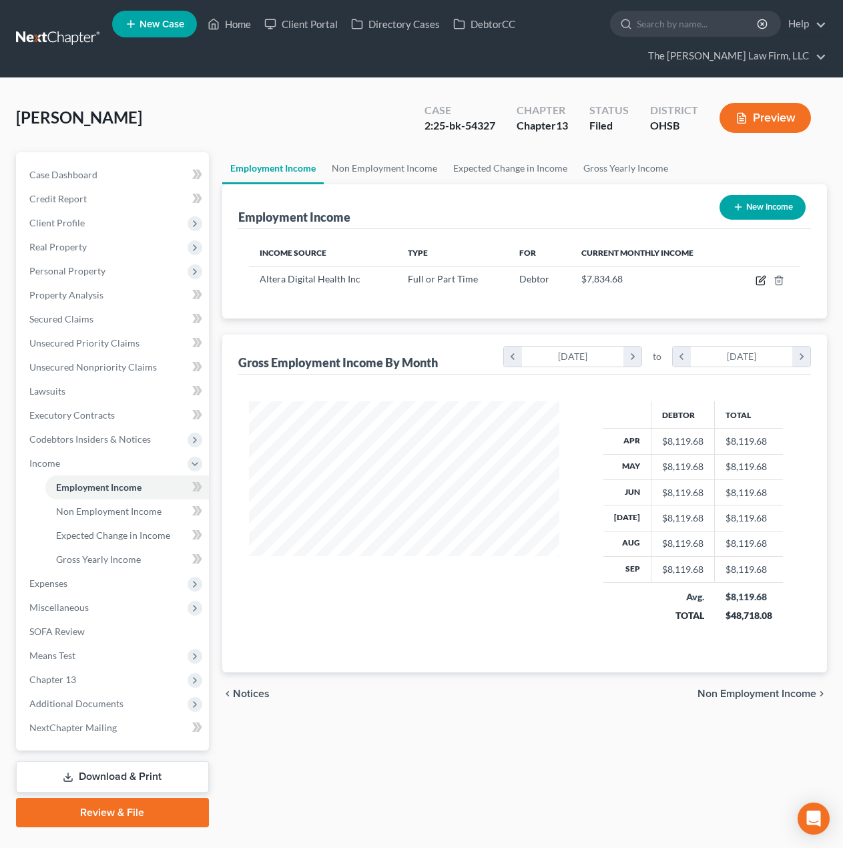
click at [760, 282] on icon "button" at bounding box center [761, 280] width 11 height 11
select select "0"
select select "28"
select select "1"
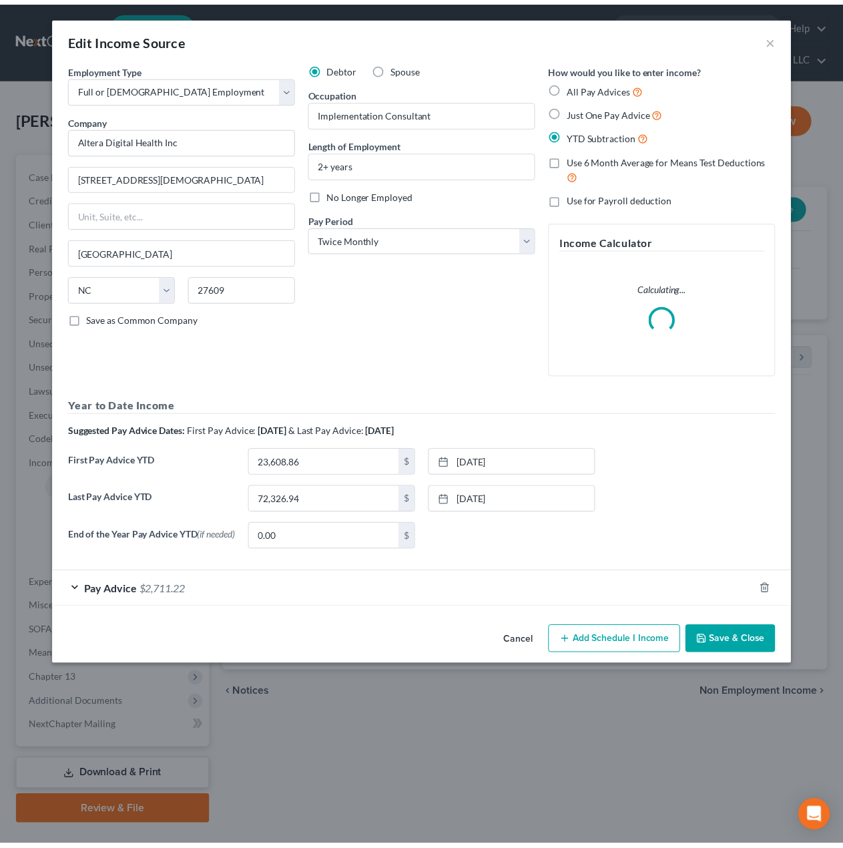
scroll to position [240, 342]
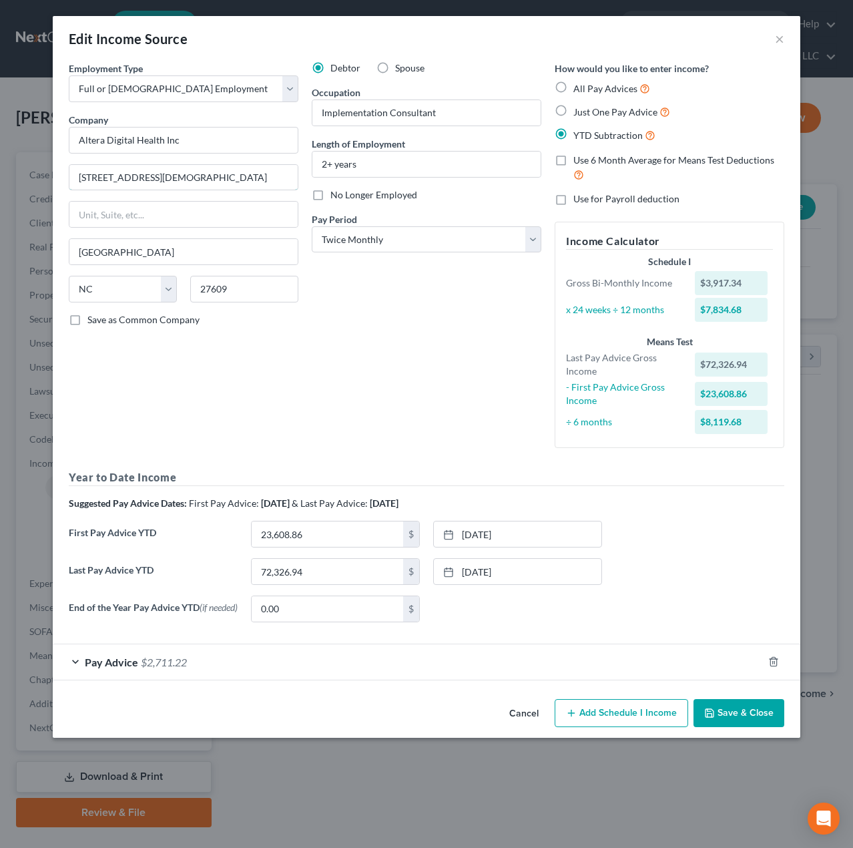
click at [147, 174] on input "[STREET_ADDRESS][DEMOGRAPHIC_DATA]" at bounding box center [183, 177] width 228 height 25
click at [782, 35] on button "×" at bounding box center [779, 39] width 9 height 16
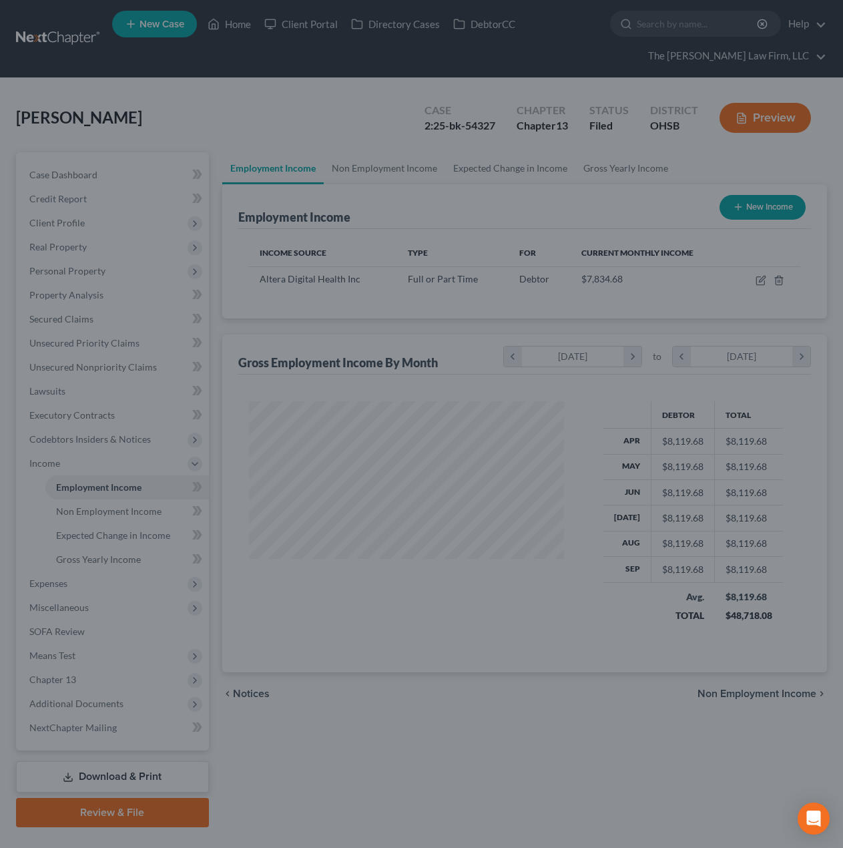
scroll to position [667412, 667314]
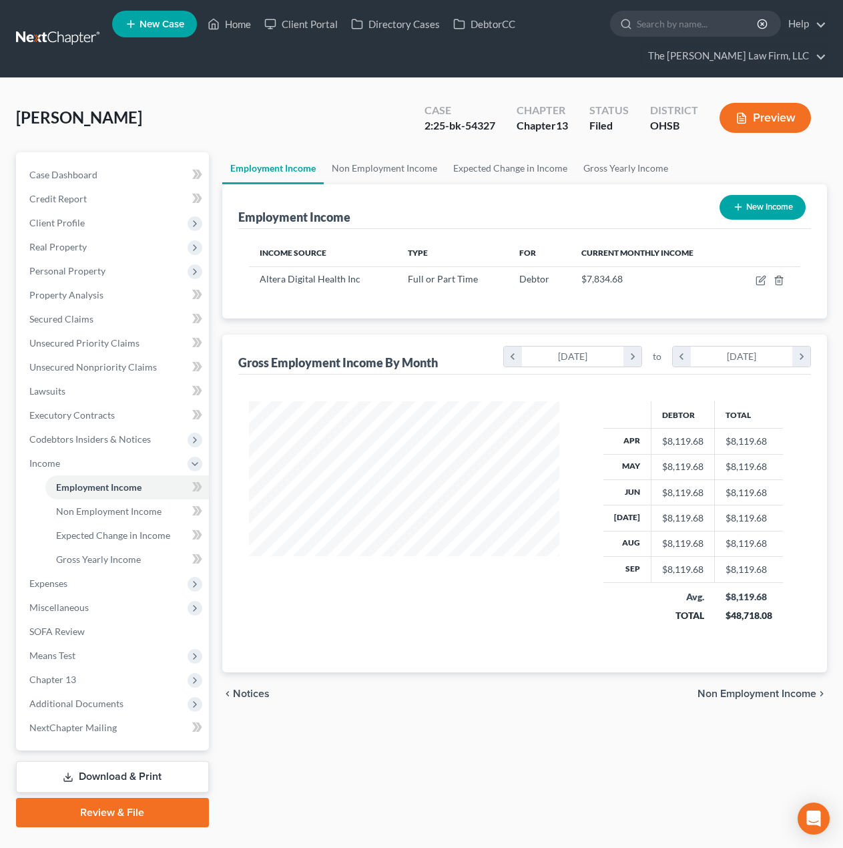
click at [90, 226] on span "Client Profile" at bounding box center [114, 223] width 190 height 24
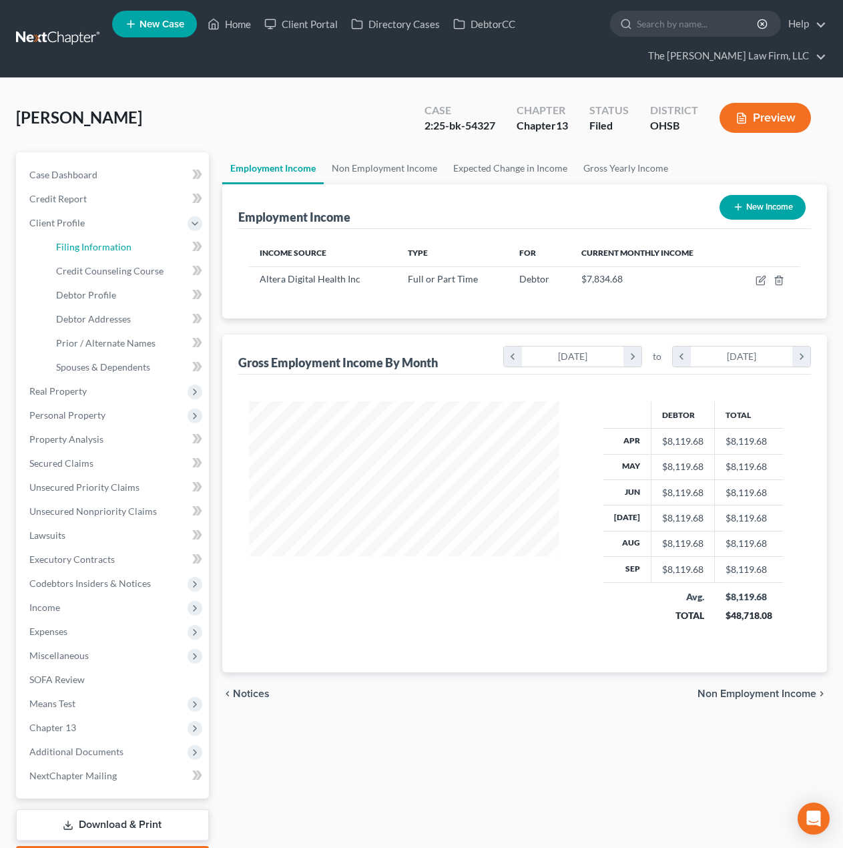
click at [94, 248] on span "Filing Information" at bounding box center [93, 246] width 75 height 11
select select "1"
select select "0"
select select "3"
select select "62"
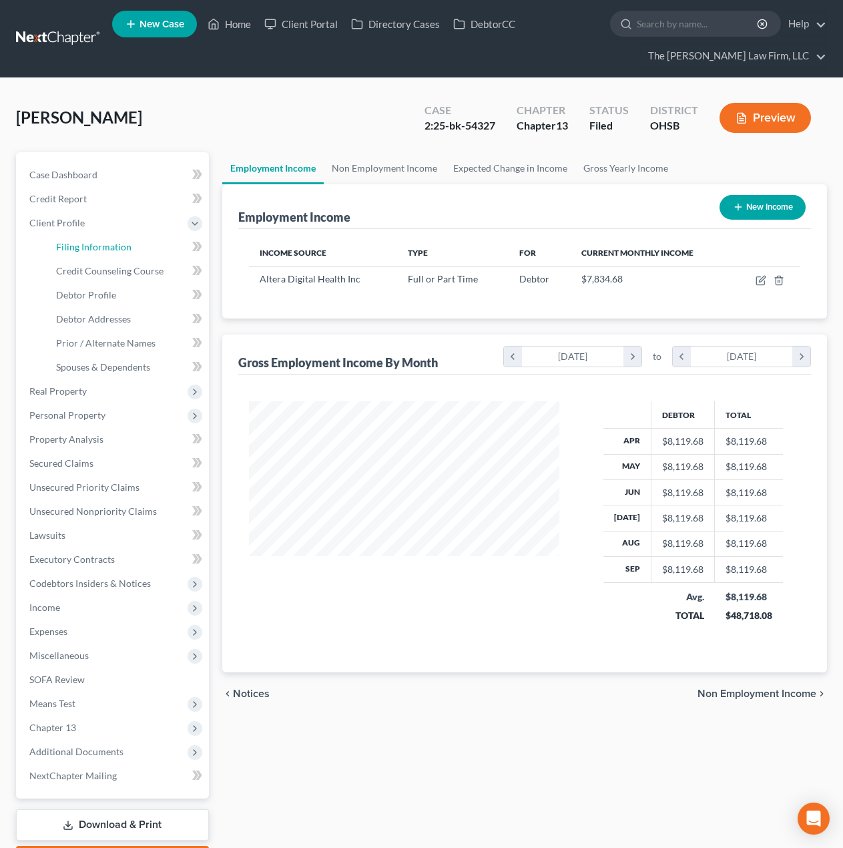
select select "2"
select select "36"
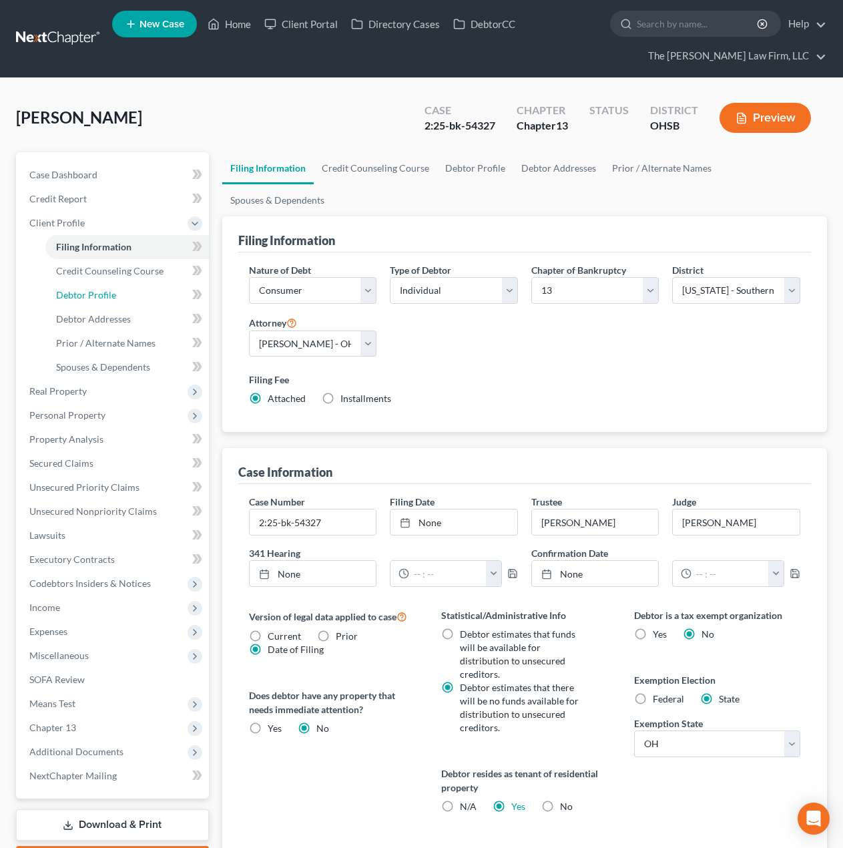
drag, startPoint x: 95, startPoint y: 298, endPoint x: 170, endPoint y: 340, distance: 85.2
click at [95, 298] on span "Debtor Profile" at bounding box center [86, 294] width 60 height 11
select select "0"
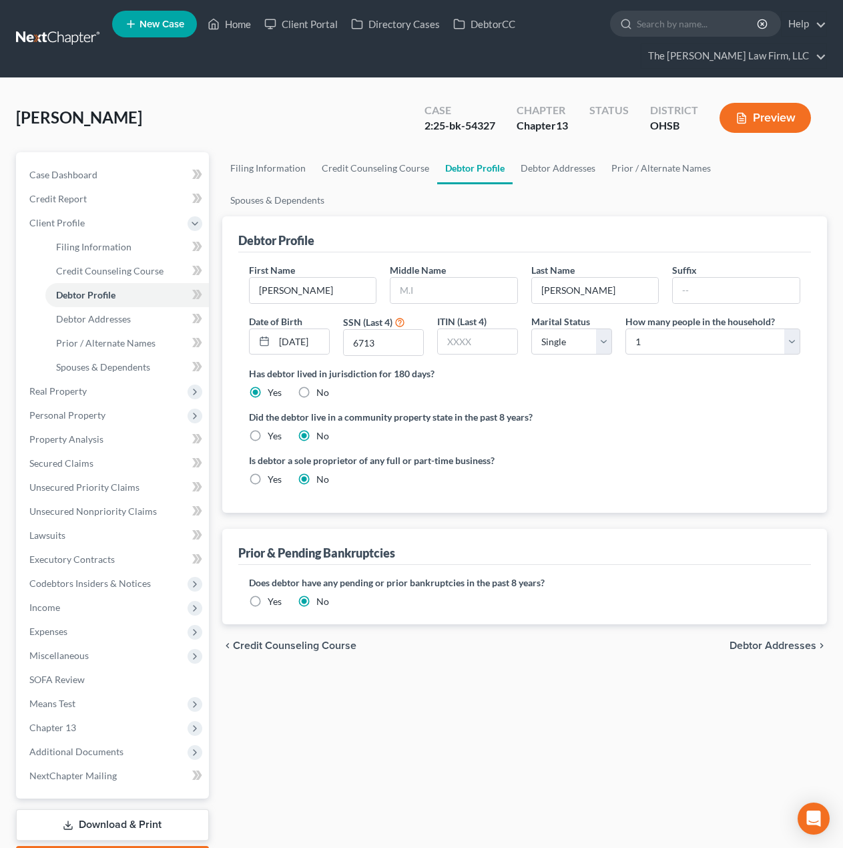
scroll to position [78, 0]
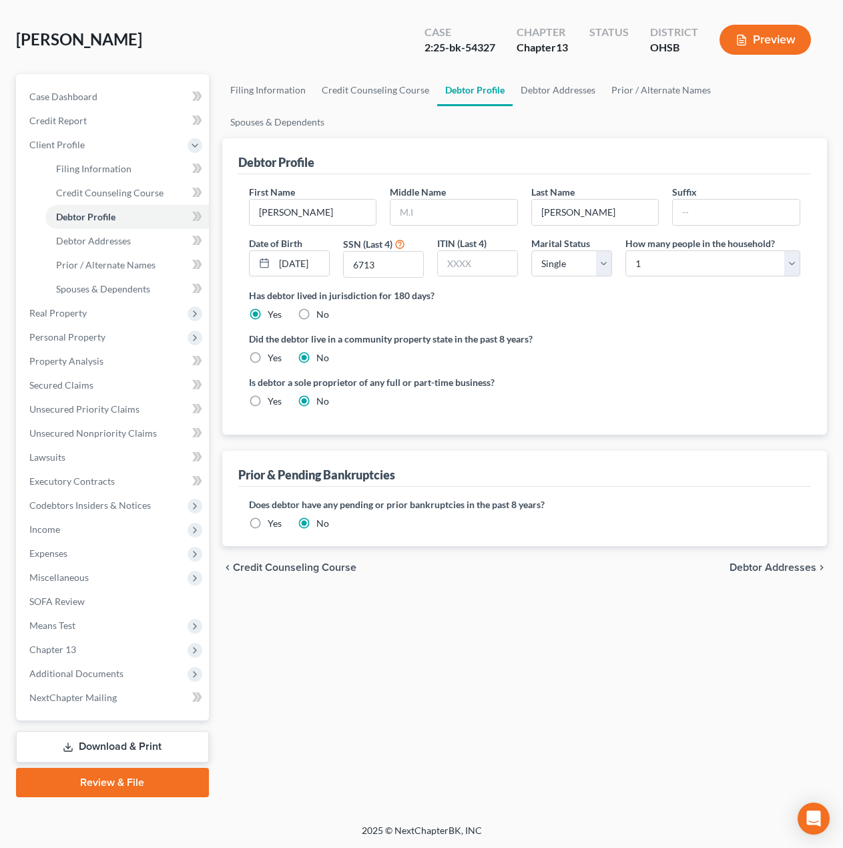
click at [91, 673] on span "Additional Documents" at bounding box center [76, 673] width 94 height 11
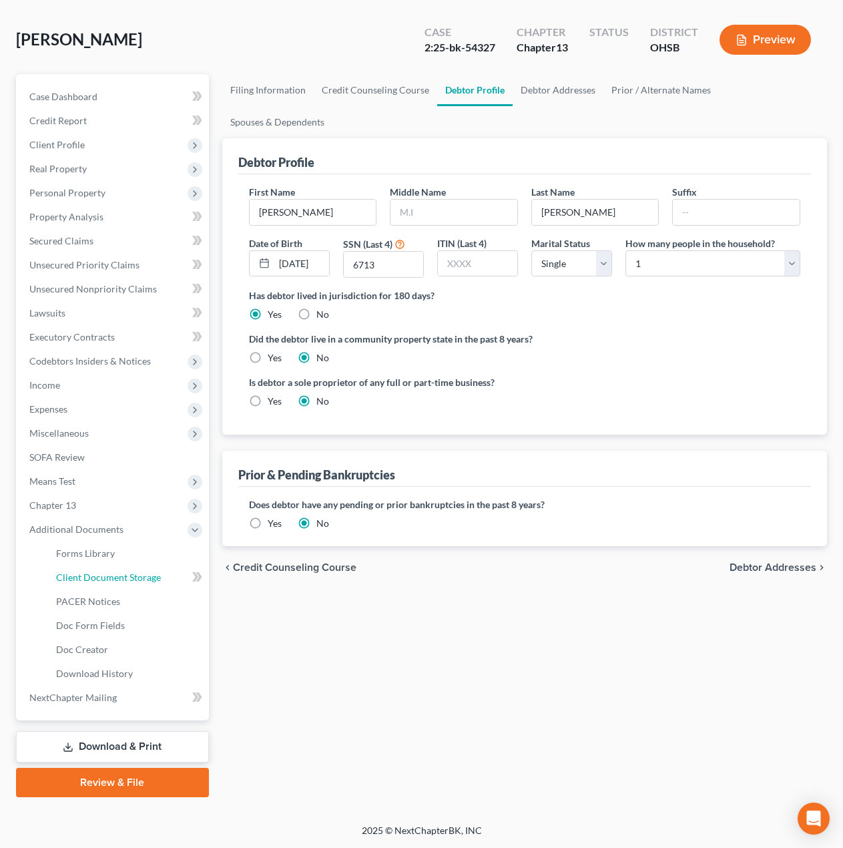
click at [79, 569] on link "Client Document Storage" at bounding box center [127, 578] width 164 height 24
select select "52"
select select "61"
select select "7"
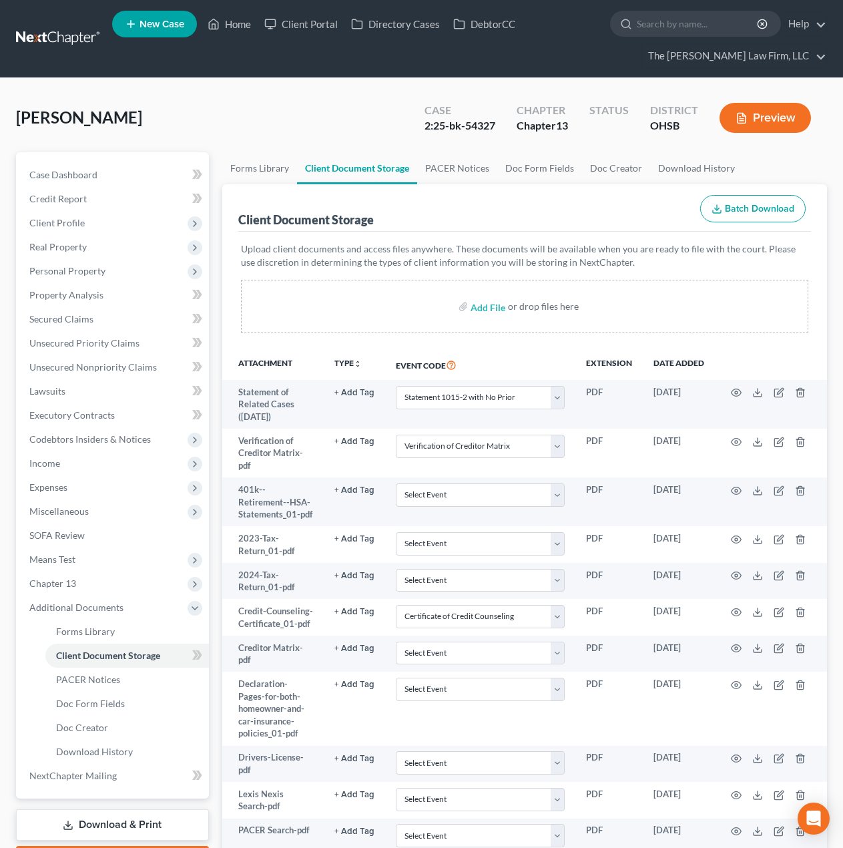
scroll to position [372, 0]
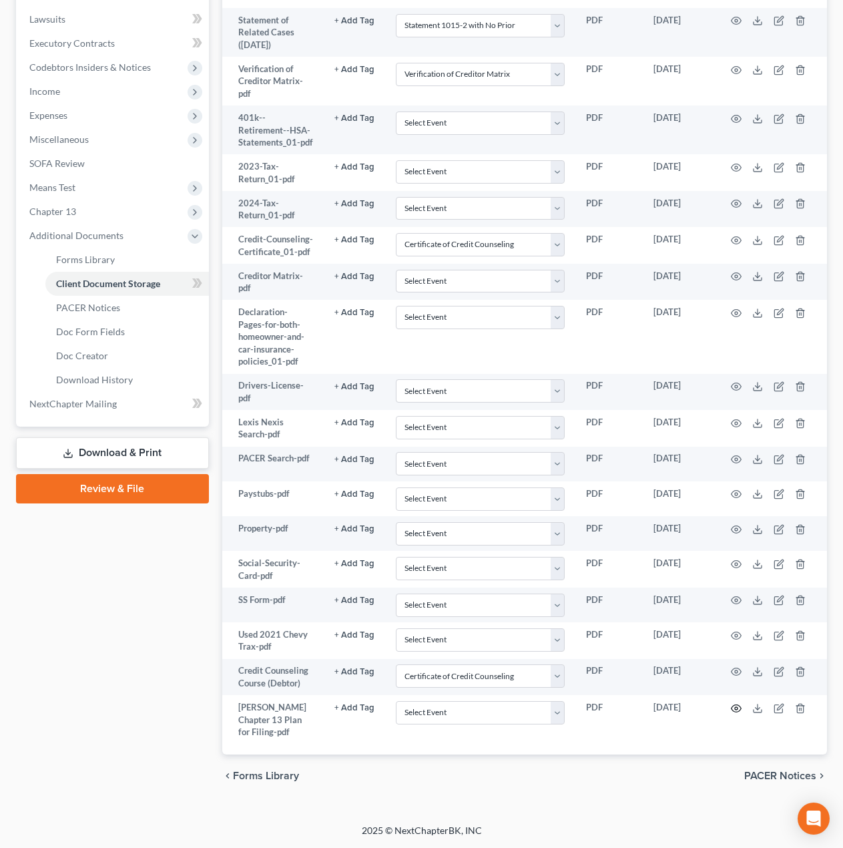
click at [737, 707] on circle "button" at bounding box center [736, 708] width 3 height 3
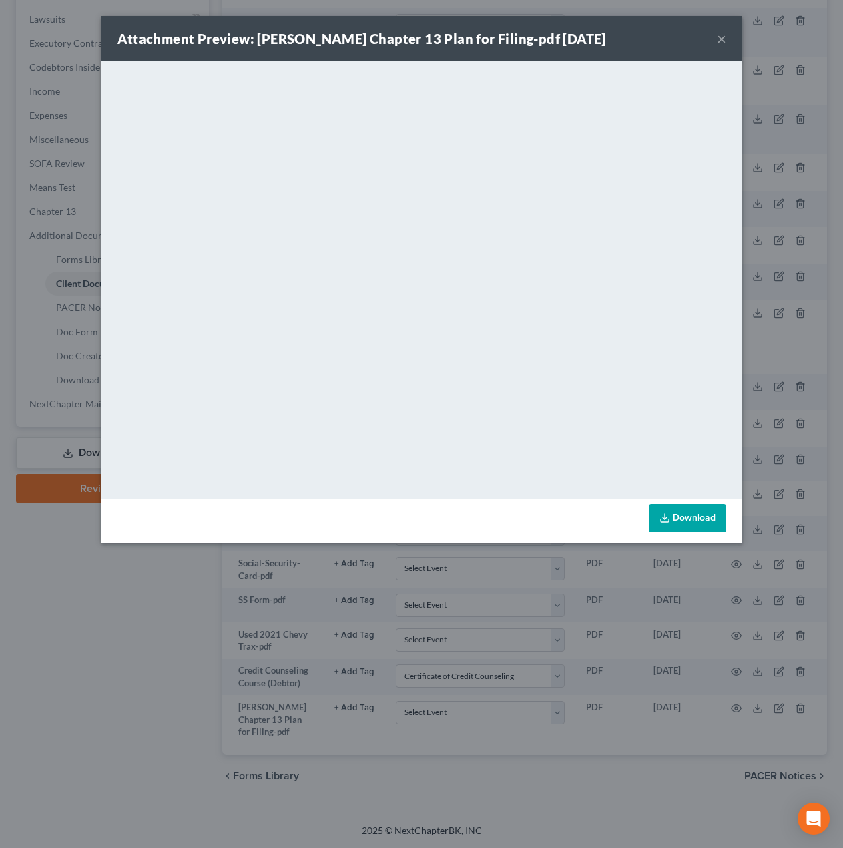
scroll to position [345, 0]
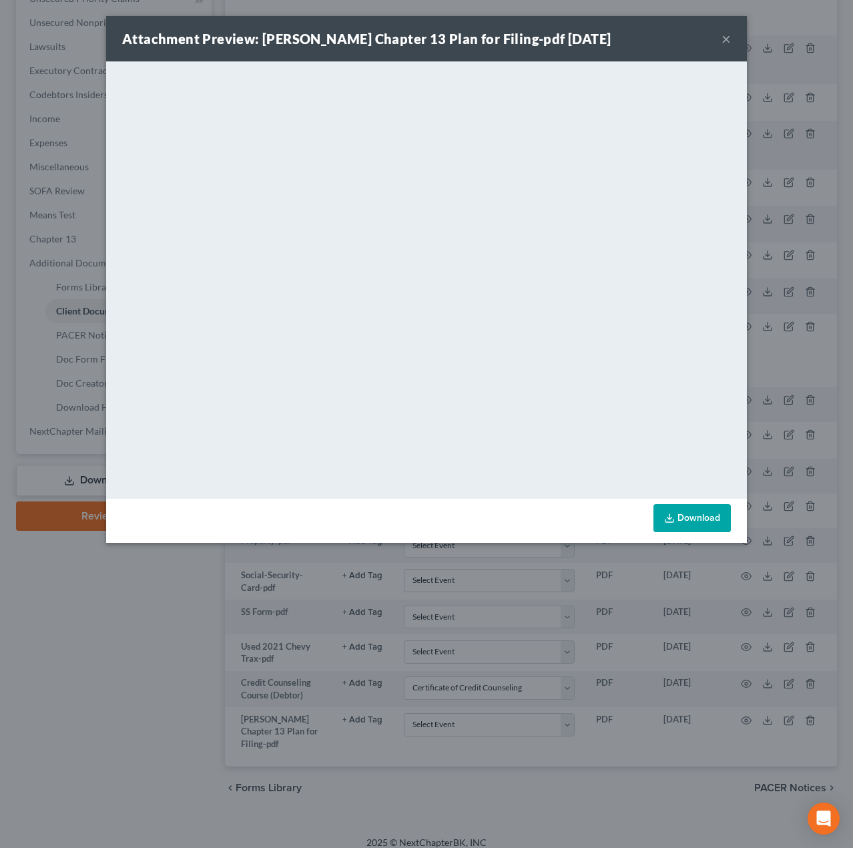
click at [717, 43] on div "Attachment Preview: [PERSON_NAME] Chapter 13 Plan for Filing-pdf [DATE] ×" at bounding box center [426, 38] width 641 height 45
click at [723, 41] on button "×" at bounding box center [726, 39] width 9 height 16
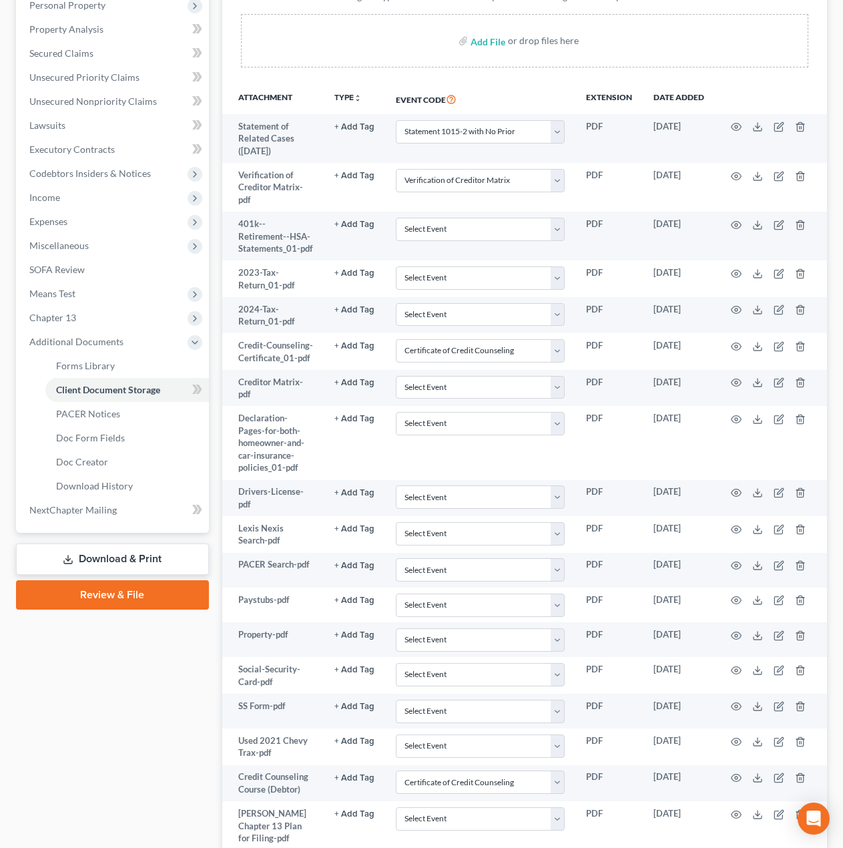
scroll to position [233, 0]
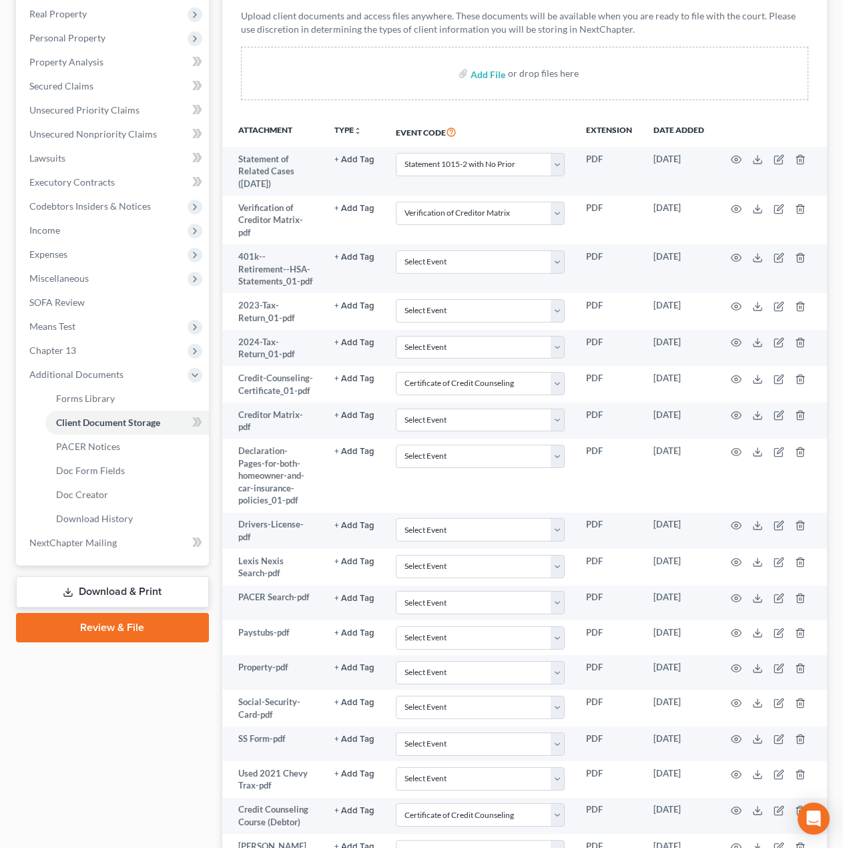
click at [77, 236] on span "Income" at bounding box center [114, 230] width 190 height 24
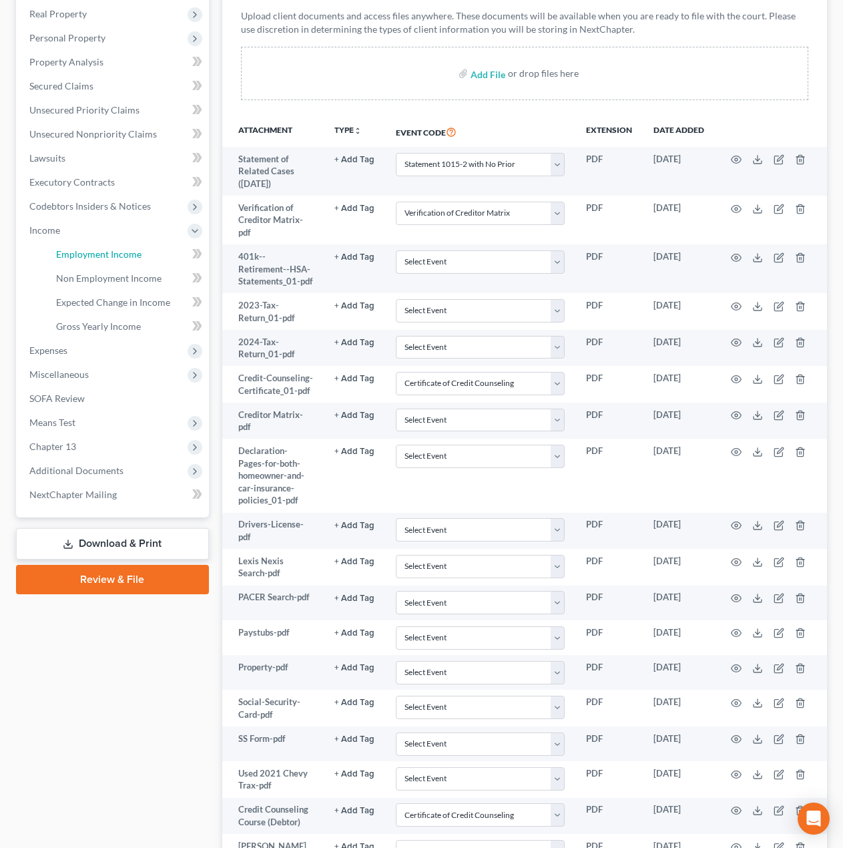
click at [77, 248] on span "Employment Income" at bounding box center [98, 253] width 85 height 11
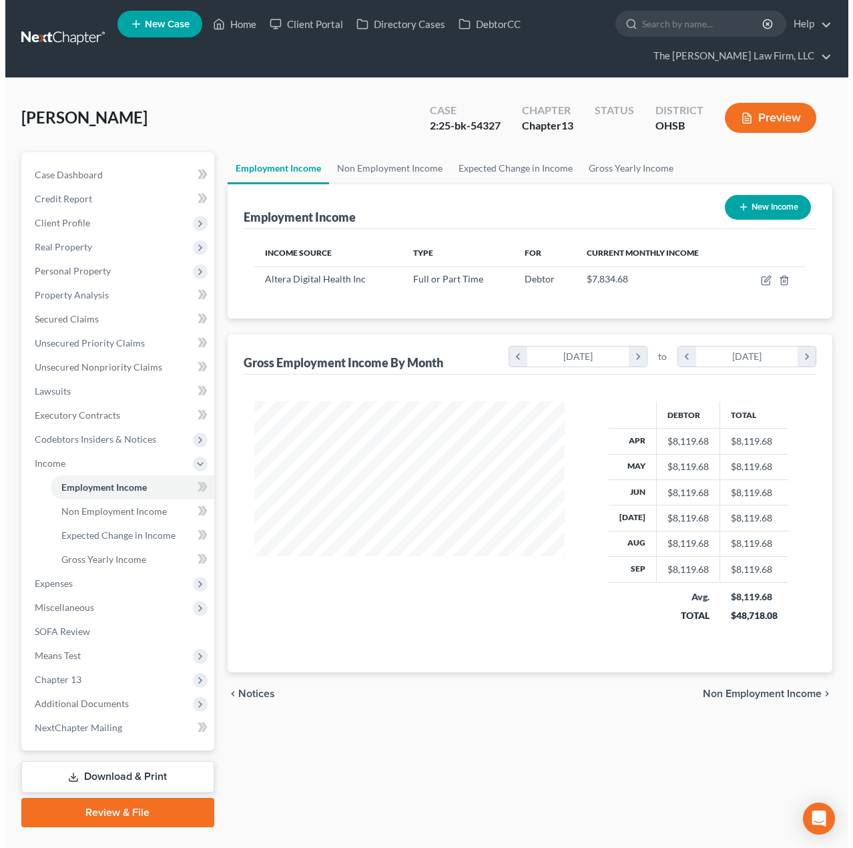
scroll to position [240, 338]
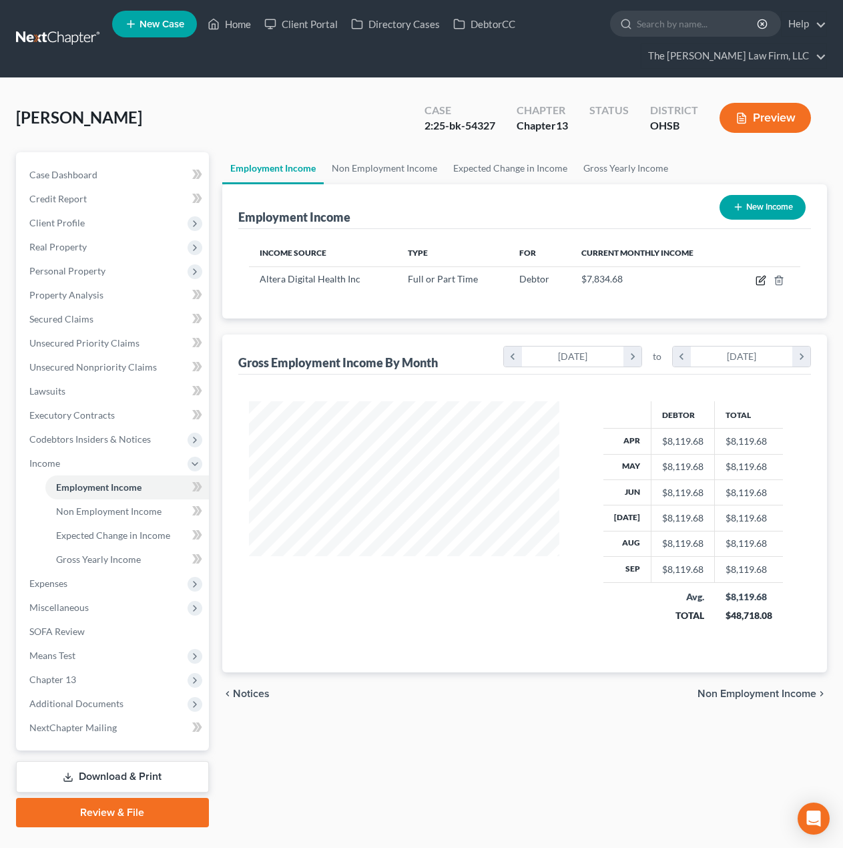
click at [763, 282] on icon "button" at bounding box center [761, 280] width 11 height 11
select select "0"
select select "28"
select select "1"
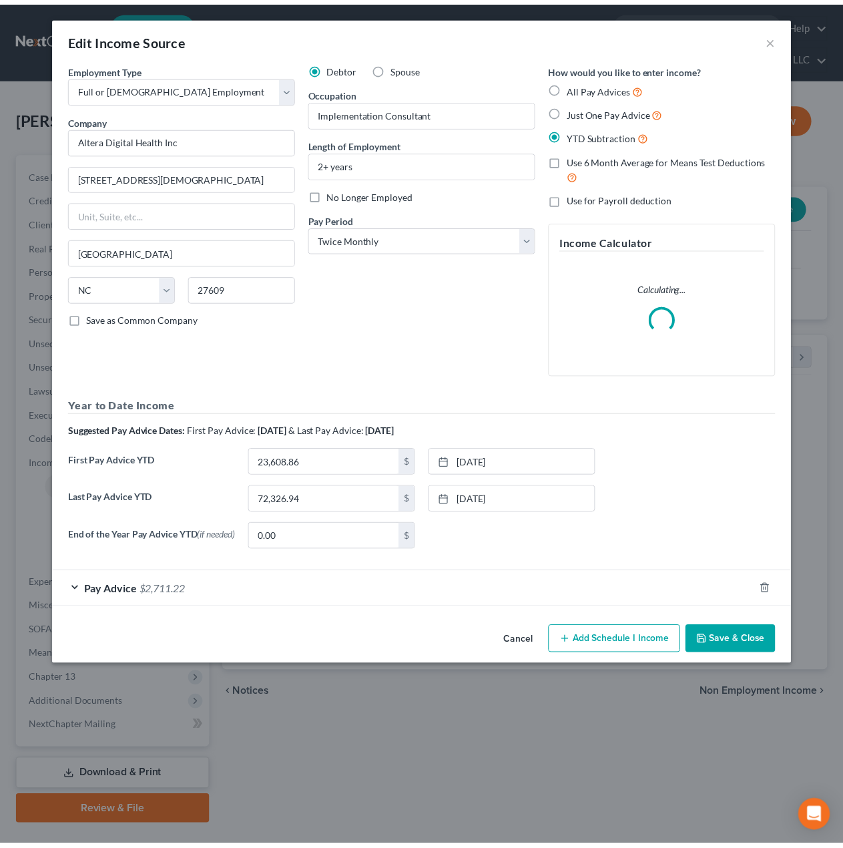
scroll to position [240, 342]
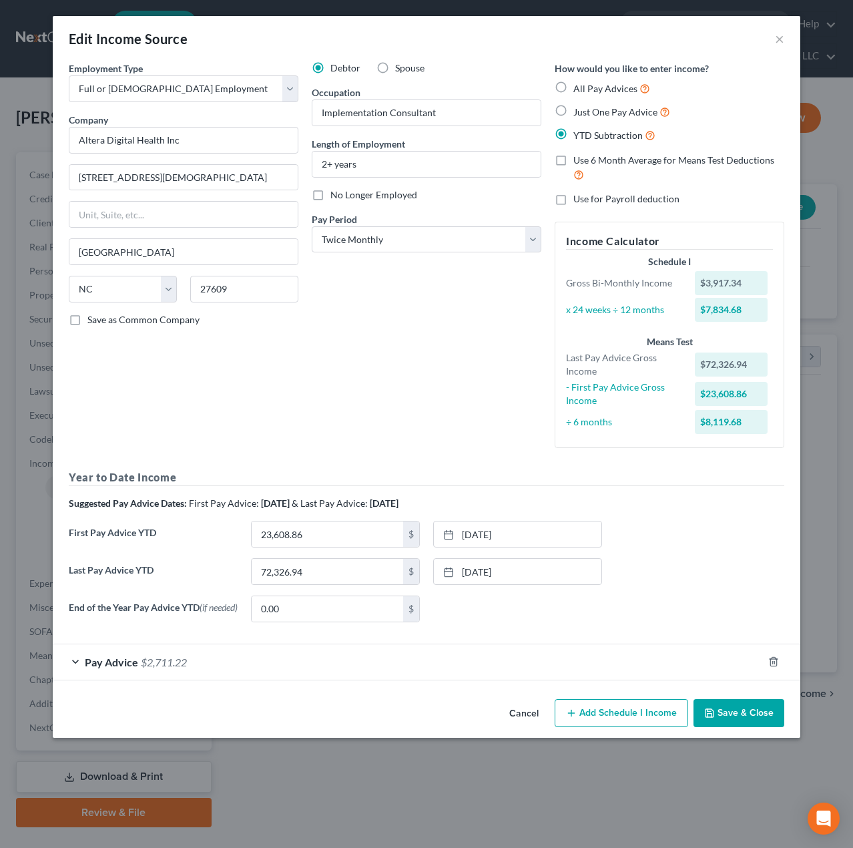
click at [722, 723] on button "Save & Close" at bounding box center [739, 713] width 91 height 28
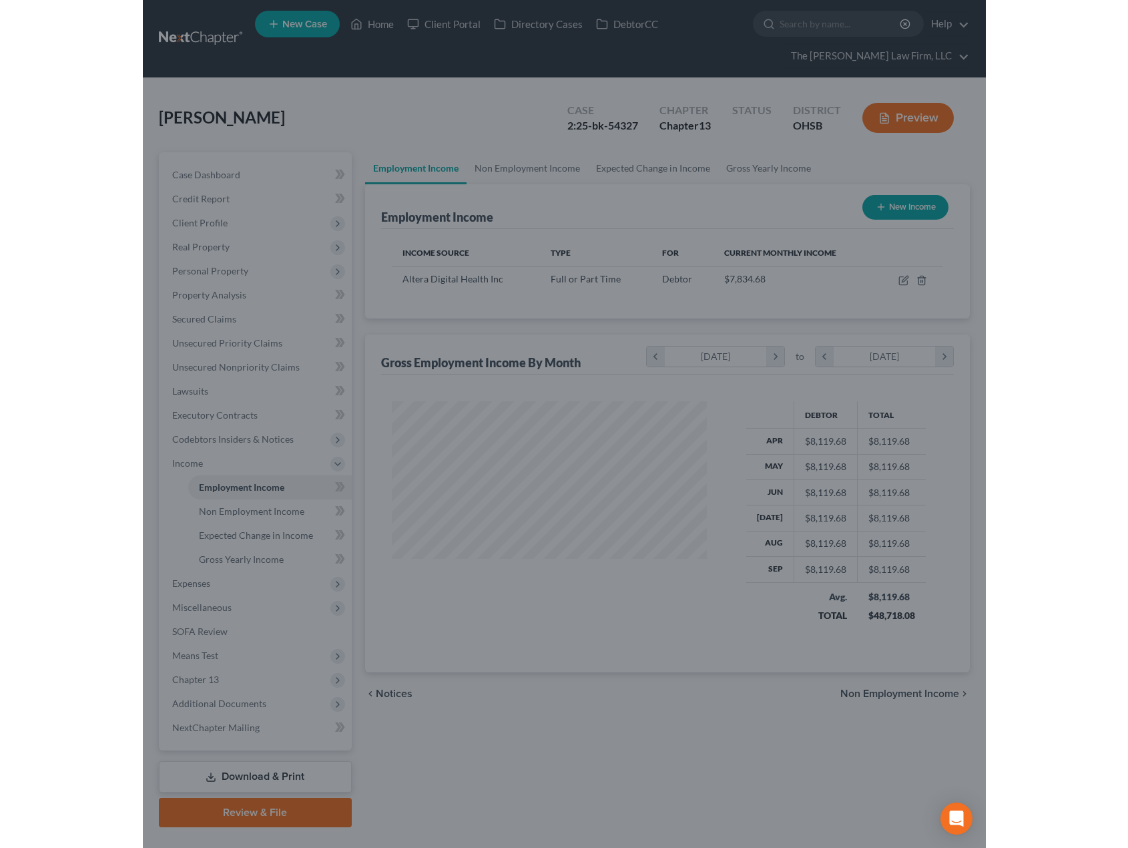
scroll to position [667412, 667314]
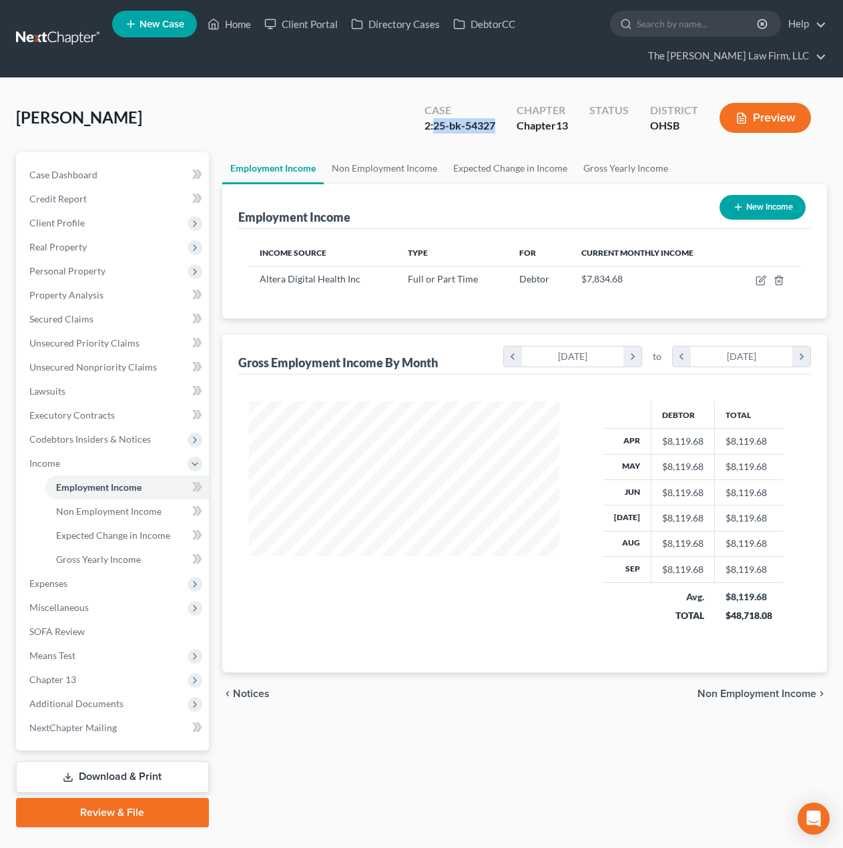
drag, startPoint x: 432, startPoint y: 128, endPoint x: 496, endPoint y: 126, distance: 64.1
click at [496, 126] on div "Case 2:25-bk-54327" at bounding box center [460, 118] width 92 height 39
copy div "25-bk-54327"
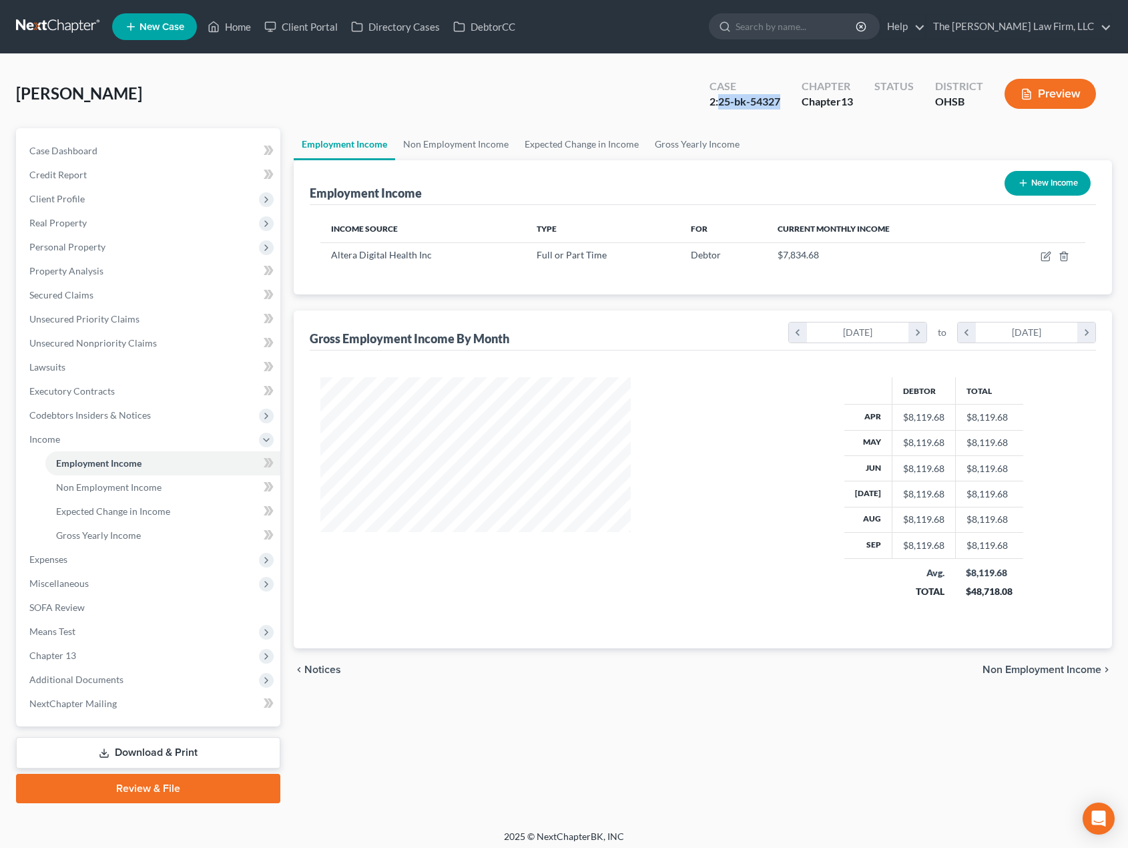
scroll to position [240, 462]
